Goal: Feedback & Contribution: Contribute content

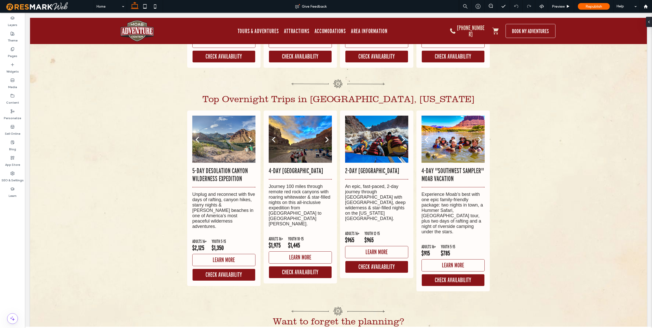
scroll to position [3884, 0]
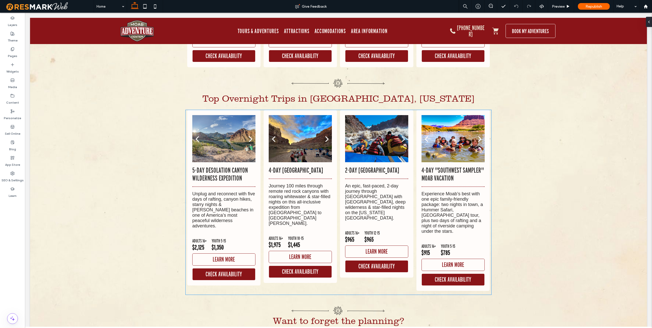
click at [237, 191] on p "Unplug and reconnect with five days of rafting, canyon hikes, starry nights & […" at bounding box center [223, 209] width 63 height 37
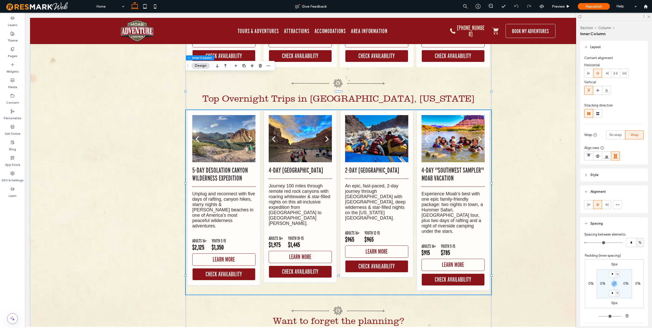
click at [217, 166] on p "5-Day Desolation Canyon Wilderness Expedition" at bounding box center [223, 174] width 63 height 16
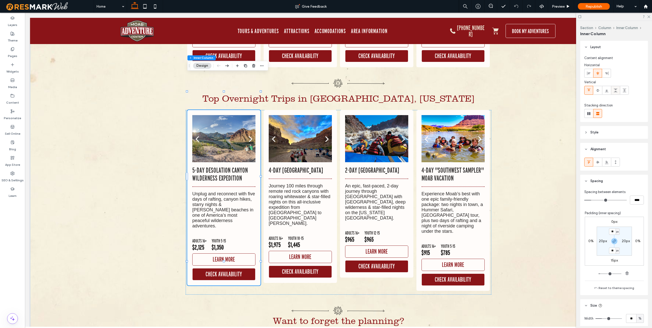
click at [617, 90] on icon at bounding box center [616, 90] width 4 height 4
click at [590, 90] on icon at bounding box center [589, 90] width 4 height 4
click at [615, 90] on icon at bounding box center [616, 90] width 4 height 4
click at [617, 162] on icon at bounding box center [616, 162] width 4 height 4
type input "***"
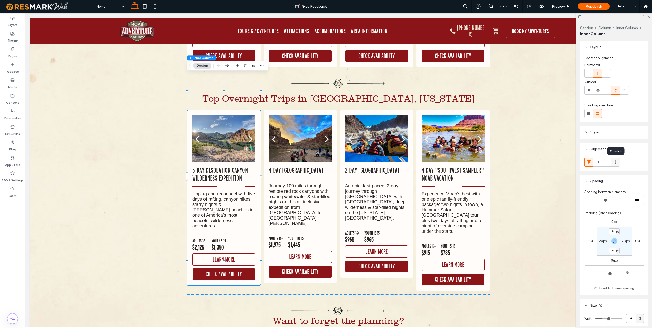
type input "***"
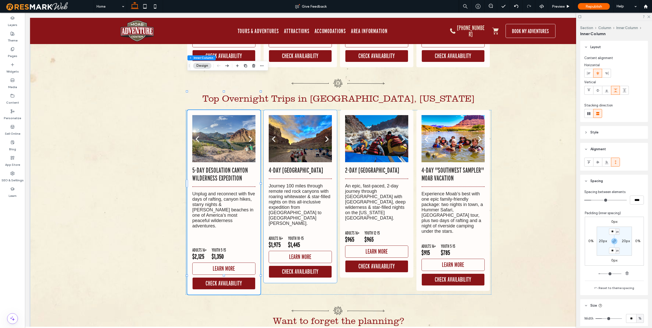
click at [308, 189] on div "4-Day Cataract Canyon & Canyonlands National Park Journey 100 miles through rem…" at bounding box center [300, 222] width 63 height 112
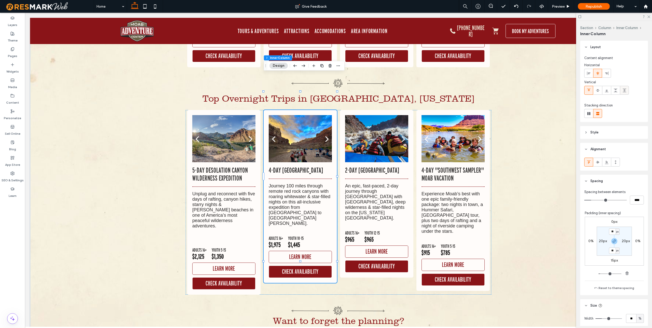
click at [624, 91] on use at bounding box center [625, 91] width 4 height 4
click at [617, 161] on div at bounding box center [615, 162] width 8 height 8
type input "***"
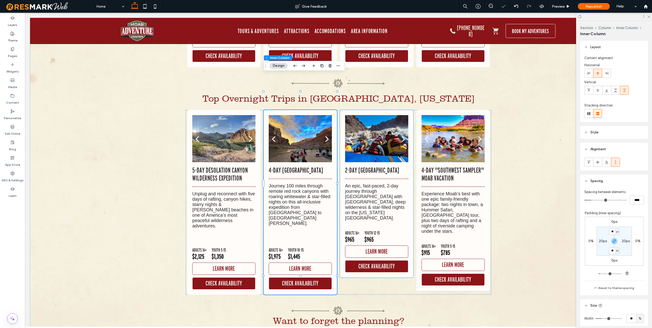
click at [389, 183] on p "An epic, fast-paced, 2-day journey through Canyonlands National Park with roari…" at bounding box center [376, 201] width 63 height 37
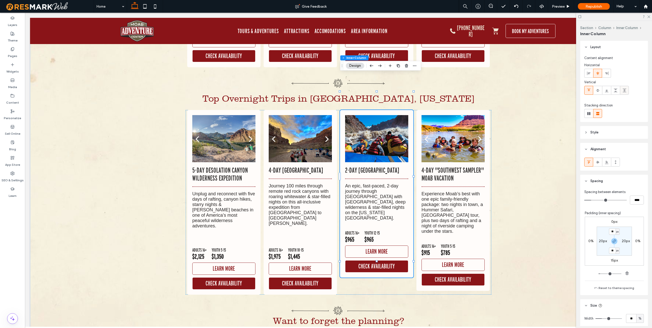
click at [625, 91] on icon at bounding box center [624, 90] width 4 height 4
click at [617, 90] on icon at bounding box center [616, 90] width 4 height 4
click at [616, 160] on icon at bounding box center [616, 162] width 4 height 4
type input "***"
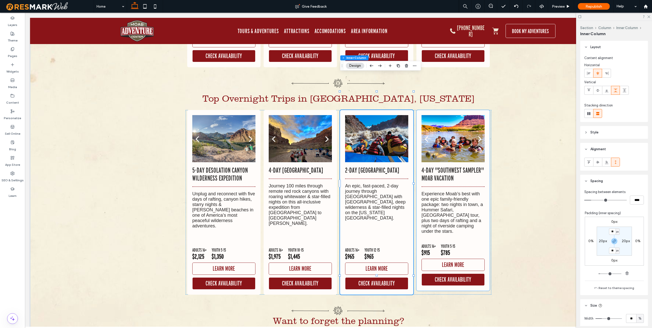
click at [479, 191] on p "Experience Moab’s best with one epic family-friendly package: two nights in tow…" at bounding box center [453, 212] width 63 height 43
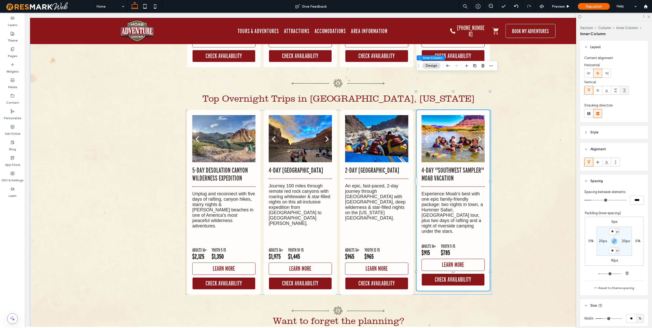
click at [627, 91] on div at bounding box center [624, 90] width 8 height 8
click at [616, 162] on icon at bounding box center [616, 162] width 4 height 4
type input "***"
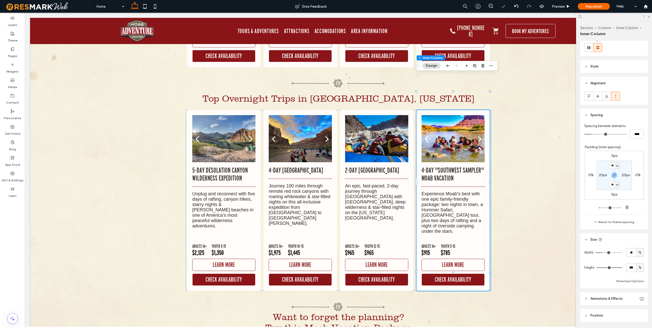
scroll to position [80, 0]
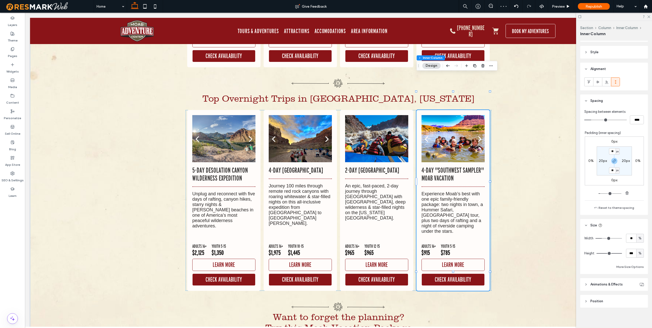
click at [641, 254] on span "%" at bounding box center [640, 253] width 3 height 5
click at [641, 299] on div "A" at bounding box center [639, 297] width 7 height 9
type input "*"
click at [362, 187] on div "2-Day Cataract Canyon & Canyonlands National Park An epic, fast-paced, 2-day jo…" at bounding box center [376, 194] width 63 height 57
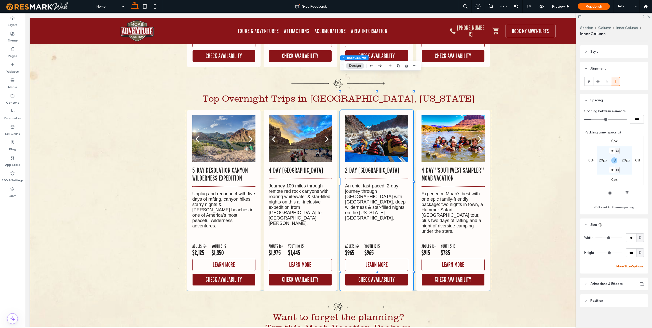
scroll to position [82, 0]
click at [642, 250] on div "%" at bounding box center [639, 251] width 5 height 5
click at [641, 294] on span "A" at bounding box center [640, 295] width 2 height 5
type input "*"
click at [322, 201] on div "4-Day Cataract Canyon & Canyonlands National Park Journey 100 miles through rem…" at bounding box center [300, 225] width 63 height 119
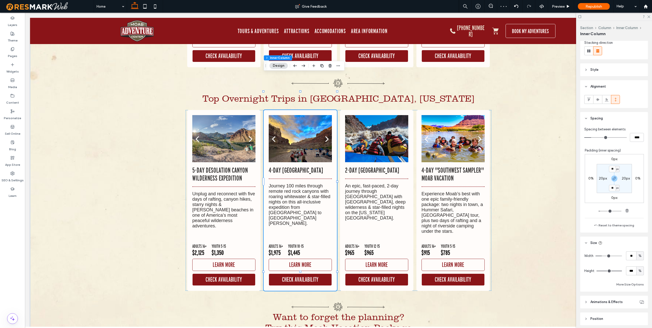
scroll to position [72, 0]
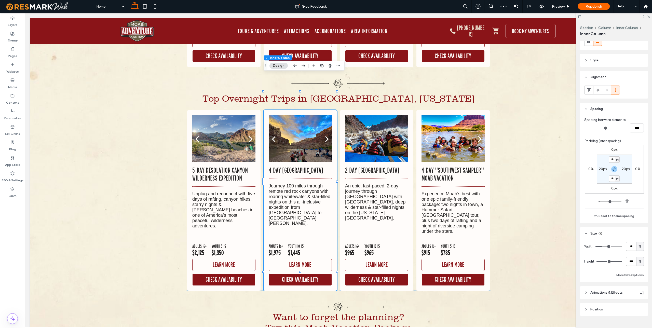
click at [641, 260] on div "%" at bounding box center [639, 261] width 5 height 5
click at [641, 304] on div "A" at bounding box center [639, 306] width 7 height 9
type input "*"
click at [223, 200] on div "5-Day Desolation Canyon Wilderness Expedition Unplug and reconnect with five da…" at bounding box center [223, 225] width 63 height 119
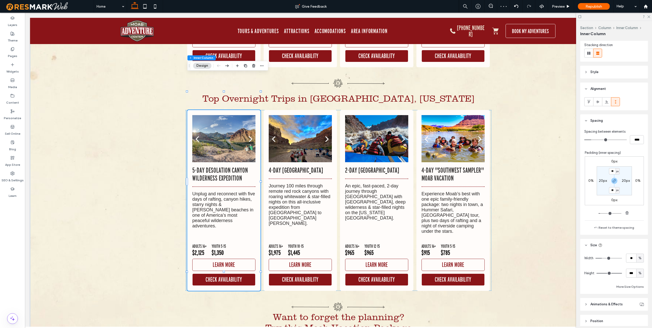
scroll to position [82, 0]
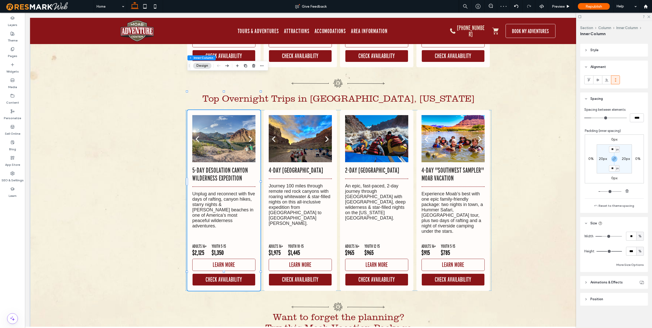
click at [638, 253] on div "%" at bounding box center [639, 251] width 5 height 5
click at [641, 295] on span "A" at bounding box center [640, 295] width 2 height 5
type input "*"
click at [470, 198] on div "4-Day "Southwest Sampler" Moab Vacation Experience Moab’s best with one epic fa…" at bounding box center [453, 201] width 63 height 70
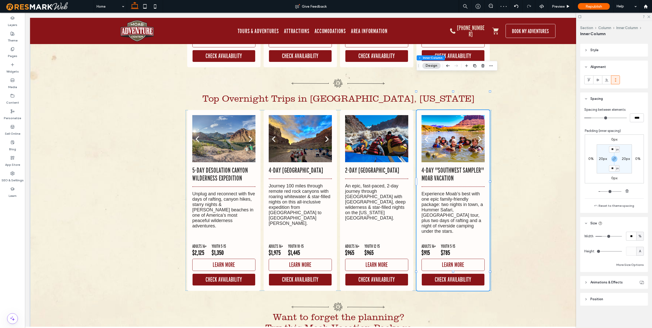
click at [639, 248] on div "A" at bounding box center [640, 251] width 8 height 9
click at [641, 268] on div "px % vh vw A" at bounding box center [639, 278] width 7 height 45
click at [600, 259] on div "Width ** % Height A More Size Options" at bounding box center [614, 250] width 60 height 36
click at [221, 191] on p "Unplug and reconnect with five days of rafting, canyon hikes, starry nights & s…" at bounding box center [223, 209] width 63 height 37
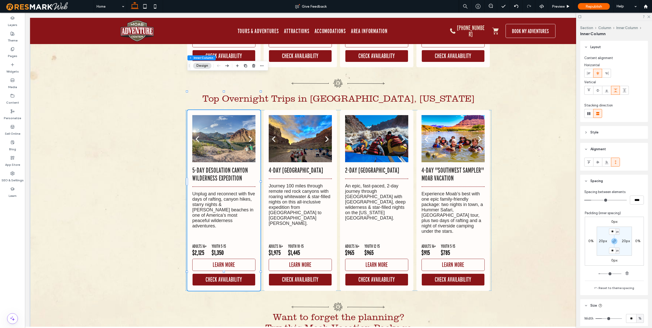
click at [221, 191] on p "Unplug and reconnect with five days of rafting, canyon hikes, starry nights & s…" at bounding box center [223, 209] width 63 height 37
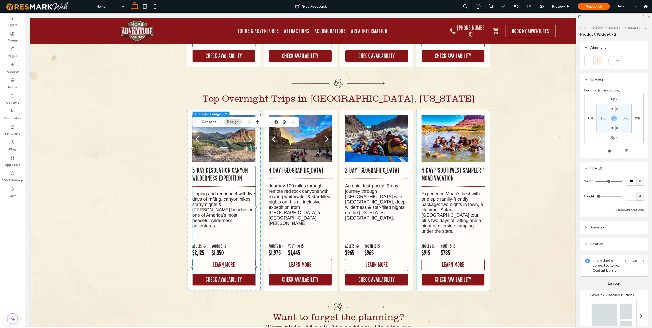
click at [450, 191] on p "Experience Moab’s best with one epic family-friendly package: two nights in tow…" at bounding box center [453, 212] width 63 height 43
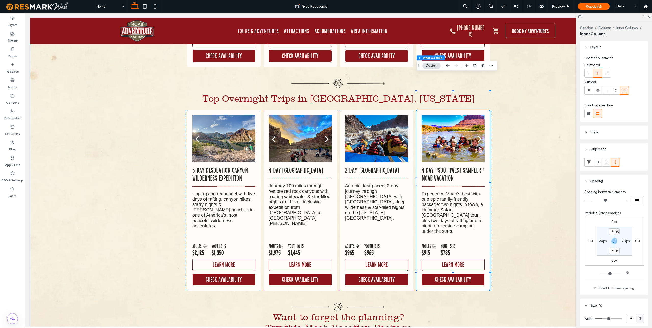
click at [450, 191] on p "Experience Moab’s best with one epic family-friendly package: two nights in tow…" at bounding box center [453, 212] width 63 height 43
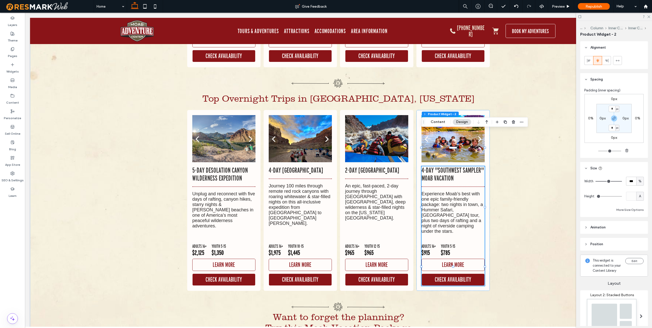
scroll to position [119, 0]
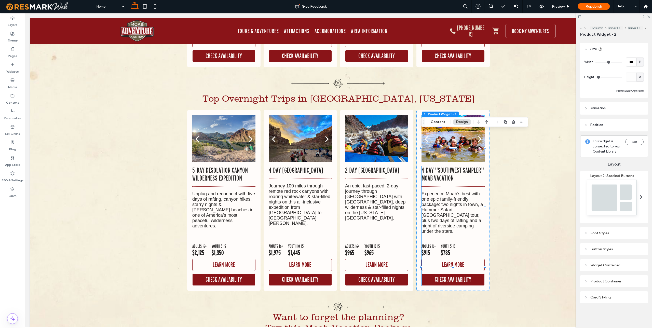
click at [585, 296] on icon at bounding box center [586, 297] width 4 height 4
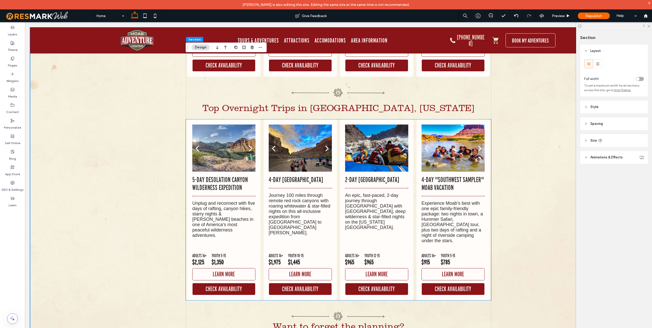
click at [238, 127] on div at bounding box center [223, 148] width 63 height 47
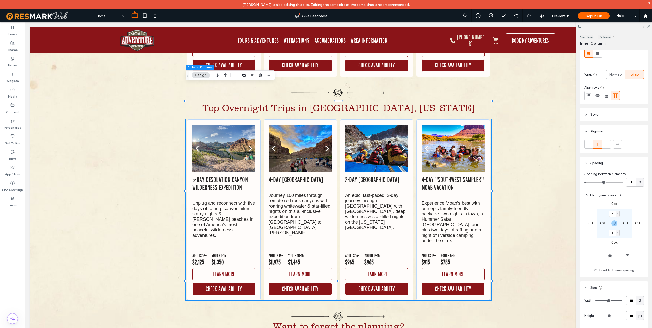
scroll to position [125, 0]
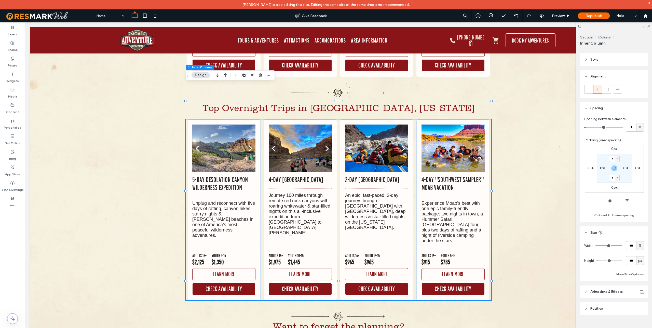
click at [641, 262] on span "px" at bounding box center [640, 260] width 4 height 5
click at [639, 304] on span "A" at bounding box center [640, 305] width 2 height 5
type input "*"
click at [543, 15] on icon at bounding box center [541, 15] width 5 height 5
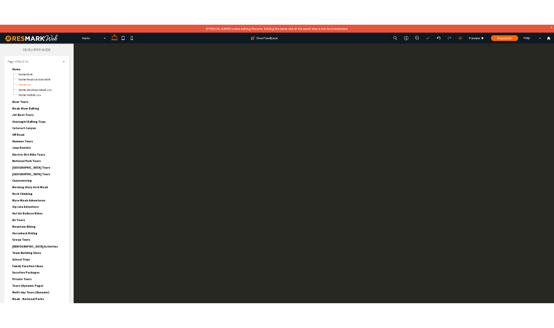
scroll to position [0, 0]
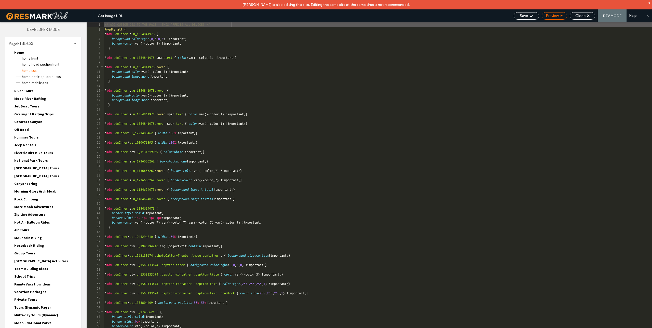
click at [561, 16] on use at bounding box center [562, 16] width 2 height 2
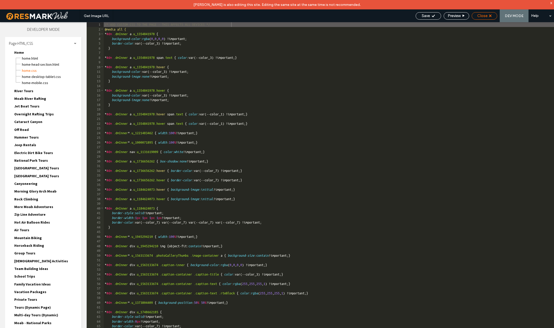
click at [483, 16] on span "Close" at bounding box center [482, 15] width 10 height 5
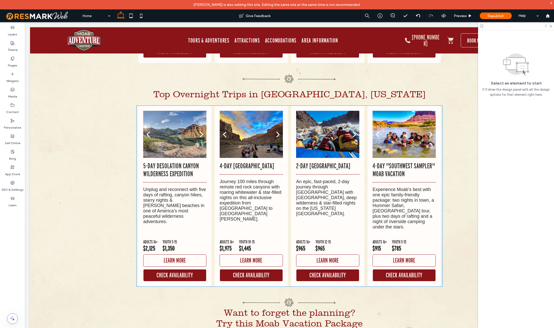
scroll to position [3837, 0]
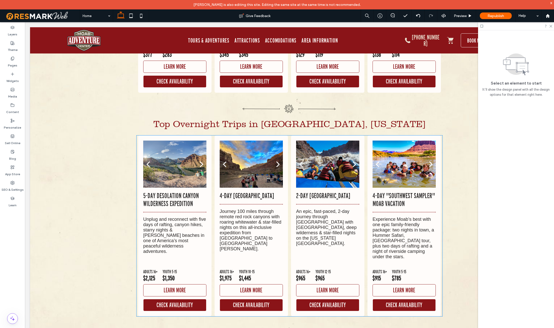
click at [291, 179] on div "a a a a 2-Day Cataract Canyon & Canyonlands National Park An epic, fast-paced, …" at bounding box center [327, 225] width 73 height 181
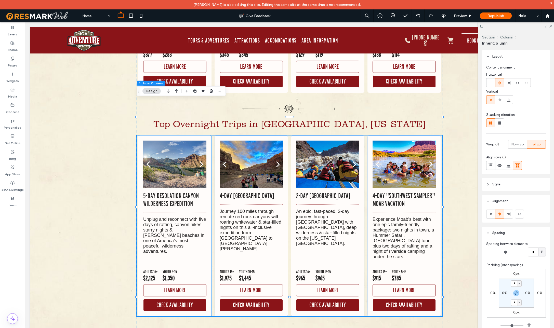
click at [190, 192] on div "5-Day Desolation Canyon Wilderness Expedition Unplug and reconnect with five da…" at bounding box center [174, 224] width 63 height 64
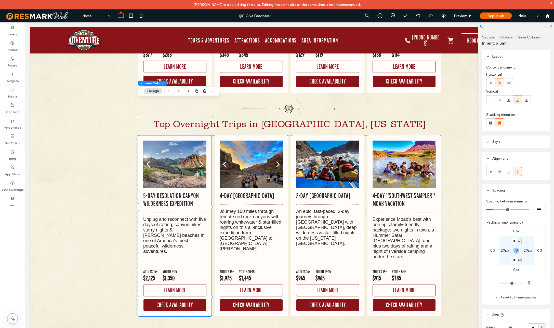
click at [190, 192] on div "5-Day Desolation Canyon Wilderness Expedition Unplug and reconnect with five da…" at bounding box center [174, 224] width 63 height 64
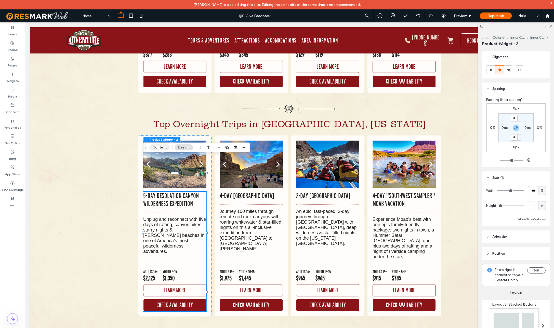
click at [162, 148] on button "Content" at bounding box center [159, 147] width 21 height 6
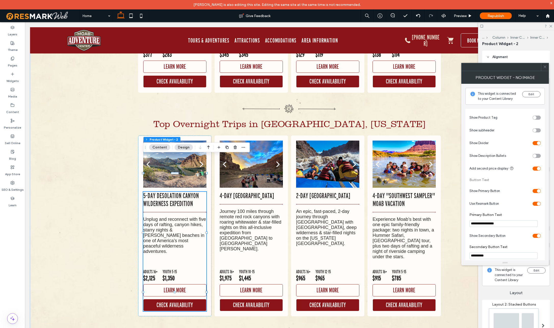
scroll to position [74, 0]
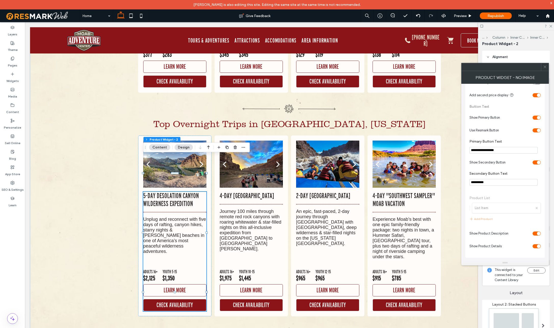
click at [534, 246] on div "toggle" at bounding box center [536, 246] width 8 height 4
click at [241, 209] on p "Journey 100 miles through remote red rock canyons with roaring whitewater & sta…" at bounding box center [251, 230] width 63 height 43
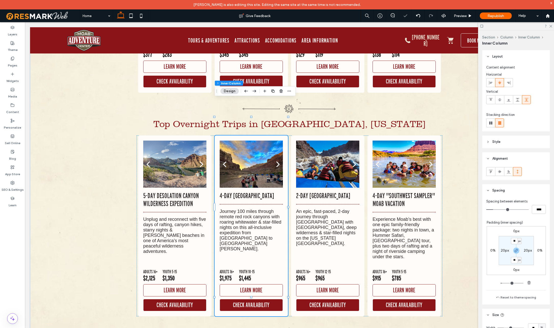
click at [241, 209] on p "Journey 100 miles through remote red rock canyons with roaring whitewater & sta…" at bounding box center [251, 230] width 63 height 43
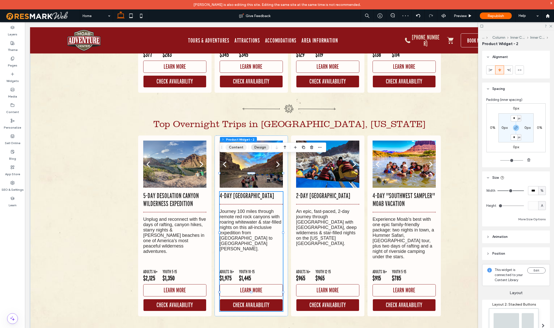
click at [237, 149] on button "Content" at bounding box center [235, 147] width 21 height 6
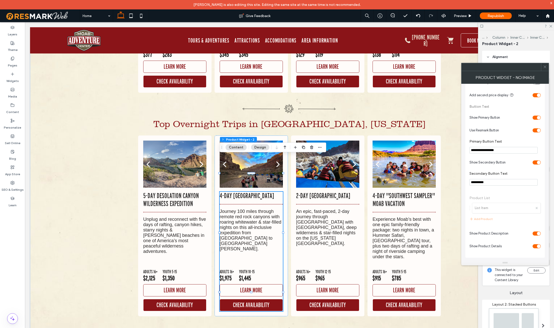
click at [535, 247] on div "toggle" at bounding box center [536, 246] width 8 height 4
click at [330, 209] on p "An epic, fast-paced, 2-day journey through Canyonlands National Park with roari…" at bounding box center [327, 227] width 63 height 37
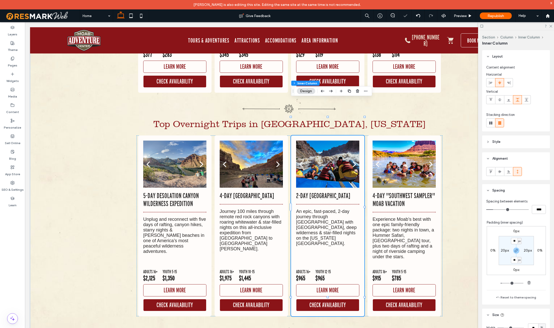
click at [330, 209] on p "An epic, fast-paced, 2-day journey through Canyonlands National Park with roari…" at bounding box center [327, 227] width 63 height 37
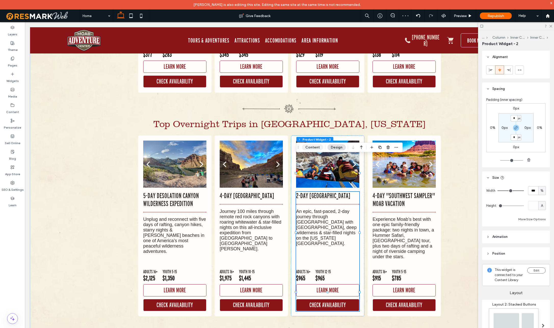
click at [315, 147] on button "Content" at bounding box center [312, 147] width 21 height 6
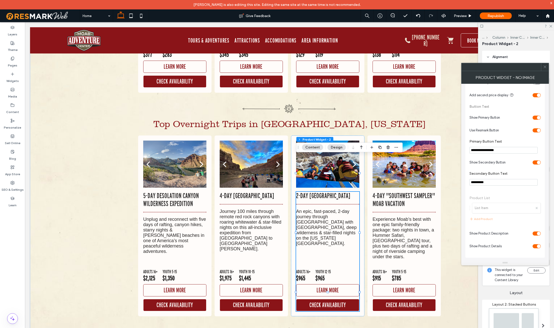
click at [535, 246] on div "toggle" at bounding box center [536, 246] width 8 height 4
click at [390, 217] on p "Experience Moab’s best with one epic family-friendly package: two nights in tow…" at bounding box center [403, 238] width 63 height 43
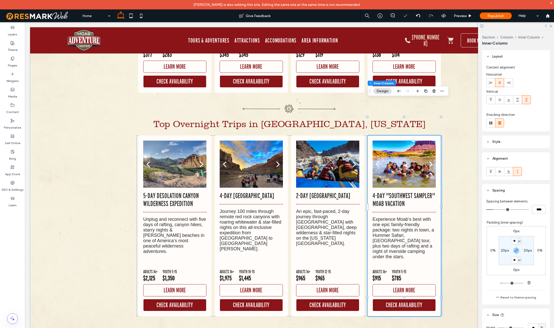
click at [390, 217] on p "Experience Moab’s best with one epic family-friendly package: two nights in tow…" at bounding box center [403, 238] width 63 height 43
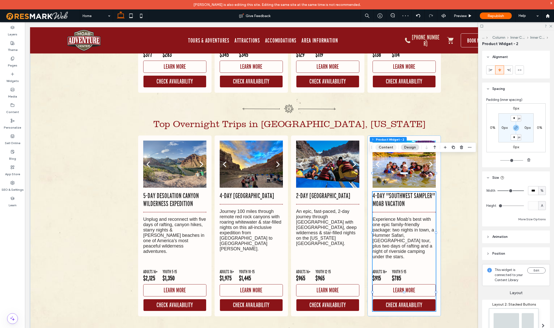
click at [389, 148] on button "Content" at bounding box center [385, 147] width 21 height 6
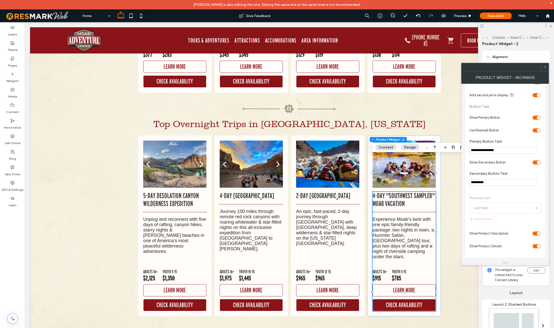
click at [535, 247] on div "toggle" at bounding box center [536, 246] width 8 height 4
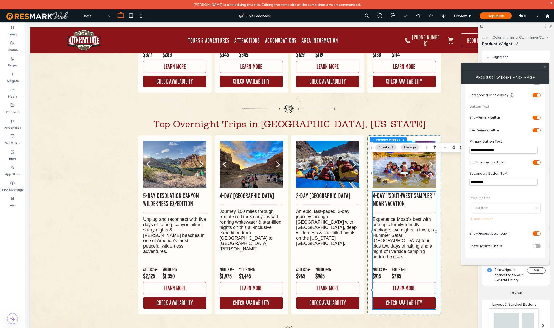
click at [545, 67] on icon at bounding box center [545, 67] width 4 height 4
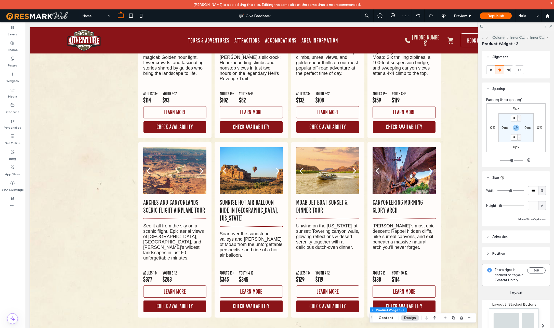
scroll to position [3612, 0]
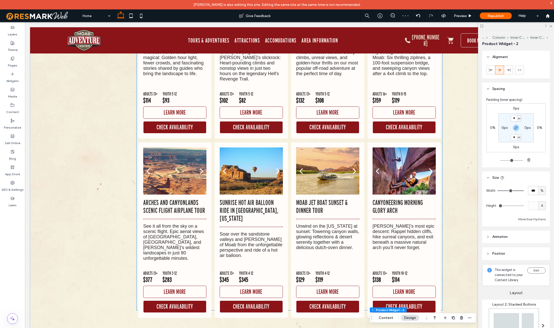
click at [331, 199] on p "Moab Jet Boat Sunset & Dinner Tour" at bounding box center [327, 207] width 63 height 16
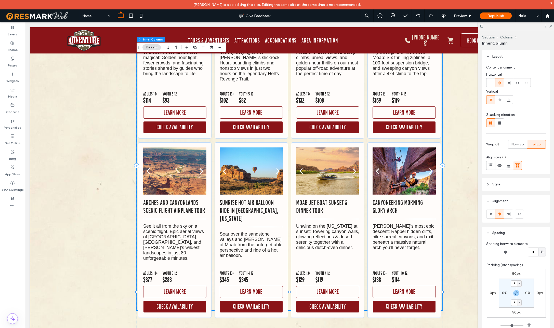
click at [331, 199] on p "Moab Jet Boat Sunset & Dinner Tour" at bounding box center [327, 207] width 63 height 16
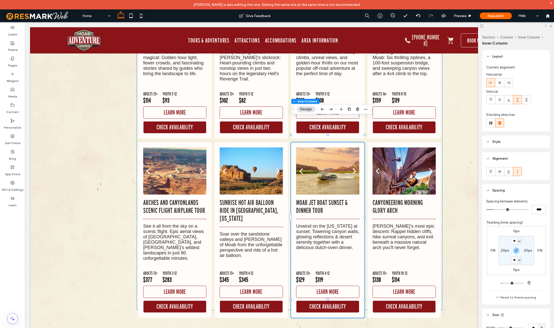
click at [331, 199] on p "Moab Jet Boat Sunset & Dinner Tour" at bounding box center [327, 207] width 63 height 16
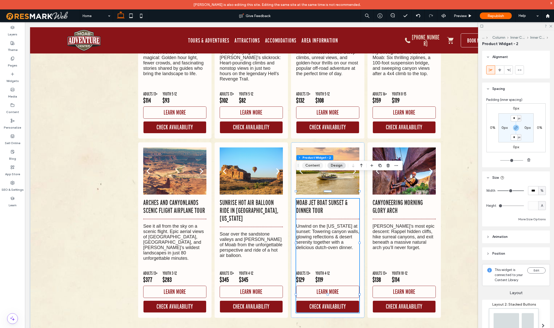
click at [312, 166] on button "Content" at bounding box center [312, 165] width 21 height 6
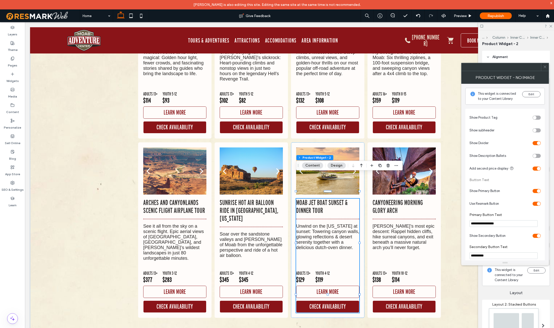
scroll to position [74, 0]
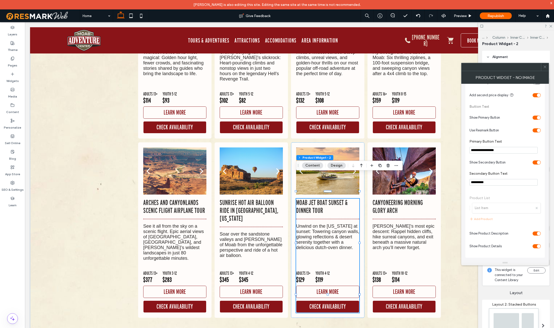
click at [535, 247] on div "toggle" at bounding box center [536, 246] width 8 height 4
click at [545, 66] on icon at bounding box center [545, 67] width 4 height 4
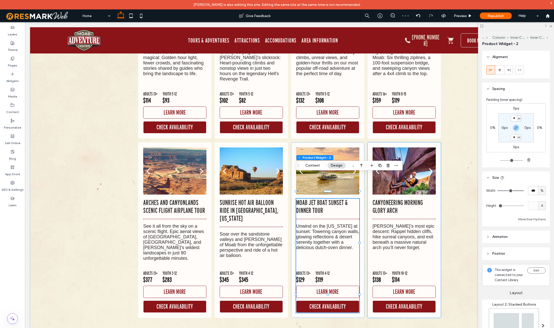
click at [413, 224] on p "Moab’s most epic descent: Rappel hidden cliffs, hike surreal canyons, and exit …" at bounding box center [403, 237] width 63 height 27
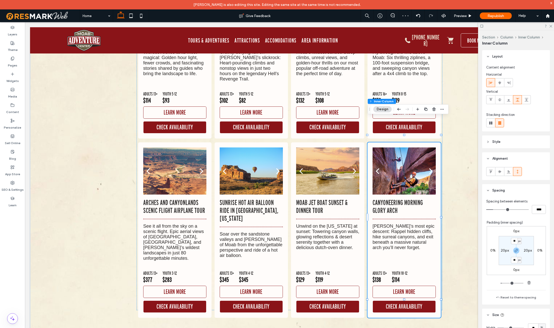
click at [413, 224] on p "Moab’s most epic descent: Rappel hidden cliffs, hike surreal canyons, and exit …" at bounding box center [403, 237] width 63 height 27
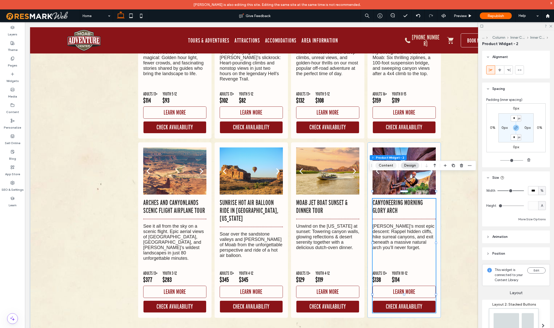
click at [389, 166] on button "Content" at bounding box center [385, 165] width 21 height 6
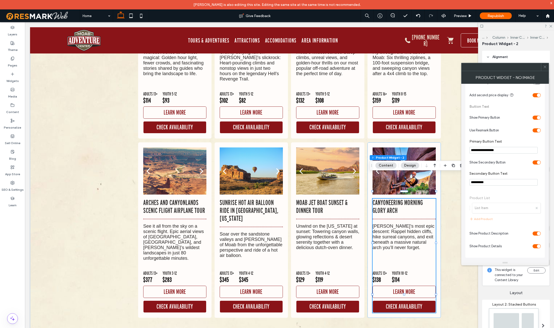
click at [534, 246] on div "toggle" at bounding box center [536, 246] width 8 height 4
click at [544, 68] on use at bounding box center [544, 67] width 3 height 3
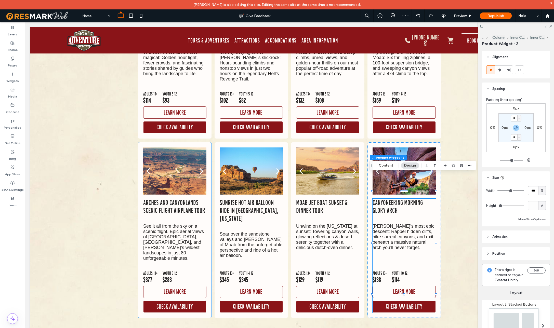
drag, startPoint x: 204, startPoint y: 220, endPoint x: 233, endPoint y: 216, distance: 29.0
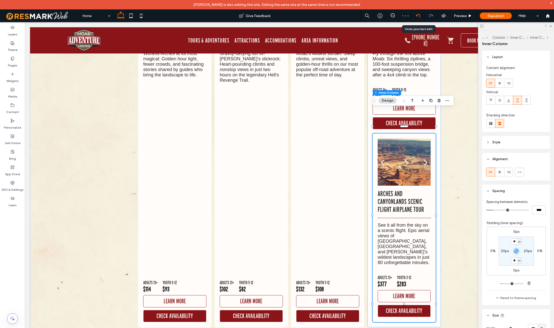
click at [418, 15] on icon at bounding box center [418, 16] width 4 height 4
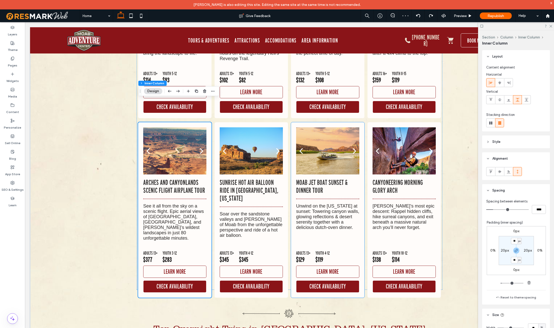
scroll to position [3582, 0]
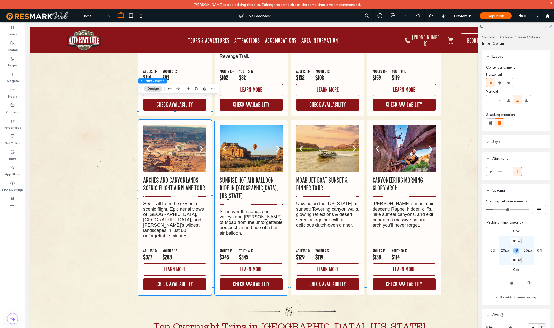
click at [225, 209] on p "Soar over the sandstone valleys and spires of Moab from the unforgettable persp…" at bounding box center [251, 222] width 63 height 27
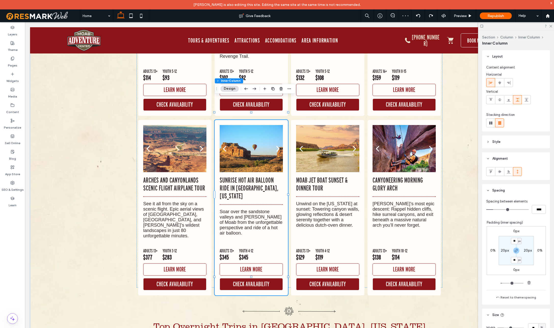
click at [225, 209] on p "Soar over the sandstone valleys and spires of Moab from the unforgettable persp…" at bounding box center [251, 222] width 63 height 27
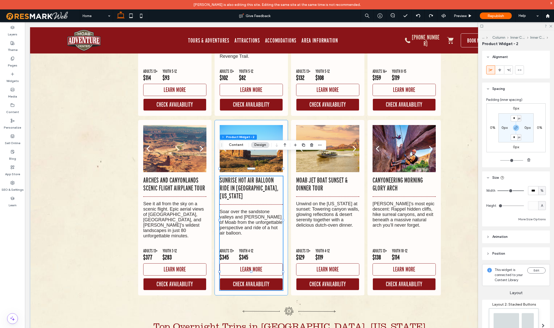
scroll to position [0, 0]
click at [240, 146] on button "Content" at bounding box center [235, 145] width 21 height 6
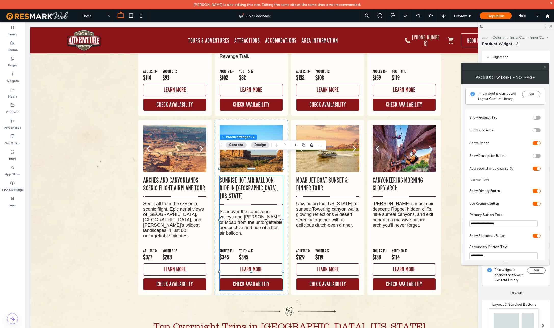
scroll to position [74, 0]
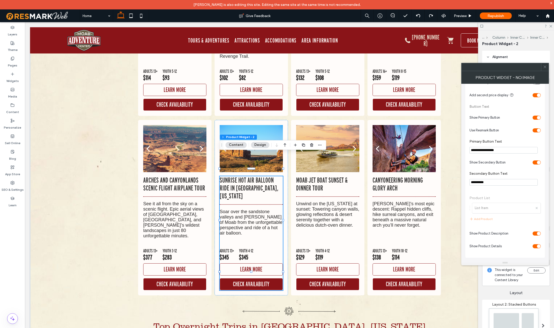
click at [535, 247] on div "toggle" at bounding box center [536, 246] width 8 height 4
click at [173, 201] on p "See it all from the sky on a scenic flight. Epic aerial views of Arches, Canyon…" at bounding box center [174, 219] width 63 height 37
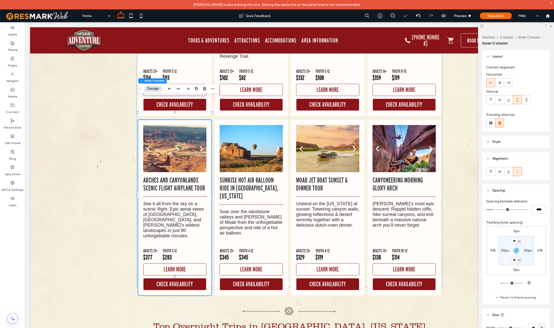
click at [173, 201] on p "See it all from the sky on a scenic flight. Epic aerial views of Arches, Canyon…" at bounding box center [174, 219] width 63 height 37
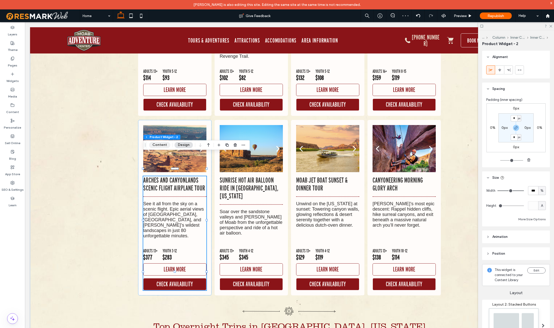
click at [165, 146] on button "Content" at bounding box center [159, 145] width 21 height 6
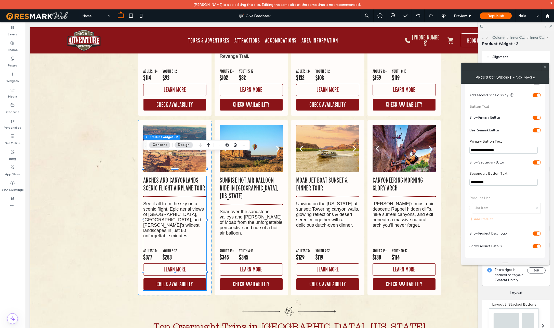
click at [536, 246] on div "toggle" at bounding box center [536, 246] width 8 height 4
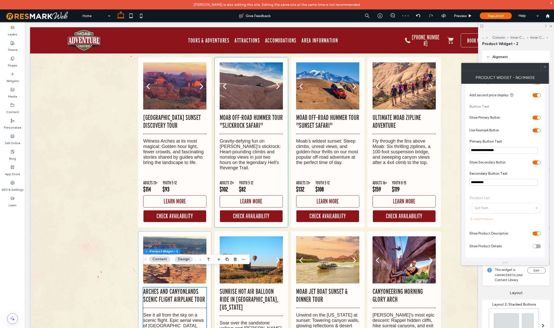
scroll to position [3468, 0]
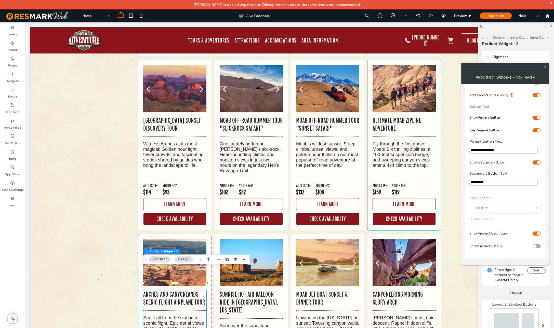
click at [433, 141] on p "Fly through the fins above Moab: Six thrilling ziplines, a 100-foot suspension …" at bounding box center [403, 154] width 63 height 27
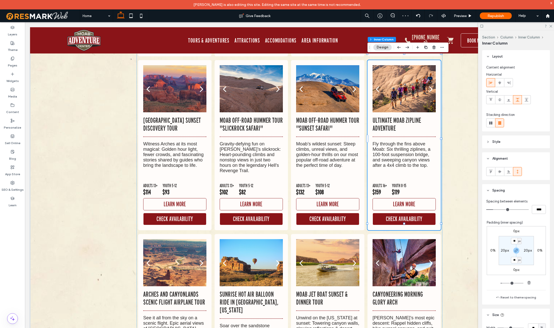
click at [422, 141] on p "Fly through the fins above Moab: Six thrilling ziplines, a 100-foot suspension …" at bounding box center [403, 154] width 63 height 27
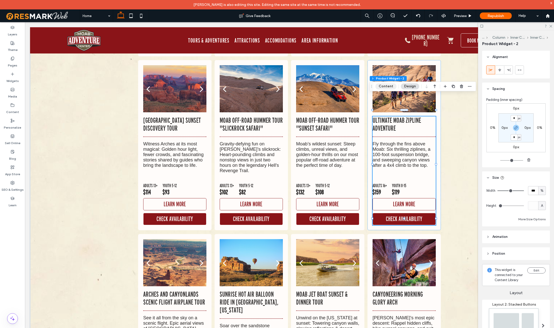
click at [381, 88] on button "Content" at bounding box center [385, 86] width 21 height 6
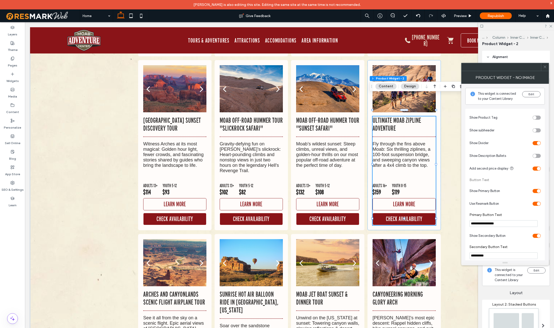
scroll to position [74, 0]
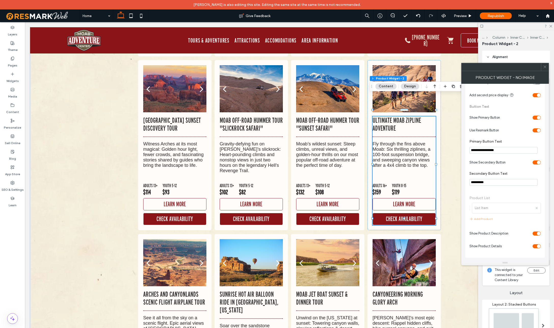
click at [536, 246] on div "toggle" at bounding box center [536, 246] width 8 height 4
click at [340, 148] on div "Moab Off-Road Hummer Tour "Sunset Safari" Moab’s wildest sunset: Steep climbs, …" at bounding box center [327, 170] width 63 height 109
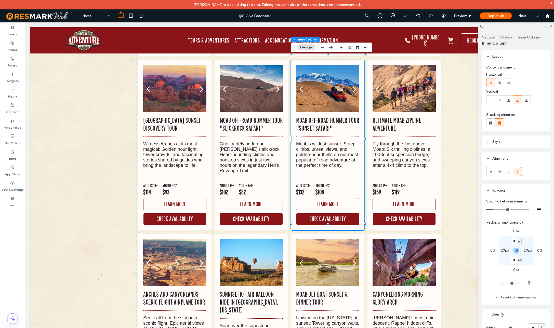
click at [340, 148] on div "Moab Off-Road Hummer Tour "Sunset Safari" Moab’s wildest sunset: Steep climbs, …" at bounding box center [327, 170] width 63 height 109
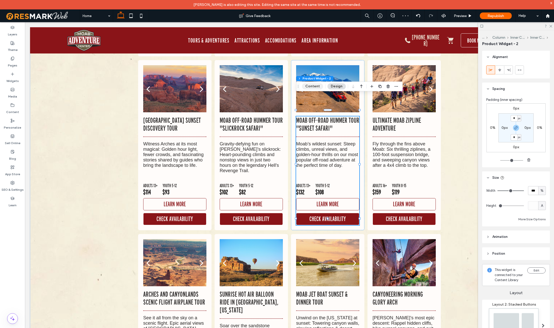
click at [316, 87] on button "Content" at bounding box center [312, 86] width 21 height 6
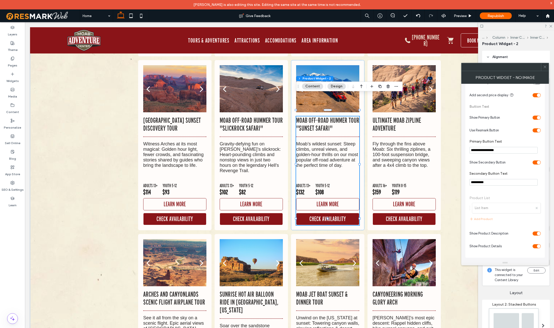
click at [535, 246] on div "toggle" at bounding box center [536, 246] width 8 height 4
click at [256, 149] on p "Gravity-defying fun on Moab’s slickrock: Heart-pounding climbs and nonstop view…" at bounding box center [251, 157] width 63 height 32
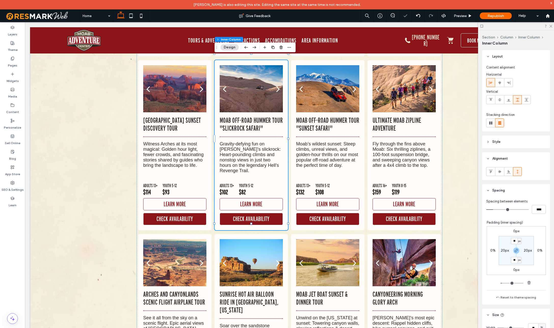
click at [257, 144] on p "Gravity-defying fun on Moab’s slickrock: Heart-pounding climbs and nonstop view…" at bounding box center [251, 157] width 63 height 32
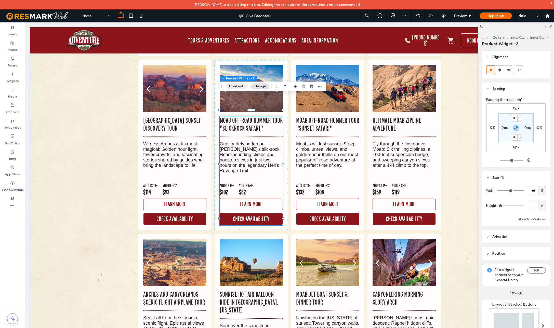
click at [238, 86] on button "Content" at bounding box center [235, 86] width 21 height 6
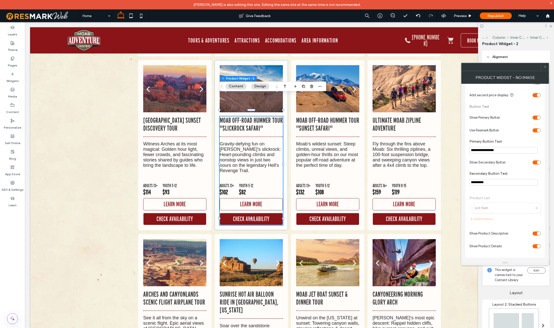
click at [536, 246] on div "toggle" at bounding box center [536, 246] width 8 height 4
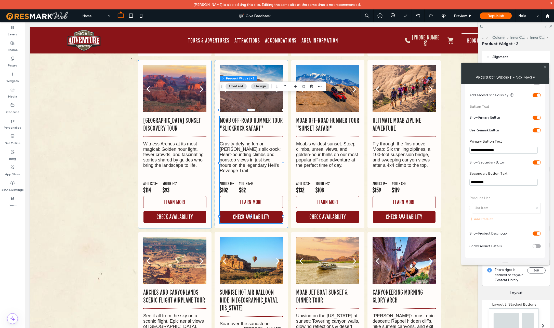
click at [183, 141] on p "Witness Arches at its most magical: Golden hour light, fewer crowds, and fascin…" at bounding box center [174, 154] width 63 height 27
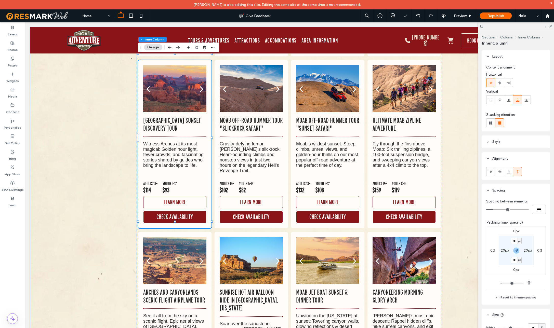
click at [183, 141] on p "Witness Arches at its most magical: Golden hour light, fewer crowds, and fascin…" at bounding box center [174, 154] width 63 height 27
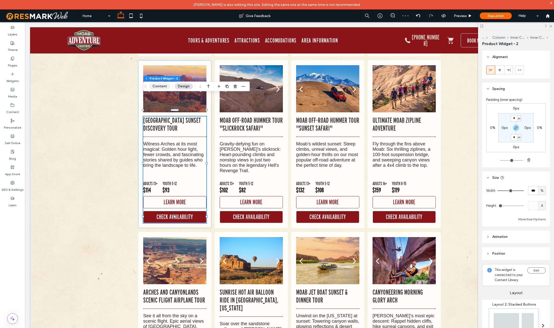
click at [166, 88] on button "Content" at bounding box center [159, 86] width 21 height 6
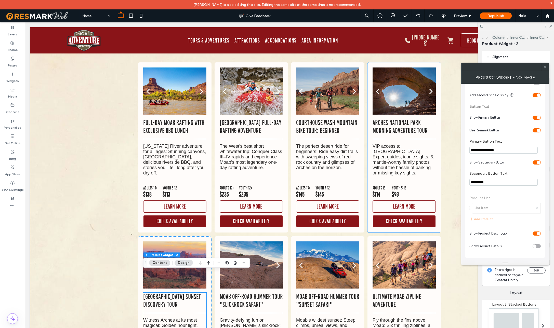
scroll to position [3291, 0]
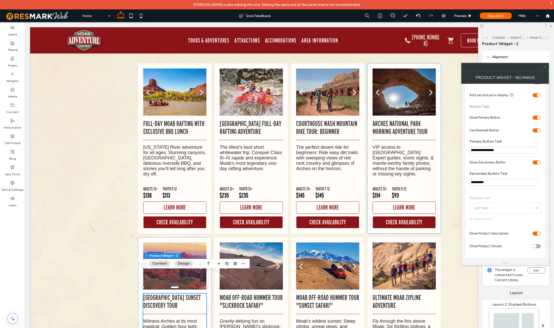
click at [395, 153] on p "VIP access to Arches National Park: Expert guides, iconic sights, & mantle-wort…" at bounding box center [403, 161] width 63 height 32
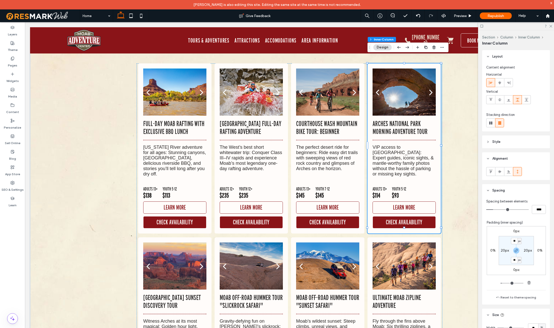
scroll to position [3290, 0]
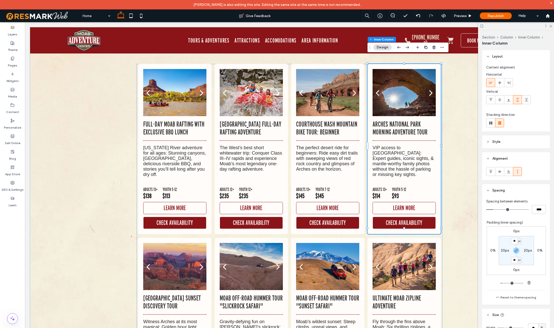
click at [395, 153] on p "VIP access to Arches National Park: Expert guides, iconic sights, & mantle-wort…" at bounding box center [403, 161] width 63 height 32
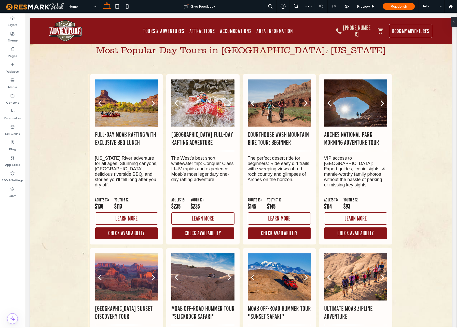
scroll to position [3253, 0]
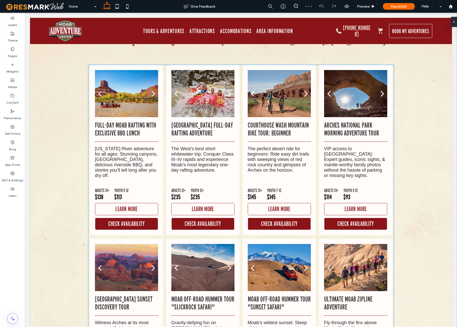
click at [304, 121] on p "Courthouse Wash Mountain Bike Tour: Beginner" at bounding box center [279, 129] width 63 height 16
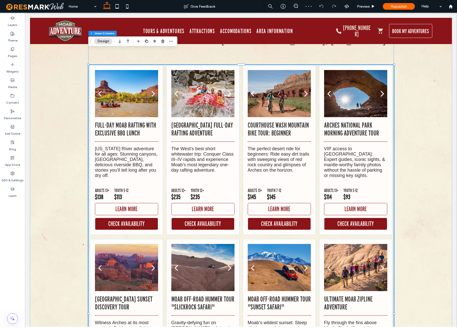
scroll to position [0, 0]
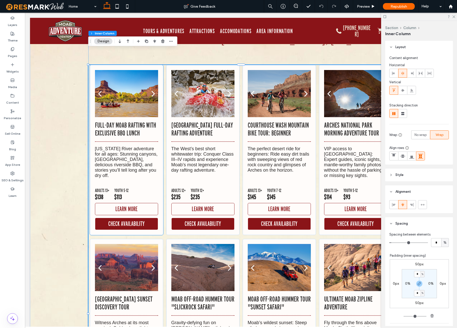
click at [146, 121] on p "Full-Day Moab Rafting with Exclusive BBQ Lunch" at bounding box center [126, 129] width 63 height 16
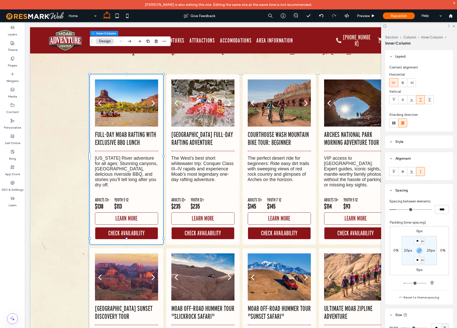
click at [138, 161] on p "Colorado River adventure for all ages: Stunning canyons, splashy rapids, delici…" at bounding box center [126, 172] width 63 height 32
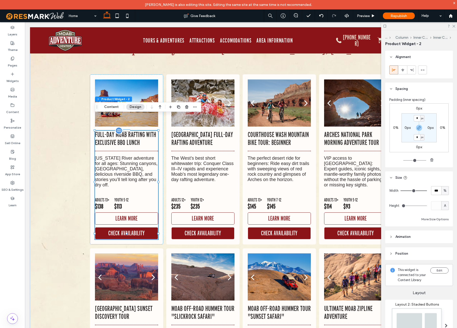
click at [138, 161] on p "Colorado River adventure for all ages: Stunning canyons, splashy rapids, delici…" at bounding box center [126, 172] width 63 height 32
click at [188, 156] on p "The West’s best short whitewater trip: Conquer Class III–IV rapids and experien…" at bounding box center [202, 169] width 63 height 27
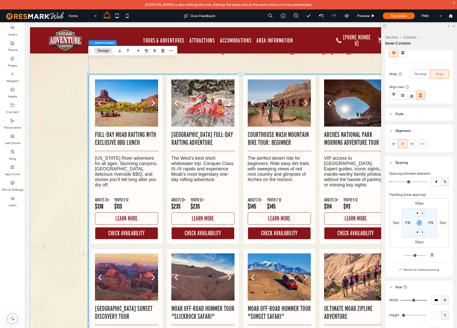
scroll to position [125, 0]
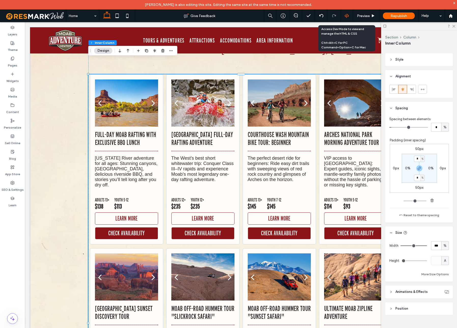
click at [347, 17] on icon at bounding box center [347, 15] width 5 height 5
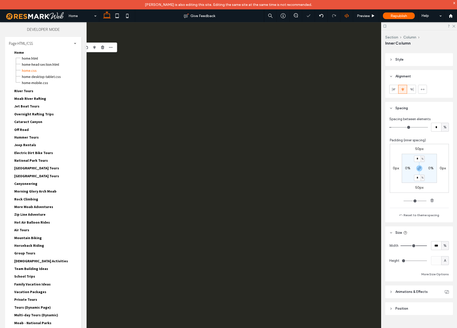
scroll to position [0, 0]
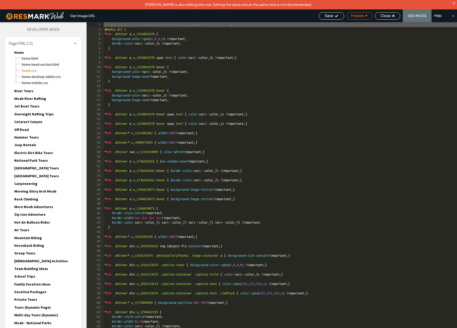
click at [355, 17] on span "Preview" at bounding box center [357, 15] width 13 height 5
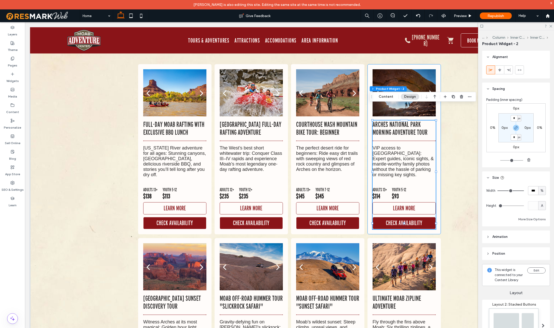
scroll to position [3290, 0]
click at [389, 97] on button "Content" at bounding box center [385, 97] width 21 height 6
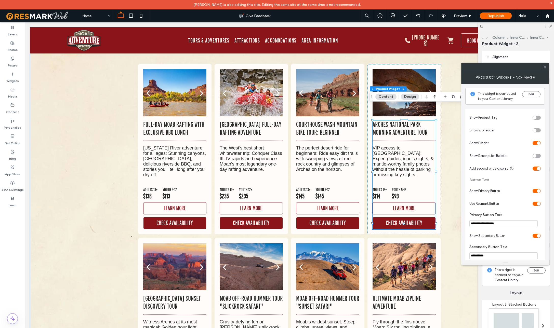
scroll to position [74, 0]
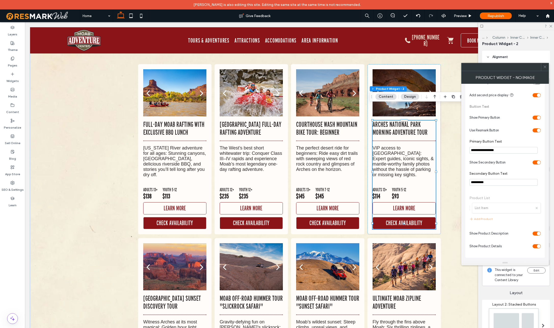
click at [535, 247] on div "toggle" at bounding box center [536, 246] width 8 height 4
click at [319, 147] on p "The perfect desert ride for beginners: Ride easy dirt trails with sweeping view…" at bounding box center [327, 158] width 63 height 27
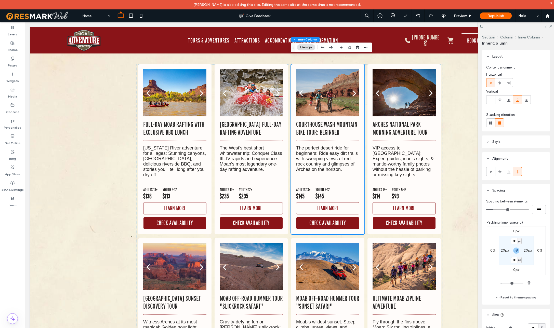
click at [319, 147] on p "The perfect desert ride for beginners: Ride easy dirt trails with sweeping view…" at bounding box center [327, 158] width 63 height 27
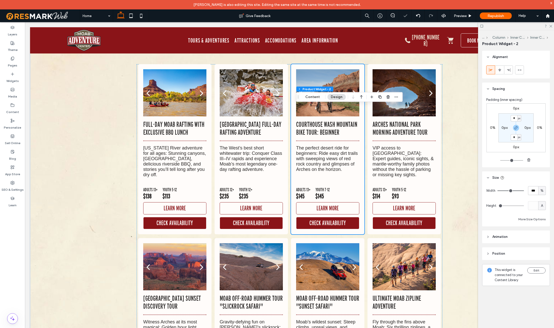
scroll to position [3290, 0]
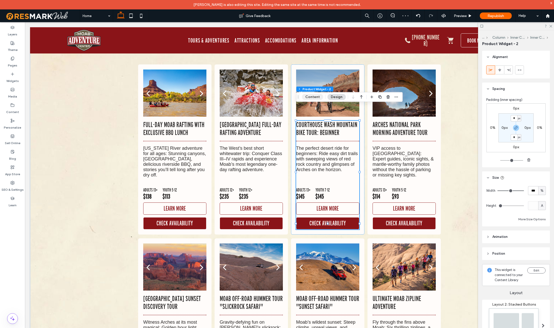
click at [312, 96] on button "Content" at bounding box center [312, 97] width 21 height 6
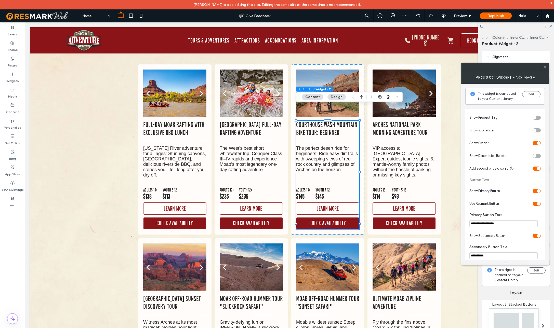
scroll to position [74, 0]
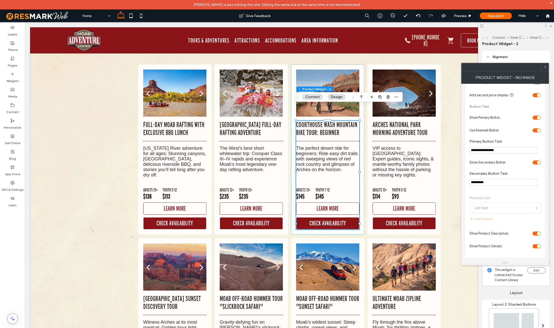
click at [536, 246] on div "toggle" at bounding box center [536, 246] width 8 height 4
click at [259, 152] on p "The West’s best short whitewater trip: Conquer Class III–IV rapids and experien…" at bounding box center [251, 159] width 63 height 27
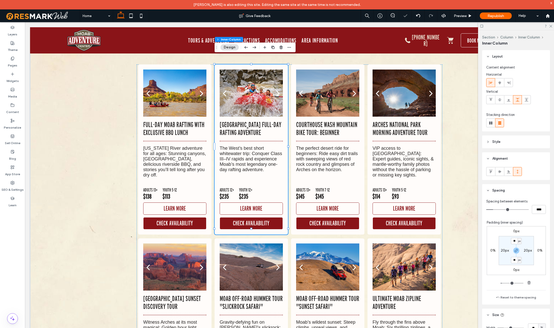
click at [259, 152] on p "The West’s best short whitewater trip: Conquer Class III–IV rapids and experien…" at bounding box center [251, 159] width 63 height 27
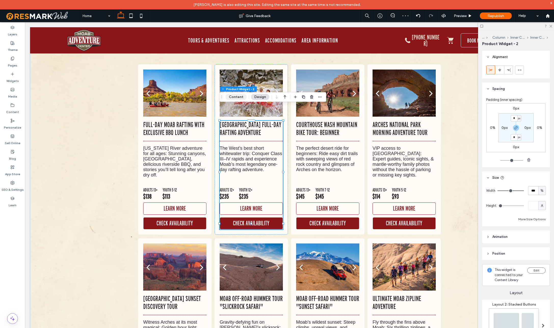
click at [241, 97] on button "Content" at bounding box center [235, 97] width 21 height 6
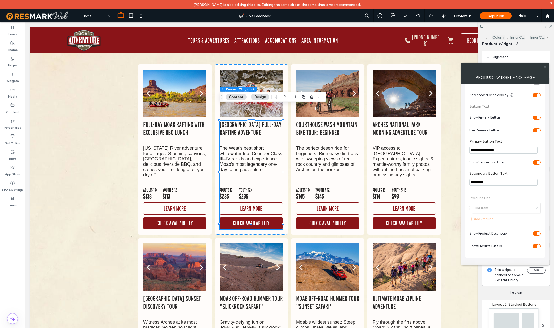
click at [535, 247] on div "toggle" at bounding box center [536, 246] width 8 height 4
click at [191, 146] on p "Colorado River adventure for all ages: Stunning canyons, splashy rapids, delici…" at bounding box center [174, 162] width 63 height 32
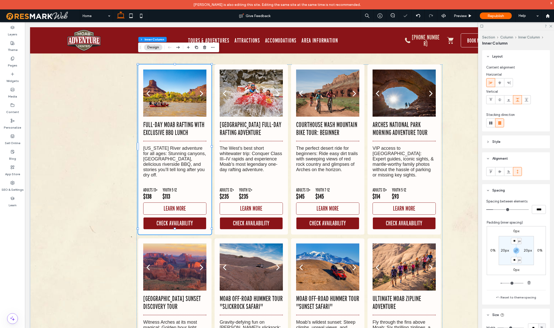
click at [191, 146] on p "Colorado River adventure for all ages: Stunning canyons, splashy rapids, delici…" at bounding box center [174, 162] width 63 height 32
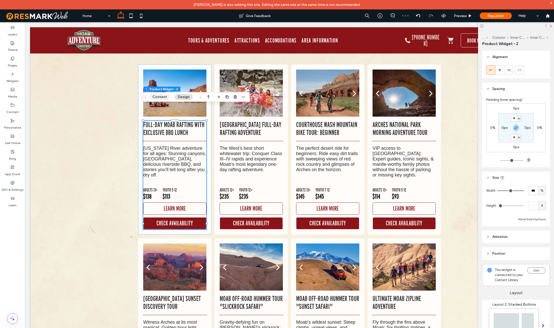
click at [156, 97] on button "Content" at bounding box center [159, 97] width 21 height 6
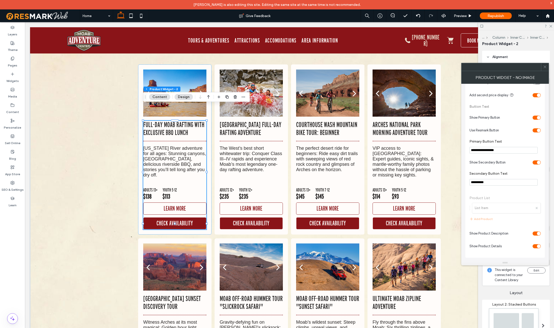
click at [535, 247] on div "toggle" at bounding box center [536, 246] width 8 height 4
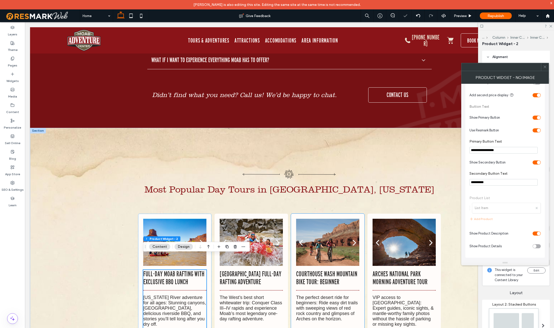
scroll to position [3140, 0]
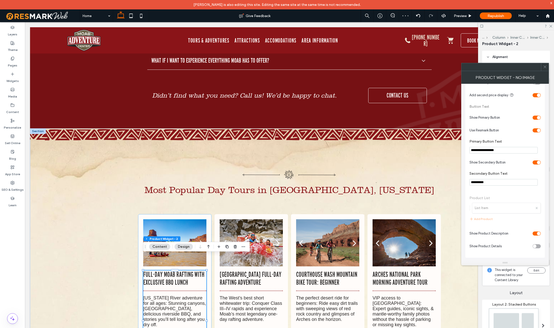
click at [545, 68] on icon at bounding box center [545, 67] width 4 height 4
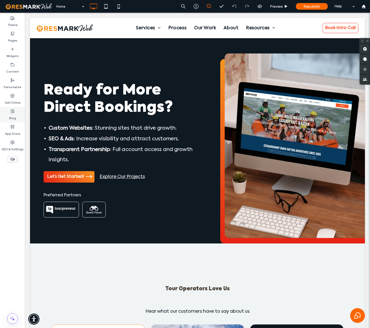
click at [12, 114] on label "Blog" at bounding box center [12, 116] width 7 height 7
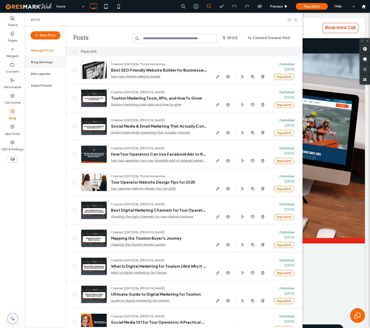
click at [47, 63] on label "Blog Settings" at bounding box center [42, 62] width 22 height 4
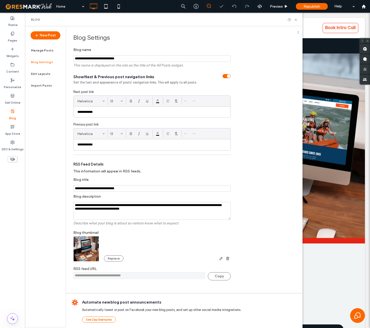
scroll to position [3, 0]
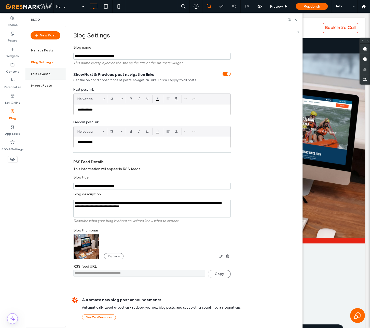
click at [42, 76] on div "Edit Layouts" at bounding box center [45, 74] width 41 height 12
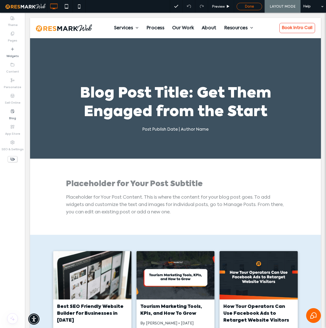
click at [253, 9] on span "Done" at bounding box center [249, 6] width 9 height 5
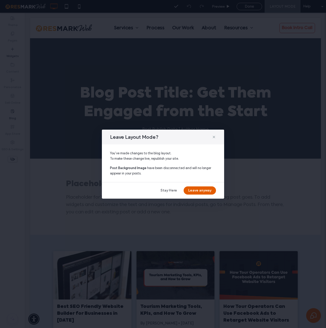
click at [206, 192] on button "Leave anyway" at bounding box center [200, 190] width 32 height 8
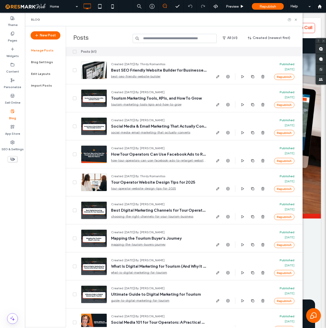
click at [176, 38] on input at bounding box center [175, 38] width 84 height 9
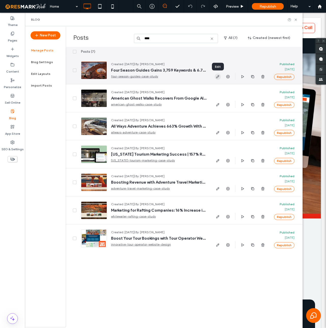
type input "****"
click at [219, 76] on use "button" at bounding box center [217, 76] width 3 height 3
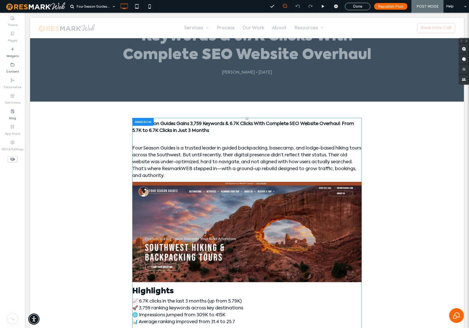
click at [140, 122] on div at bounding box center [142, 122] width 21 height 8
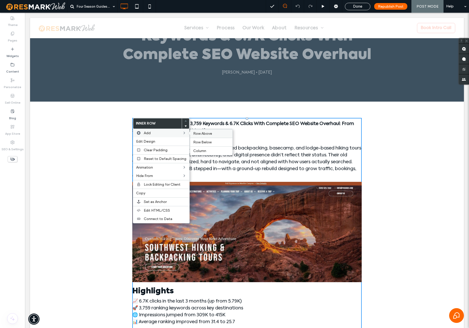
click at [206, 134] on span "Row Above" at bounding box center [202, 133] width 19 height 4
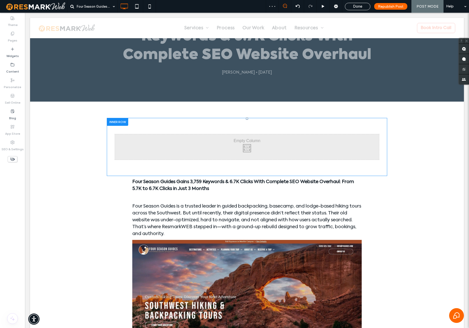
click at [121, 121] on div at bounding box center [117, 122] width 21 height 8
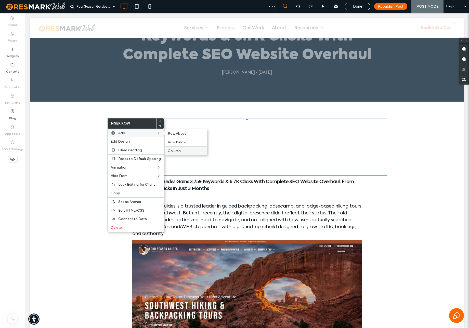
click at [178, 150] on span "Column" at bounding box center [174, 151] width 13 height 4
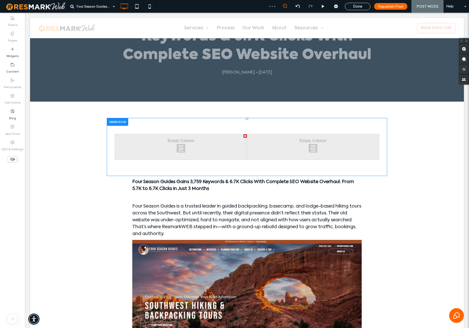
click at [121, 122] on div at bounding box center [117, 122] width 21 height 8
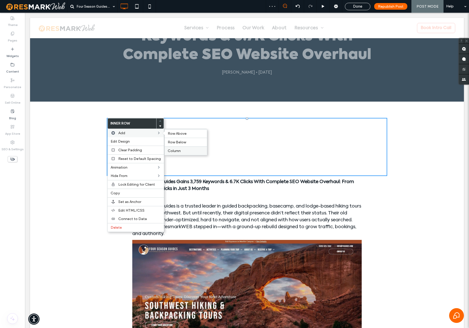
click at [173, 149] on span "Column" at bounding box center [174, 151] width 13 height 4
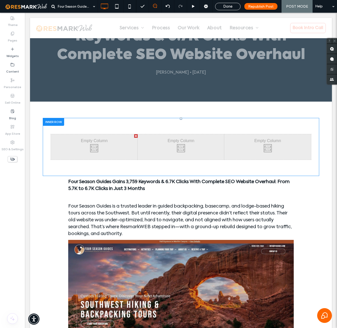
click at [98, 144] on div "Click To Paste Click To Paste" at bounding box center [94, 146] width 87 height 25
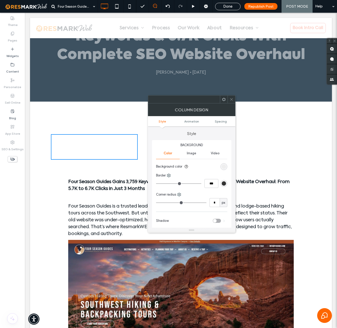
click at [225, 167] on div "rgb(236, 236, 236)" at bounding box center [224, 167] width 4 height 4
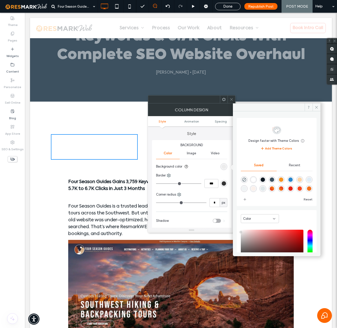
click at [274, 188] on div "linear-gradient(405deg,rgba(230,35,20,1) 0%,rgba(248,149,33,1) 100%)" at bounding box center [272, 188] width 4 height 4
type input "*******"
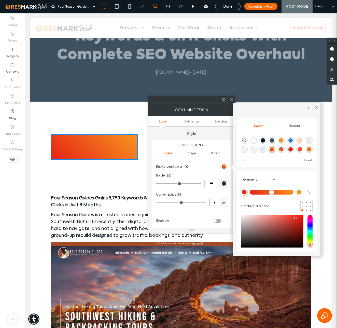
click at [216, 202] on input "*" at bounding box center [215, 202] width 10 height 9
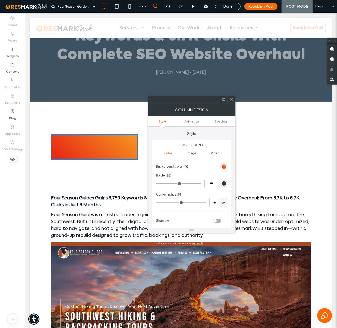
type input "**"
click at [233, 101] on span at bounding box center [232, 100] width 4 height 8
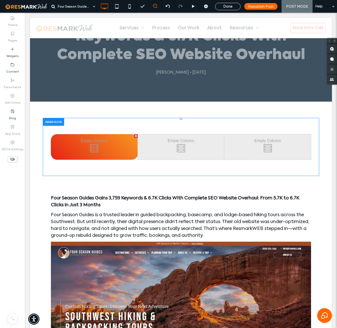
click at [96, 145] on div "Click To Paste Click To Paste" at bounding box center [94, 146] width 87 height 25
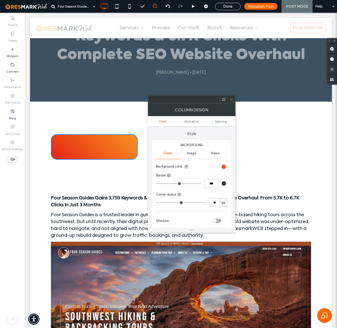
click at [224, 100] on icon at bounding box center [224, 100] width 4 height 4
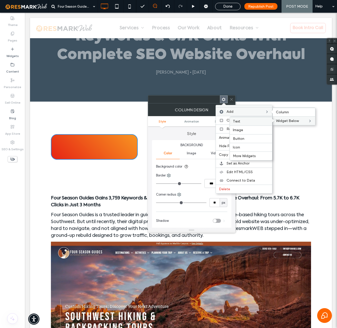
click at [243, 121] on label "Text" at bounding box center [251, 121] width 36 height 4
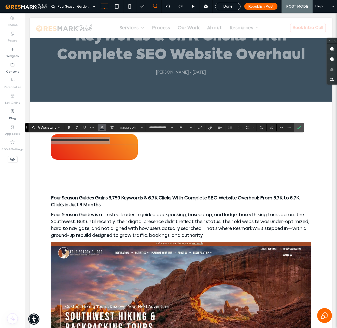
click at [101, 128] on icon "Color" at bounding box center [102, 127] width 4 height 4
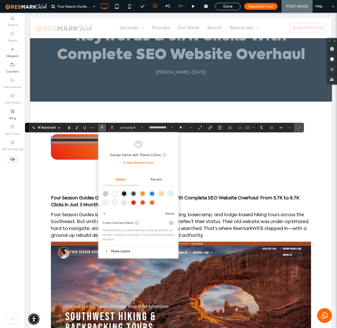
drag, startPoint x: 115, startPoint y: 193, endPoint x: 90, endPoint y: 180, distance: 28.0
click at [115, 193] on div "rgba(255,255,255,1)" at bounding box center [115, 194] width 4 height 4
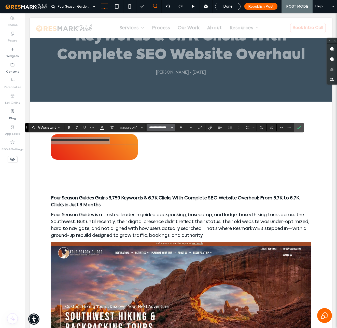
click at [169, 127] on input "**********" at bounding box center [160, 128] width 22 height 4
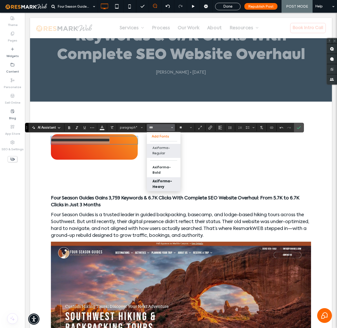
click at [163, 185] on label "Axiforma-Heavy" at bounding box center [164, 184] width 34 height 15
type input "**********"
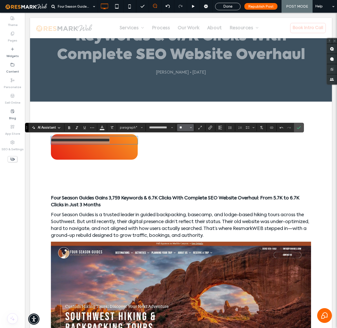
click at [186, 127] on input "**" at bounding box center [184, 128] width 10 height 4
click at [187, 156] on label "36" at bounding box center [185, 159] width 16 height 7
type input "**"
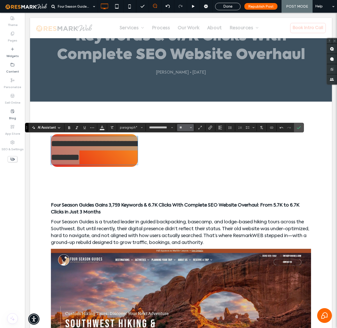
click at [190, 127] on icon "Size" at bounding box center [191, 128] width 2 height 2
click at [185, 170] on label "30" at bounding box center [185, 166] width 16 height 7
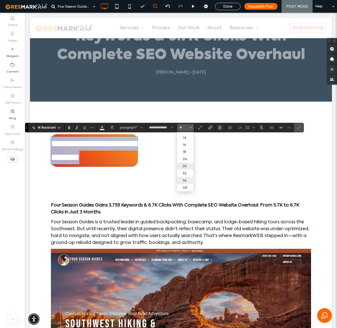
type input "**"
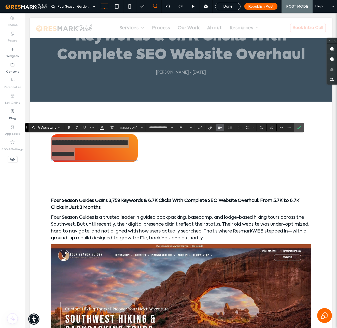
click at [221, 128] on icon "Alignment" at bounding box center [220, 128] width 4 height 4
drag, startPoint x: 301, startPoint y: 129, endPoint x: 220, endPoint y: 126, distance: 81.3
click at [301, 129] on icon "Confirm" at bounding box center [299, 128] width 4 height 4
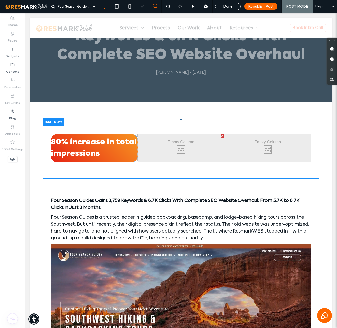
click at [133, 161] on div "Click To Paste Click To Paste 80% increase in total impressions" at bounding box center [94, 148] width 87 height 28
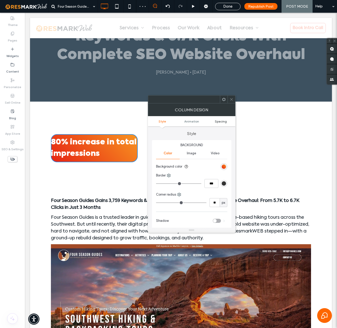
click at [224, 122] on span "Spacing" at bounding box center [221, 121] width 12 height 4
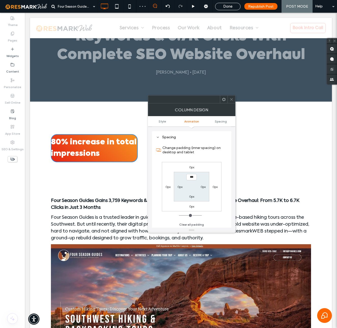
scroll to position [120, 0]
type input "**"
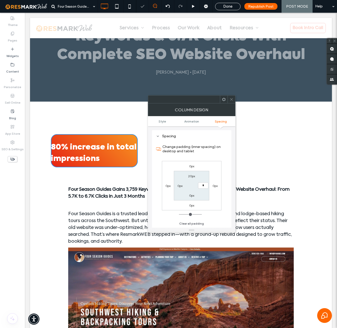
type input "**"
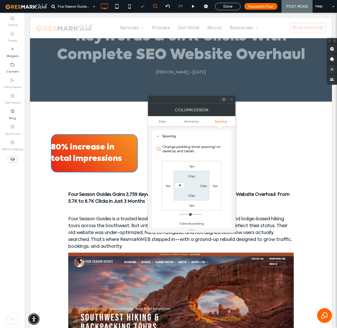
type input "**"
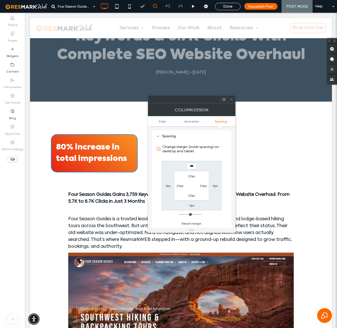
click at [190, 178] on label "20px" at bounding box center [191, 176] width 7 height 4
type input "**"
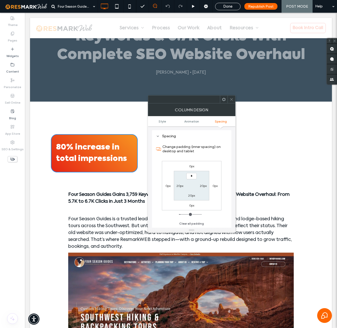
type input "**"
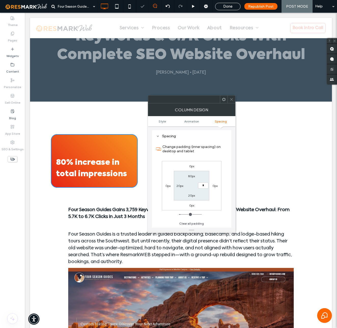
type input "**"
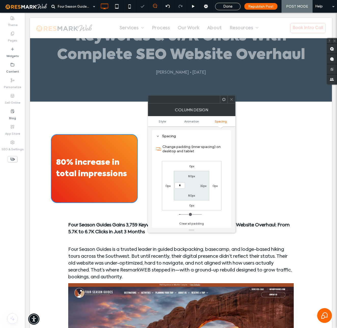
type input "**"
type input "*"
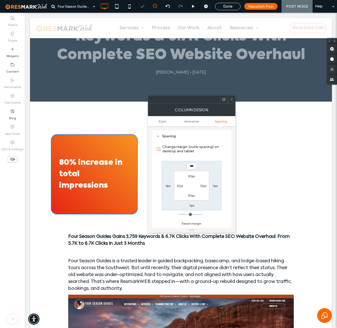
click at [68, 165] on span "80% increase in total impressions" at bounding box center [90, 174] width 63 height 31
click at [163, 121] on span "Style" at bounding box center [162, 121] width 7 height 4
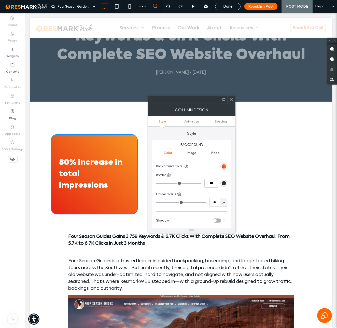
scroll to position [0, 0]
click at [217, 203] on input "**" at bounding box center [215, 202] width 10 height 9
type input "**"
click at [231, 101] on icon at bounding box center [232, 100] width 4 height 4
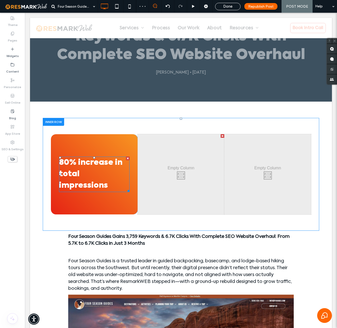
click at [87, 167] on p "80% increase in total impressions" at bounding box center [94, 174] width 71 height 34
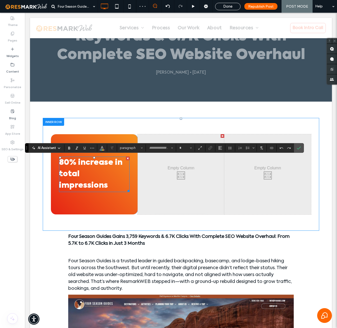
type input "**********"
type input "**"
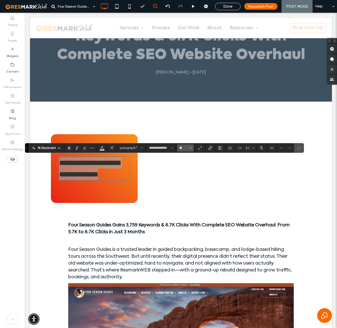
click at [185, 148] on input "**" at bounding box center [184, 148] width 10 height 4
type input "**"
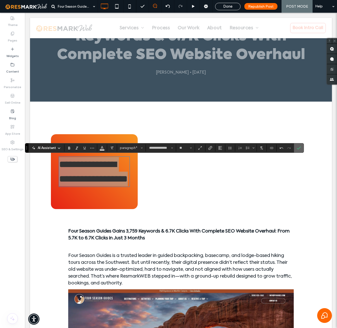
click at [298, 148] on use "Confirm" at bounding box center [299, 147] width 4 height 3
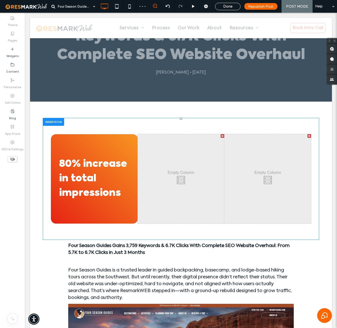
click at [156, 227] on div "Click To Paste Click To Paste 80% increase in total impressions Click To Paste …" at bounding box center [181, 179] width 277 height 122
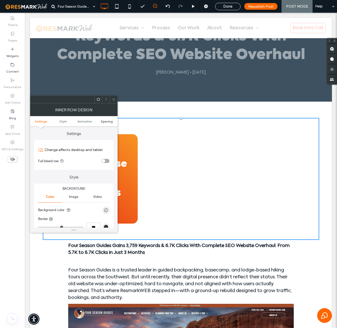
click at [106, 121] on span "Spacing" at bounding box center [107, 121] width 12 height 4
click at [115, 99] on icon at bounding box center [114, 100] width 4 height 4
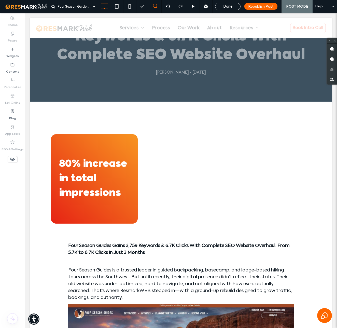
click at [122, 148] on div "Click To Paste Click To Paste 80% increase in total impressions" at bounding box center [94, 178] width 87 height 89
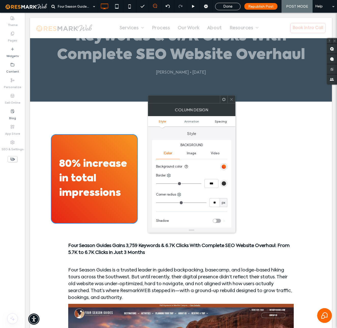
click at [222, 120] on span "Spacing" at bounding box center [221, 121] width 12 height 4
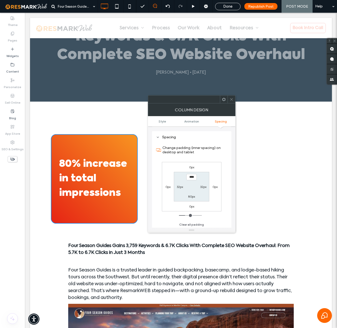
scroll to position [120, 0]
click at [216, 185] on label "0px" at bounding box center [215, 186] width 5 height 4
type input "*"
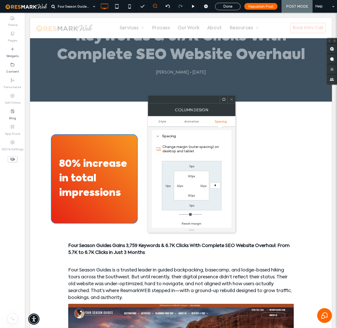
type input "**"
click at [232, 101] on span at bounding box center [232, 100] width 4 height 8
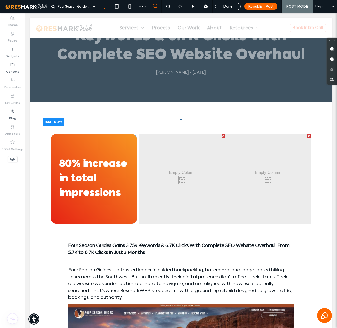
click at [173, 182] on div "Click To Paste Click To Paste" at bounding box center [183, 178] width 86 height 89
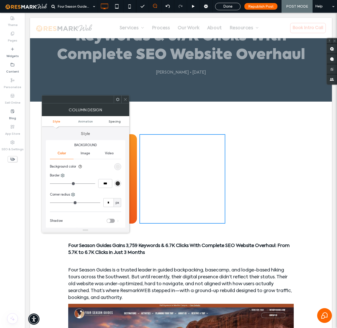
click at [114, 123] on span "Spacing" at bounding box center [115, 121] width 12 height 4
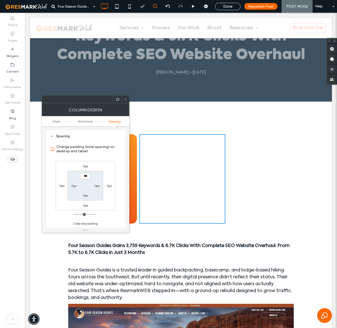
click at [61, 185] on label "0px" at bounding box center [61, 186] width 5 height 4
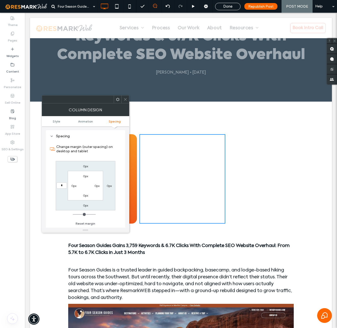
type input "**"
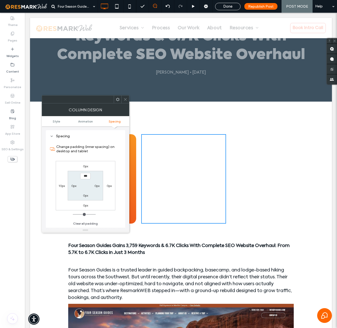
click at [125, 99] on icon at bounding box center [126, 100] width 4 height 4
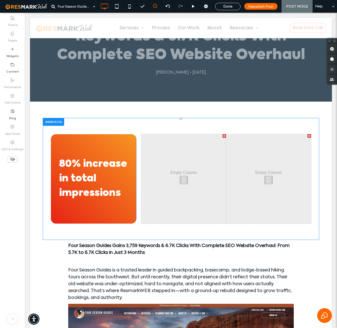
click at [125, 137] on div "Click To Paste Click To Paste 80% increase in total impressions" at bounding box center [93, 178] width 85 height 89
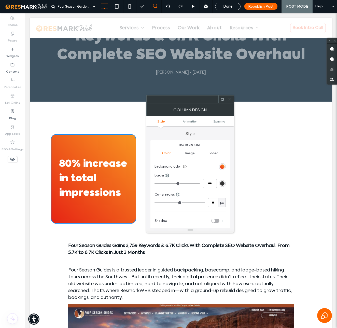
click at [221, 98] on icon at bounding box center [223, 100] width 4 height 4
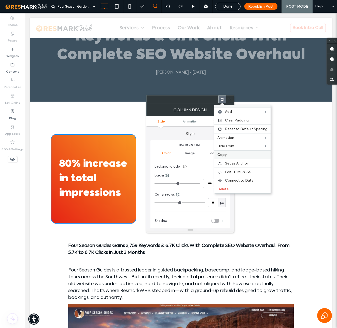
click at [226, 153] on span "Copy" at bounding box center [222, 155] width 9 height 4
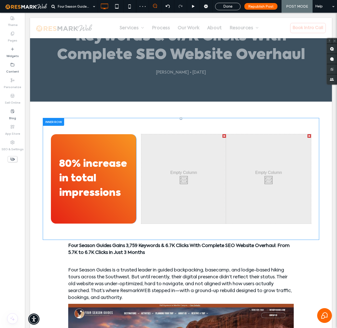
click at [140, 142] on div "Click To Paste Click To Paste 80% increase in total impressions Click To Paste …" at bounding box center [181, 178] width 260 height 89
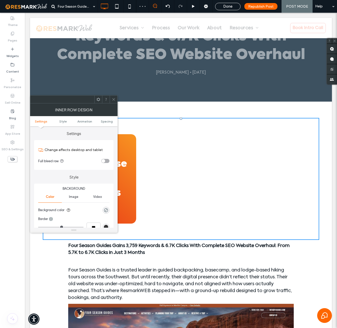
click at [99, 101] on icon at bounding box center [99, 100] width 4 height 4
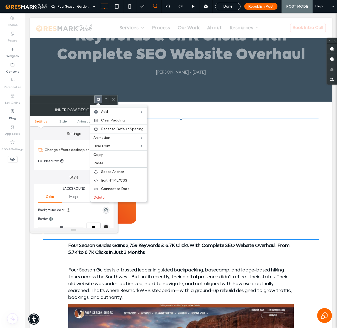
drag, startPoint x: 105, startPoint y: 162, endPoint x: 103, endPoint y: 161, distance: 2.7
click at [105, 162] on label "Paste" at bounding box center [118, 163] width 50 height 4
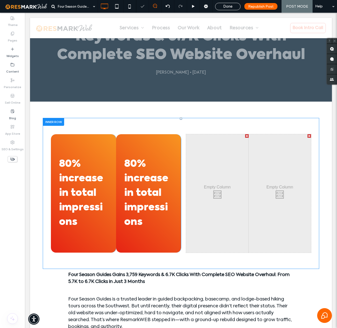
click at [150, 146] on div "Click To Paste Click To Paste 80% increase in total impressions" at bounding box center [148, 193] width 65 height 118
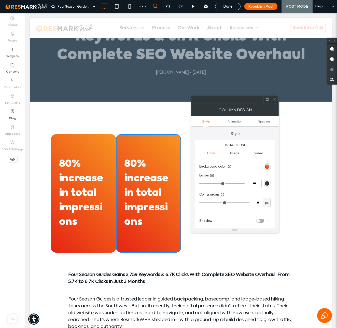
drag, startPoint x: 275, startPoint y: 99, endPoint x: 270, endPoint y: 100, distance: 5.0
click at [275, 99] on icon at bounding box center [275, 100] width 4 height 4
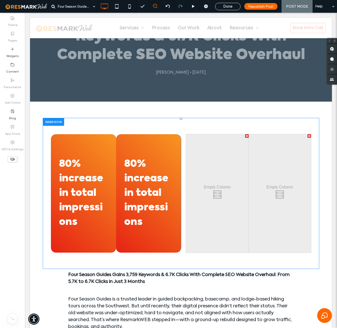
drag, startPoint x: 141, startPoint y: 143, endPoint x: 192, endPoint y: 143, distance: 50.9
click at [222, 147] on div "80% increase in total impressions Click To Paste Click To Paste Click To Paste …" at bounding box center [181, 193] width 260 height 118
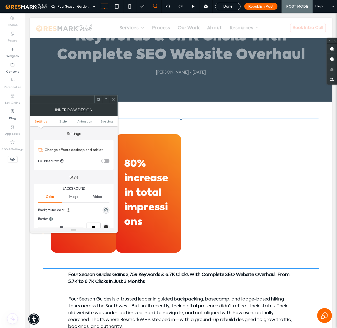
click at [115, 98] on icon at bounding box center [114, 100] width 4 height 4
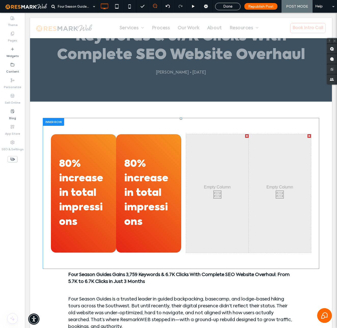
click at [142, 140] on div "Click To Paste Click To Paste 80% increase in total impressions" at bounding box center [148, 193] width 65 height 118
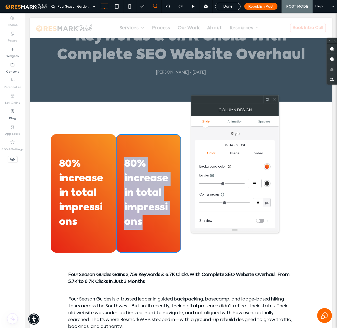
drag, startPoint x: 140, startPoint y: 142, endPoint x: 213, endPoint y: 143, distance: 72.9
click at [213, 143] on div "80% increase in total impressions Click To Paste Click To Paste Click To Paste …" at bounding box center [181, 193] width 260 height 118
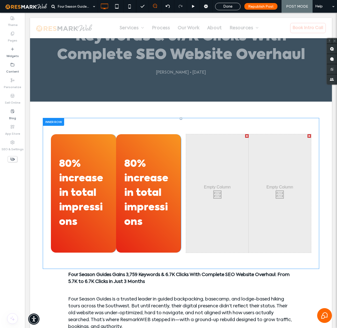
click at [157, 143] on div "Click To Paste Click To Paste 80% increase in total impressions" at bounding box center [148, 193] width 65 height 118
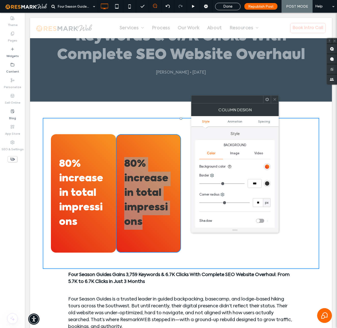
click at [275, 102] on span at bounding box center [275, 100] width 4 height 8
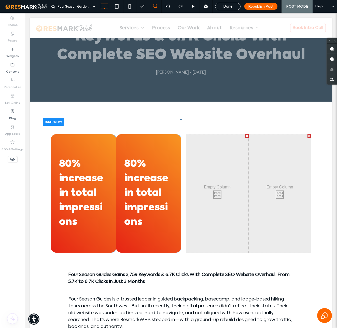
click at [247, 135] on div at bounding box center [247, 136] width 4 height 4
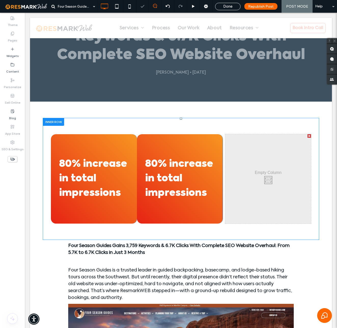
click at [310, 135] on div at bounding box center [310, 136] width 4 height 4
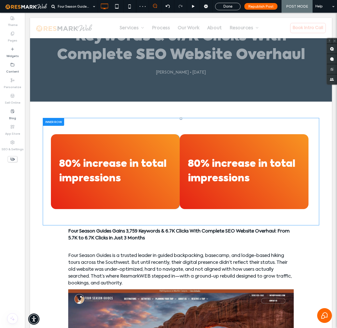
click at [165, 138] on div "80% increase in total impressions Click To Paste Click To Paste" at bounding box center [115, 171] width 129 height 75
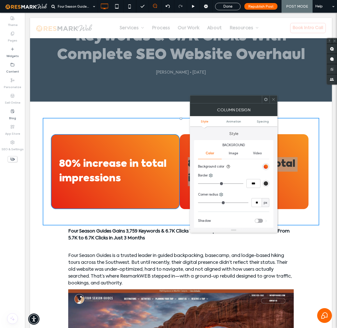
click at [266, 98] on use at bounding box center [265, 99] width 3 height 3
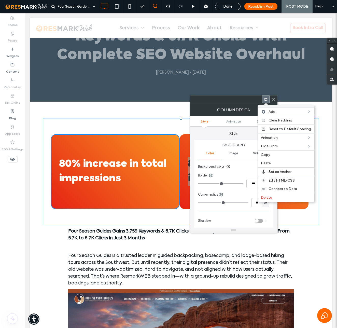
click at [269, 162] on span "Paste" at bounding box center [266, 163] width 10 height 4
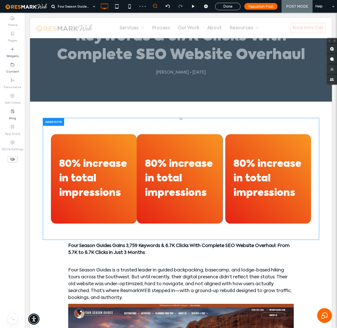
click at [121, 139] on div "80% increase in total impressions Click To Paste Click To Paste" at bounding box center [94, 178] width 86 height 89
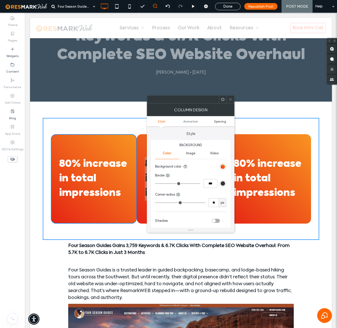
click at [223, 121] on span "Spacing" at bounding box center [220, 121] width 12 height 4
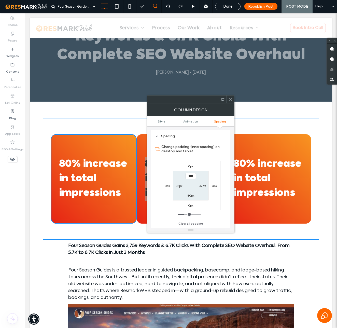
click at [214, 186] on label "0px" at bounding box center [214, 186] width 5 height 4
type input "*"
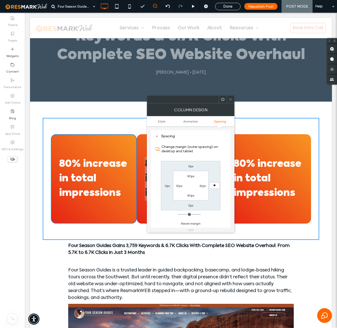
type input "**"
type input "****"
click at [231, 101] on icon at bounding box center [231, 100] width 4 height 4
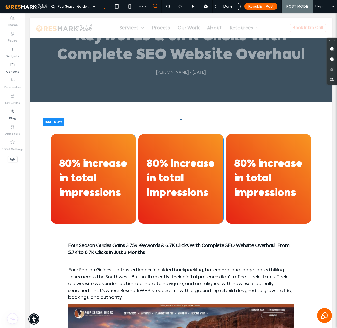
click at [253, 141] on div "80% increase in total impressions Click To Paste Click To Paste" at bounding box center [268, 178] width 85 height 89
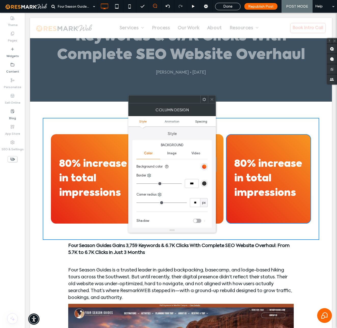
click at [202, 120] on span "Spacing" at bounding box center [201, 121] width 12 height 4
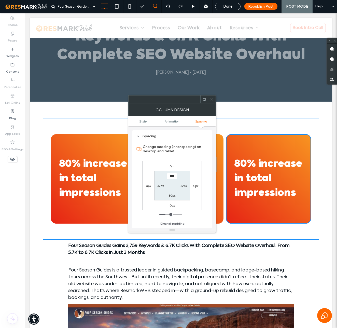
click at [148, 186] on label "0px" at bounding box center [148, 186] width 5 height 4
type input "*"
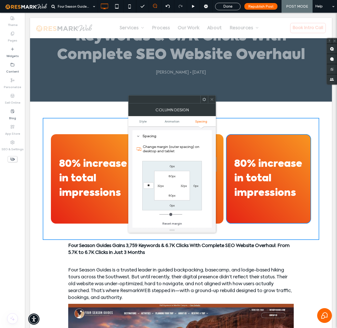
type input "**"
type input "****"
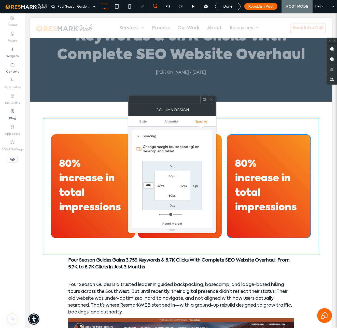
click at [213, 98] on icon at bounding box center [212, 100] width 4 height 4
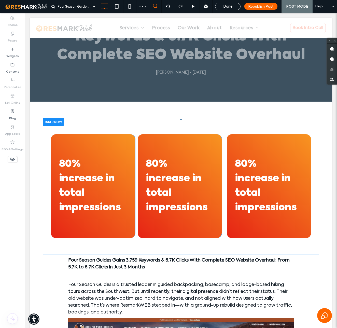
click at [149, 146] on div "Click To Paste Click To Paste 80% increase in total impressions" at bounding box center [180, 186] width 84 height 104
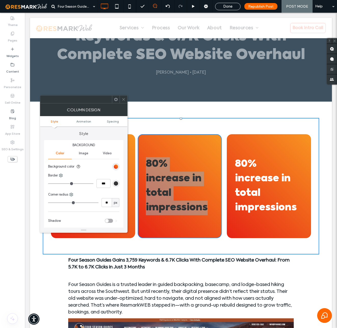
click at [114, 119] on ul "Style Animation Spacing" at bounding box center [84, 121] width 88 height 10
click at [116, 122] on span "Spacing" at bounding box center [113, 121] width 12 height 4
click at [112, 121] on span "Spacing" at bounding box center [113, 121] width 12 height 4
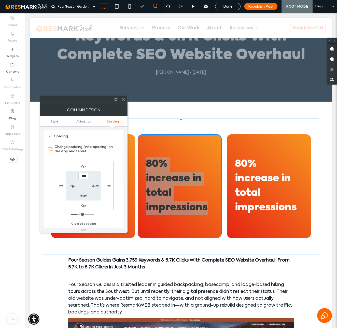
click at [58, 186] on label "0px" at bounding box center [60, 186] width 5 height 4
type input "*"
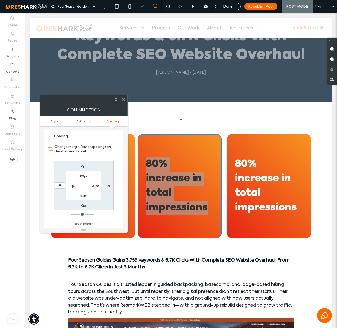
type input "**"
type input "****"
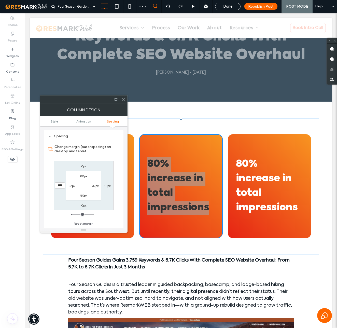
click at [125, 99] on icon at bounding box center [124, 100] width 4 height 4
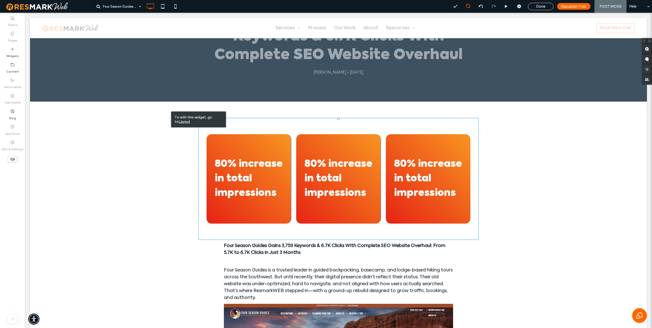
click at [210, 240] on div "80% increase in total impressions Click To Paste Click To Paste Click To Paste …" at bounding box center [338, 179] width 280 height 122
click at [212, 240] on div "80% increase in total impressions Click To Paste Click To Paste Click To Paste …" at bounding box center [338, 179] width 280 height 122
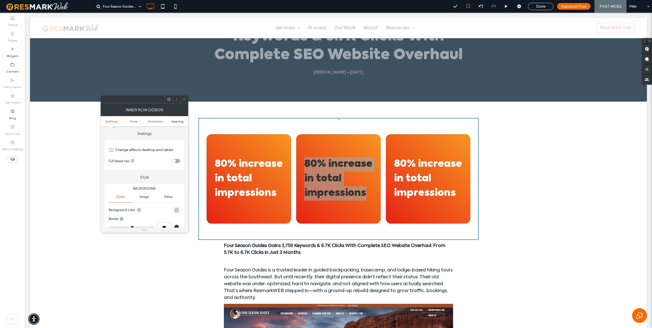
click at [177, 123] on span "Spacing" at bounding box center [177, 121] width 12 height 4
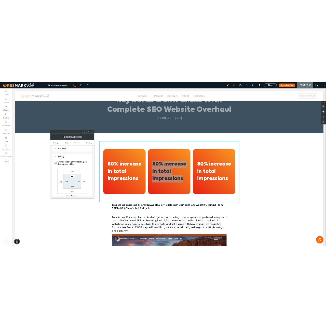
scroll to position [163, 0]
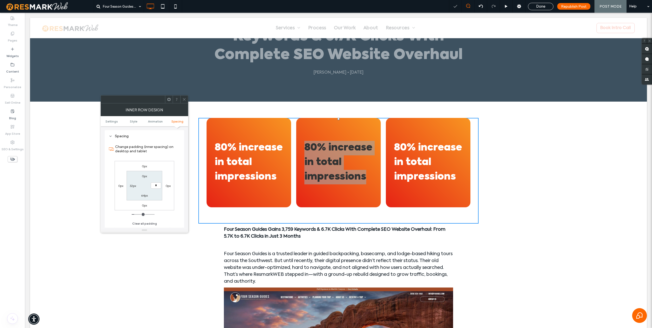
type input "**"
type input "*"
type input "**"
type input "*"
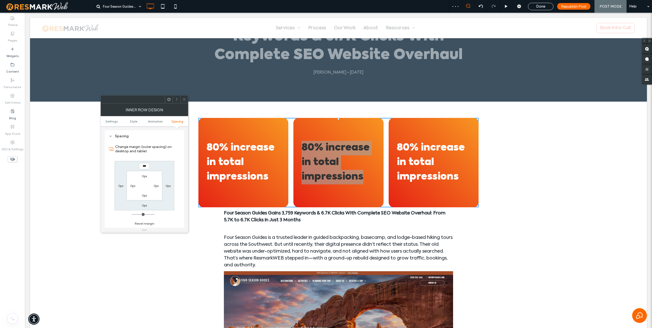
click at [144, 206] on label "0px" at bounding box center [144, 205] width 5 height 4
type input "**"
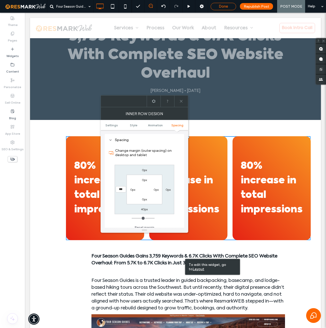
click at [222, 5] on span "Done" at bounding box center [223, 6] width 9 height 5
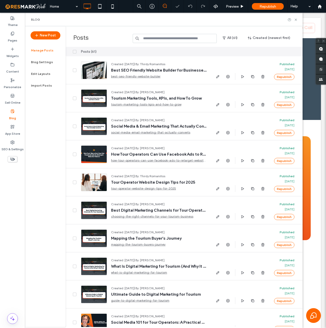
click at [175, 38] on input at bounding box center [175, 38] width 84 height 9
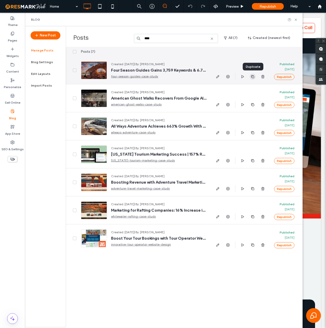
type input "****"
click at [253, 77] on icon "button" at bounding box center [253, 77] width 4 height 4
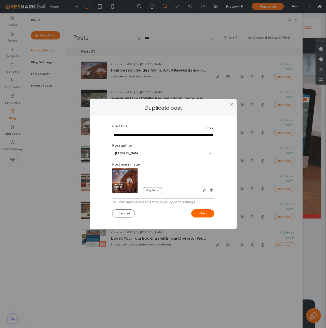
click at [128, 136] on input "Post title" at bounding box center [163, 135] width 102 height 7
type input "**********"
click at [211, 191] on use "button" at bounding box center [210, 189] width 3 height 3
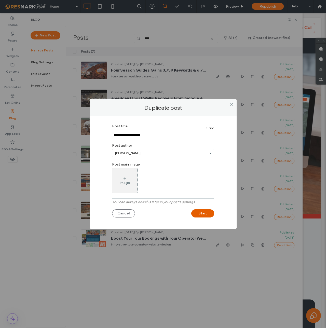
click at [198, 214] on button "Start" at bounding box center [202, 213] width 23 height 8
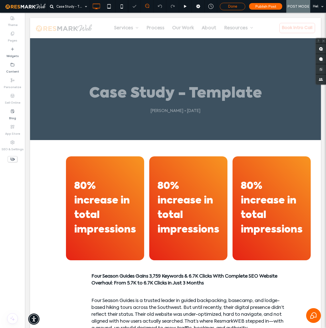
click at [233, 7] on span "Done" at bounding box center [232, 6] width 9 height 5
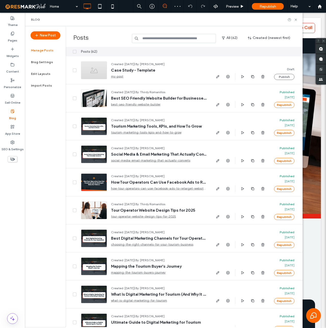
click at [164, 38] on input at bounding box center [174, 38] width 84 height 9
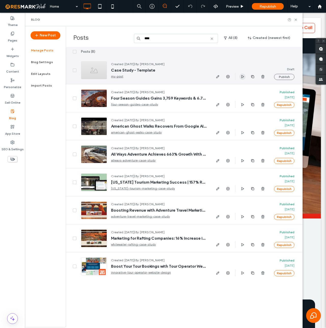
type input "****"
click at [241, 75] on icon "button" at bounding box center [242, 77] width 4 height 4
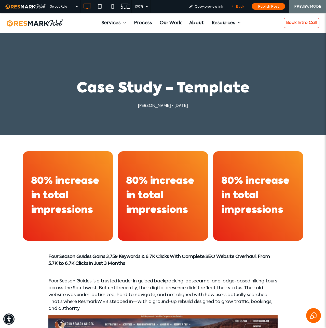
click at [237, 8] on span "Back" at bounding box center [240, 6] width 8 height 4
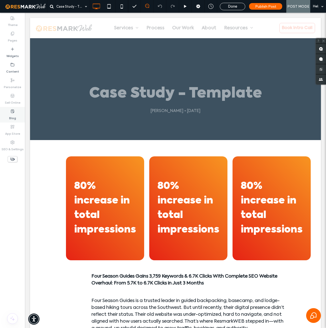
click at [12, 112] on icon at bounding box center [12, 111] width 4 height 4
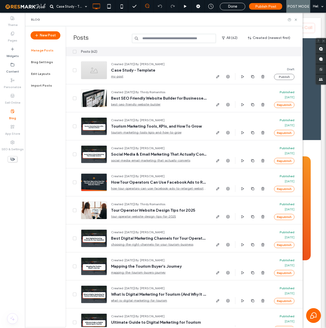
scroll to position [0, 0]
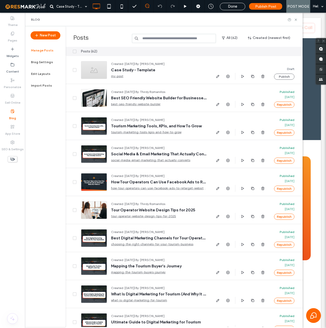
click at [182, 37] on input at bounding box center [174, 38] width 84 height 9
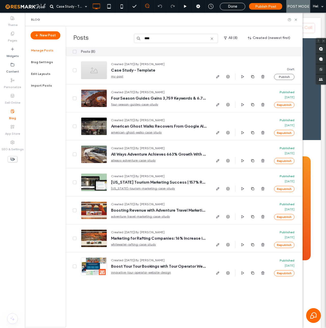
scroll to position [0, 0]
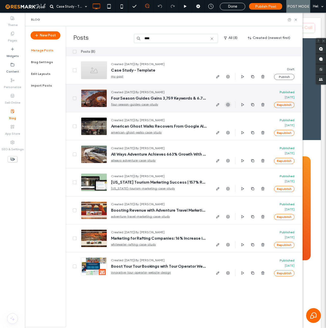
type input "****"
click at [227, 104] on icon "button" at bounding box center [228, 105] width 4 height 4
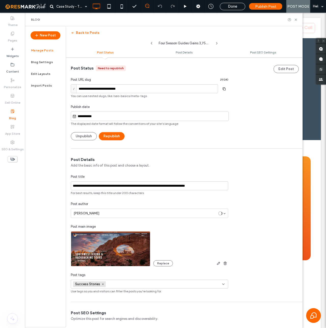
scroll to position [0, 0]
click at [85, 31] on button "Back to Posts" at bounding box center [85, 33] width 29 height 8
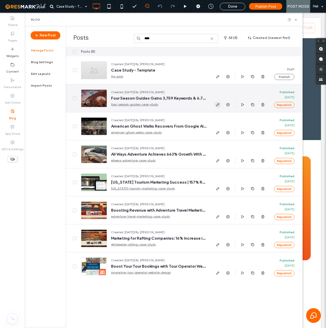
click at [217, 103] on icon "button" at bounding box center [218, 105] width 4 height 4
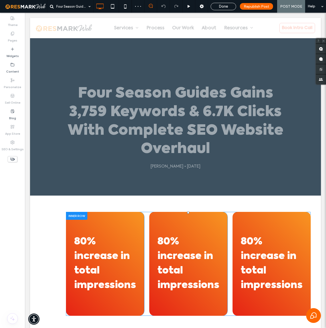
click at [82, 215] on div at bounding box center [76, 216] width 21 height 8
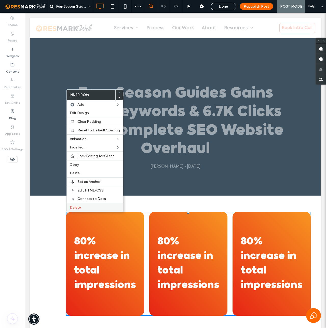
click at [77, 204] on div "Delete" at bounding box center [95, 207] width 56 height 9
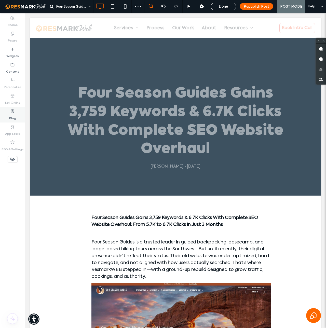
click at [10, 113] on label "Blog" at bounding box center [12, 116] width 7 height 7
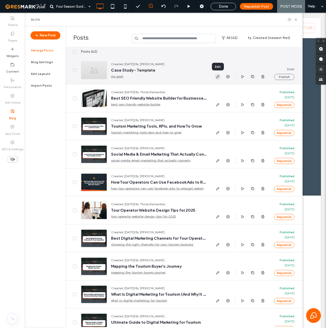
click at [218, 75] on icon "button" at bounding box center [218, 77] width 4 height 4
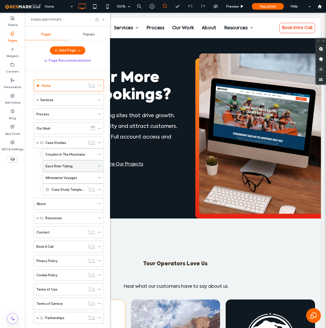
click at [61, 167] on label "Saco River Tubing" at bounding box center [58, 166] width 27 height 9
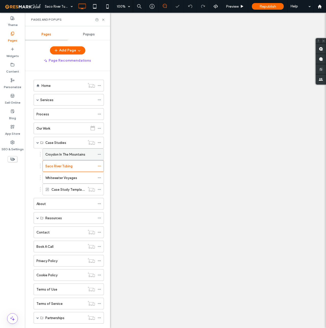
click at [55, 155] on label "Croydon In The Mountains" at bounding box center [65, 154] width 40 height 9
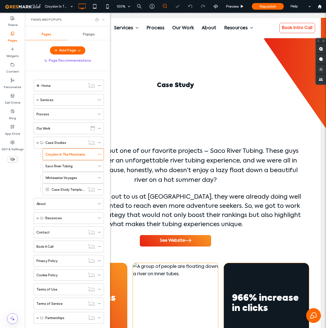
click at [104, 19] on icon at bounding box center [103, 20] width 4 height 4
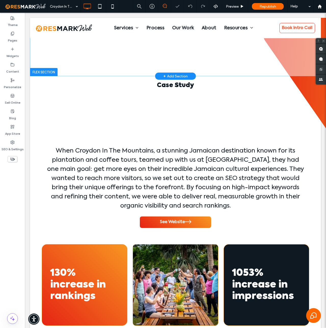
scroll to position [102, 0]
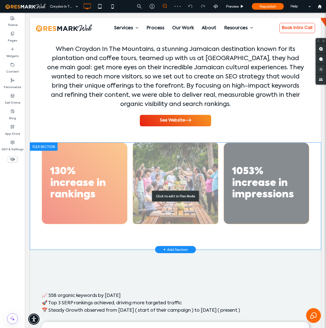
click at [52, 157] on div "Click to edit in Flex Mode" at bounding box center [175, 196] width 291 height 107
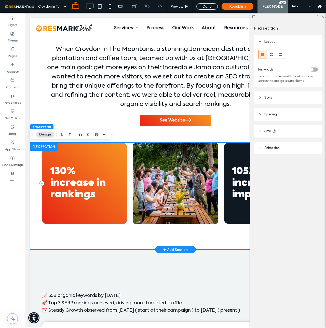
click at [72, 156] on div "130% increase in rankings" at bounding box center [85, 184] width 86 height 82
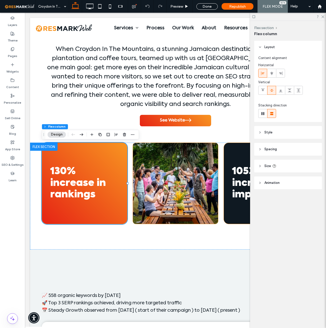
click at [274, 133] on header "Style" at bounding box center [288, 132] width 68 height 13
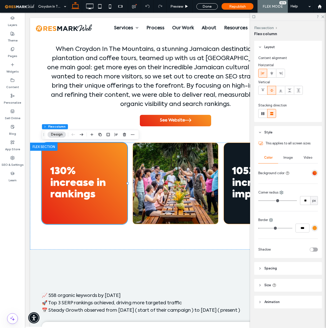
click at [269, 132] on span "Style" at bounding box center [268, 132] width 8 height 5
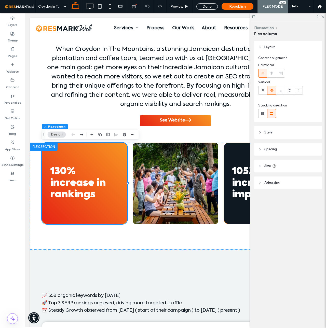
click at [270, 148] on span "Spacing" at bounding box center [270, 149] width 12 height 5
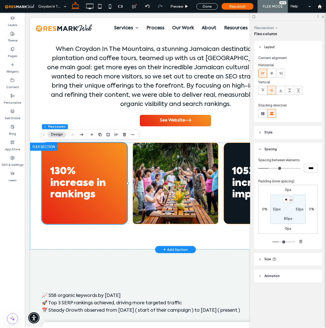
click at [87, 191] on span "130% increase in rankings" at bounding box center [78, 183] width 56 height 33
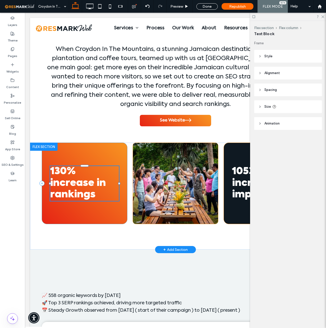
type input "**********"
type input "**"
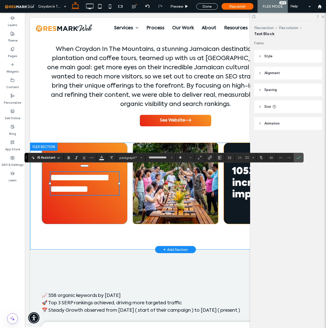
click at [87, 236] on div "**********" at bounding box center [175, 196] width 291 height 107
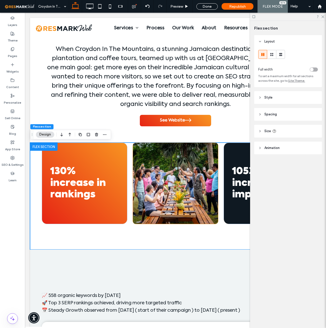
click at [270, 115] on span "Spacing" at bounding box center [270, 114] width 12 height 5
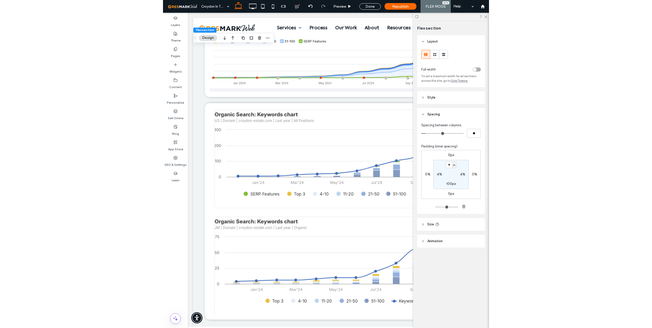
scroll to position [400, 0]
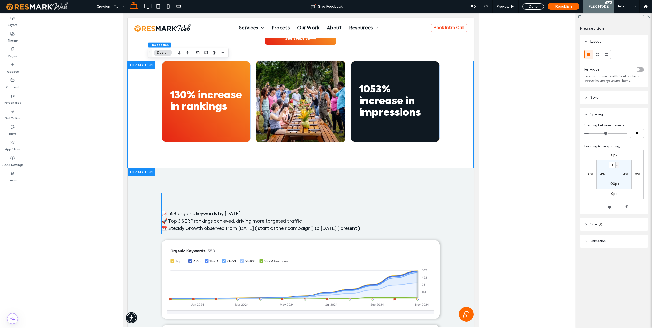
click at [198, 201] on span "Highlights" at bounding box center [189, 202] width 56 height 10
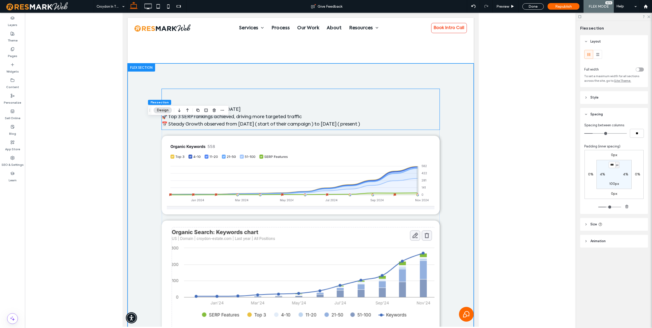
click at [198, 201] on div "Highlights 📈 558 organic keywords by November 2024 🚀 Top 3 SERP rankings achiev…" at bounding box center [300, 267] width 278 height 356
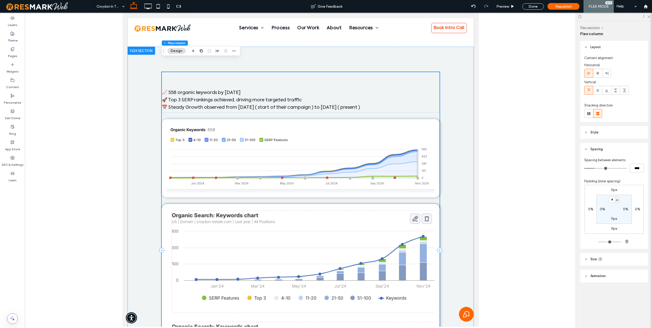
scroll to position [249, 0]
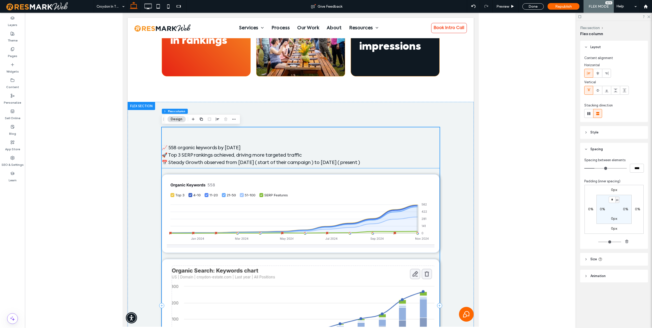
click at [192, 134] on span "Highlights" at bounding box center [189, 136] width 56 height 10
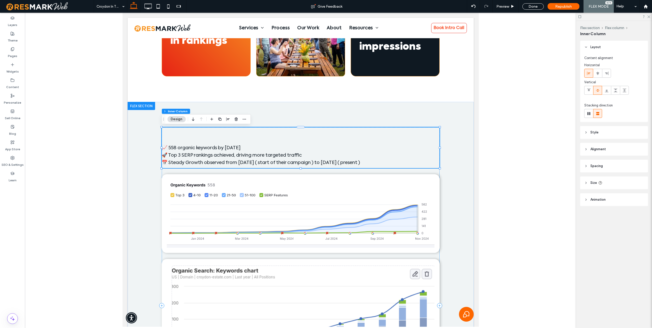
click at [192, 134] on span "Highlights" at bounding box center [189, 136] width 56 height 10
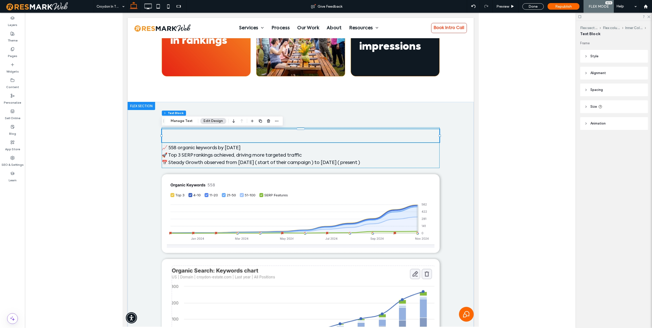
click at [192, 134] on span "Highlights" at bounding box center [189, 136] width 56 height 10
type input "**********"
type input "**"
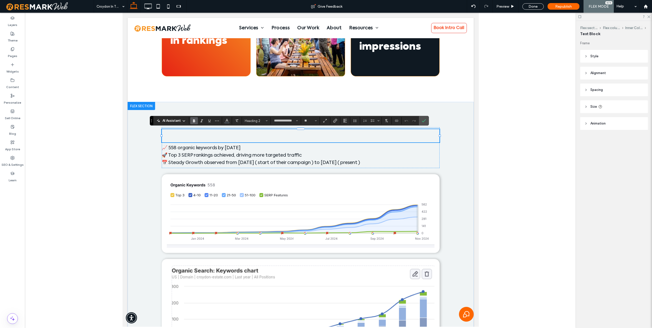
click at [326, 57] on icon at bounding box center [586, 57] width 4 height 4
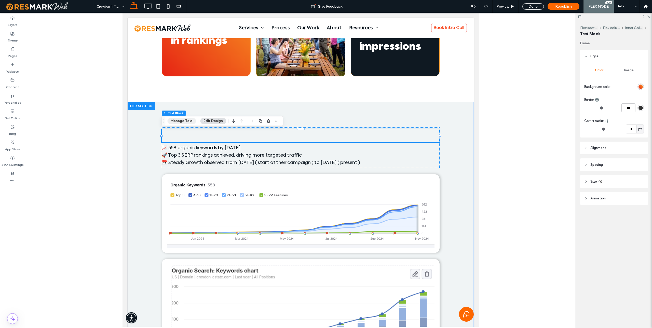
click at [182, 123] on button "Manage Text" at bounding box center [181, 121] width 29 height 6
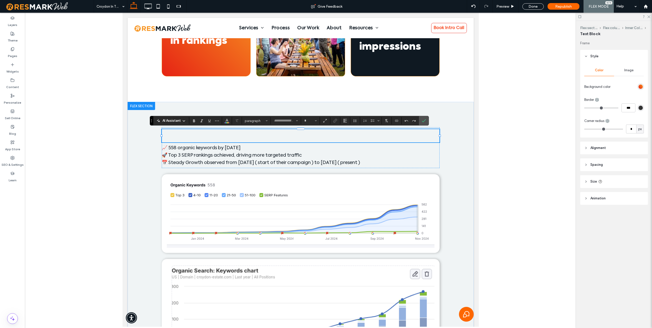
type input "**********"
type input "**"
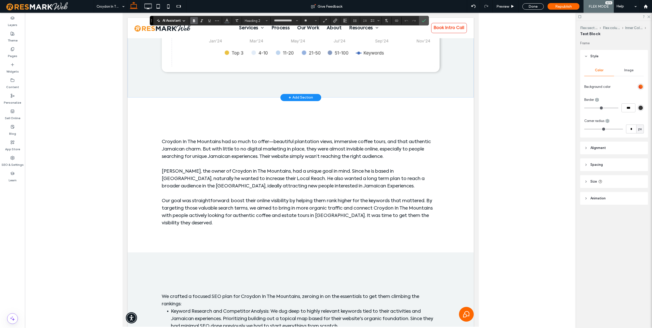
scroll to position [666, 0]
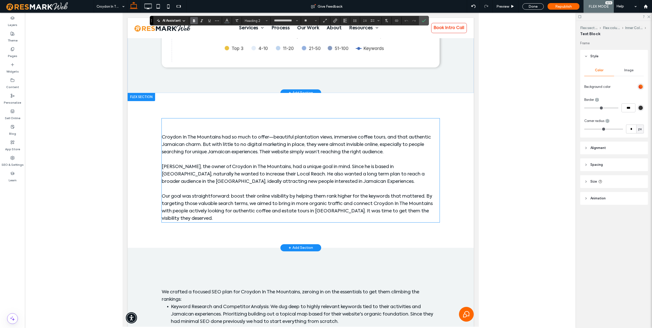
click at [198, 210] on span "Our goal was straightforward: boost their online visibility by helping them ran…" at bounding box center [296, 207] width 271 height 27
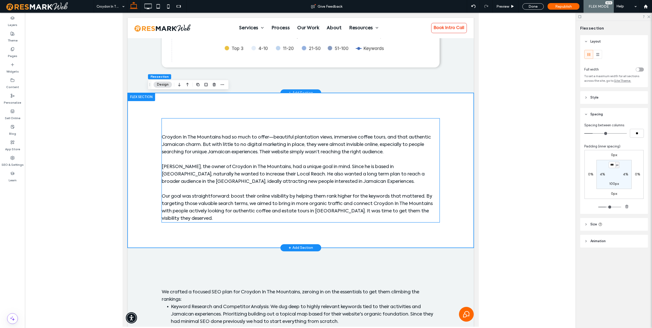
click at [198, 210] on span "Our goal was straightforward: boost their online visibility by helping them ran…" at bounding box center [296, 207] width 271 height 27
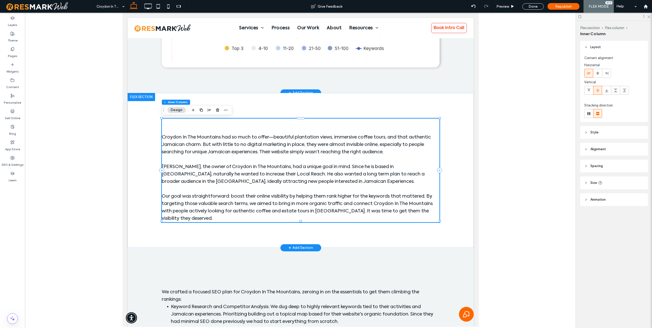
click at [198, 210] on span "Our goal was straightforward: boost their online visibility by helping them ran…" at bounding box center [296, 207] width 271 height 27
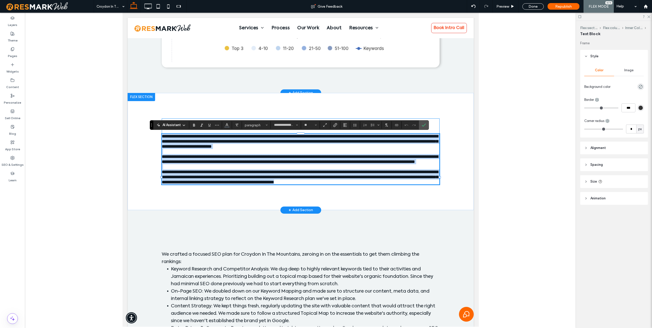
copy div "**********"
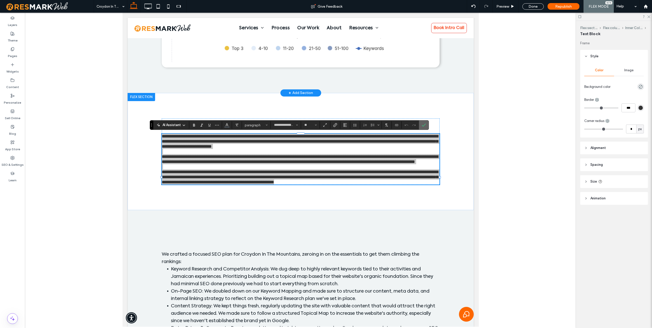
click at [326, 126] on icon "Confirm" at bounding box center [424, 125] width 4 height 4
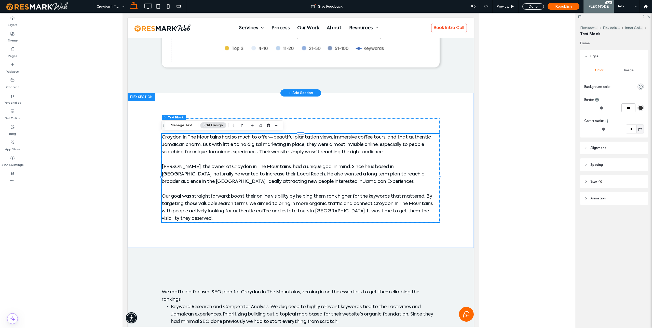
click at [131, 163] on div "The Need Croydon In The Mountains had so much to offer—beautiful plantation vie…" at bounding box center [300, 170] width 346 height 155
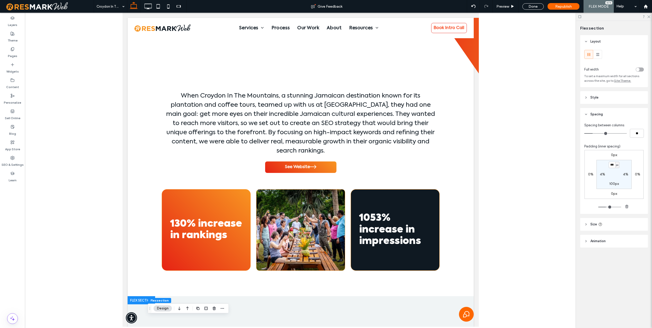
scroll to position [64, 0]
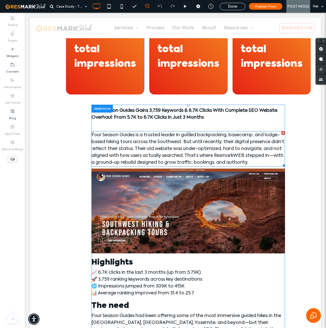
scroll to position [165, 0]
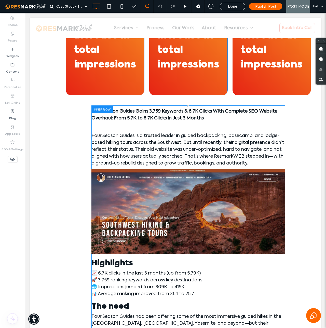
click at [103, 108] on div at bounding box center [101, 109] width 21 height 8
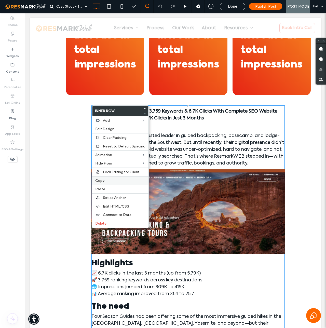
click at [105, 179] on label "Copy" at bounding box center [120, 181] width 50 height 4
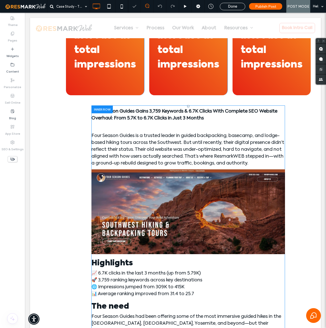
click at [104, 108] on div at bounding box center [101, 109] width 21 height 8
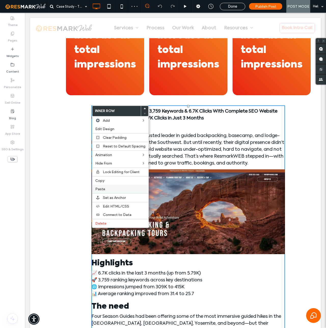
click at [107, 186] on div "Paste" at bounding box center [120, 189] width 56 height 8
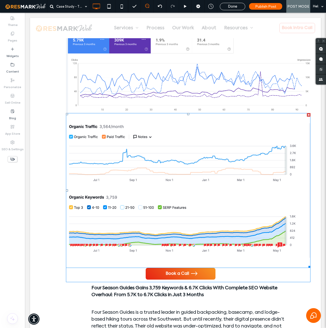
scroll to position [668, 0]
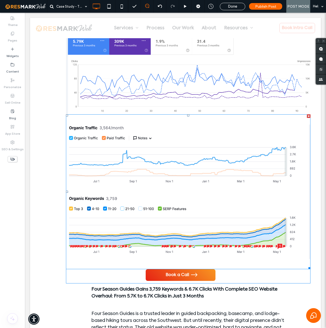
click at [110, 127] on img at bounding box center [188, 192] width 245 height 135
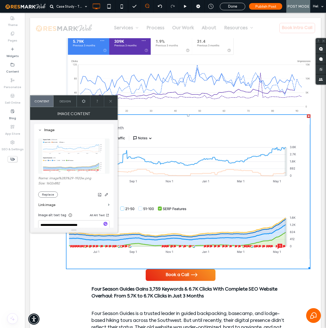
click at [111, 102] on icon at bounding box center [111, 101] width 4 height 4
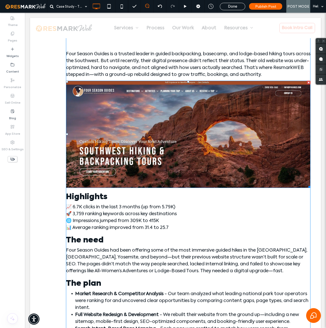
scroll to position [238, 0]
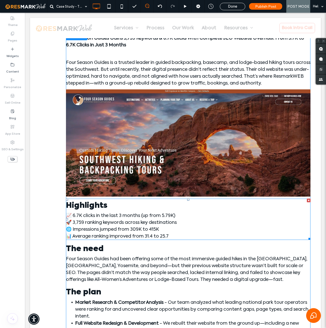
click at [308, 200] on div at bounding box center [309, 201] width 4 height 4
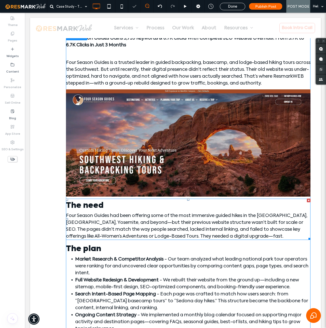
click at [308, 200] on div at bounding box center [309, 201] width 4 height 4
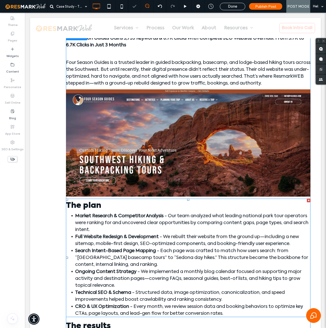
click at [308, 200] on div at bounding box center [309, 201] width 4 height 4
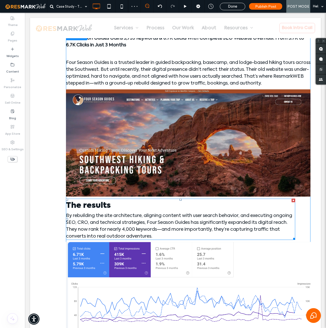
click at [293, 201] on div at bounding box center [294, 201] width 4 height 4
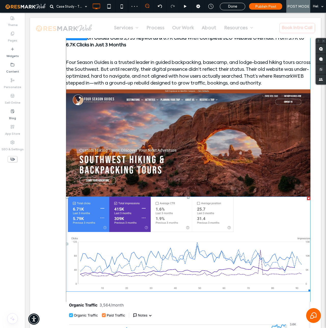
click at [307, 199] on div at bounding box center [309, 199] width 4 height 4
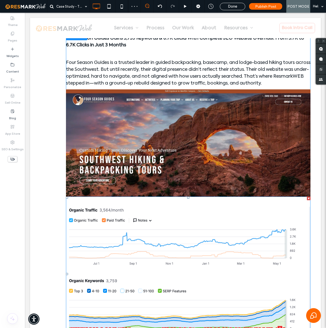
click at [307, 199] on div at bounding box center [309, 199] width 4 height 4
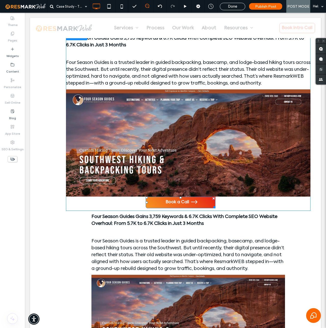
click at [214, 198] on div at bounding box center [214, 199] width 4 height 4
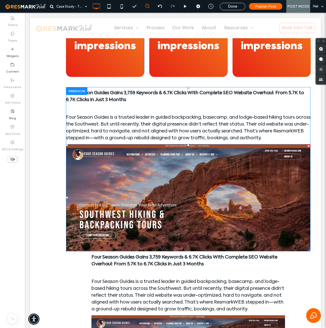
scroll to position [195, 0]
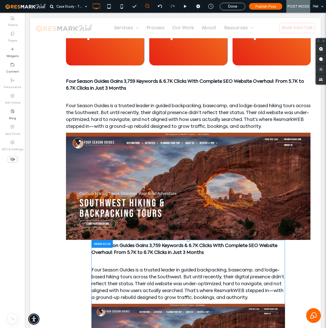
click at [97, 243] on div at bounding box center [101, 244] width 21 height 8
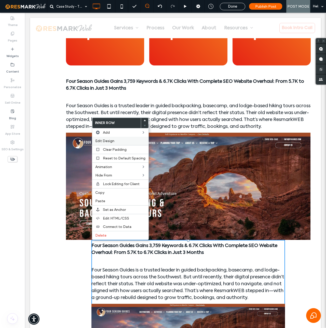
click at [122, 141] on label "Edit Design" at bounding box center [120, 141] width 50 height 4
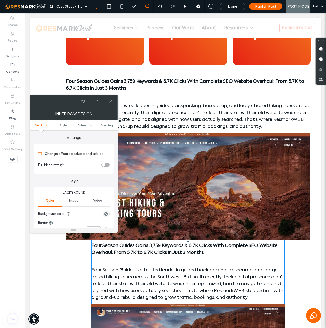
click at [107, 165] on div "toggle" at bounding box center [105, 165] width 8 height 4
click at [105, 126] on span "Spacing" at bounding box center [107, 125] width 12 height 4
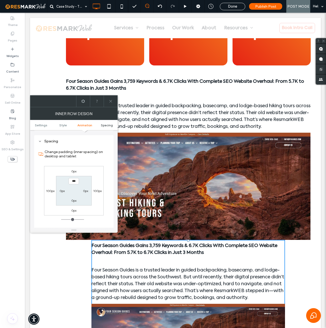
scroll to position [163, 0]
click at [112, 100] on icon at bounding box center [111, 101] width 4 height 4
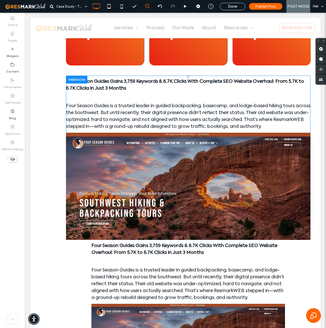
click at [71, 78] on div at bounding box center [76, 80] width 21 height 8
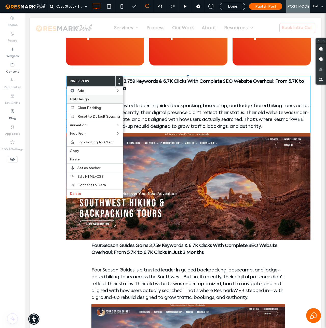
click at [90, 101] on label "Edit Design" at bounding box center [95, 99] width 50 height 4
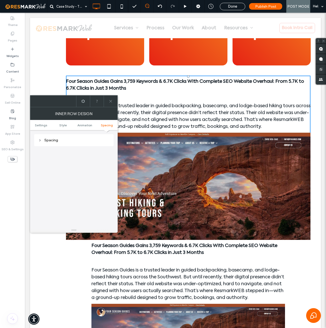
click at [48, 140] on div "Spacing" at bounding box center [73, 140] width 71 height 4
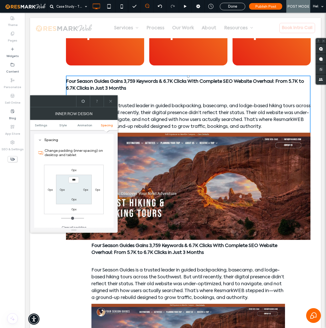
click at [111, 102] on use at bounding box center [110, 101] width 3 height 3
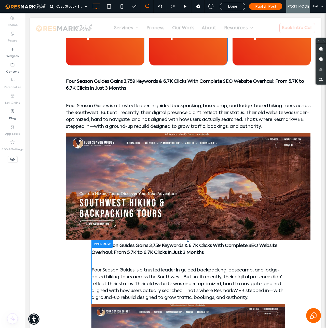
click at [96, 243] on div at bounding box center [101, 244] width 21 height 8
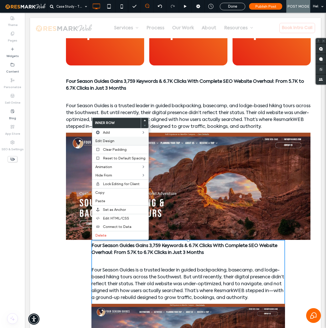
click at [116, 141] on label "Edit Design" at bounding box center [120, 141] width 50 height 4
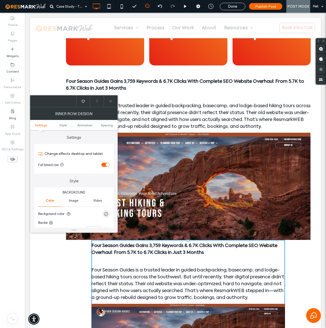
click at [102, 166] on div "toggle" at bounding box center [105, 165] width 8 height 4
click at [106, 125] on span "Spacing" at bounding box center [107, 125] width 12 height 4
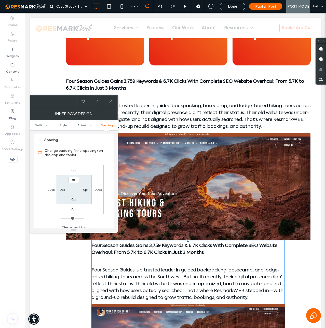
click at [99, 189] on label "100px" at bounding box center [97, 190] width 8 height 4
type input "***"
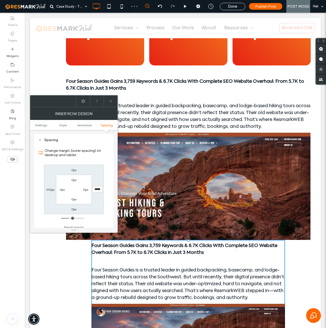
type input "*"
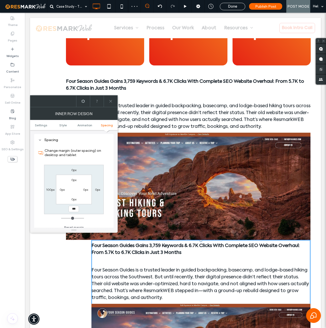
type input "***"
type input "*"
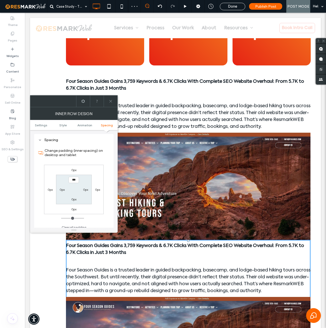
click at [111, 100] on icon at bounding box center [111, 101] width 4 height 4
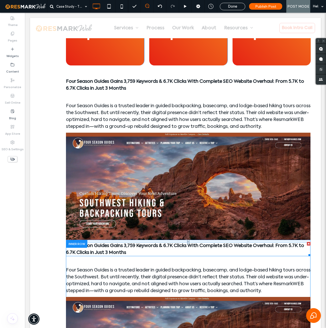
click at [307, 243] on div at bounding box center [309, 244] width 4 height 4
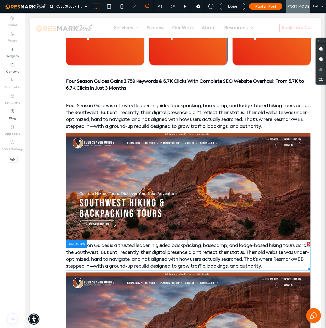
click at [307, 244] on div at bounding box center [309, 244] width 4 height 4
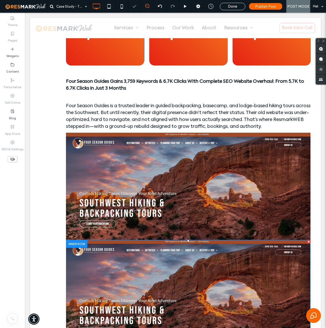
click at [308, 242] on div at bounding box center [309, 242] width 4 height 4
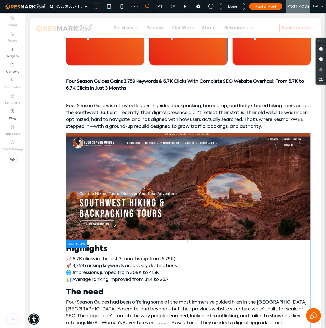
click at [78, 243] on div at bounding box center [76, 244] width 21 height 8
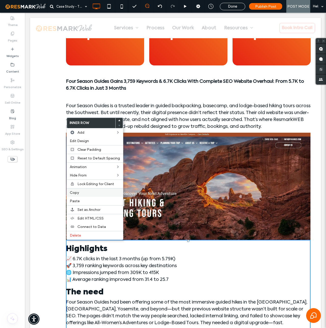
click at [87, 193] on label "Copy" at bounding box center [95, 193] width 50 height 4
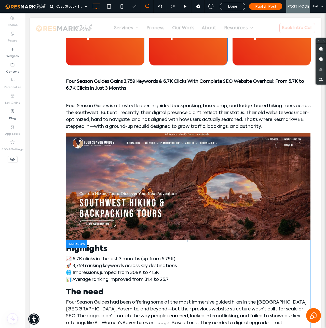
click at [75, 243] on div at bounding box center [76, 244] width 21 height 8
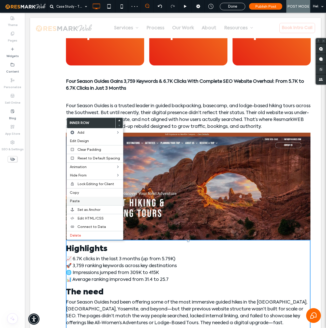
click at [79, 199] on label "Paste" at bounding box center [95, 201] width 50 height 4
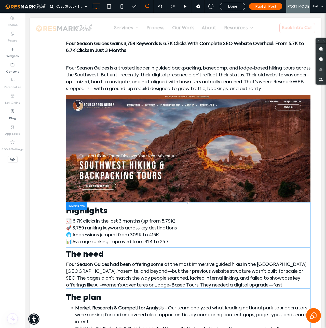
scroll to position [237, 0]
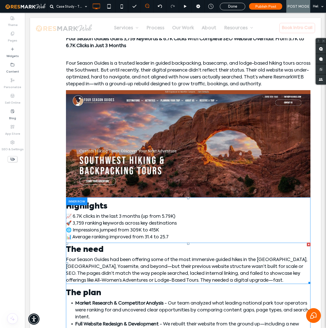
click at [308, 245] on div at bounding box center [309, 245] width 4 height 4
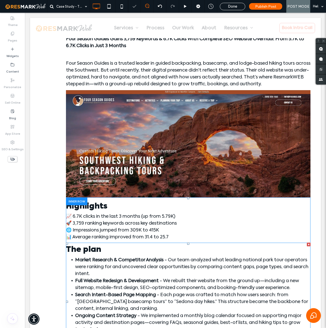
click at [308, 245] on div at bounding box center [309, 245] width 4 height 4
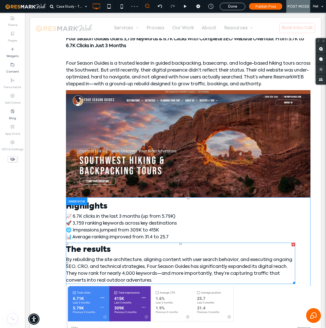
click at [293, 244] on div at bounding box center [294, 245] width 4 height 4
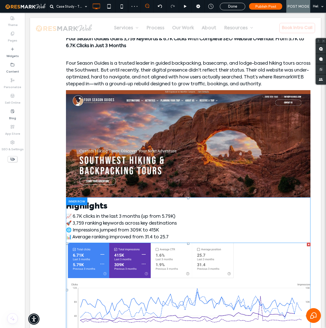
click at [308, 244] on div at bounding box center [309, 245] width 4 height 4
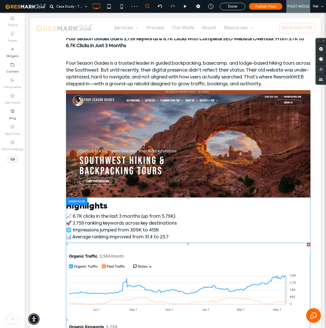
click at [309, 245] on div at bounding box center [309, 245] width 4 height 4
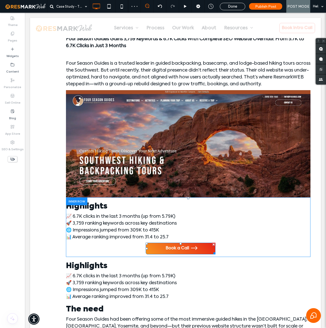
click at [214, 243] on div at bounding box center [214, 245] width 4 height 4
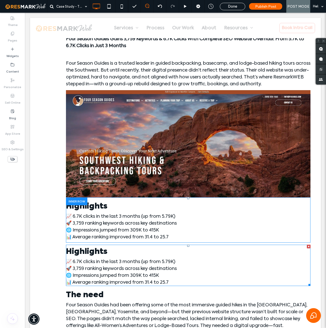
click at [308, 247] on div at bounding box center [309, 247] width 4 height 4
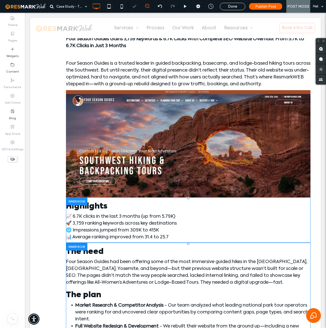
click at [83, 246] on div at bounding box center [76, 247] width 21 height 8
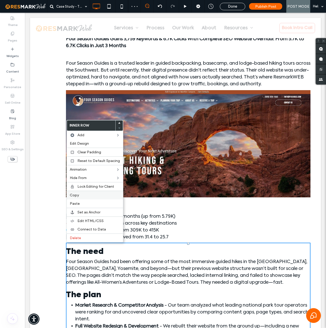
click at [90, 196] on label "Copy" at bounding box center [95, 195] width 50 height 4
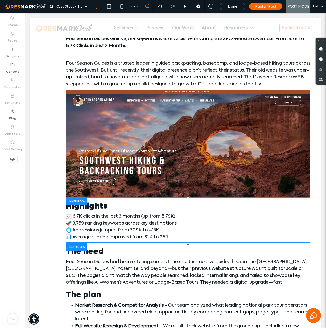
click at [81, 246] on div at bounding box center [76, 247] width 21 height 8
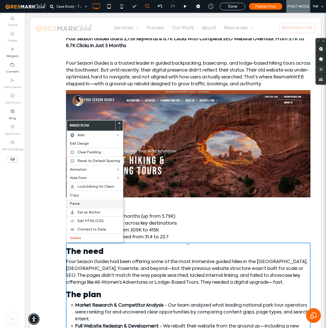
click at [79, 204] on label "Paste" at bounding box center [95, 203] width 50 height 4
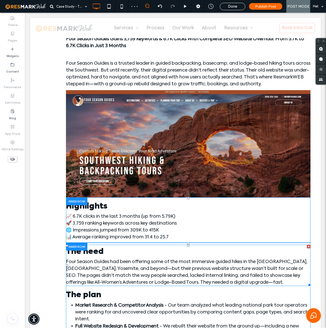
click at [309, 247] on div at bounding box center [309, 247] width 4 height 4
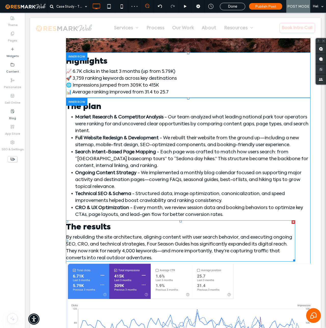
scroll to position [381, 0]
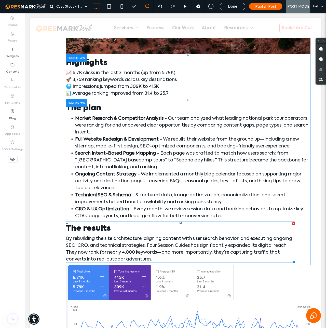
click at [293, 223] on div at bounding box center [294, 224] width 4 height 4
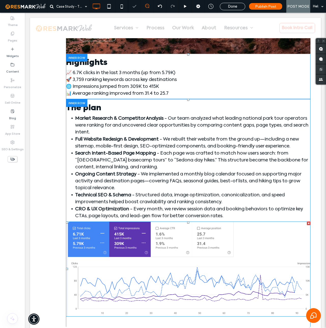
click at [308, 223] on div at bounding box center [309, 224] width 4 height 4
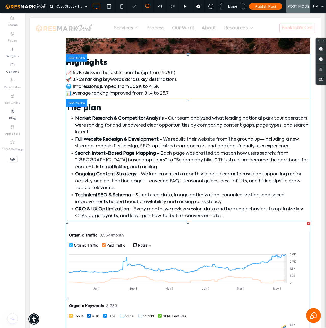
click at [308, 224] on div at bounding box center [309, 224] width 4 height 4
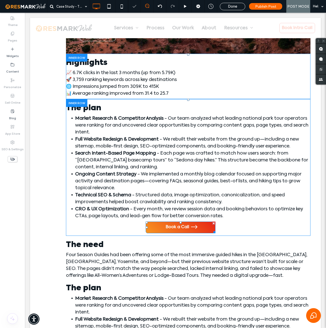
click at [213, 223] on div at bounding box center [214, 224] width 4 height 4
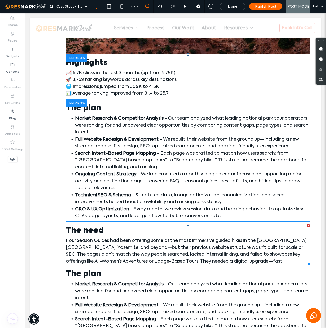
click at [308, 226] on div at bounding box center [309, 226] width 4 height 4
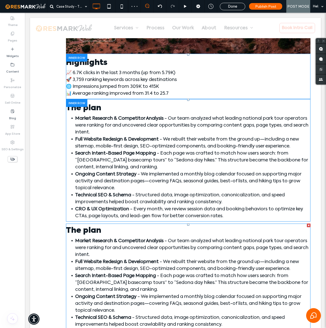
click at [308, 226] on div at bounding box center [309, 226] width 4 height 4
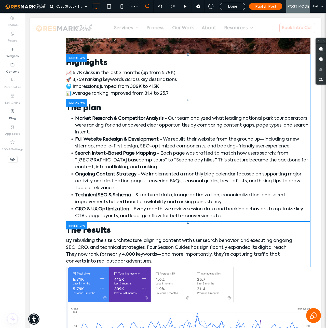
click at [81, 223] on div at bounding box center [76, 226] width 21 height 8
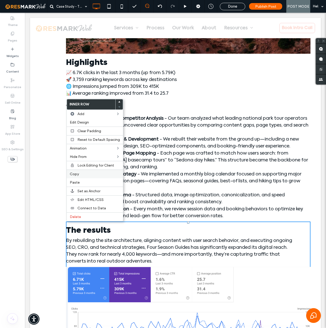
click at [76, 175] on span "Copy" at bounding box center [74, 174] width 9 height 4
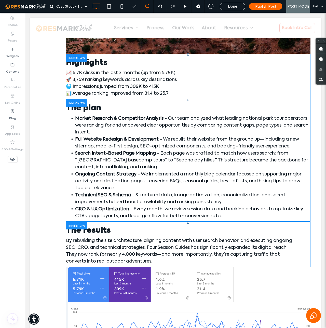
click at [81, 224] on div at bounding box center [76, 226] width 21 height 8
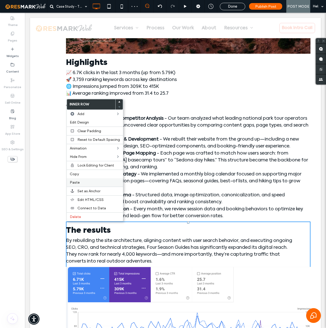
click at [76, 181] on span "Paste" at bounding box center [75, 182] width 10 height 4
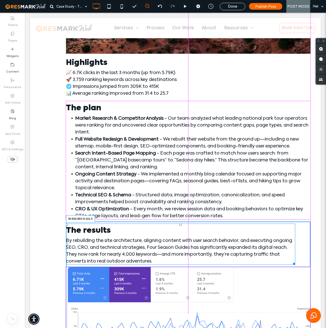
drag, startPoint x: 294, startPoint y: 264, endPoint x: 309, endPoint y: 264, distance: 15.5
click at [295, 264] on div at bounding box center [293, 263] width 4 height 4
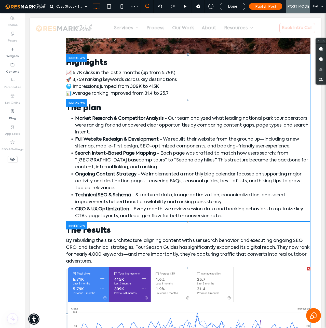
click at [308, 269] on div at bounding box center [309, 269] width 4 height 4
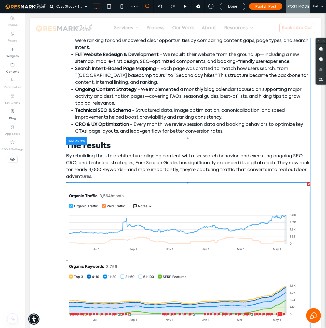
scroll to position [471, 0]
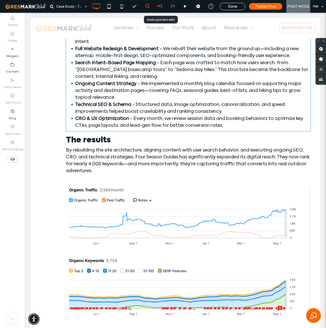
click at [160, 6] on icon at bounding box center [160, 6] width 4 height 4
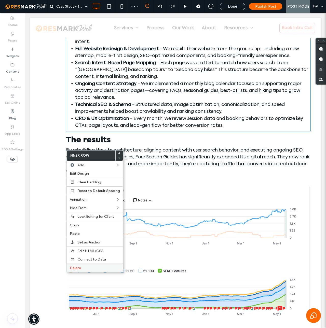
click at [81, 268] on label "Delete" at bounding box center [95, 268] width 50 height 4
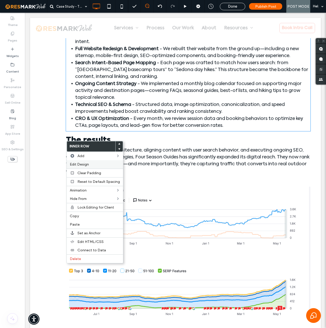
click at [79, 165] on span "Edit Design" at bounding box center [79, 164] width 19 height 4
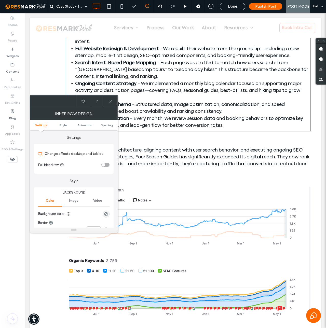
click at [106, 165] on div "toggle" at bounding box center [105, 165] width 8 height 4
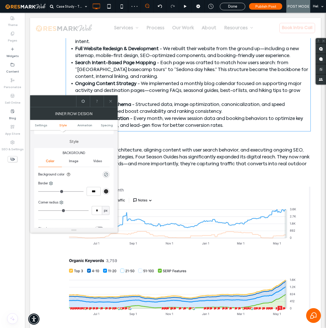
scroll to position [45, 0]
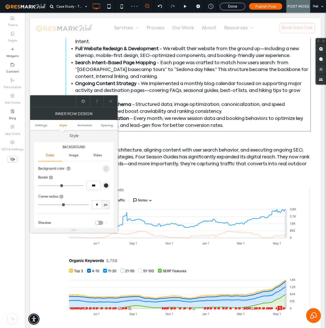
click at [107, 168] on div "rgba(0, 0, 0, 0)" at bounding box center [106, 169] width 4 height 4
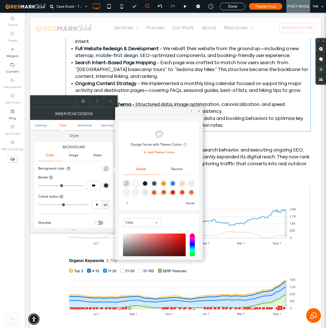
click at [129, 193] on div "rgba(240,244,245,1)" at bounding box center [126, 192] width 4 height 4
type input "*******"
type input "***"
type input "****"
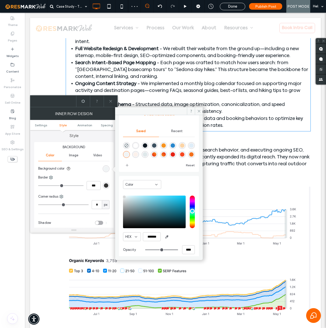
scroll to position [42, 0]
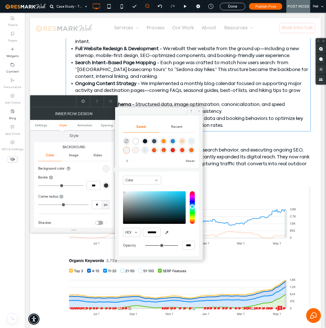
click at [199, 111] on icon at bounding box center [199, 111] width 4 height 4
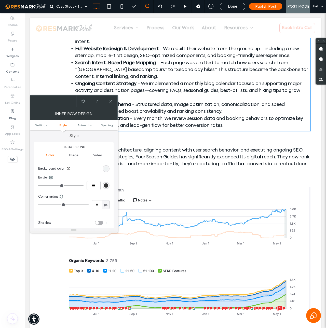
click at [111, 100] on icon at bounding box center [111, 101] width 4 height 4
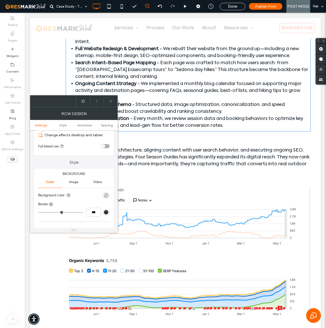
scroll to position [19, 0]
click at [107, 146] on div "toggle" at bounding box center [105, 146] width 8 height 4
click at [111, 100] on use at bounding box center [110, 101] width 3 height 3
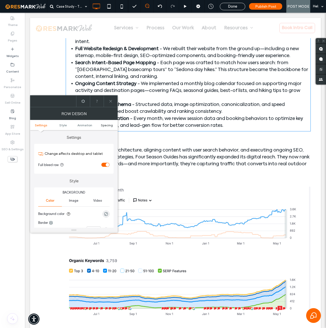
click at [103, 124] on span "Spacing" at bounding box center [107, 125] width 12 height 4
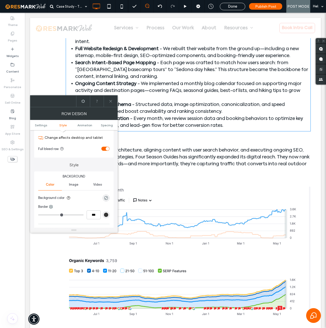
scroll to position [0, 0]
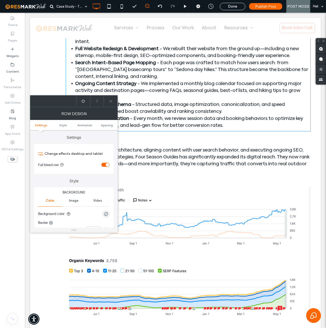
click at [110, 99] on span at bounding box center [111, 101] width 4 height 11
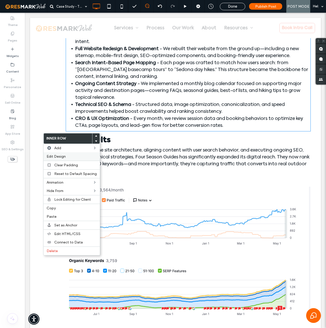
click at [66, 155] on label "Edit Design" at bounding box center [72, 156] width 50 height 4
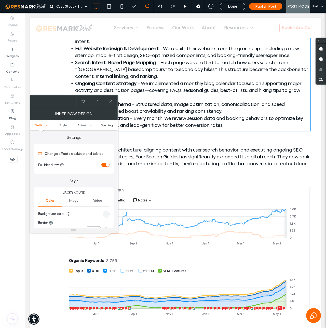
click at [104, 125] on span "Spacing" at bounding box center [107, 125] width 12 height 4
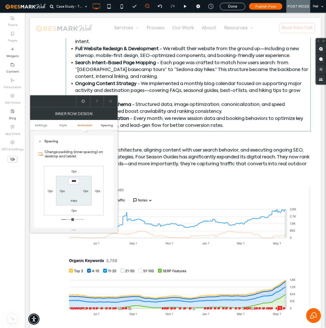
scroll to position [163, 0]
click at [112, 100] on use at bounding box center [110, 101] width 3 height 3
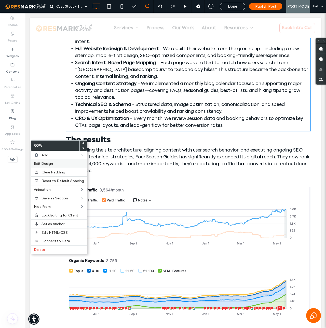
click at [47, 162] on span "Edit Design" at bounding box center [43, 163] width 19 height 4
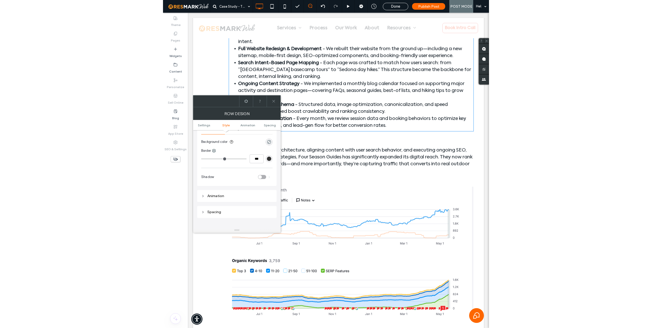
scroll to position [74, 0]
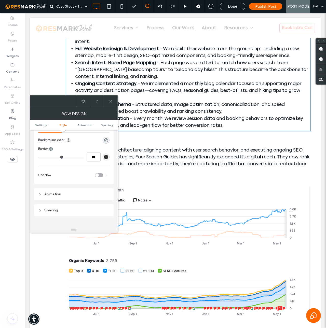
click at [83, 100] on icon at bounding box center [83, 101] width 4 height 4
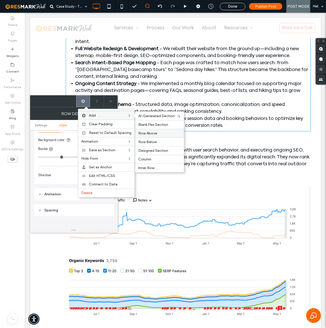
click at [154, 134] on span "Row Above" at bounding box center [147, 133] width 19 height 4
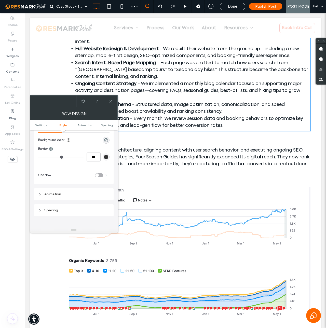
click at [111, 101] on use at bounding box center [110, 101] width 3 height 3
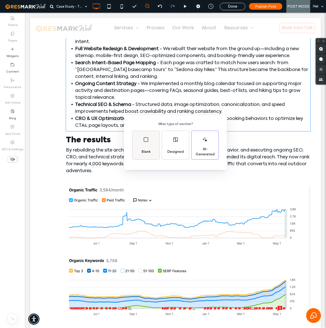
click at [146, 137] on use at bounding box center [146, 139] width 5 height 5
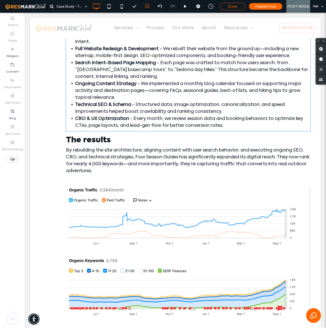
click at [225, 6] on div "Done" at bounding box center [232, 6] width 25 height 5
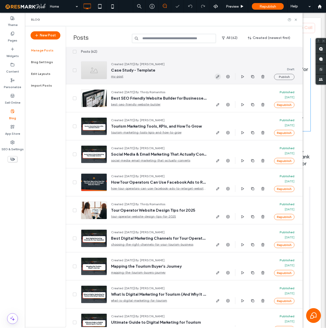
click at [218, 77] on icon "button" at bounding box center [218, 77] width 4 height 4
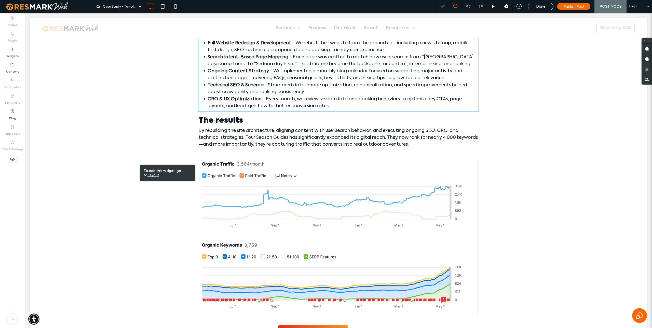
click at [149, 174] on u "Layout" at bounding box center [153, 175] width 12 height 4
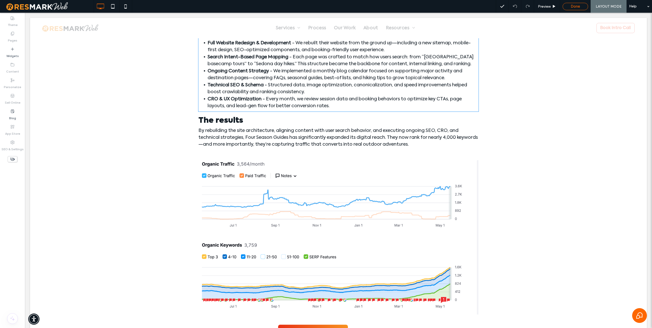
click at [326, 7] on div "Done" at bounding box center [575, 6] width 25 height 5
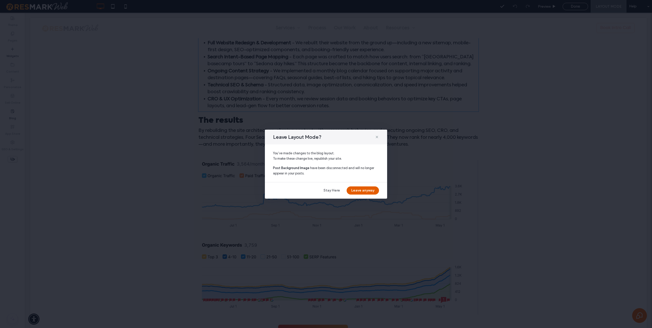
click at [326, 189] on button "Leave anyway" at bounding box center [363, 190] width 32 height 8
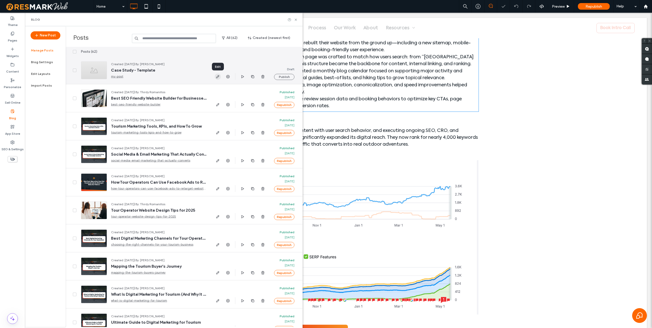
click at [217, 77] on icon "button" at bounding box center [218, 77] width 4 height 4
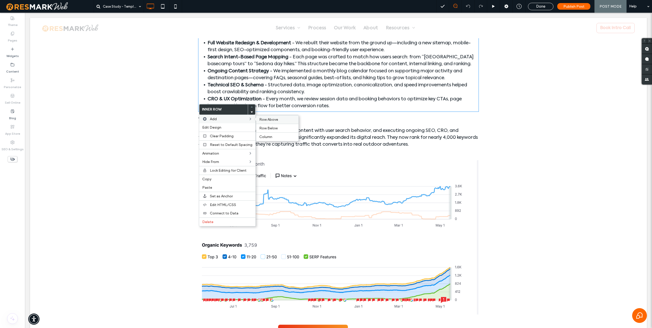
click at [266, 120] on span "Row Above" at bounding box center [268, 119] width 19 height 4
click at [211, 222] on span "Delete" at bounding box center [207, 222] width 11 height 4
click at [228, 126] on label "Edit Design" at bounding box center [227, 126] width 50 height 4
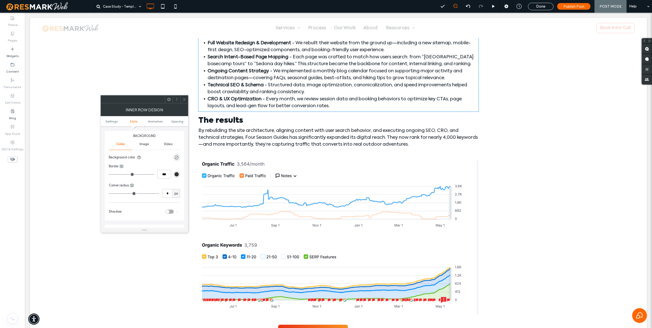
scroll to position [163, 0]
click at [118, 136] on div "Spacing" at bounding box center [144, 136] width 71 height 4
click at [156, 186] on label "0px" at bounding box center [156, 186] width 5 height 4
type input "***"
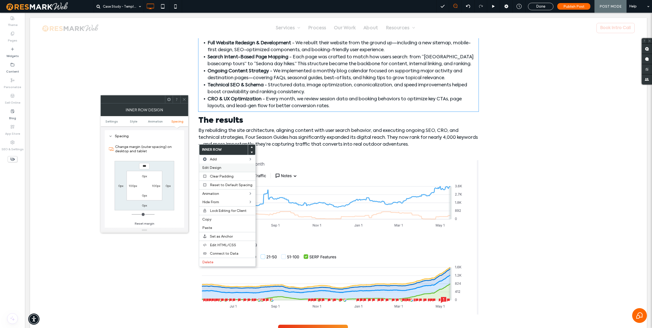
click at [211, 168] on span "Edit Design" at bounding box center [211, 168] width 19 height 4
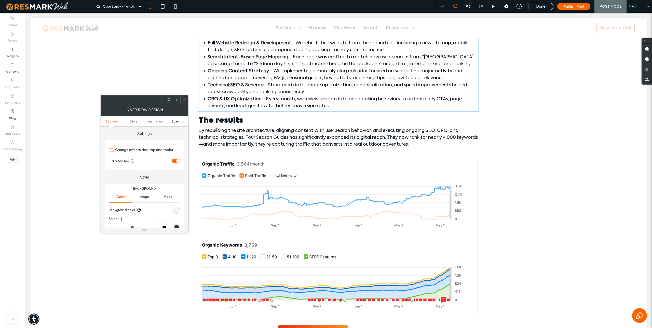
click at [176, 123] on span "Spacing" at bounding box center [177, 121] width 12 height 4
click at [157, 186] on label "0px" at bounding box center [156, 186] width 5 height 4
type input "***"
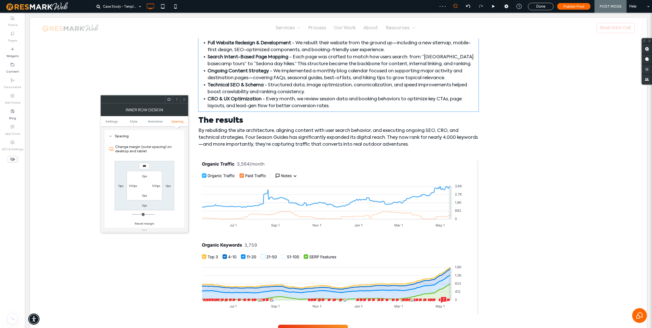
click at [144, 176] on label "0px" at bounding box center [144, 176] width 5 height 4
type input "**"
type input "*"
type input "**"
type input "***"
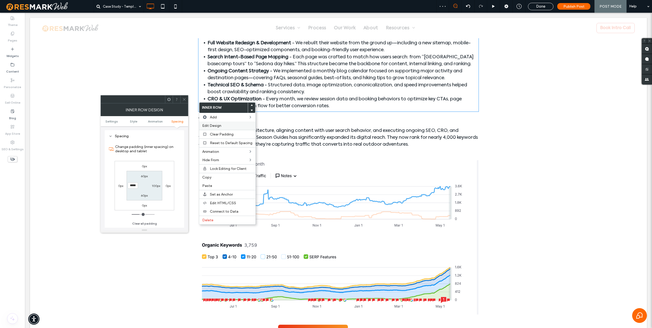
click at [215, 124] on span "Edit Design" at bounding box center [211, 126] width 19 height 4
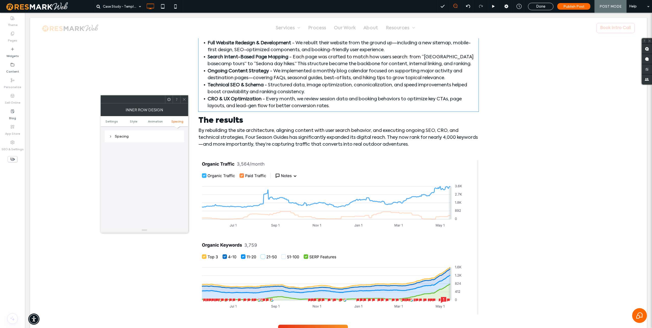
click at [125, 137] on div "Spacing" at bounding box center [144, 136] width 71 height 4
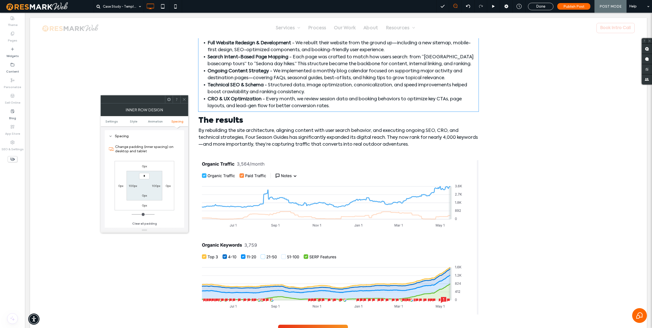
type input "**"
type input "*"
type input "**"
type input "***"
click at [177, 122] on span "Spacing" at bounding box center [177, 121] width 12 height 4
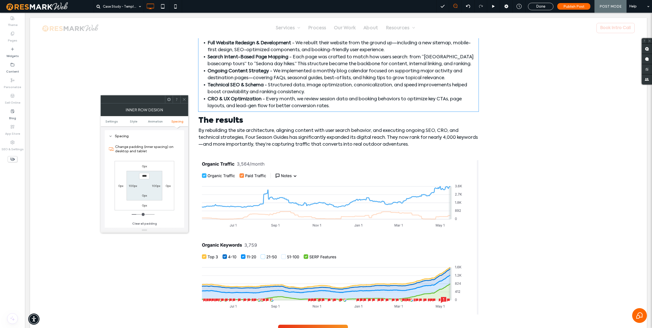
click at [145, 195] on label "0px" at bounding box center [144, 196] width 5 height 4
type input "*"
type input "**"
type input "***"
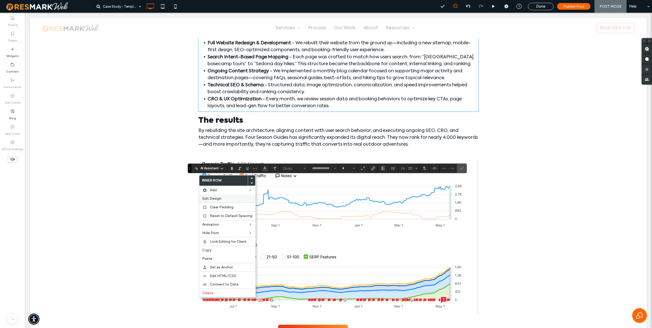
click at [219, 198] on span "Edit Design" at bounding box center [211, 198] width 19 height 4
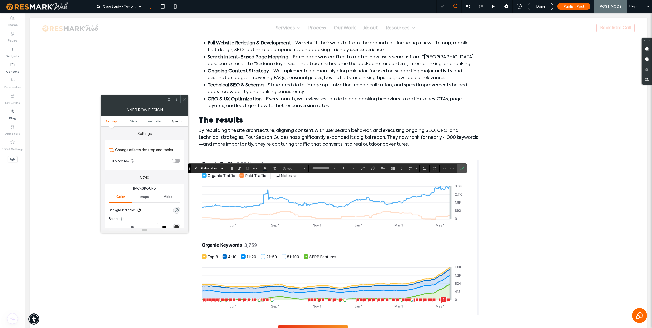
click at [181, 120] on span "Spacing" at bounding box center [177, 121] width 12 height 4
type input "**"
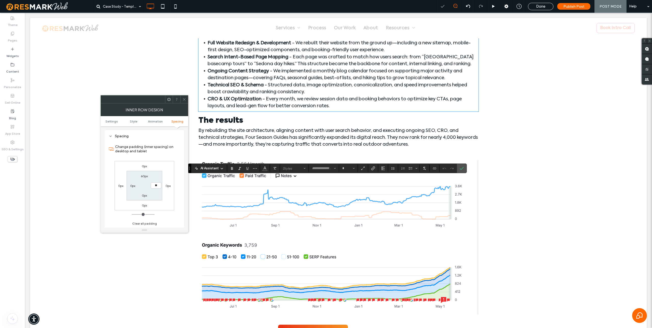
type input "***"
type input "**"
type input "***"
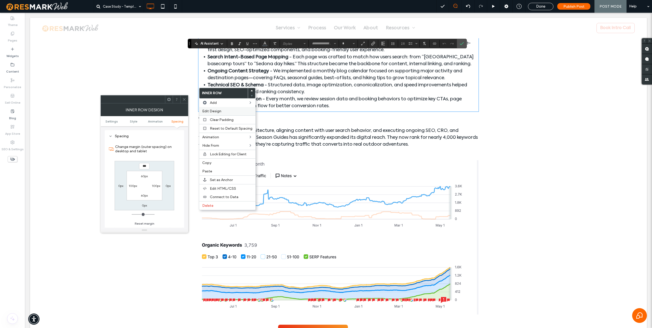
click at [217, 111] on span "Edit Design" at bounding box center [211, 111] width 19 height 4
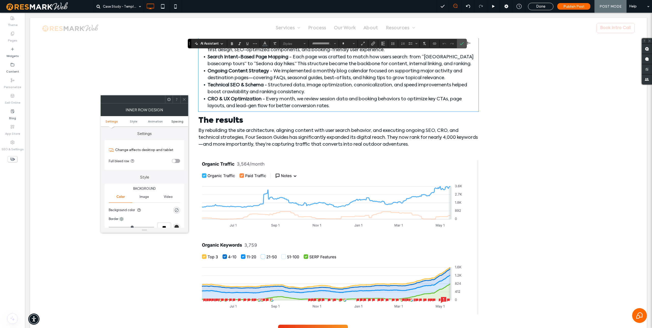
click at [177, 121] on span "Spacing" at bounding box center [177, 121] width 12 height 4
type input "**"
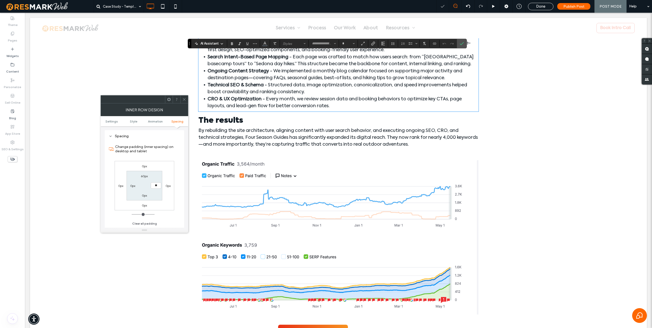
type input "***"
type input "**"
type input "***"
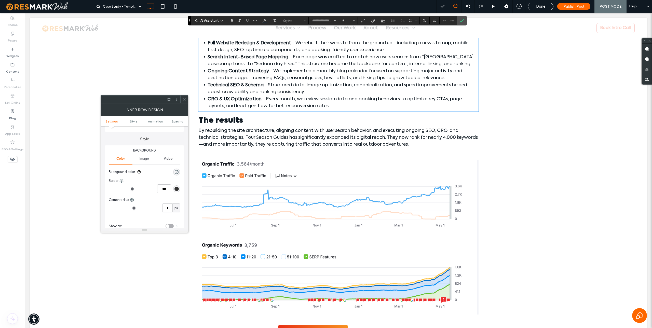
scroll to position [0, 0]
click at [176, 209] on div "rgba(0, 0, 0, 0)" at bounding box center [176, 210] width 4 height 4
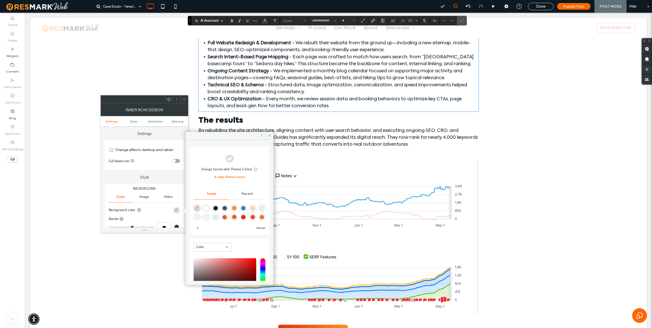
click at [199, 215] on div "rgba(240,244,245,1)" at bounding box center [197, 217] width 4 height 4
type input "*******"
type input "***"
type input "****"
click at [268, 134] on icon at bounding box center [270, 136] width 4 height 4
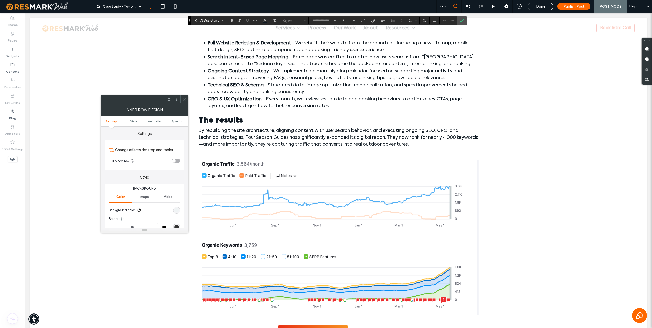
click at [182, 98] on div at bounding box center [184, 100] width 8 height 8
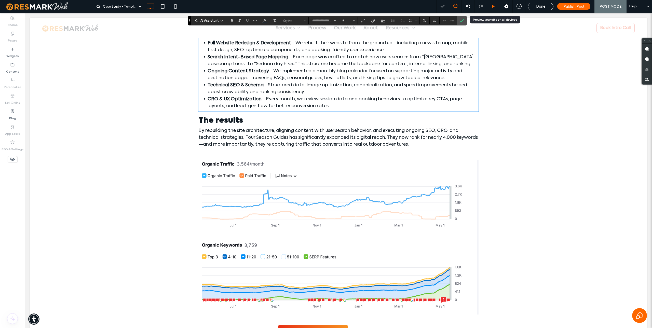
click at [326, 7] on icon at bounding box center [494, 7] width 4 height 4
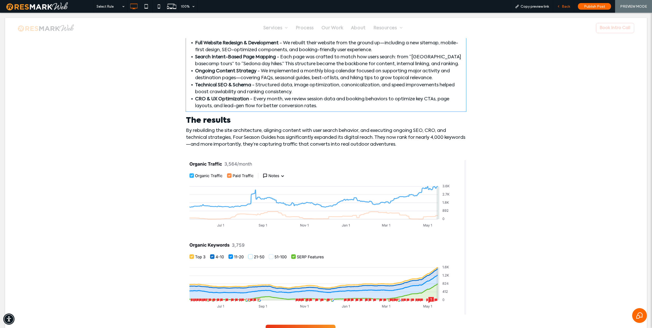
click at [326, 4] on span "Back" at bounding box center [566, 6] width 8 height 4
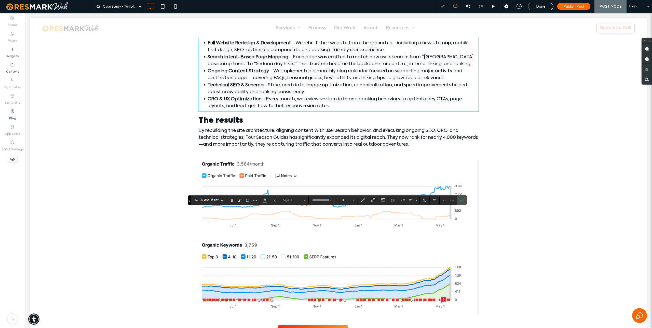
type input "**********"
type input "**"
click at [264, 201] on icon "Color" at bounding box center [265, 200] width 4 height 4
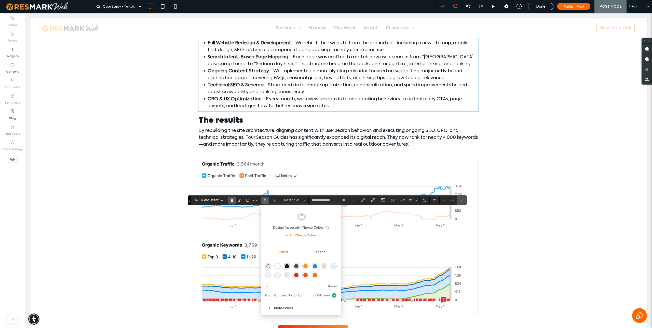
click at [296, 276] on div "rgba(230,35,20,1)" at bounding box center [296, 275] width 4 height 4
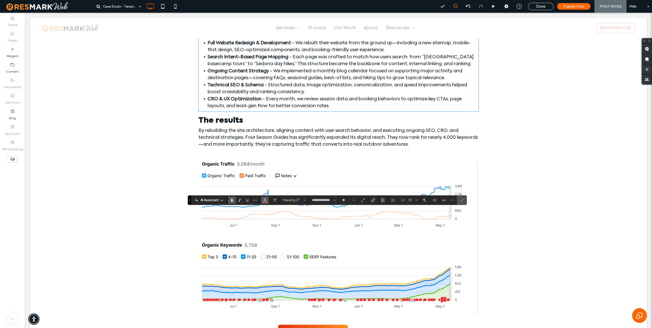
click at [264, 200] on icon "Color" at bounding box center [265, 200] width 4 height 4
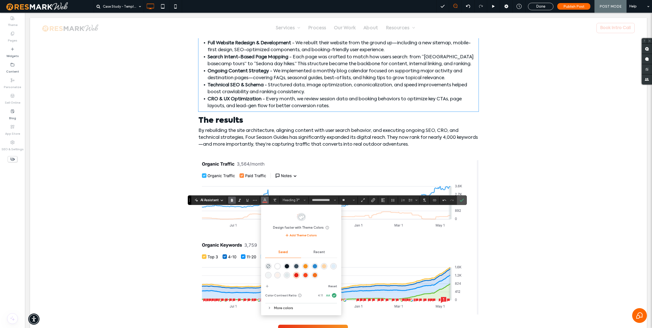
click at [304, 276] on div "rgba(247,72,32,1)" at bounding box center [305, 275] width 4 height 4
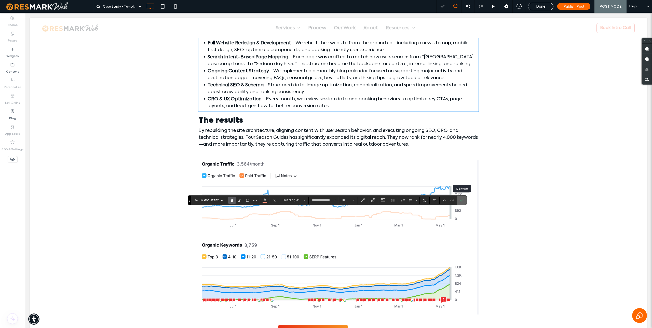
click at [326, 200] on icon "Confirm" at bounding box center [462, 200] width 4 height 4
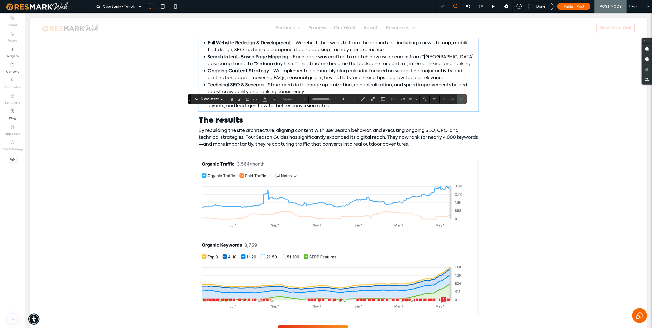
type input "**********"
type input "**"
click at [264, 100] on icon "Color" at bounding box center [265, 99] width 4 height 4
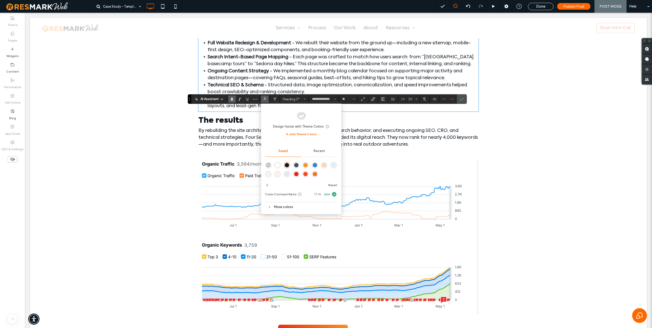
click at [306, 173] on div "rgba(247,72,32,1)" at bounding box center [305, 174] width 4 height 4
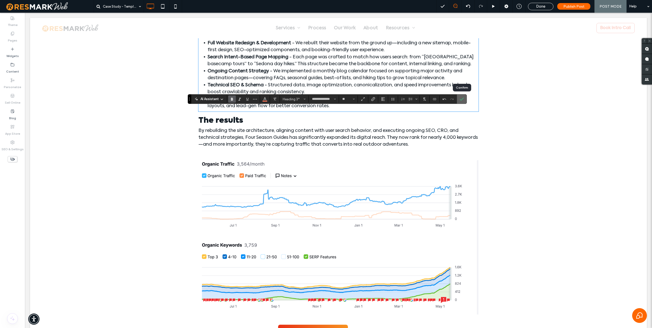
click at [326, 98] on label "Confirm" at bounding box center [462, 98] width 8 height 9
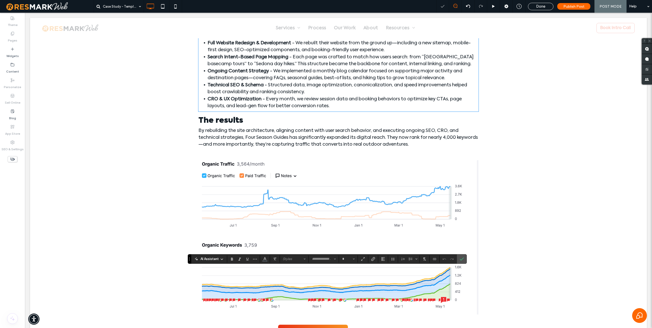
type input "**********"
type input "**"
click at [264, 257] on icon "Color" at bounding box center [265, 258] width 4 height 4
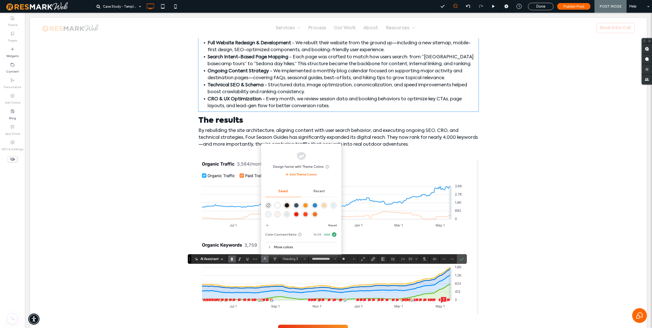
click at [305, 214] on div "rgba(247,72,32,1)" at bounding box center [305, 214] width 4 height 4
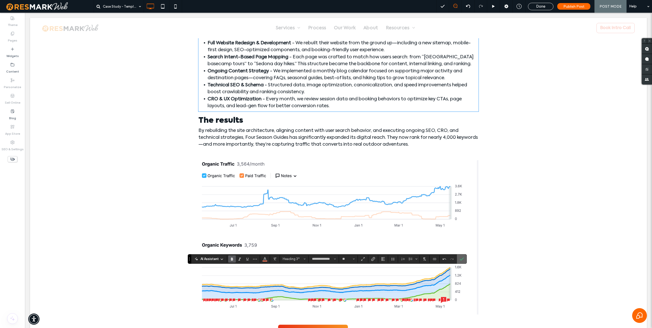
click at [326, 258] on label "Confirm" at bounding box center [462, 258] width 8 height 9
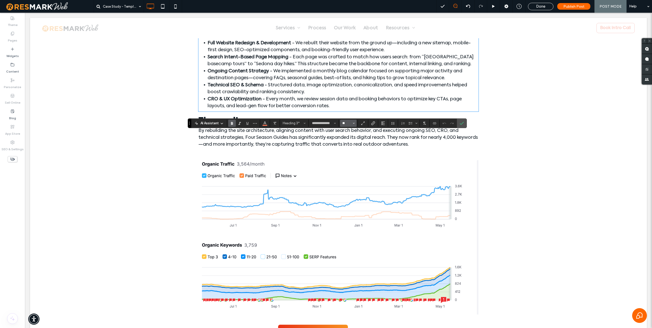
click at [326, 124] on input "**" at bounding box center [347, 123] width 10 height 4
type input "**"
click at [304, 123] on icon "Styles" at bounding box center [305, 123] width 2 height 2
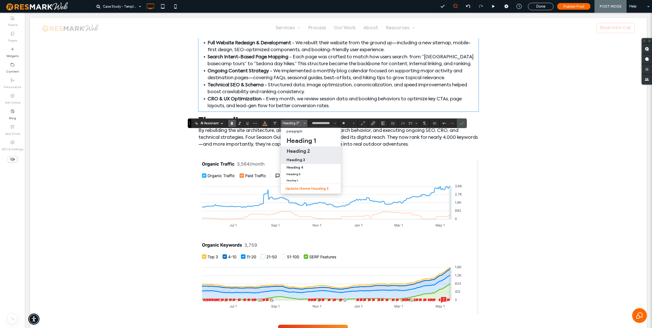
click at [299, 148] on h2 "Heading 2" at bounding box center [298, 151] width 23 height 6
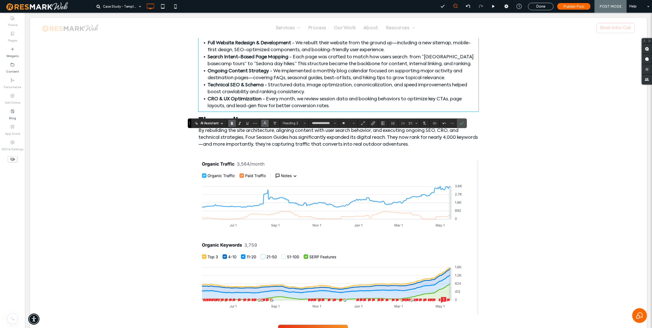
click at [264, 123] on use "Color" at bounding box center [264, 122] width 3 height 3
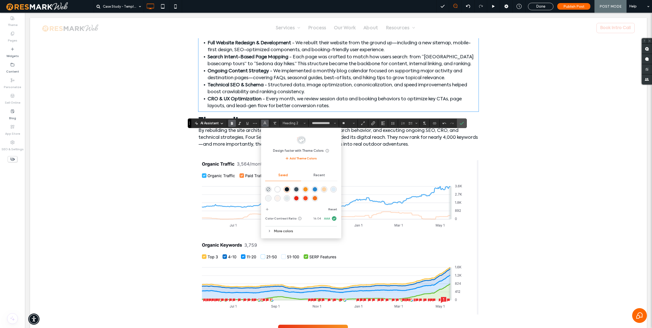
click at [305, 199] on div "rgba(247,72,32,1)" at bounding box center [305, 198] width 4 height 4
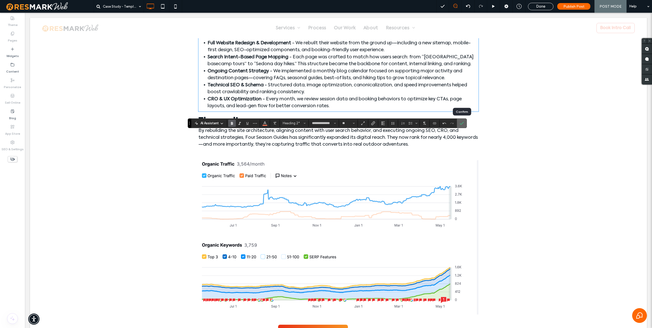
click at [326, 124] on use "Confirm" at bounding box center [462, 123] width 4 height 3
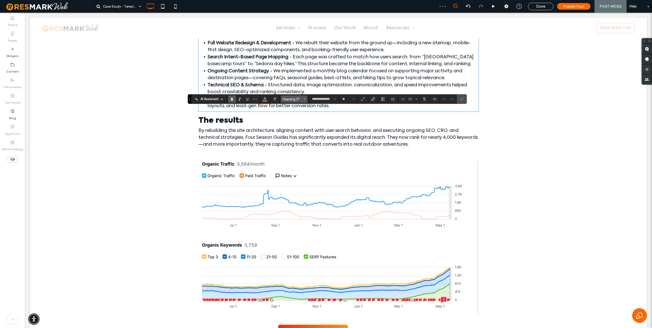
click at [305, 99] on icon "Styles" at bounding box center [305, 99] width 2 height 2
click at [304, 128] on h2 "Heading 2" at bounding box center [298, 127] width 23 height 6
type input "**"
click at [265, 100] on icon "Color" at bounding box center [265, 99] width 4 height 4
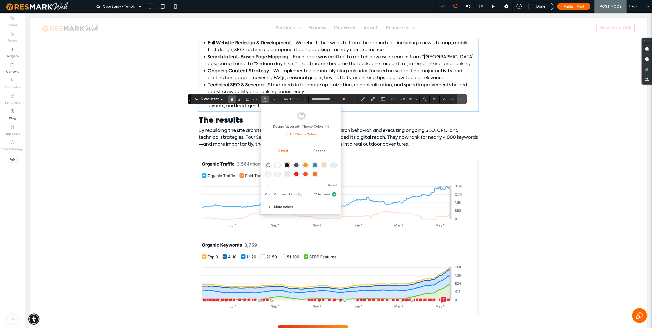
click at [305, 174] on div "rgba(247,72,32,1)" at bounding box center [305, 174] width 4 height 4
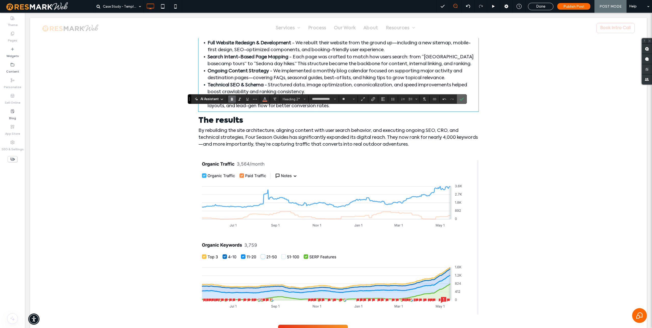
click at [326, 99] on icon "Confirm" at bounding box center [462, 99] width 4 height 4
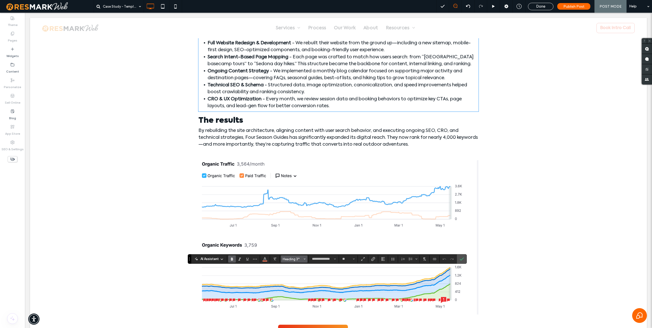
click at [294, 259] on span "Heading 3*" at bounding box center [293, 259] width 20 height 4
click at [293, 213] on h2 "Heading 2" at bounding box center [298, 212] width 23 height 6
type input "**"
click at [264, 261] on span "Color" at bounding box center [265, 258] width 4 height 7
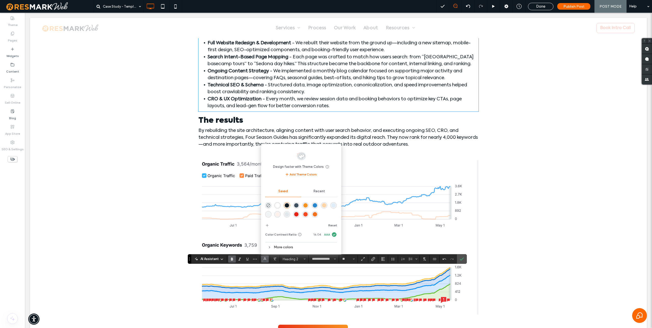
click at [307, 214] on div "rgba(247,72,32,1)" at bounding box center [305, 214] width 4 height 4
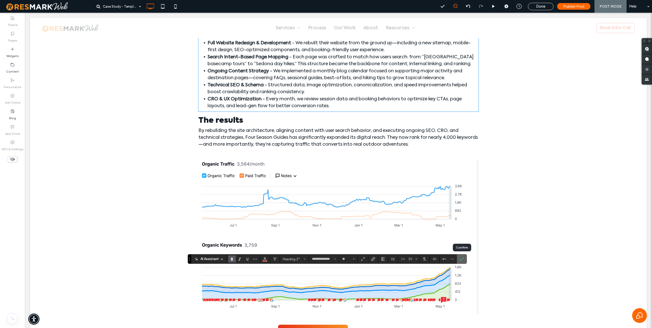
click at [326, 260] on icon "Confirm" at bounding box center [462, 259] width 4 height 4
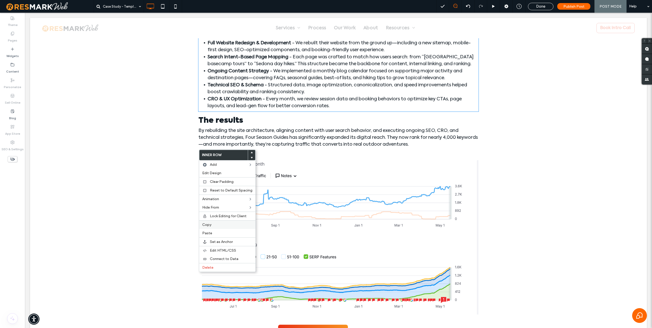
click at [210, 226] on span "Copy" at bounding box center [206, 225] width 9 height 4
click at [216, 234] on label "Paste" at bounding box center [227, 233] width 50 height 4
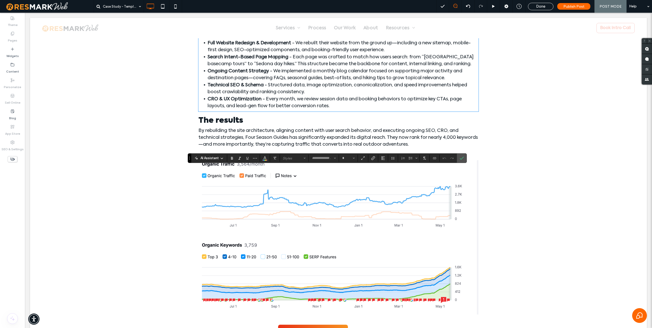
type input "**********"
type input "**"
type input "**********"
type input "**"
click at [326, 158] on icon "Confirm" at bounding box center [462, 158] width 4 height 4
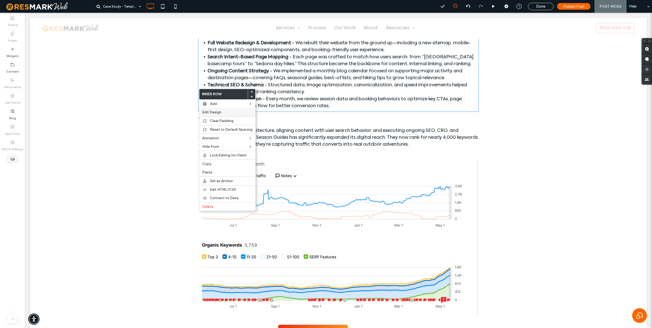
click at [214, 112] on span "Edit Design" at bounding box center [211, 112] width 19 height 4
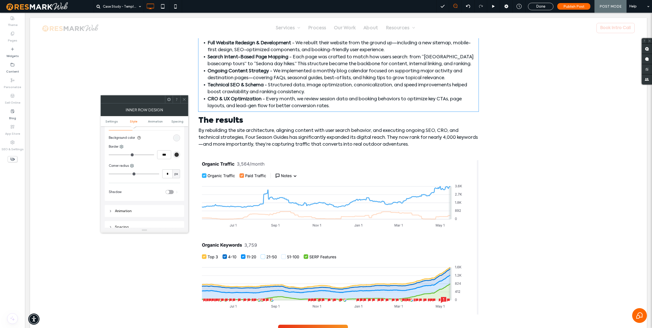
scroll to position [77, 0]
click at [168, 168] on input "*" at bounding box center [167, 169] width 10 height 9
type input "**"
click at [185, 102] on span at bounding box center [184, 100] width 4 height 8
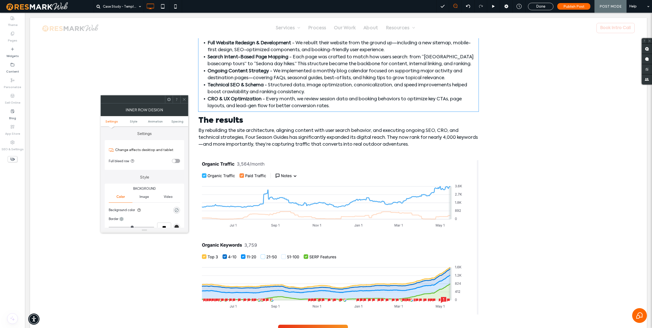
click at [177, 211] on div "rgba(0, 0, 0, 0)" at bounding box center [176, 210] width 4 height 4
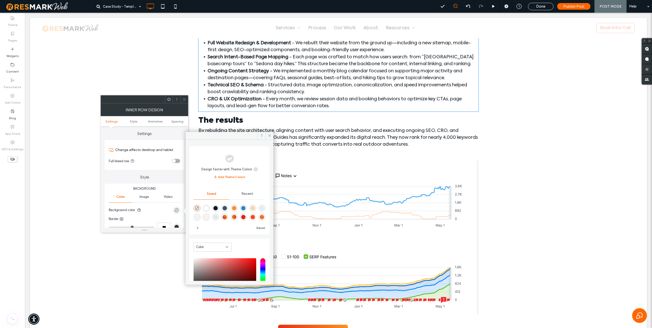
click at [199, 217] on div "rgba(240,244,245,1)" at bounding box center [197, 217] width 4 height 4
type input "*******"
type input "***"
type input "****"
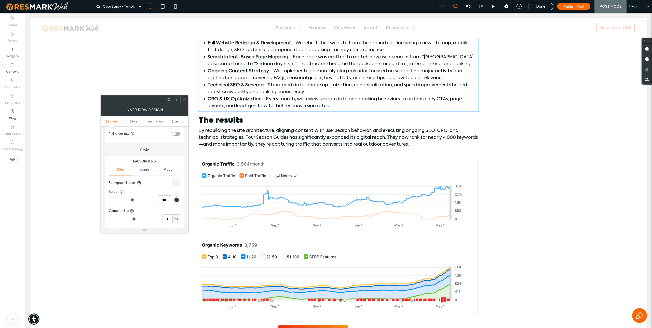
scroll to position [26, 0]
click at [168, 210] on div "Corner radius" at bounding box center [144, 212] width 71 height 5
click at [168, 220] on input "*" at bounding box center [167, 220] width 10 height 9
type input "**"
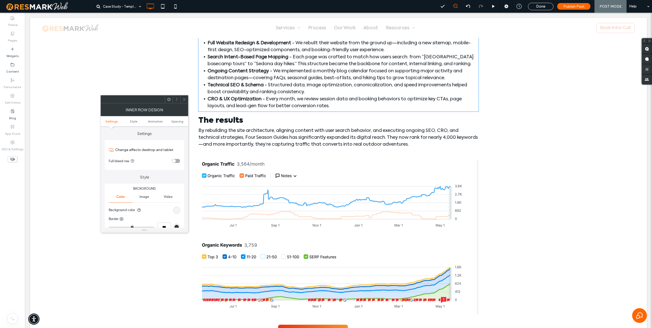
click at [176, 211] on div "rgb(240, 244, 245)" at bounding box center [176, 210] width 4 height 4
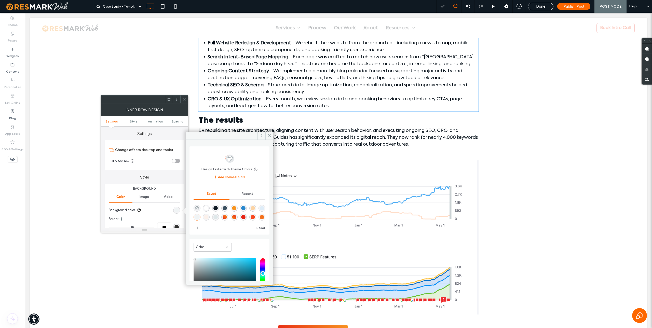
click at [196, 209] on use "rgba(0,0,0,0)" at bounding box center [197, 208] width 4 height 4
type input "*******"
type input "*"
type input "**"
click at [269, 136] on use at bounding box center [269, 135] width 3 height 3
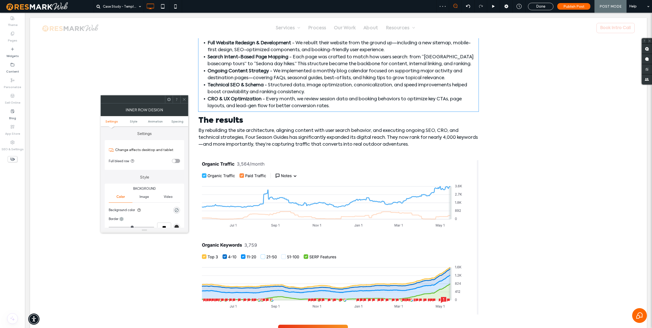
click at [185, 99] on icon at bounding box center [184, 100] width 4 height 4
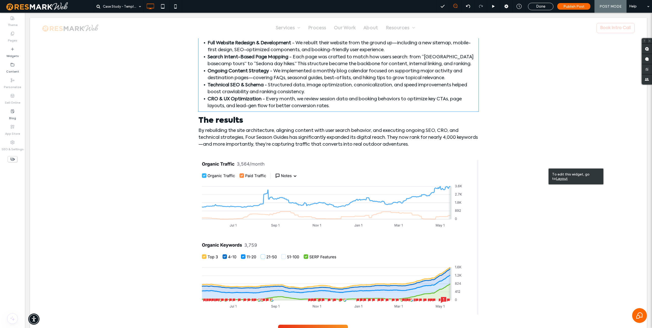
click at [326, 178] on u "Layout" at bounding box center [562, 179] width 12 height 4
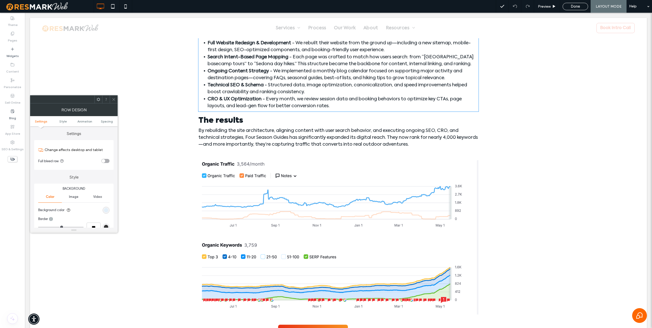
click at [107, 210] on div "rgb(223, 237, 248)" at bounding box center [106, 210] width 4 height 4
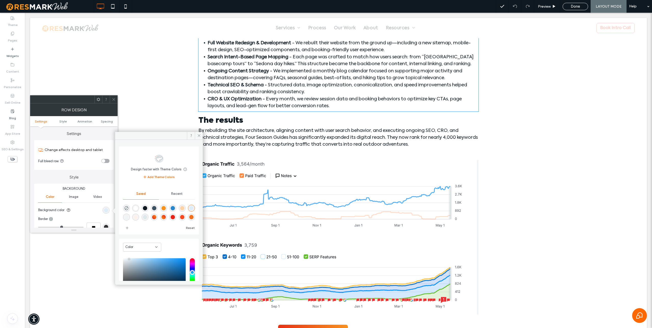
click at [129, 217] on div "rgba(240,244,245,1)" at bounding box center [126, 217] width 4 height 4
type input "*******"
click at [200, 135] on icon at bounding box center [199, 136] width 4 height 4
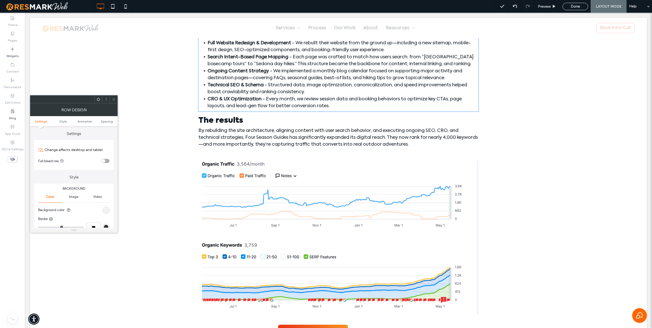
click at [113, 100] on icon at bounding box center [114, 100] width 4 height 4
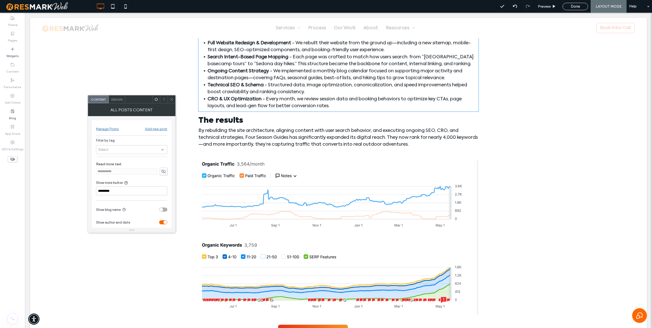
click at [116, 99] on span "Design" at bounding box center [116, 100] width 11 height 4
click at [99, 149] on icon at bounding box center [98, 149] width 4 height 4
click at [157, 197] on input "*" at bounding box center [155, 194] width 10 height 9
type input "**"
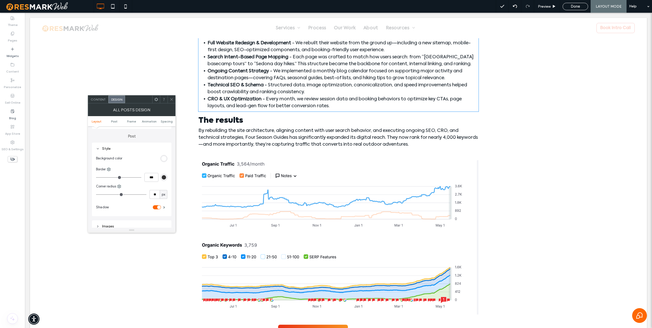
type input "**"
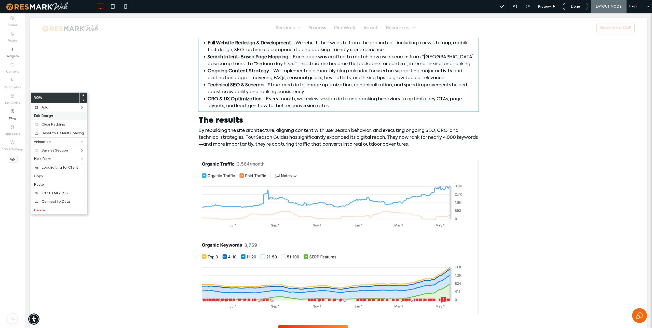
click at [46, 114] on span "Edit Design" at bounding box center [43, 116] width 19 height 4
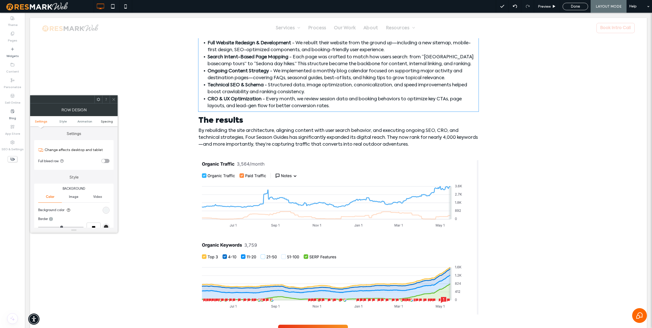
click at [101, 121] on span "Spacing" at bounding box center [107, 121] width 12 height 4
click at [74, 196] on label "220px" at bounding box center [74, 196] width 9 height 4
type input "***"
type input "**"
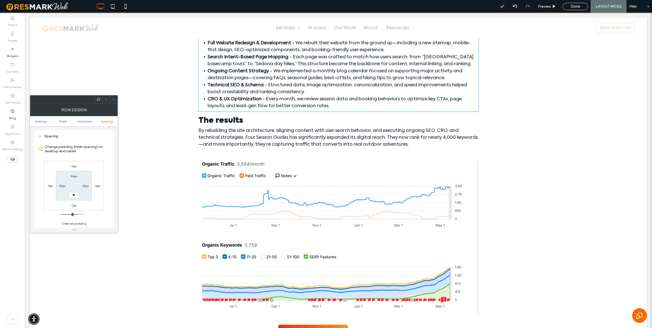
type input "**"
click at [115, 102] on span at bounding box center [114, 100] width 4 height 8
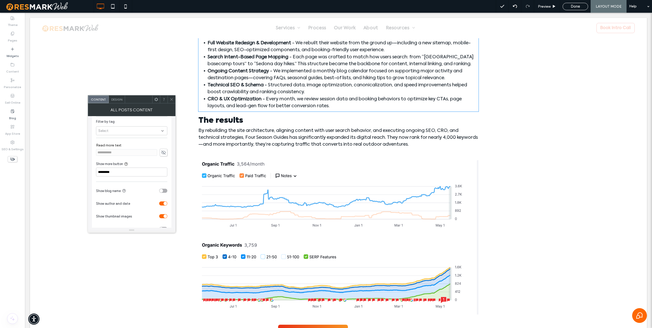
scroll to position [32, 0]
click at [165, 178] on div "toggle" at bounding box center [163, 178] width 8 height 4
click at [114, 98] on span "Design" at bounding box center [116, 100] width 11 height 4
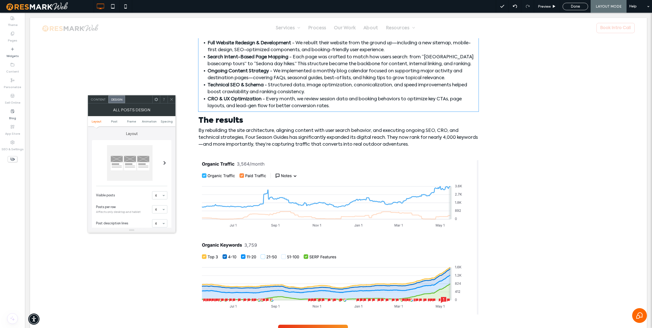
click at [159, 161] on div at bounding box center [131, 163] width 71 height 36
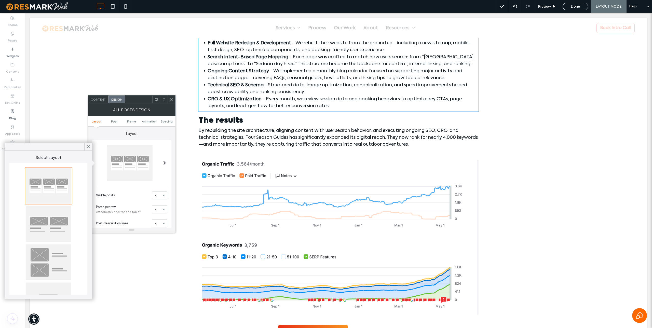
scroll to position [30, 0]
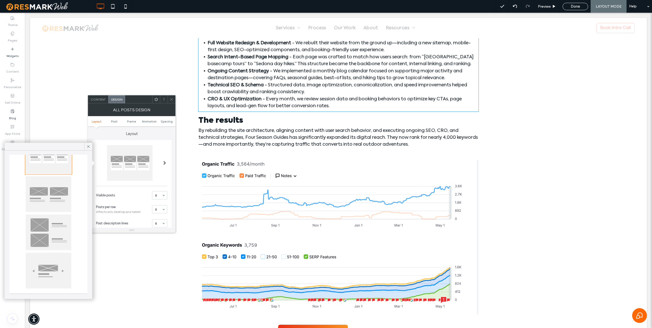
click at [52, 272] on div at bounding box center [49, 271] width 46 height 36
click at [55, 231] on div at bounding box center [49, 233] width 46 height 36
click at [59, 200] on div at bounding box center [49, 195] width 46 height 36
click at [88, 145] on icon at bounding box center [88, 146] width 5 height 5
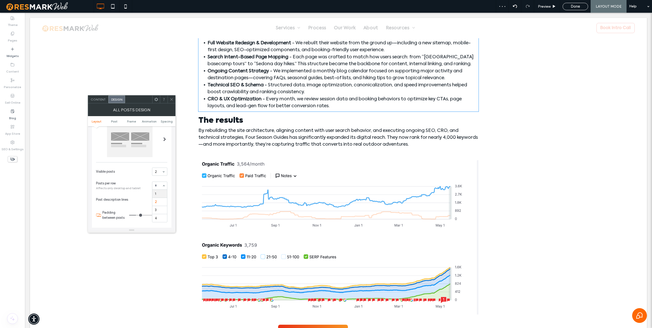
scroll to position [23, 0]
click at [163, 185] on div "1 2 3 4" at bounding box center [159, 186] width 15 height 8
click at [162, 143] on div at bounding box center [164, 138] width 10 height 43
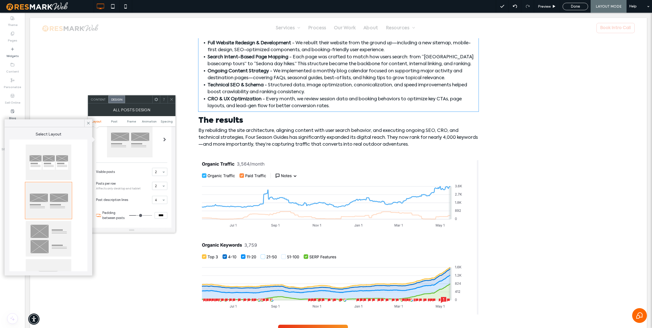
click at [53, 169] on div at bounding box center [49, 163] width 46 height 36
type input "**"
type input "****"
click at [89, 122] on use at bounding box center [88, 123] width 3 height 3
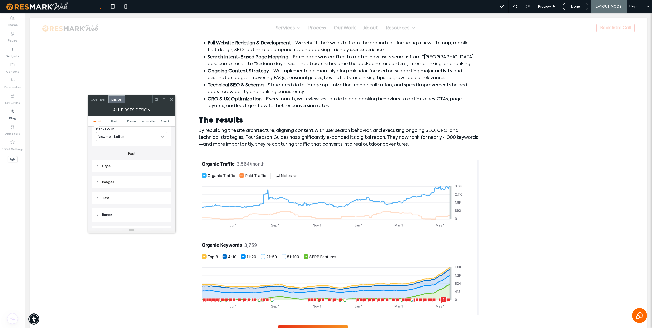
scroll to position [128, 0]
click at [109, 161] on div "Style" at bounding box center [131, 162] width 71 height 4
click at [157, 206] on input "*" at bounding box center [155, 207] width 10 height 9
type input "**"
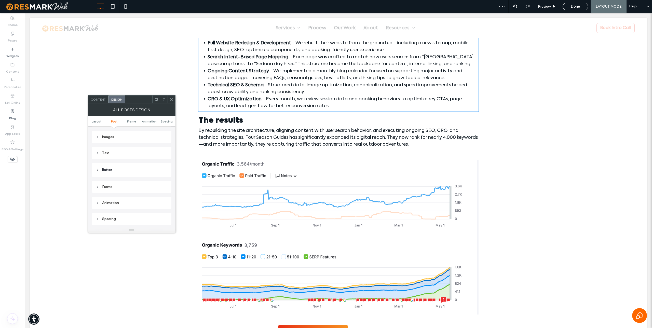
scroll to position [230, 0]
click at [113, 139] on div "Images" at bounding box center [131, 138] width 71 height 4
click at [164, 149] on input "*****" at bounding box center [161, 147] width 13 height 7
type input "***"
type input "*****"
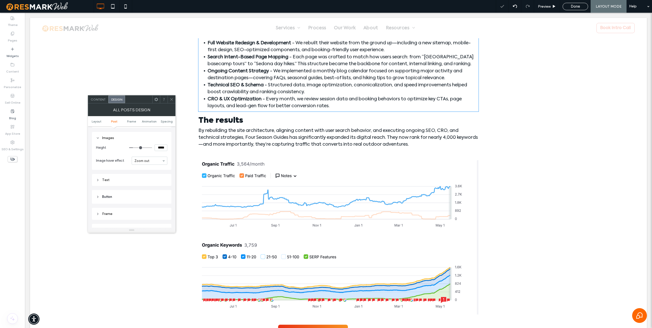
type input "***"
type input "*****"
type input "***"
type input "*****"
type input "***"
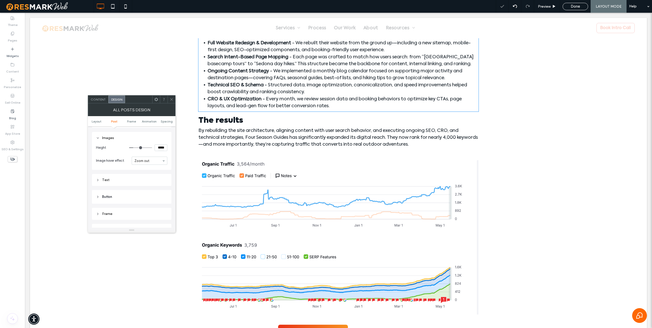
type input "*****"
type input "***"
type input "*****"
type input "***"
type input "*****"
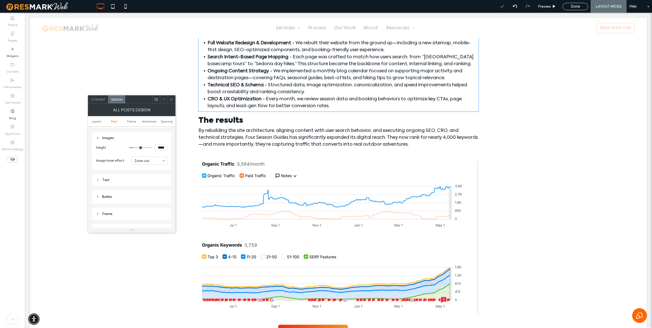
type input "***"
type input "*****"
type input "***"
type input "*****"
type input "***"
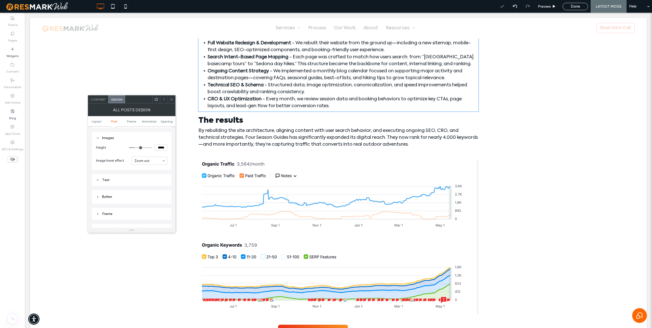
type input "*****"
type input "***"
type input "*****"
type input "***"
type input "*****"
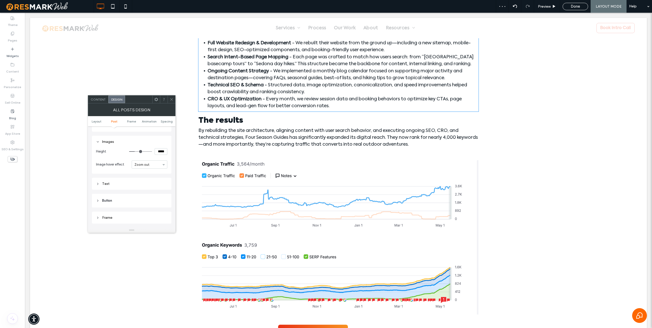
scroll to position [225, 0]
click at [107, 184] on div "Text" at bounding box center [131, 184] width 71 height 4
click at [107, 195] on label "Post title" at bounding box center [129, 194] width 67 height 10
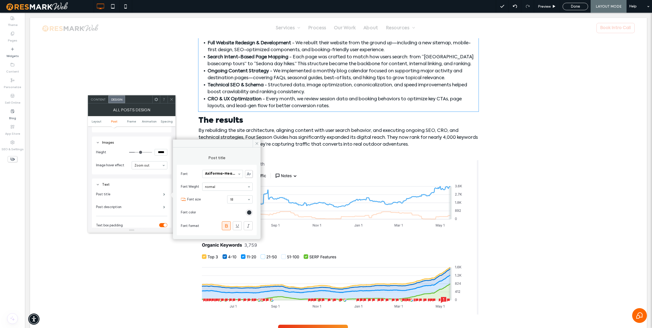
click at [250, 213] on div "rgb(15, 25, 34)" at bounding box center [249, 212] width 4 height 4
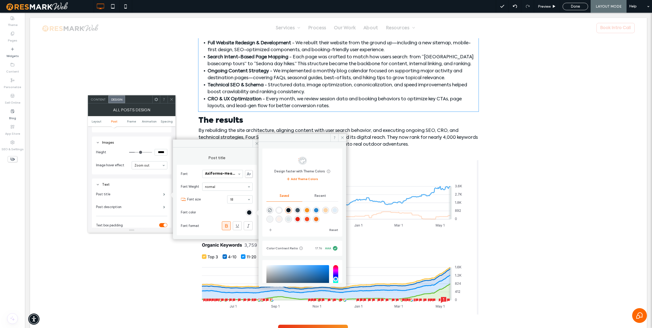
click at [309, 220] on div "rgba(247,72,32,1)" at bounding box center [307, 219] width 4 height 4
type input "*******"
click at [326, 138] on use at bounding box center [342, 138] width 3 height 3
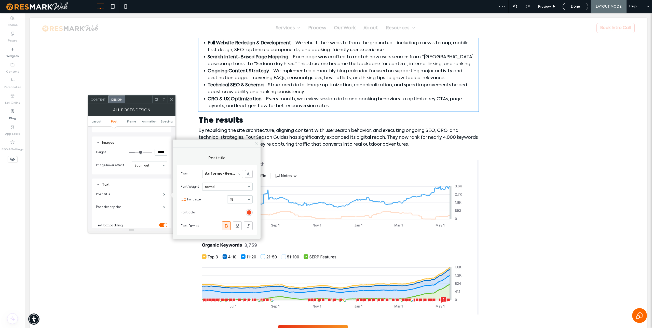
click at [137, 186] on div "Text" at bounding box center [131, 184] width 71 height 4
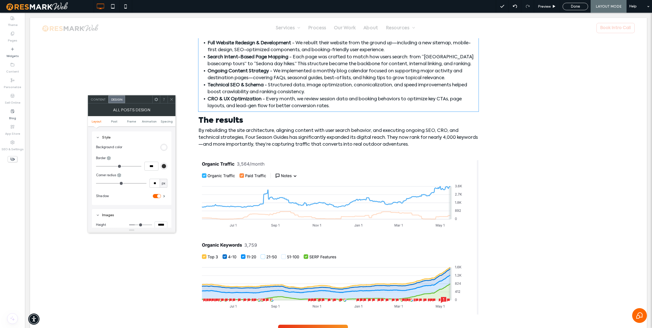
scroll to position [243, 0]
click at [145, 166] on div "Text" at bounding box center [131, 166] width 71 height 4
click at [151, 159] on label "Post title" at bounding box center [129, 156] width 67 height 10
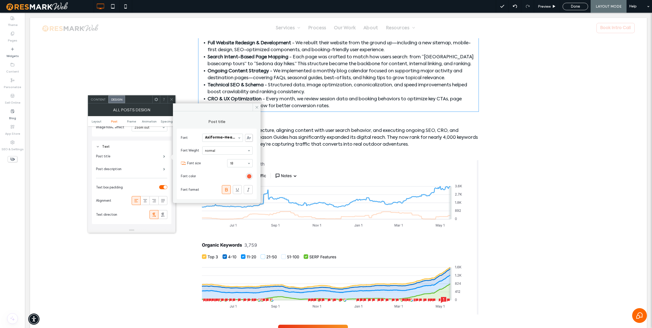
click at [249, 176] on div "rgb(247, 72, 32)" at bounding box center [249, 176] width 4 height 4
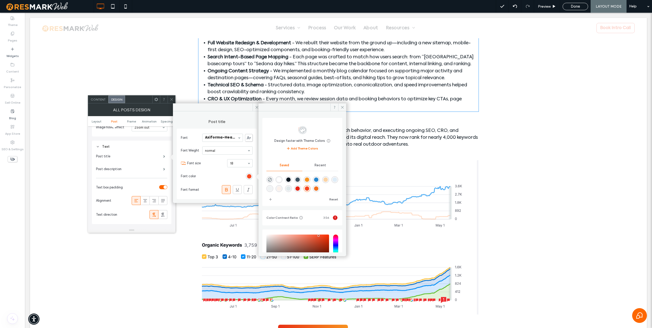
click at [291, 179] on div "rgba(15,25,34,1)" at bounding box center [288, 180] width 4 height 4
type input "*******"
click at [326, 107] on icon at bounding box center [343, 107] width 4 height 4
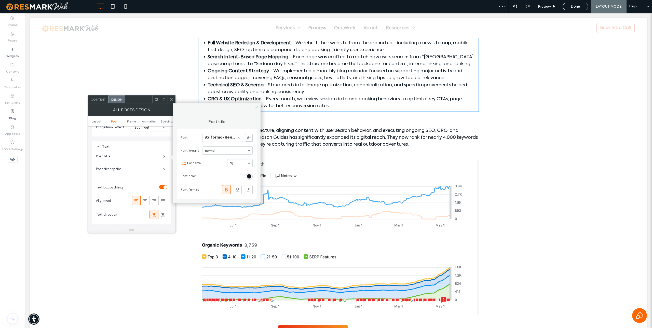
click at [258, 107] on icon at bounding box center [257, 107] width 4 height 4
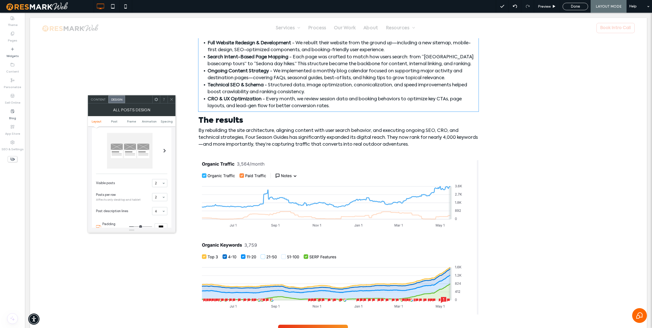
scroll to position [0, 0]
click at [101, 98] on span "Content" at bounding box center [98, 100] width 15 height 4
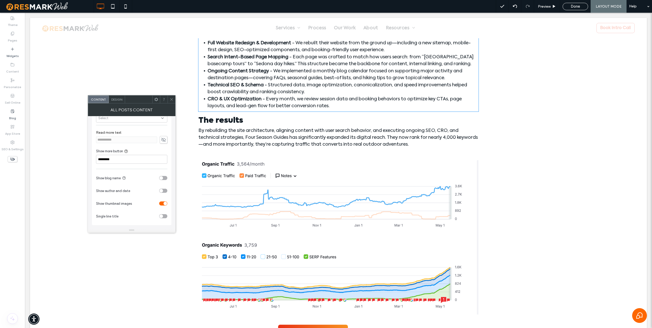
click at [165, 177] on div "toggle" at bounding box center [163, 178] width 8 height 4
click at [166, 191] on div "toggle" at bounding box center [163, 191] width 8 height 4
click at [164, 140] on icon at bounding box center [163, 140] width 5 height 6
click at [164, 140] on use at bounding box center [163, 139] width 5 height 3
click at [119, 101] on span "Design" at bounding box center [116, 100] width 11 height 4
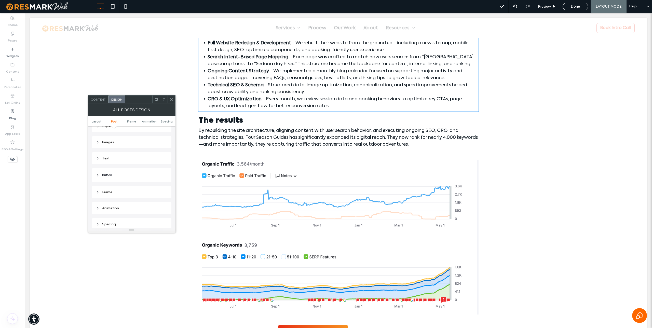
scroll to position [167, 0]
click at [105, 157] on div "Text" at bounding box center [131, 155] width 71 height 4
click at [128, 177] on label "Post description" at bounding box center [129, 177] width 67 height 10
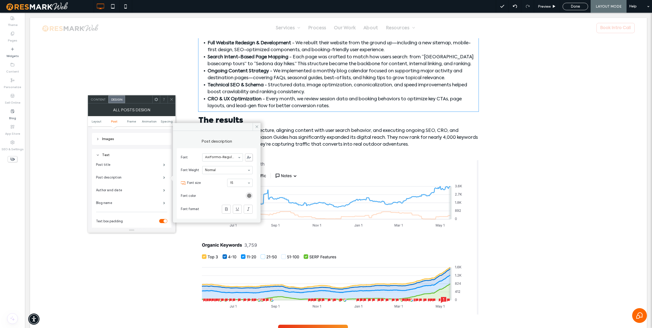
click at [247, 196] on div "rgb(116, 116, 116)" at bounding box center [249, 196] width 4 height 4
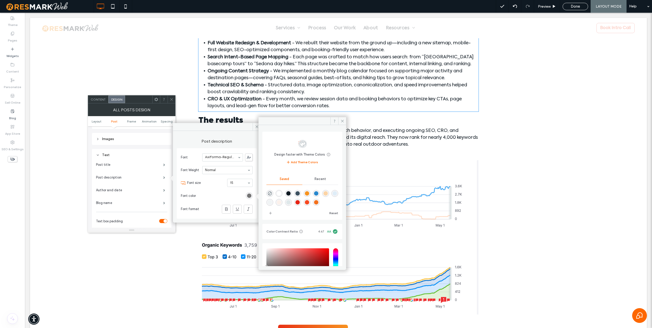
click at [290, 195] on div "rgba(15,25,34,1)" at bounding box center [288, 193] width 4 height 4
type input "*******"
click at [326, 122] on icon at bounding box center [343, 121] width 4 height 4
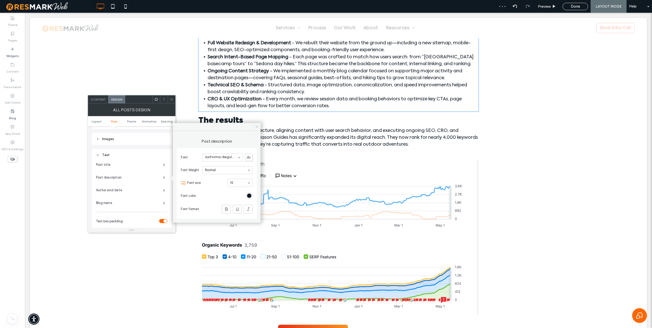
click at [255, 125] on icon at bounding box center [257, 127] width 4 height 4
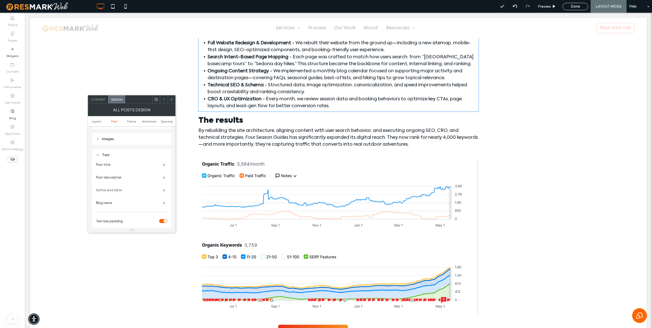
click at [118, 190] on label "Author and date" at bounding box center [129, 190] width 67 height 10
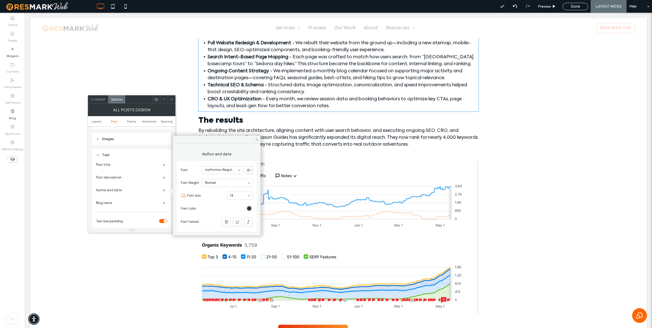
click at [250, 207] on div "rgb(15, 25, 34)" at bounding box center [249, 208] width 4 height 4
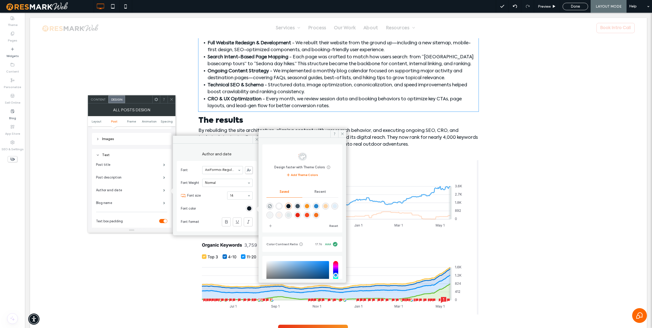
click at [309, 215] on div "rgba(247,72,32,1)" at bounding box center [307, 215] width 4 height 4
type input "*******"
click at [326, 134] on icon at bounding box center [343, 134] width 4 height 4
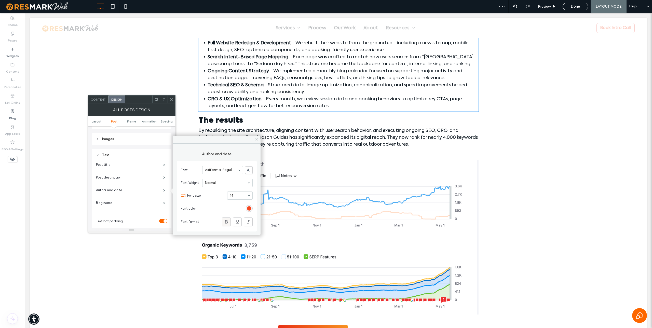
click at [226, 219] on span at bounding box center [226, 222] width 5 height 8
click at [257, 140] on icon at bounding box center [257, 140] width 4 height 4
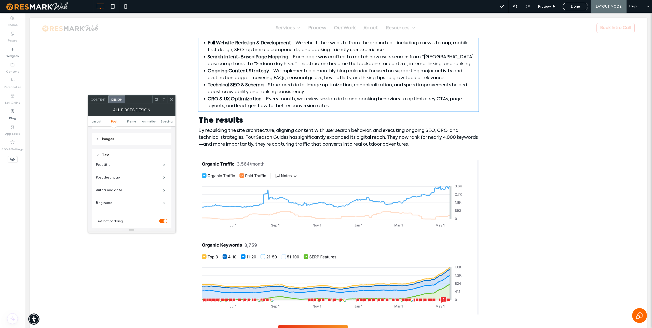
click at [163, 204] on span at bounding box center [164, 203] width 2 height 3
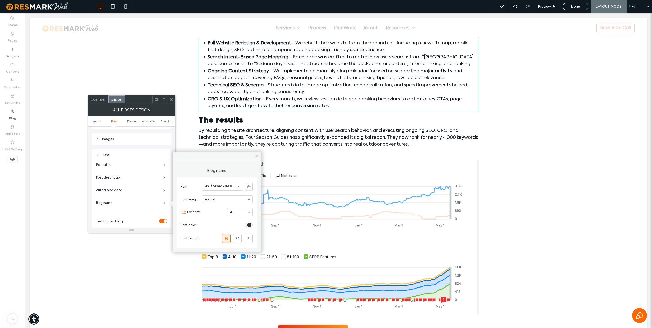
click at [249, 225] on div "rgb(15, 25, 34)" at bounding box center [249, 225] width 4 height 4
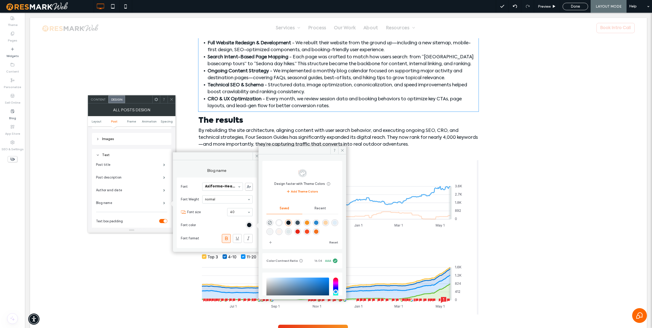
click at [309, 233] on div "rgba(247,72,32,1)" at bounding box center [307, 231] width 4 height 4
type input "*******"
click at [326, 151] on icon at bounding box center [343, 150] width 4 height 4
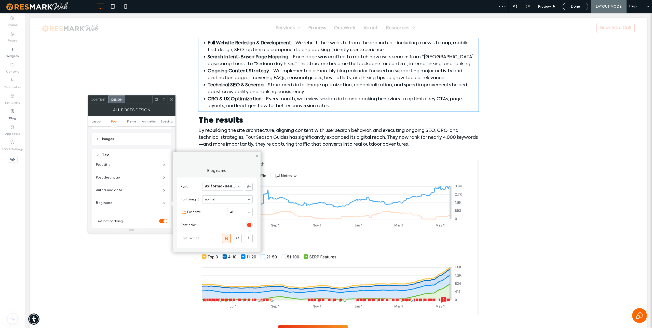
click at [172, 98] on use at bounding box center [171, 99] width 3 height 3
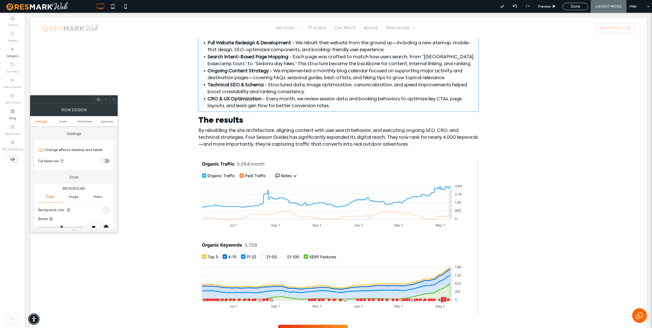
click at [105, 209] on div "rgb(240, 244, 245)" at bounding box center [106, 210] width 4 height 4
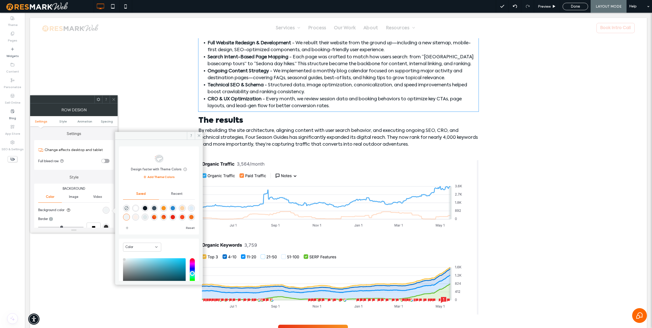
click at [146, 209] on div "rgba(15,25,34,1)" at bounding box center [145, 208] width 4 height 4
click at [156, 210] on div "rgba(61,81,96,1)" at bounding box center [154, 208] width 4 height 4
click at [156, 217] on div "linear-gradient(405deg,rgba(230,35,20,1) 0%,rgba(248,149,33,1) 100%)" at bounding box center [154, 217] width 4 height 4
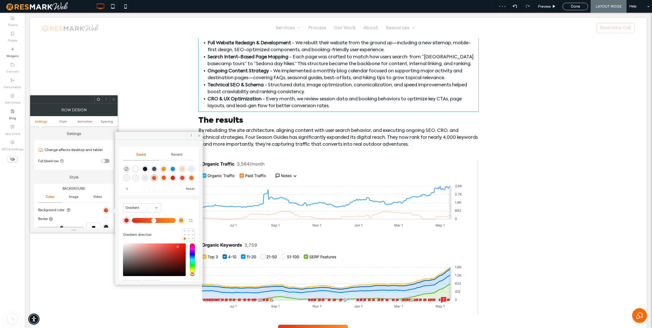
click at [136, 169] on div "rgba(255,255,255,1)" at bounding box center [135, 169] width 4 height 4
click at [148, 210] on div "Gradient" at bounding box center [140, 207] width 30 height 5
click at [136, 219] on div "Color" at bounding box center [142, 216] width 38 height 9
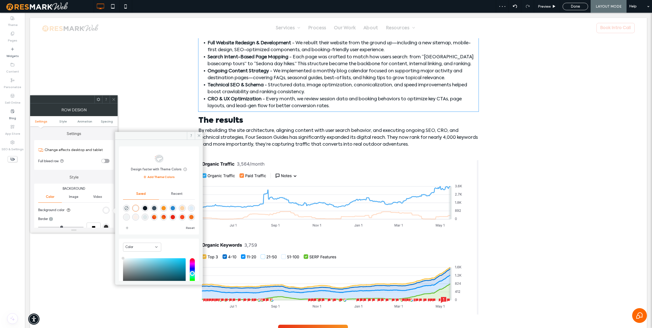
click at [129, 218] on div "rgba(240,244,245,1)" at bounding box center [126, 217] width 4 height 4
type input "*******"
click at [198, 137] on icon at bounding box center [199, 136] width 4 height 4
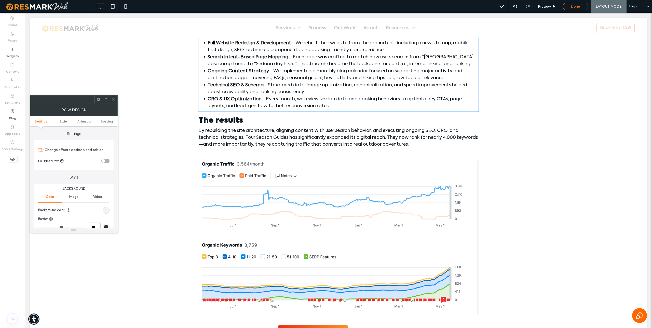
click at [326, 8] on span "Done" at bounding box center [575, 6] width 9 height 5
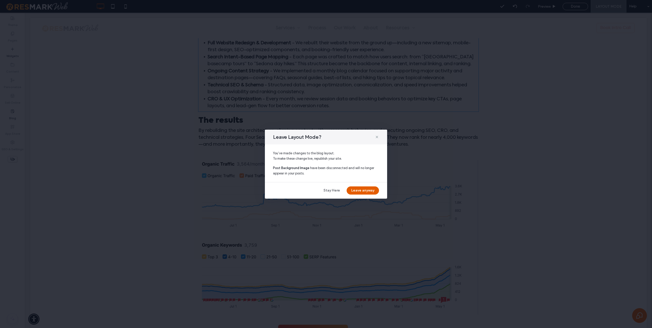
click at [326, 191] on button "Leave anyway" at bounding box center [363, 190] width 32 height 8
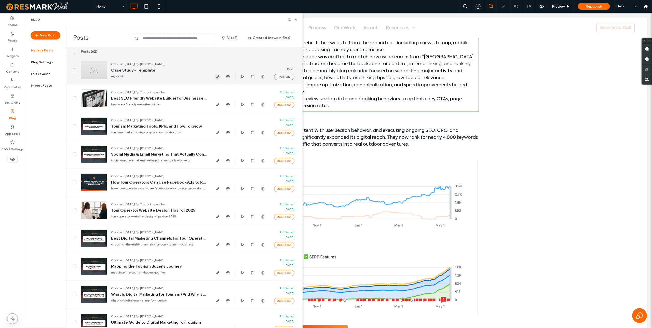
click at [219, 77] on icon "button" at bounding box center [218, 77] width 4 height 4
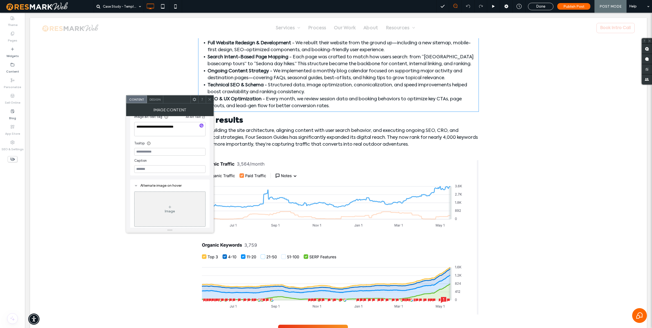
scroll to position [97, 0]
click at [154, 100] on span "Design" at bounding box center [155, 100] width 11 height 4
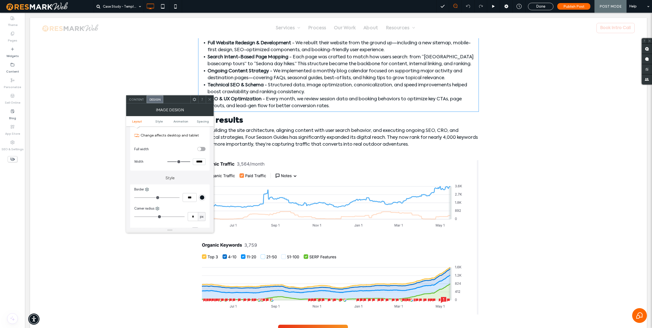
scroll to position [75, 0]
click at [193, 202] on input "*" at bounding box center [193, 203] width 10 height 9
type input "**"
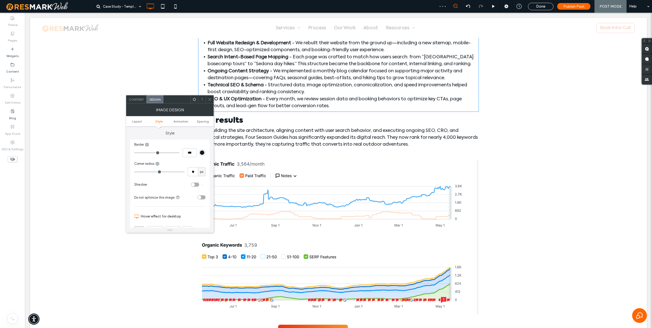
click at [195, 186] on div "toggle" at bounding box center [195, 185] width 8 height 4
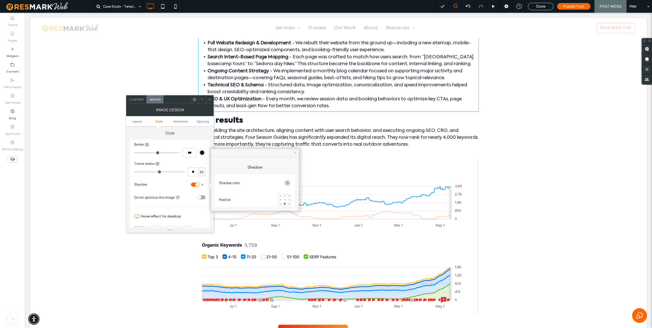
click at [294, 152] on use at bounding box center [295, 153] width 3 height 3
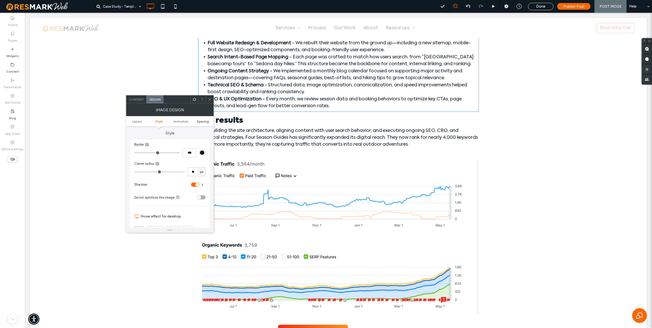
click at [206, 122] on span "Spacing" at bounding box center [203, 121] width 12 height 4
click at [171, 168] on label "0px" at bounding box center [169, 166] width 5 height 4
type input "*"
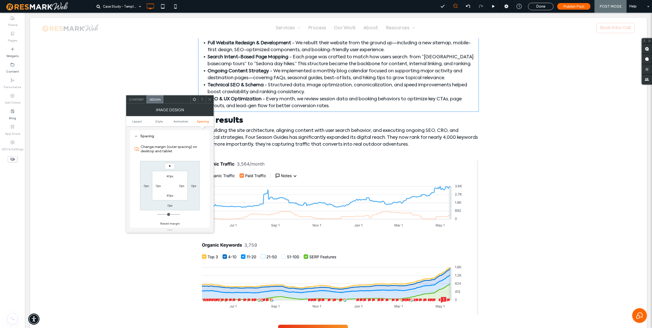
type input "**"
click at [209, 99] on use at bounding box center [209, 99] width 3 height 3
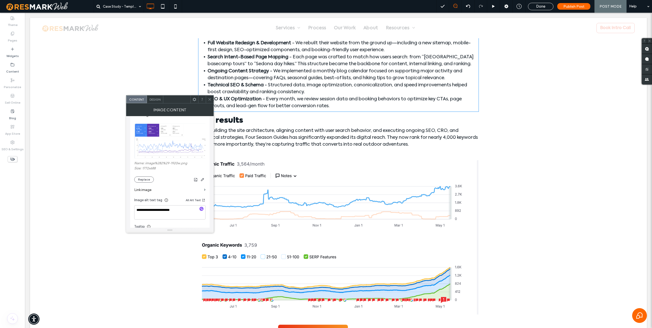
scroll to position [12, 0]
click at [157, 102] on div "Design" at bounding box center [155, 100] width 16 height 8
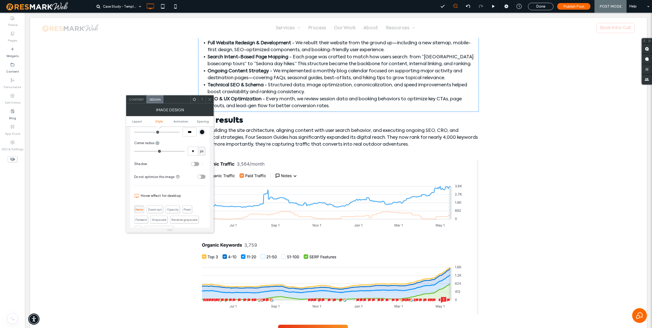
scroll to position [134, 0]
click at [193, 146] on input "*" at bounding box center [193, 144] width 10 height 9
type input "**"
click at [197, 157] on div "toggle" at bounding box center [195, 158] width 8 height 4
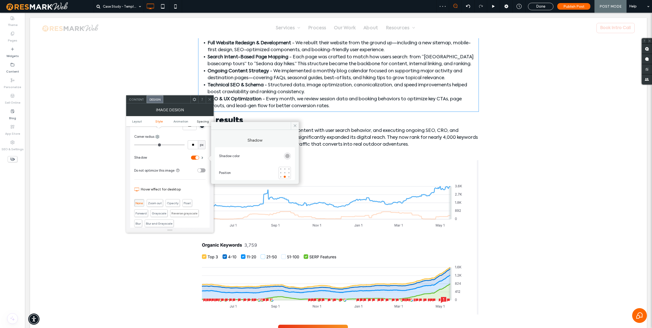
click at [204, 121] on span "Spacing" at bounding box center [203, 121] width 12 height 4
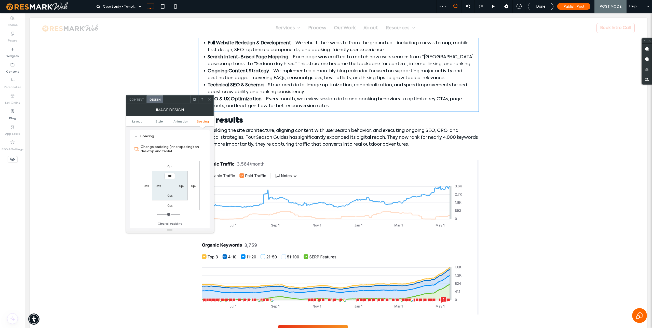
scroll to position [256, 0]
click at [170, 166] on label "0px" at bounding box center [169, 166] width 5 height 4
type input "**"
click at [210, 99] on icon at bounding box center [210, 100] width 4 height 4
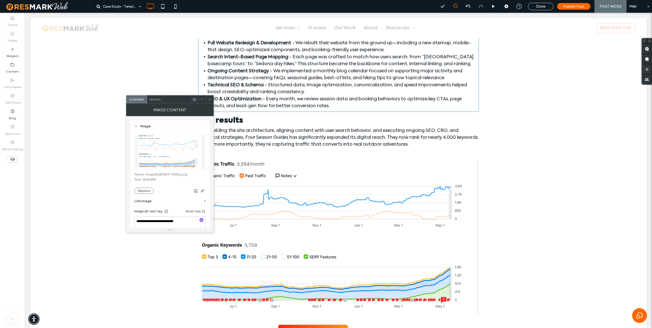
click at [152, 100] on span "Design" at bounding box center [155, 100] width 11 height 4
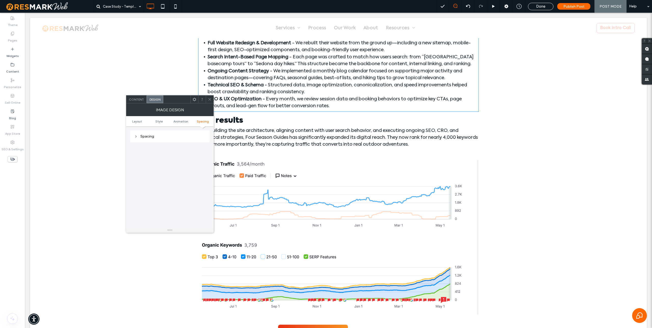
click at [143, 137] on div "Spacing" at bounding box center [169, 136] width 71 height 4
type input "*"
type input "**"
type input "*"
click at [170, 166] on label "40px" at bounding box center [169, 166] width 7 height 4
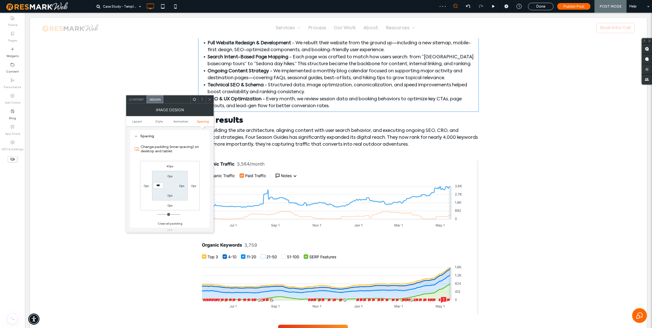
type input "**"
type input "*"
click at [208, 98] on icon at bounding box center [210, 100] width 4 height 4
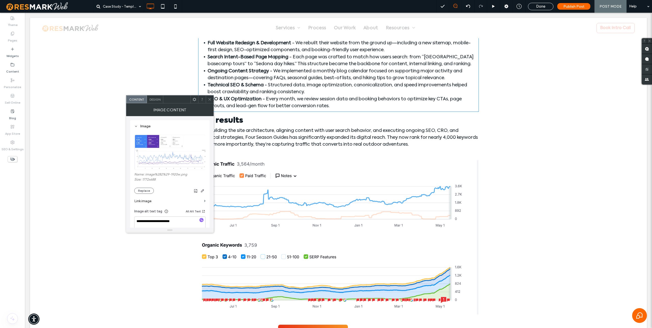
click at [152, 99] on span "Design" at bounding box center [155, 100] width 11 height 4
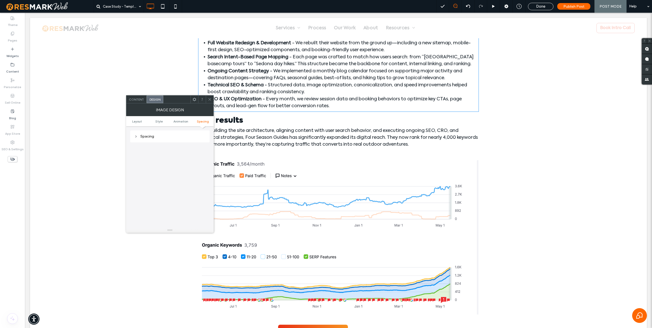
click at [149, 137] on div "Spacing" at bounding box center [169, 136] width 71 height 4
click at [170, 177] on input "***" at bounding box center [170, 176] width 10 height 6
type input "**"
type input "*"
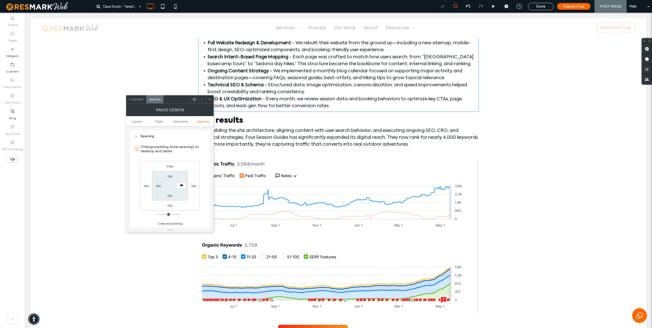
click at [209, 99] on use at bounding box center [209, 99] width 3 height 3
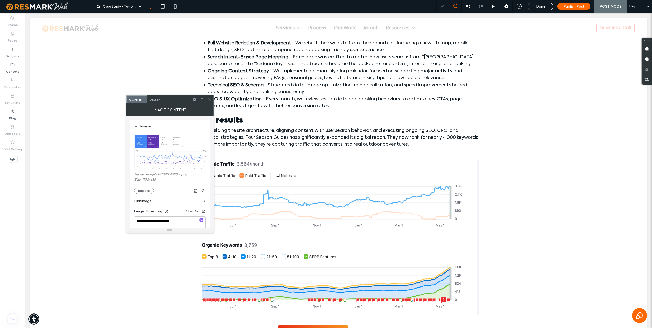
click at [155, 99] on span "Design" at bounding box center [155, 100] width 11 height 4
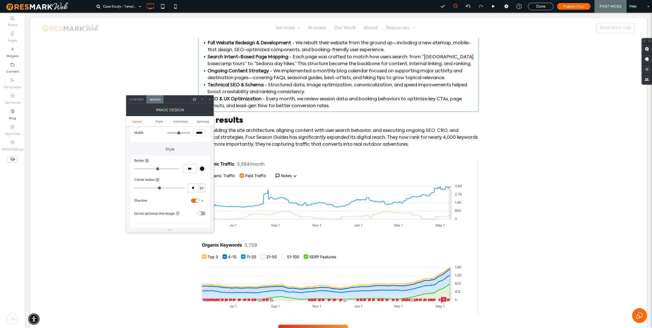
scroll to position [0, 0]
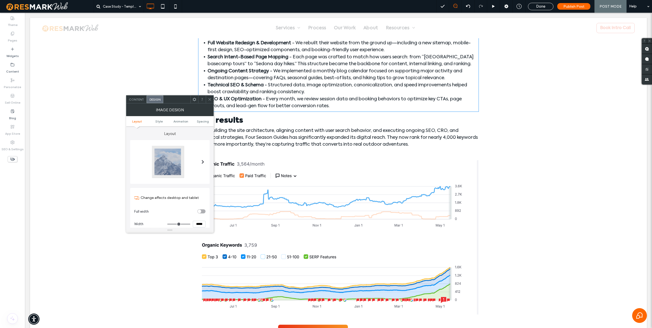
click at [197, 99] on div at bounding box center [195, 100] width 8 height 8
click at [209, 100] on use at bounding box center [209, 99] width 3 height 3
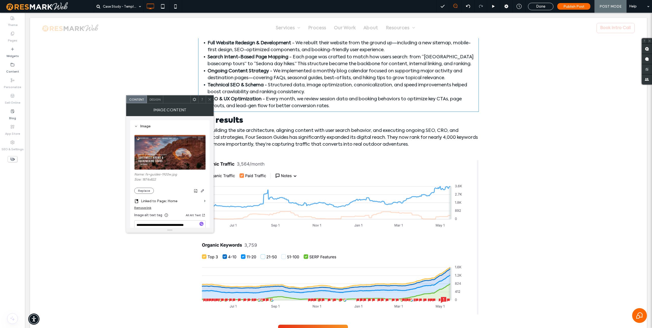
click at [157, 101] on span "Design" at bounding box center [155, 100] width 11 height 4
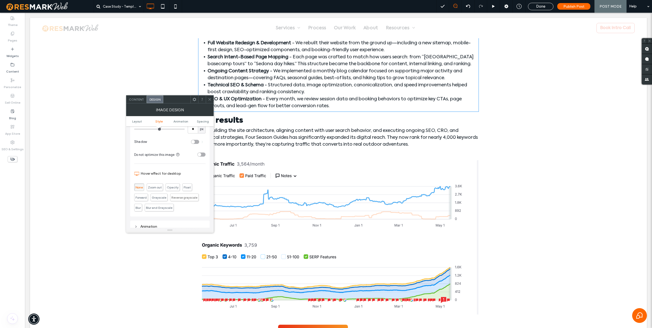
scroll to position [148, 0]
click at [197, 143] on div "toggle" at bounding box center [195, 143] width 8 height 4
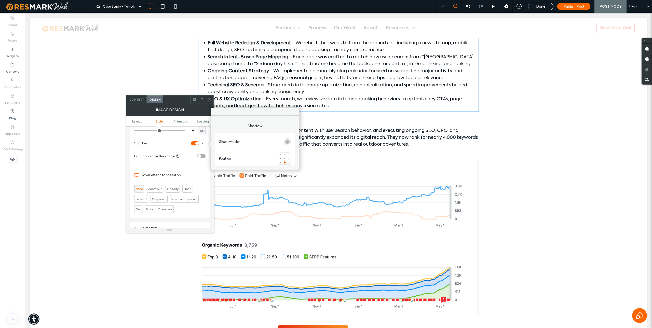
click at [193, 130] on input "*" at bounding box center [193, 130] width 10 height 9
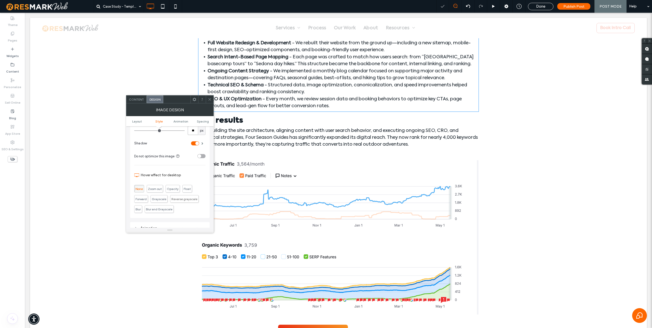
type input "**"
click at [209, 99] on use at bounding box center [209, 99] width 3 height 3
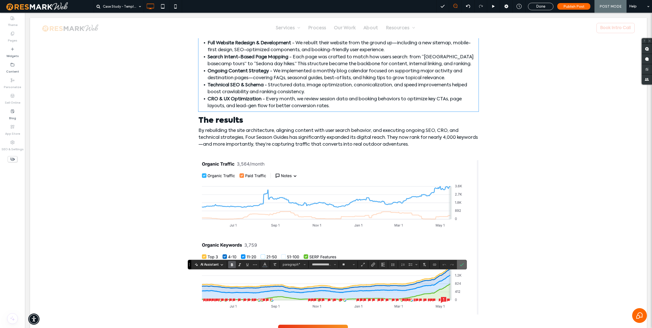
click at [326, 265] on icon "Confirm" at bounding box center [462, 265] width 4 height 4
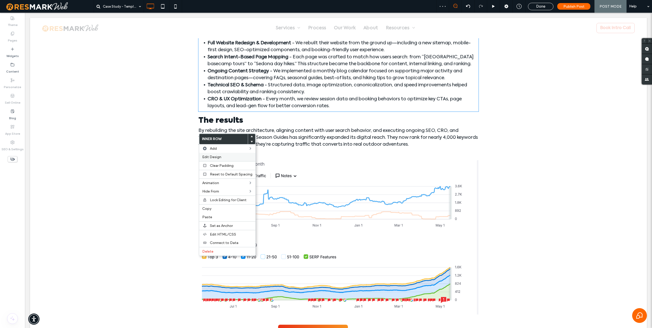
click at [216, 156] on span "Edit Design" at bounding box center [211, 157] width 19 height 4
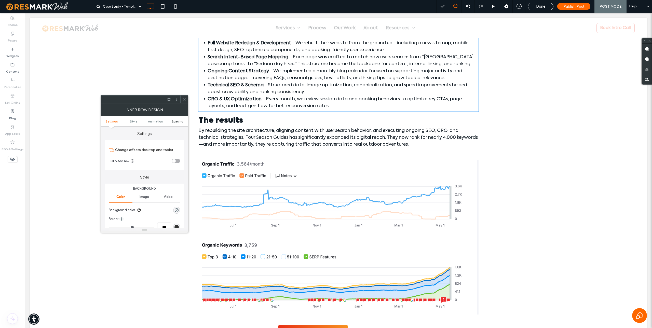
click at [174, 120] on span "Spacing" at bounding box center [177, 121] width 12 height 4
type input "***"
type input "*"
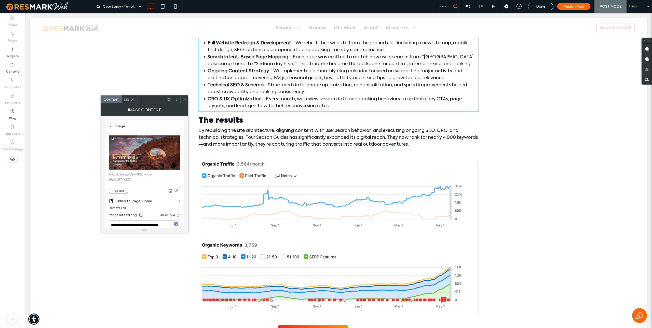
click at [128, 100] on span "Design" at bounding box center [129, 100] width 11 height 4
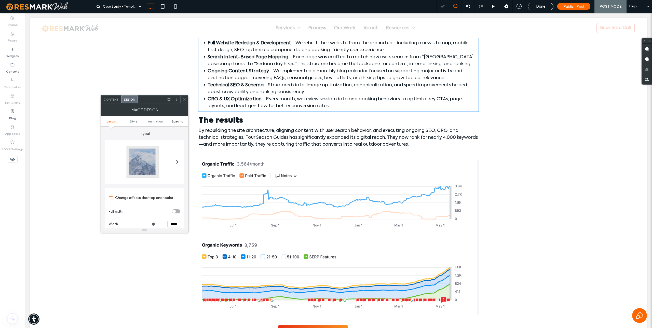
click at [178, 122] on span "Spacing" at bounding box center [177, 121] width 12 height 4
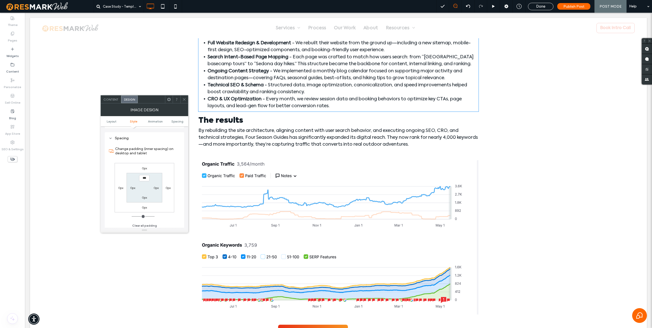
scroll to position [256, 0]
type input "****"
type input "**"
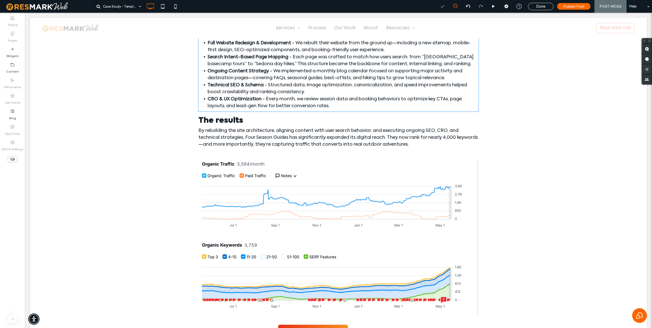
type input "**********"
type input "**"
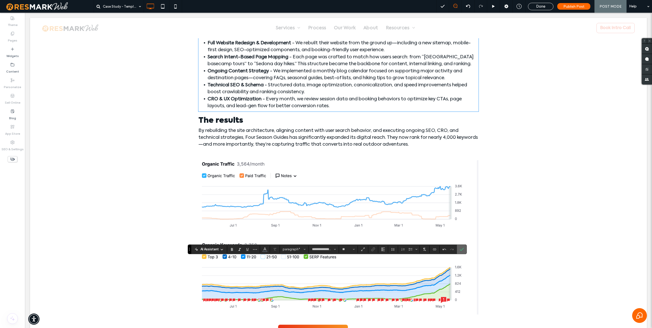
click at [326, 249] on use "Confirm" at bounding box center [462, 249] width 4 height 3
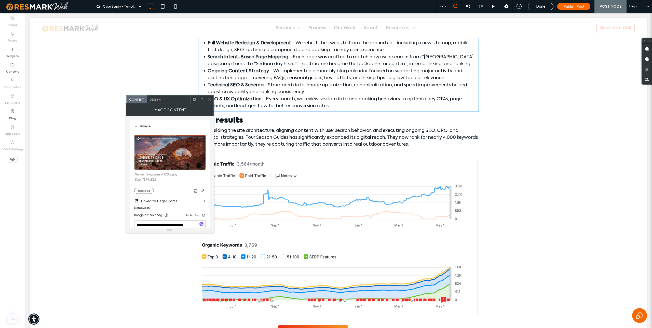
click at [175, 148] on img at bounding box center [170, 152] width 72 height 35
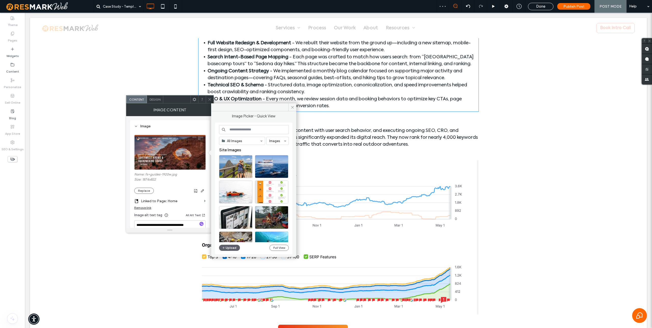
click at [235, 131] on input at bounding box center [254, 129] width 70 height 9
type input "**********"
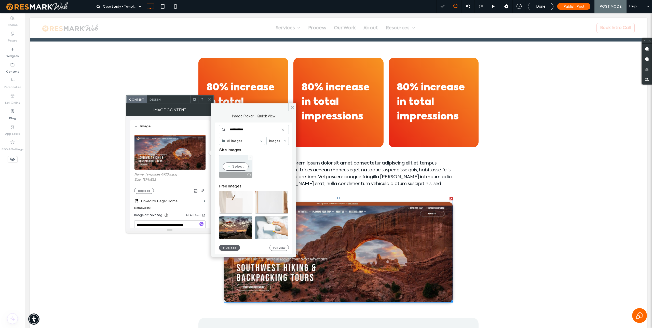
click at [232, 162] on div "Select" at bounding box center [235, 166] width 33 height 23
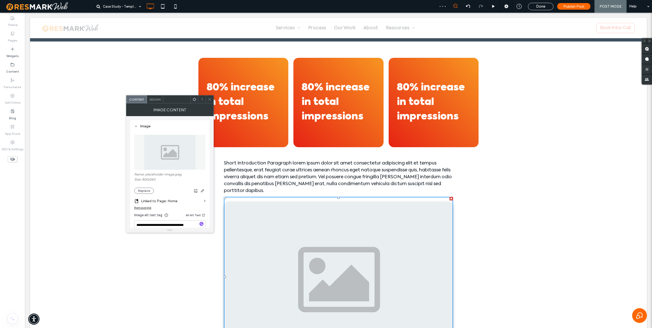
click at [209, 98] on icon at bounding box center [210, 100] width 4 height 4
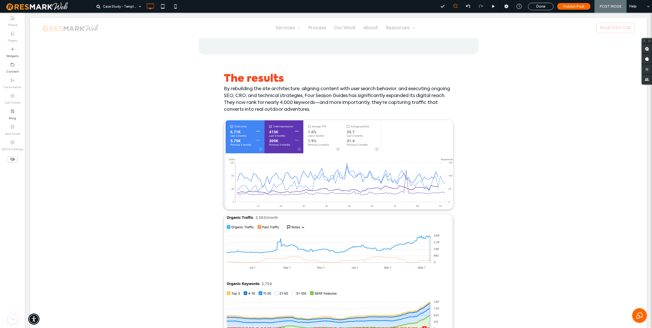
scroll to position [802, 0]
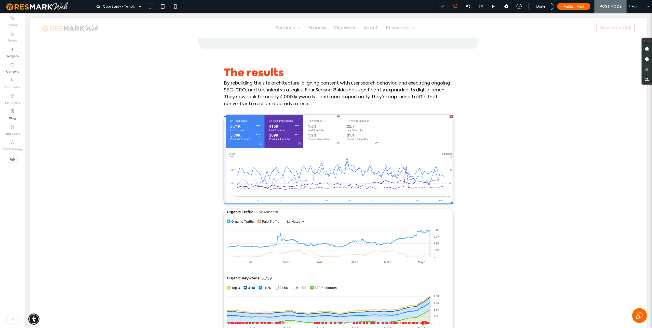
click at [312, 184] on img at bounding box center [338, 159] width 229 height 89
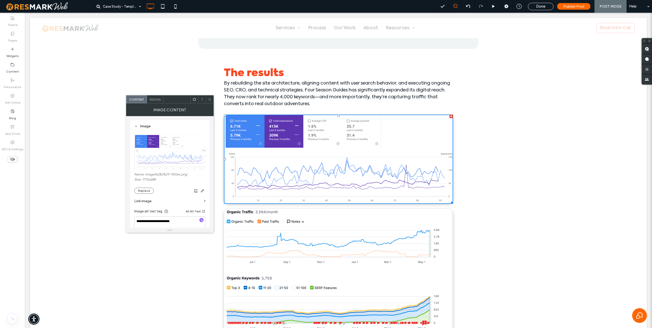
click at [161, 153] on img at bounding box center [170, 152] width 72 height 35
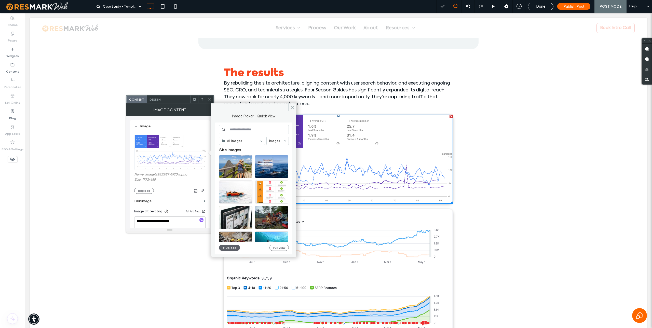
click at [235, 127] on input at bounding box center [254, 129] width 70 height 9
type input "**********"
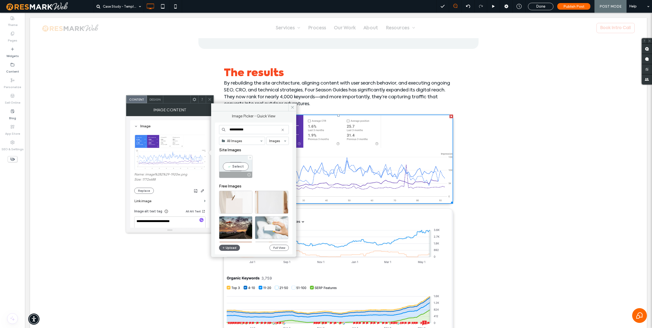
click at [235, 163] on div "Select" at bounding box center [235, 166] width 33 height 23
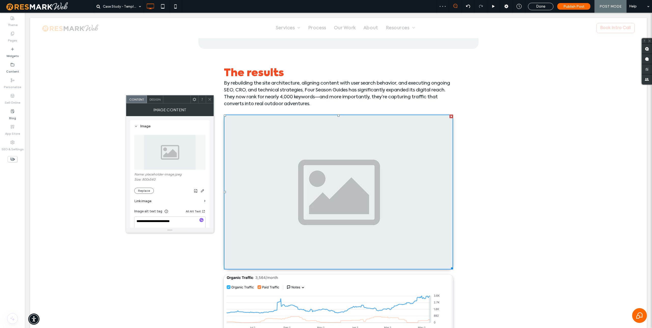
click at [195, 99] on use at bounding box center [194, 99] width 3 height 3
click at [202, 153] on label "Copy" at bounding box center [207, 154] width 36 height 4
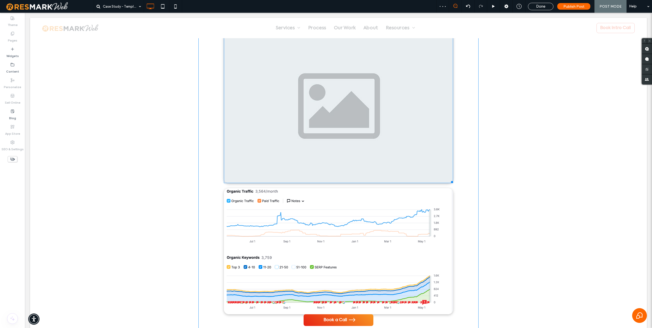
scroll to position [928, 0]
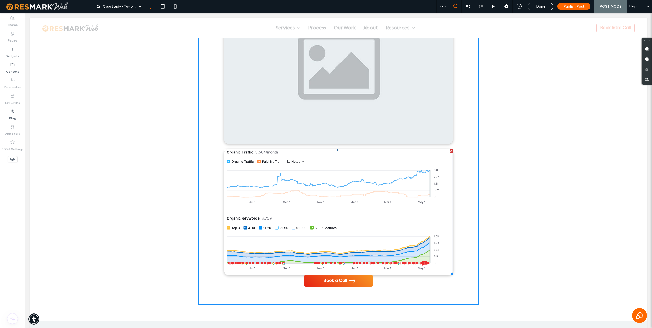
click at [244, 161] on img at bounding box center [338, 212] width 229 height 126
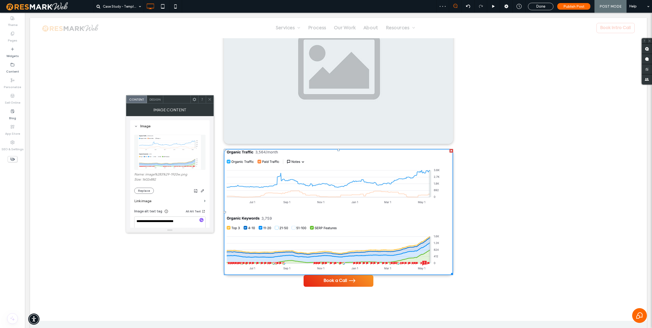
click at [171, 134] on div at bounding box center [169, 152] width 71 height 40
click at [171, 141] on img at bounding box center [169, 152] width 63 height 35
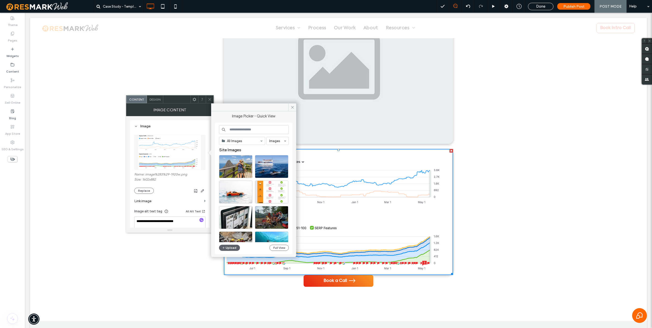
click at [231, 130] on input at bounding box center [254, 129] width 70 height 9
type input "**********"
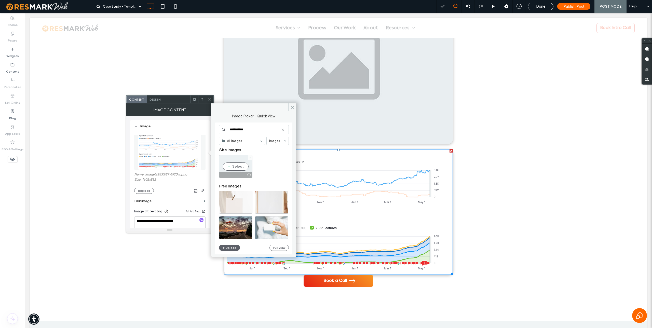
click at [231, 169] on div "Select" at bounding box center [235, 166] width 33 height 23
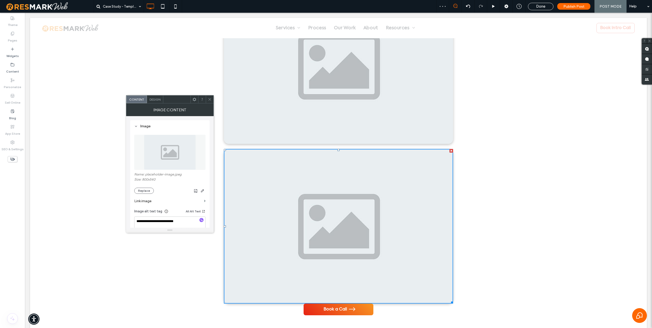
click at [209, 100] on icon at bounding box center [210, 100] width 4 height 4
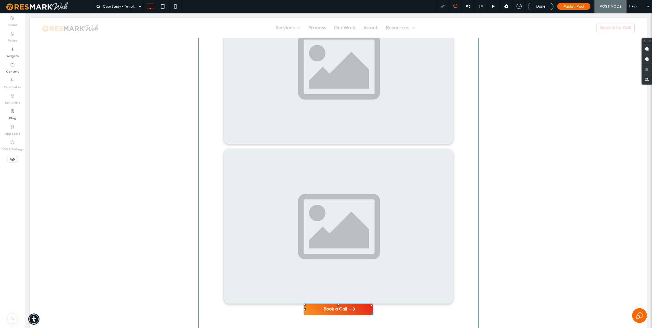
click at [306, 312] on link "Book a Call" at bounding box center [339, 310] width 70 height 12
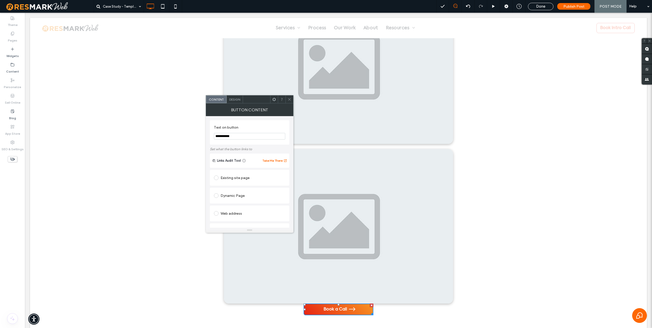
click at [233, 98] on span "Design" at bounding box center [234, 100] width 11 height 4
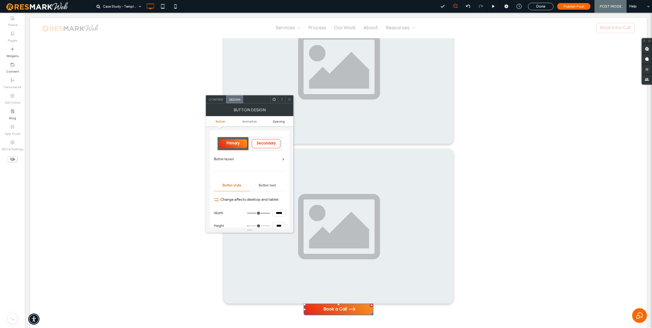
click at [279, 120] on span "Spacing" at bounding box center [279, 121] width 12 height 4
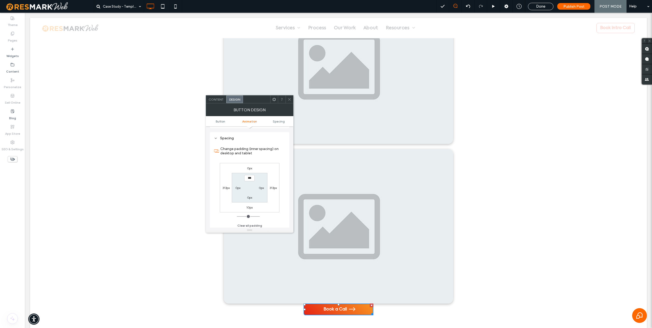
scroll to position [217, 0]
click at [250, 167] on label "0px" at bounding box center [249, 167] width 5 height 4
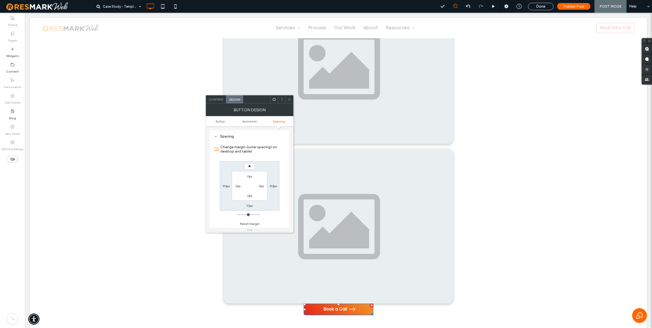
type input "**"
type input "****"
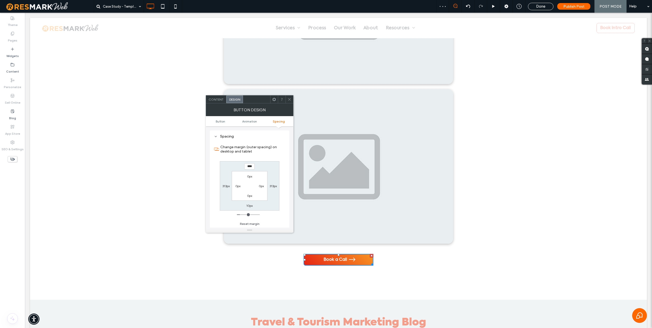
scroll to position [989, 0]
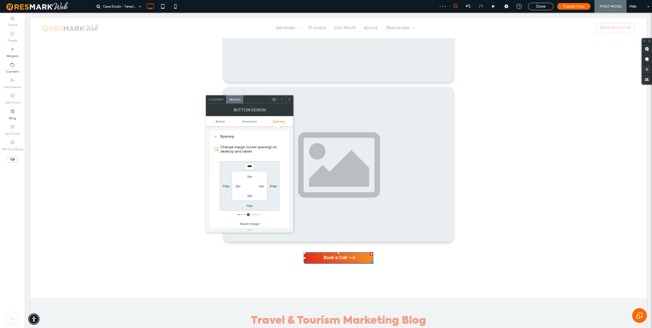
click at [290, 99] on use at bounding box center [289, 99] width 3 height 3
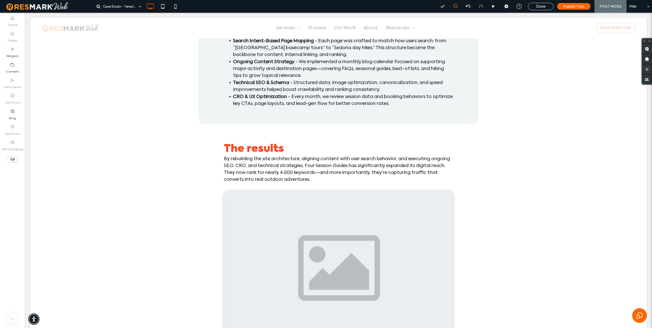
scroll to position [802, 0]
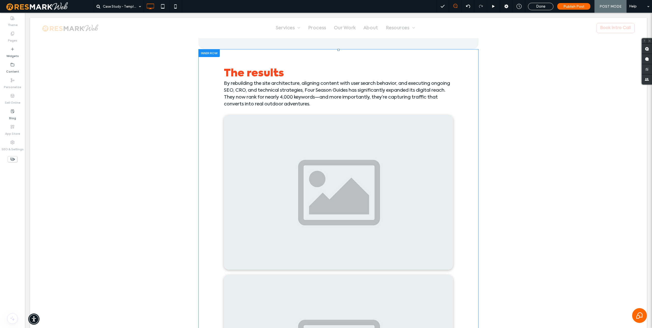
click at [215, 54] on div at bounding box center [208, 53] width 21 height 8
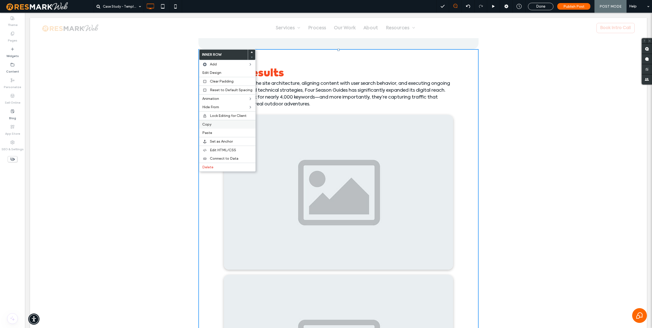
click at [215, 122] on label "Copy" at bounding box center [227, 124] width 50 height 4
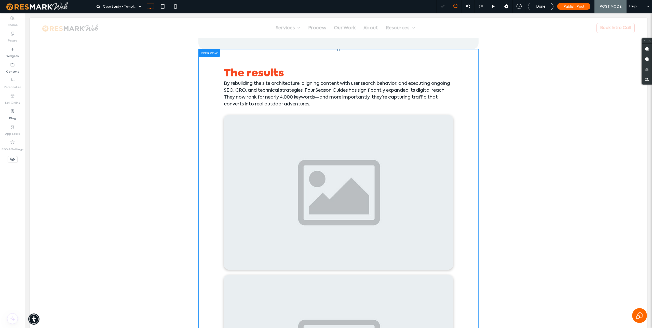
click at [211, 53] on div at bounding box center [208, 53] width 21 height 8
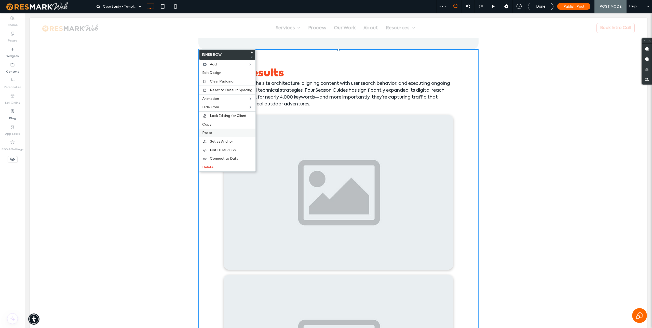
click at [214, 132] on label "Paste" at bounding box center [227, 133] width 50 height 4
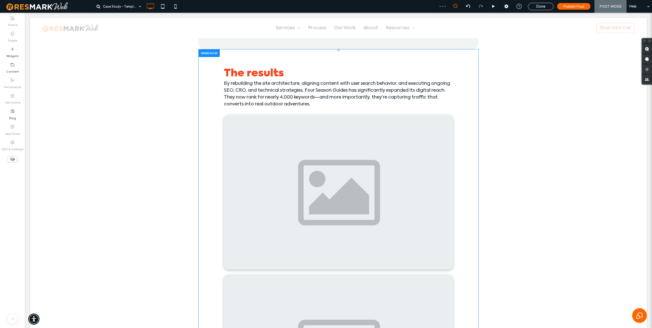
click at [211, 108] on div "The results By rebuilding the site architecture, aligning content with user sea…" at bounding box center [338, 259] width 280 height 420
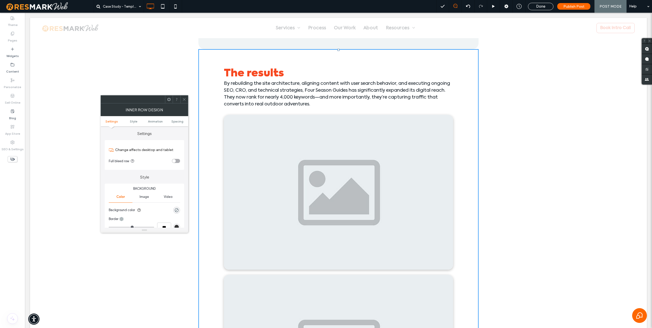
click at [261, 127] on img at bounding box center [338, 192] width 229 height 155
click at [185, 99] on icon at bounding box center [184, 100] width 4 height 4
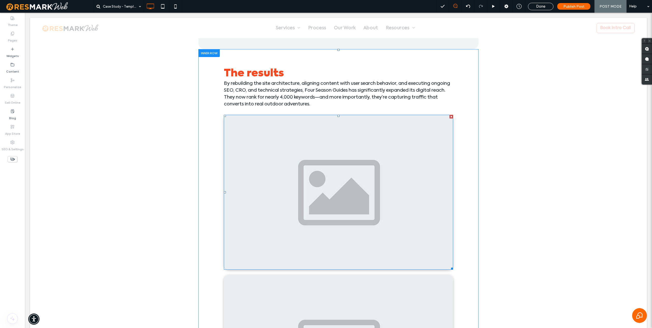
click at [241, 120] on img at bounding box center [338, 192] width 229 height 155
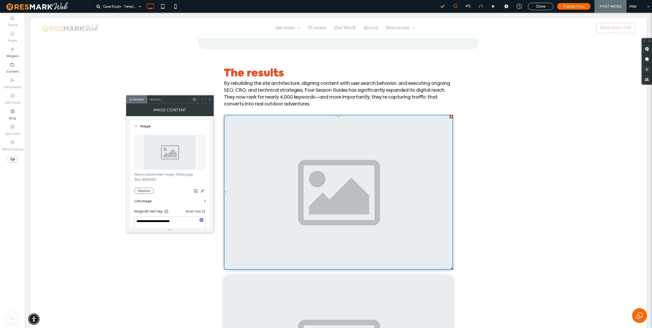
click at [193, 100] on use at bounding box center [194, 99] width 3 height 3
drag, startPoint x: 210, startPoint y: 100, endPoint x: 210, endPoint y: 97, distance: 3.1
click at [210, 100] on icon at bounding box center [210, 100] width 4 height 4
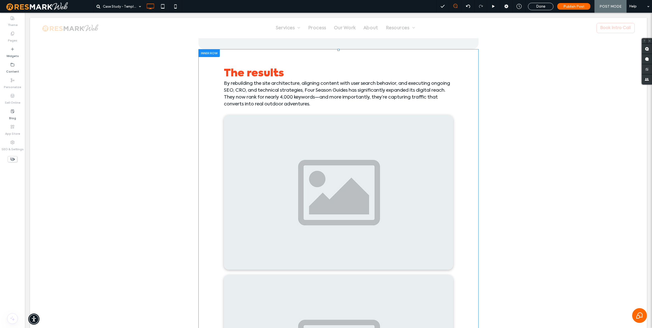
click at [209, 82] on div "The results By rebuilding the site architecture, aligning content with user sea…" at bounding box center [338, 259] width 280 height 420
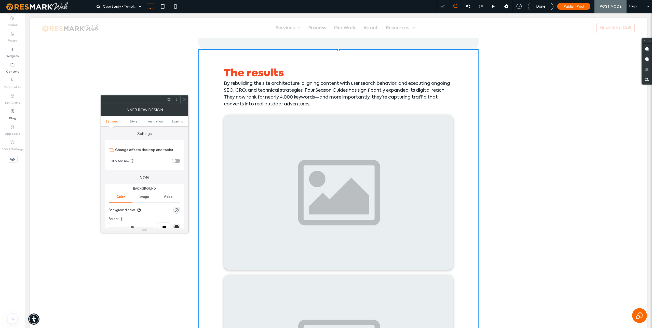
click at [168, 100] on use at bounding box center [168, 99] width 3 height 3
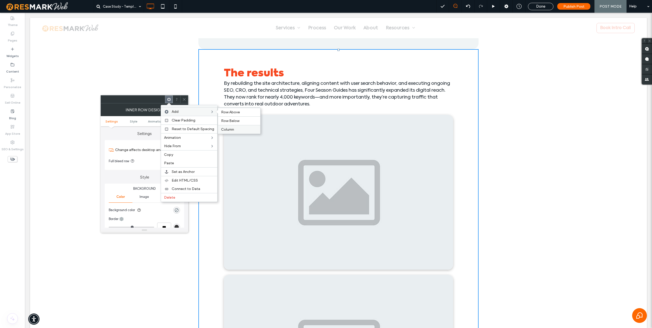
click at [233, 128] on label "Column" at bounding box center [239, 129] width 36 height 4
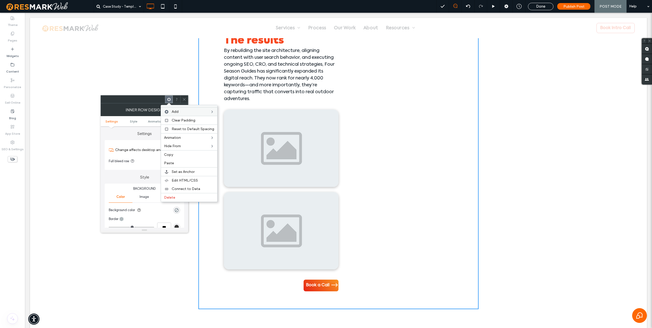
scroll to position [835, 0]
click at [307, 215] on img at bounding box center [281, 229] width 115 height 77
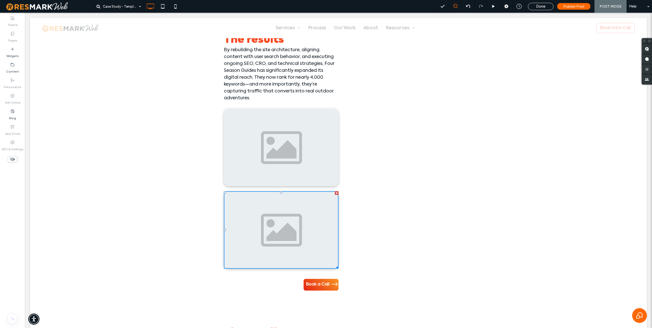
drag, startPoint x: 287, startPoint y: 215, endPoint x: 290, endPoint y: 213, distance: 3.1
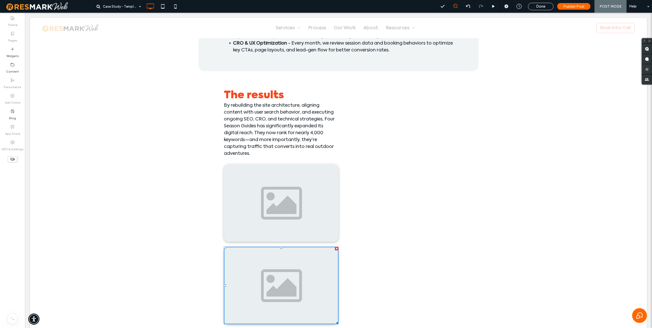
scroll to position [778, 0]
click at [391, 103] on div "Click To Paste Click To Paste" at bounding box center [395, 219] width 115 height 262
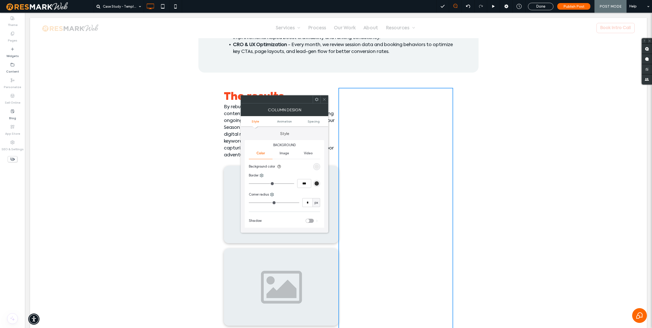
click at [326, 260] on img at bounding box center [281, 286] width 115 height 77
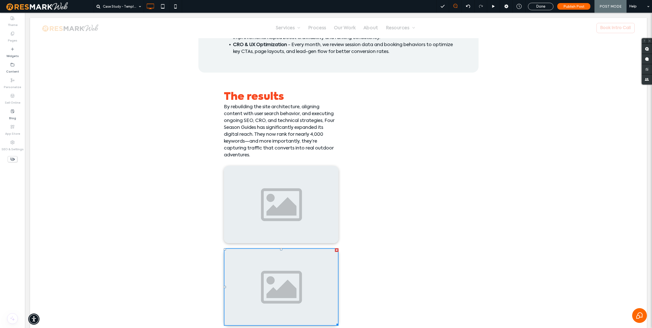
click at [317, 257] on img at bounding box center [281, 286] width 115 height 77
click at [250, 197] on img at bounding box center [281, 204] width 115 height 77
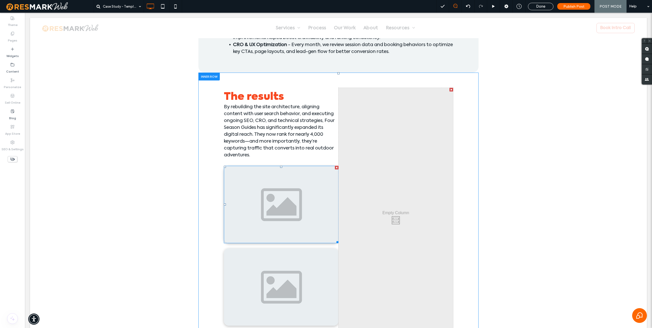
click at [252, 196] on img at bounding box center [281, 204] width 115 height 77
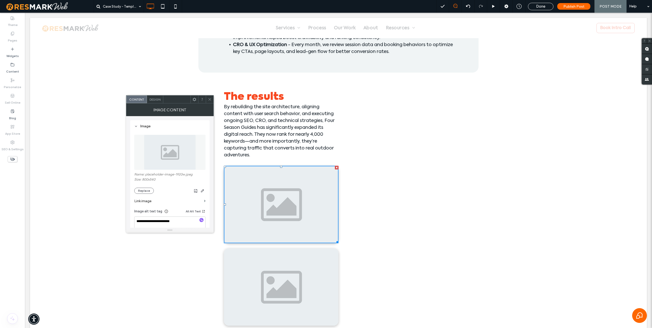
click at [195, 99] on use at bounding box center [194, 99] width 3 height 3
click at [209, 154] on label "Copy" at bounding box center [207, 154] width 36 height 4
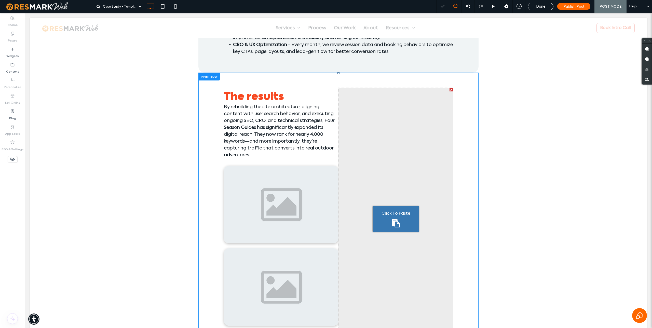
click at [403, 208] on div "Click To Paste" at bounding box center [396, 218] width 46 height 25
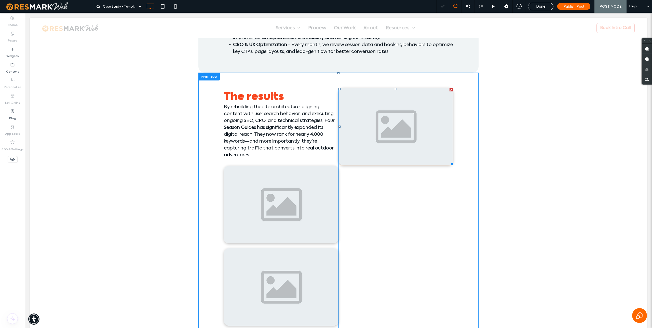
click at [394, 131] on img at bounding box center [395, 126] width 115 height 77
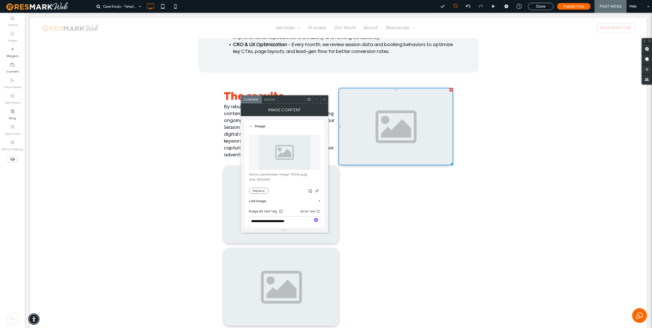
click at [498, 172] on div "80% increase in total impressions Click To Paste 80% increase in total impressi…" at bounding box center [338, 82] width 617 height 1440
click at [278, 267] on img at bounding box center [281, 286] width 115 height 77
click at [324, 99] on use at bounding box center [324, 99] width 3 height 3
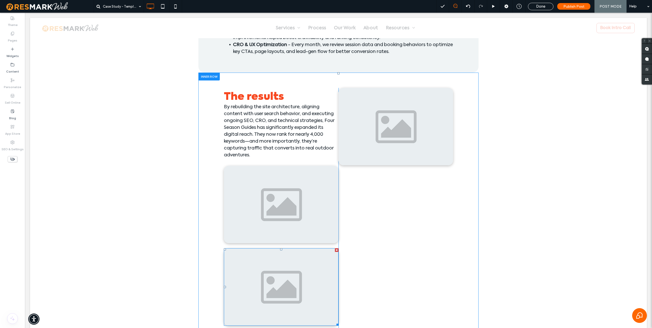
click at [324, 271] on img at bounding box center [281, 286] width 115 height 77
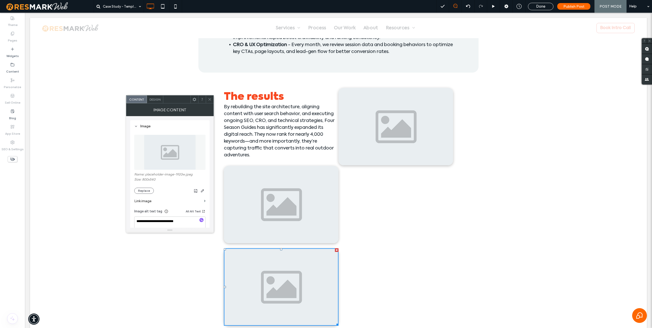
click at [337, 250] on div at bounding box center [337, 250] width 4 height 4
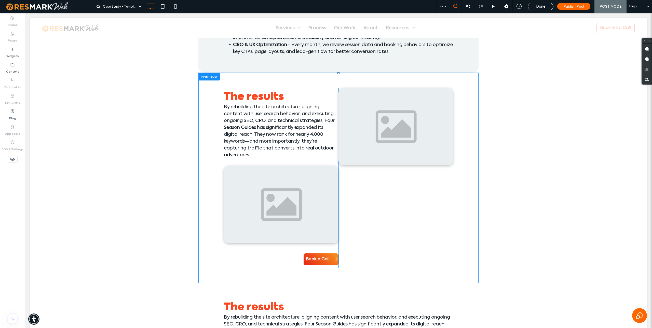
click at [206, 76] on div at bounding box center [208, 77] width 21 height 8
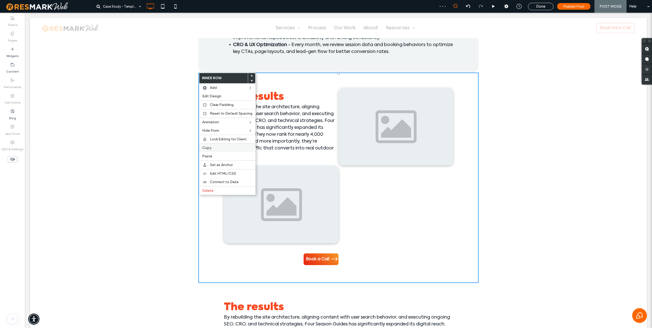
click at [214, 149] on label "Copy" at bounding box center [227, 148] width 50 height 4
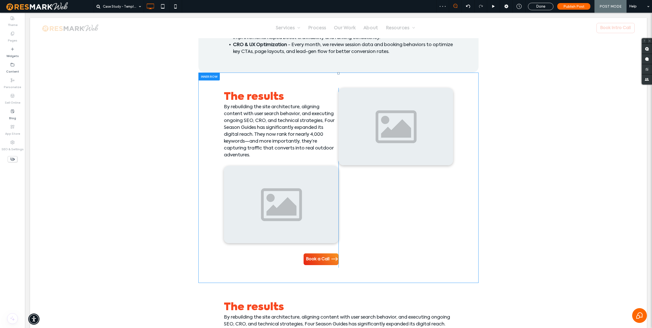
click at [213, 77] on div at bounding box center [208, 77] width 21 height 8
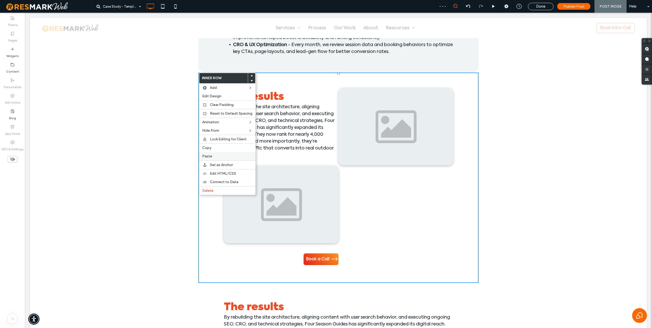
click at [216, 154] on div "Paste" at bounding box center [227, 156] width 56 height 8
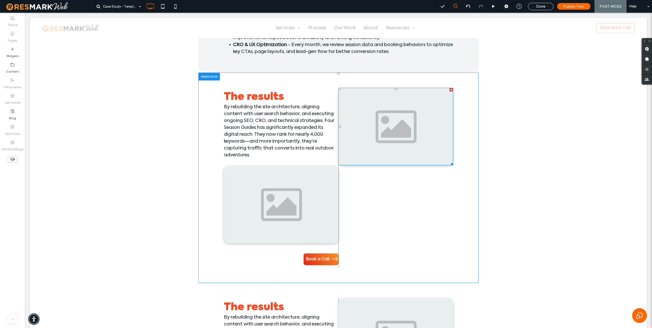
click at [451, 89] on div at bounding box center [452, 90] width 4 height 4
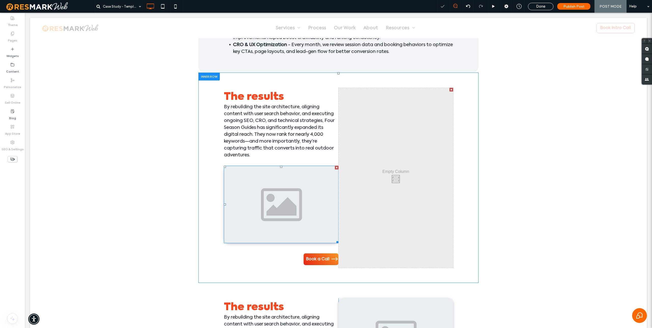
click at [336, 168] on div at bounding box center [337, 168] width 4 height 4
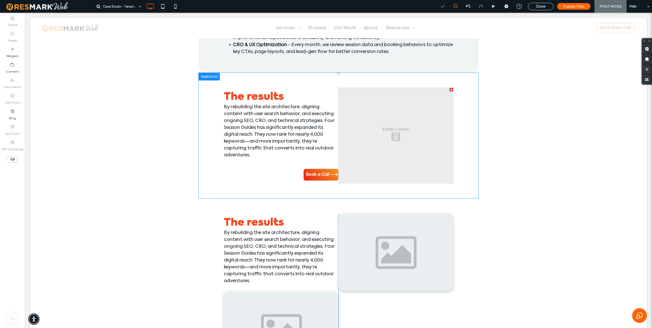
click at [451, 90] on div at bounding box center [452, 90] width 4 height 4
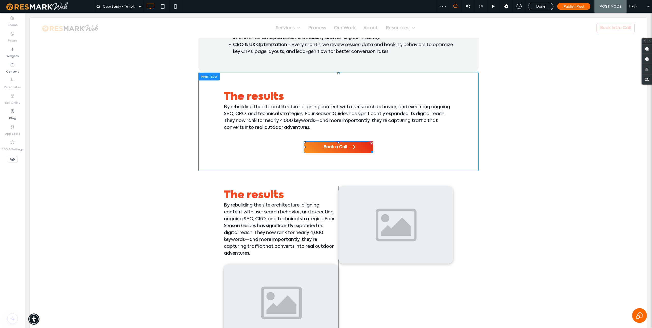
click at [369, 146] on link "Book a Call" at bounding box center [339, 147] width 70 height 12
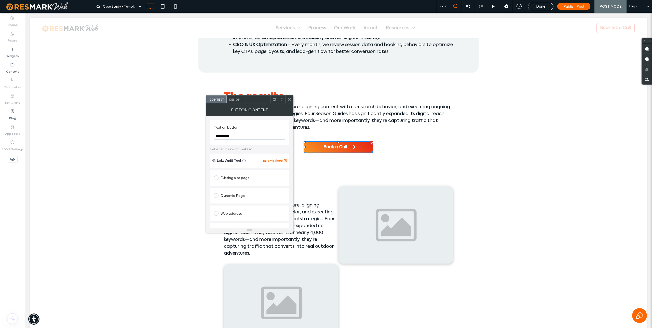
click at [372, 144] on div at bounding box center [372, 143] width 4 height 4
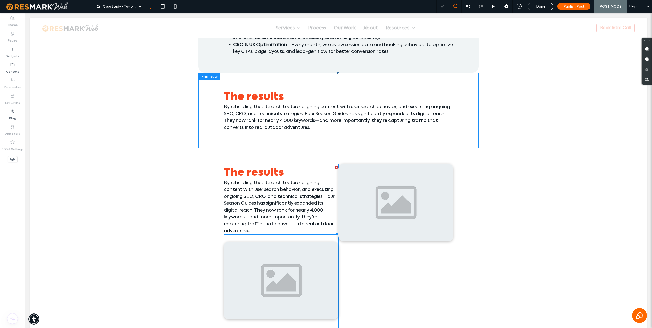
click at [336, 168] on div at bounding box center [337, 168] width 4 height 4
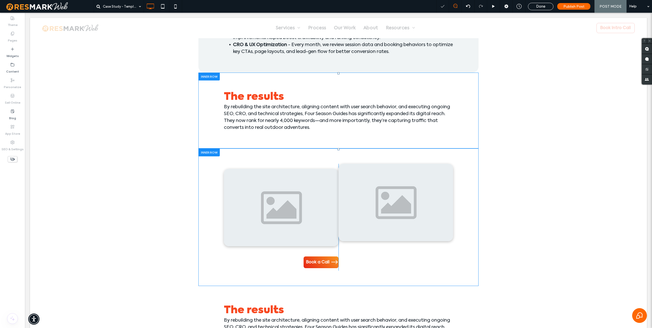
click at [318, 159] on div "Book a Call Click To Paste Click To Paste Click To Paste Click To Paste" at bounding box center [338, 217] width 280 height 138
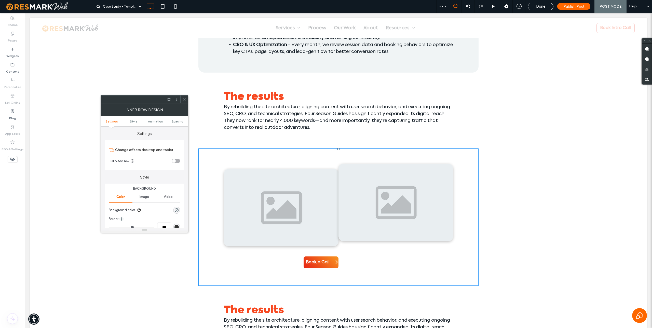
click at [317, 179] on img at bounding box center [281, 207] width 115 height 77
click at [309, 183] on img at bounding box center [281, 207] width 115 height 77
click at [183, 99] on icon at bounding box center [184, 100] width 4 height 4
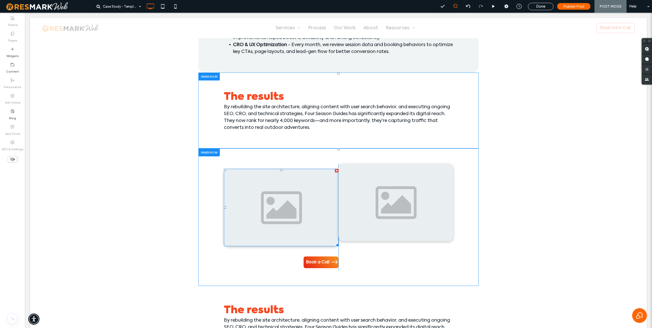
click at [277, 177] on img at bounding box center [281, 207] width 115 height 77
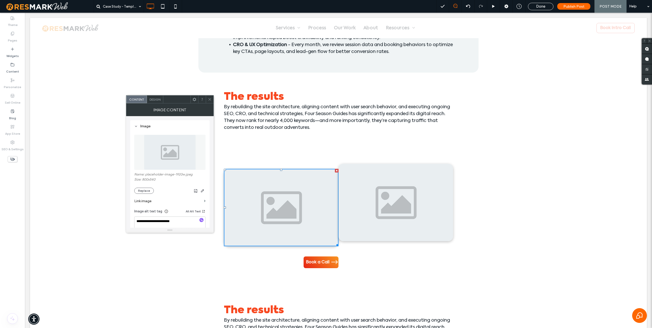
click at [153, 101] on div "Design" at bounding box center [155, 100] width 16 height 8
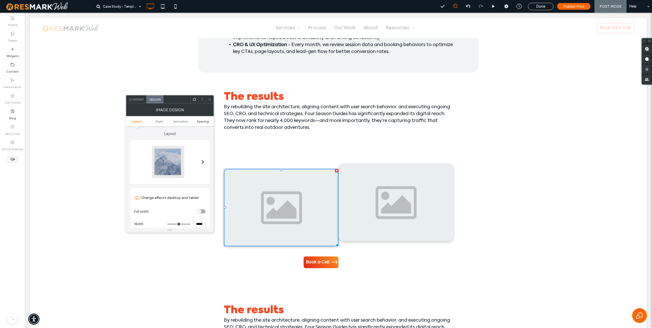
click at [200, 122] on span "Spacing" at bounding box center [203, 121] width 12 height 4
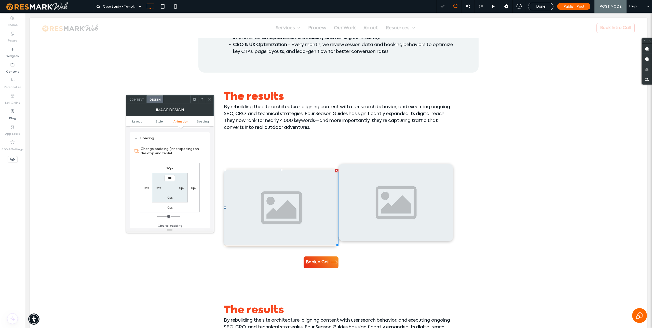
scroll to position [256, 0]
click at [168, 167] on label "20px" at bounding box center [169, 166] width 7 height 4
type input "**"
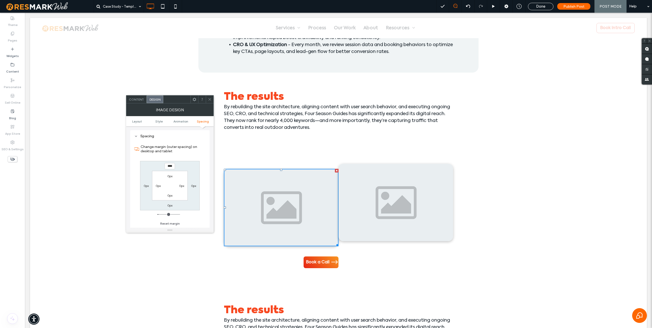
type input "*"
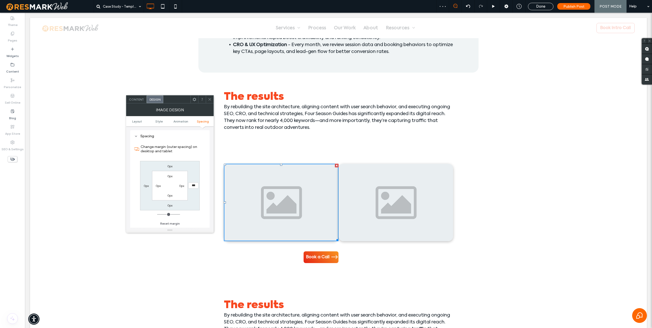
click at [192, 185] on input "***" at bounding box center [193, 185] width 10 height 6
type input "**"
type input "****"
type input "*"
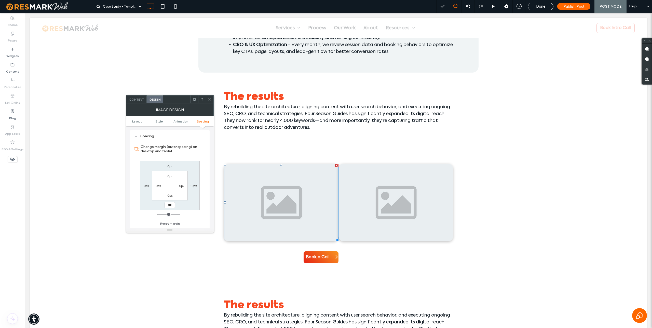
click at [385, 173] on img at bounding box center [395, 202] width 115 height 77
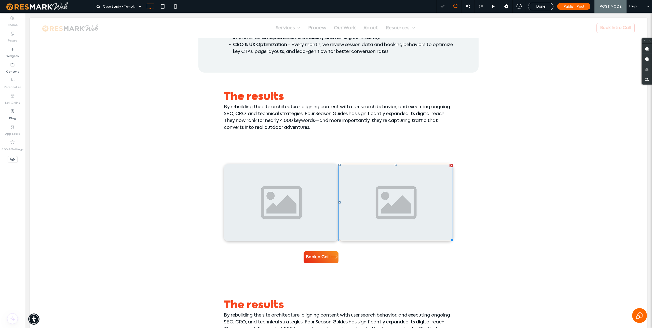
click at [368, 177] on img at bounding box center [395, 202] width 115 height 77
click at [323, 180] on img at bounding box center [281, 202] width 115 height 77
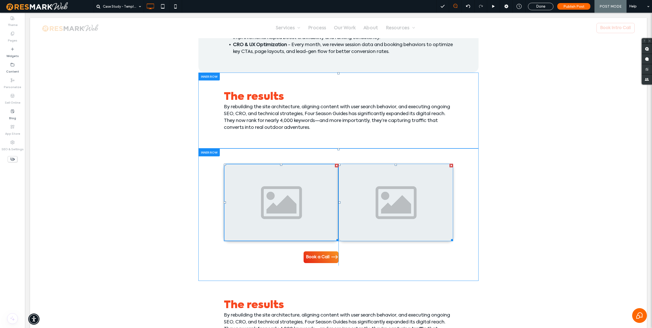
click at [383, 177] on img at bounding box center [395, 202] width 115 height 77
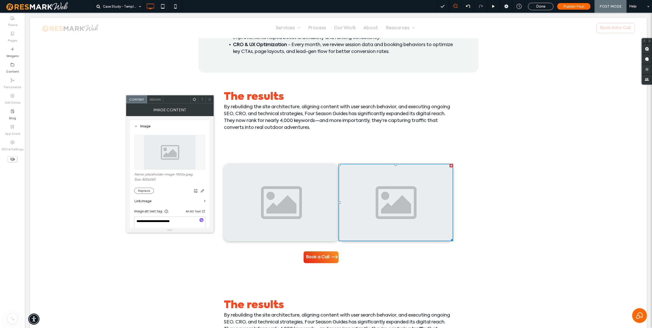
click at [154, 98] on span "Design" at bounding box center [155, 100] width 11 height 4
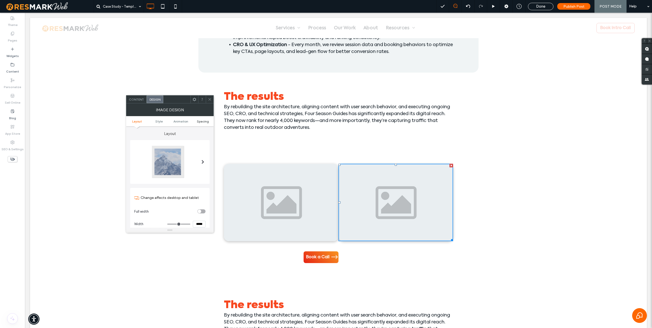
click at [199, 119] on span "Spacing" at bounding box center [203, 121] width 12 height 4
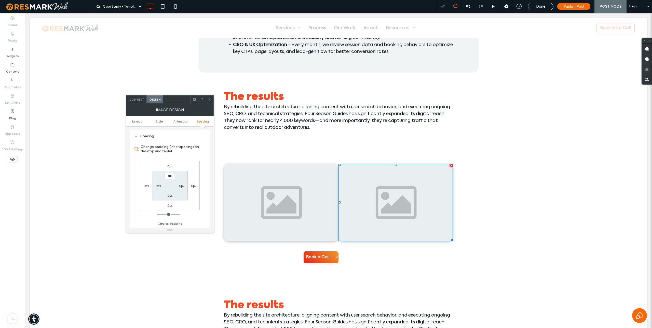
click at [146, 186] on label "0px" at bounding box center [146, 186] width 5 height 4
type input "**"
click at [299, 179] on img at bounding box center [281, 202] width 115 height 77
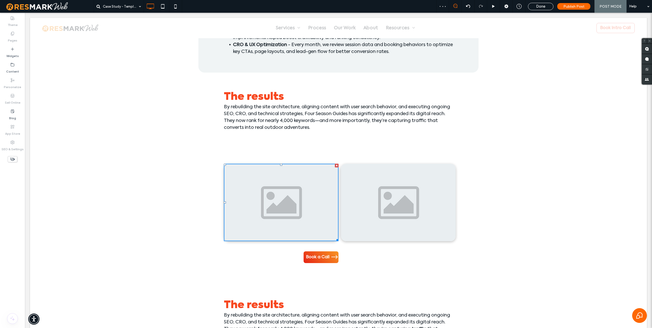
click at [299, 179] on img at bounding box center [281, 202] width 115 height 77
click at [301, 149] on div "Book a Call Click To Paste Click To Paste Click To Paste Click To Paste" at bounding box center [338, 214] width 280 height 132
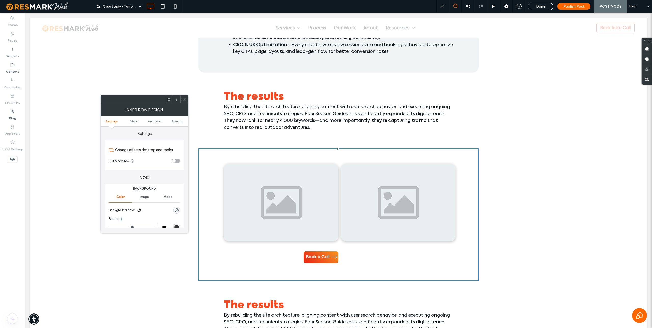
click at [305, 168] on img at bounding box center [281, 202] width 115 height 77
click at [308, 176] on img at bounding box center [281, 202] width 115 height 77
click at [186, 100] on icon at bounding box center [184, 100] width 4 height 4
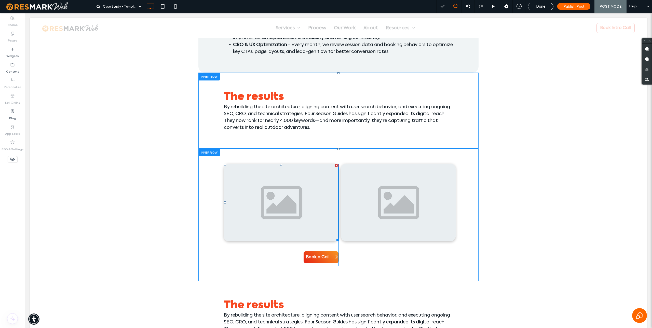
click at [305, 167] on img at bounding box center [281, 202] width 115 height 77
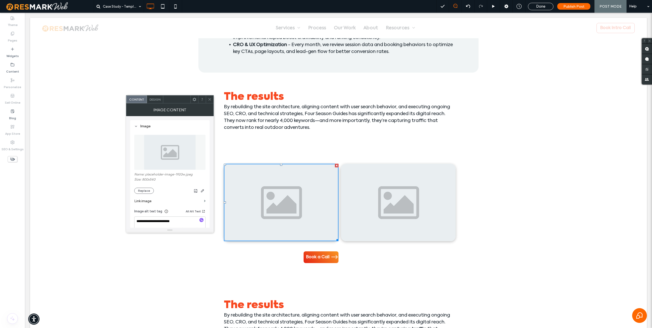
click at [159, 102] on div "Design" at bounding box center [155, 100] width 16 height 8
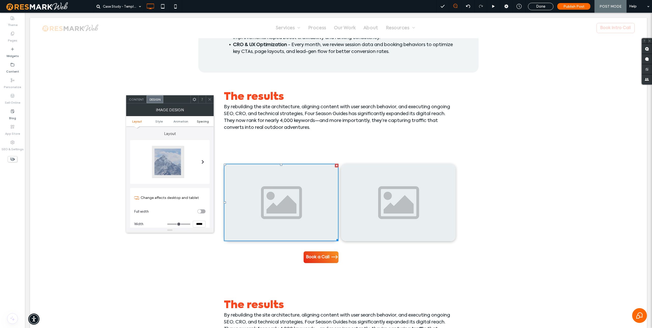
click at [204, 121] on span "Spacing" at bounding box center [203, 121] width 12 height 4
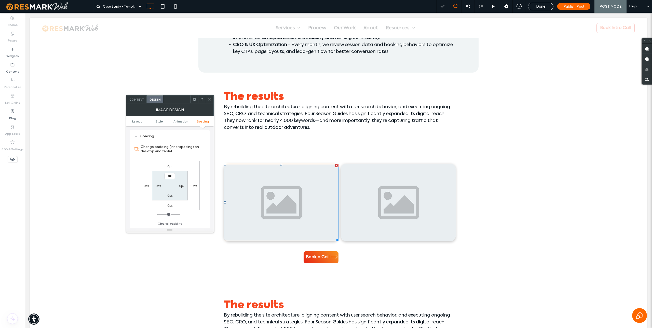
click at [193, 187] on label "10px" at bounding box center [193, 186] width 6 height 4
type input "**"
type input "***"
type input "*"
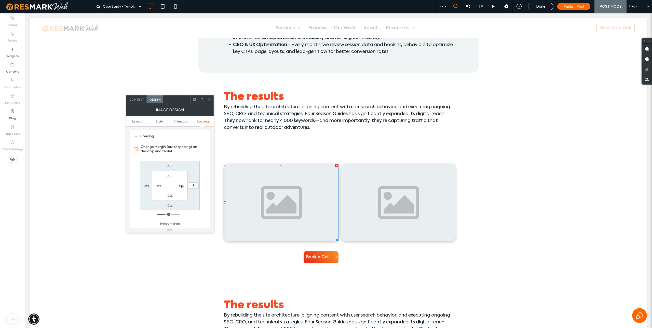
type input "*"
type input "**"
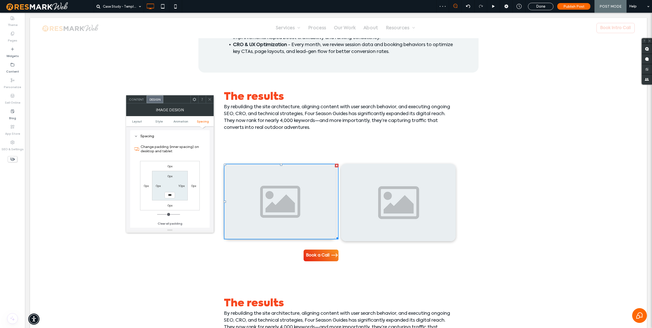
click at [395, 196] on img at bounding box center [398, 202] width 115 height 77
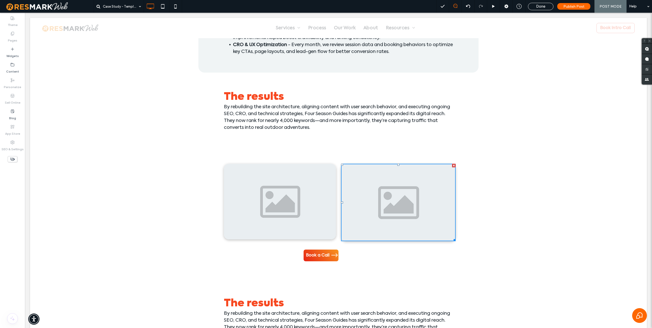
click at [395, 196] on img at bounding box center [398, 202] width 115 height 77
click at [357, 150] on div "Book a Call Click To Paste Click To Paste Click To Paste Click To Paste" at bounding box center [338, 213] width 280 height 131
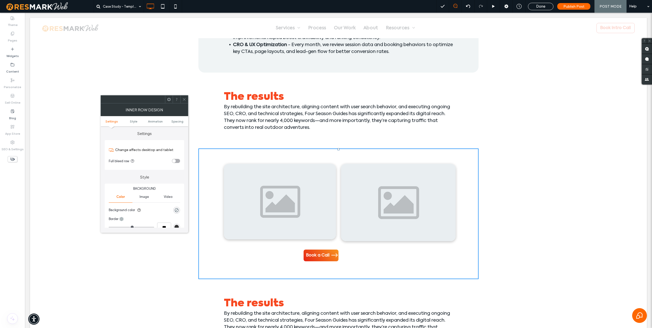
click at [365, 175] on img at bounding box center [398, 202] width 115 height 77
click at [187, 100] on div at bounding box center [184, 100] width 8 height 8
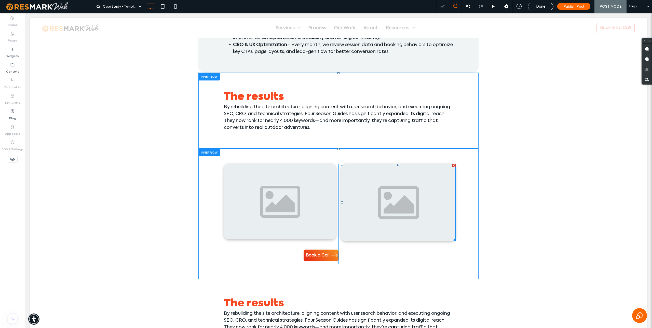
click at [384, 193] on img at bounding box center [398, 202] width 115 height 77
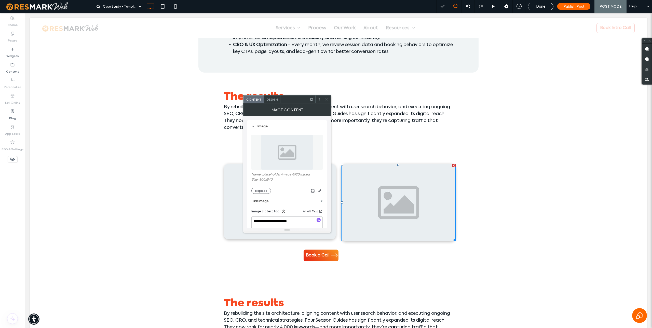
click at [272, 98] on span "Design" at bounding box center [272, 100] width 11 height 4
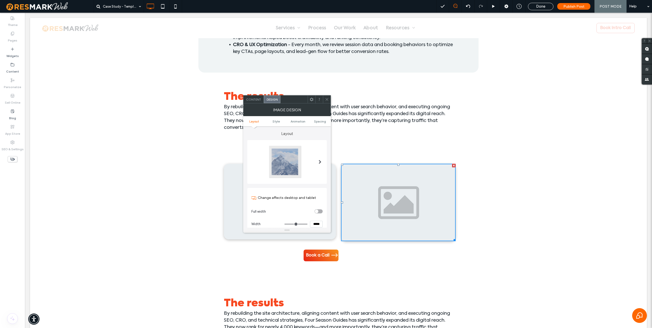
click at [319, 119] on ul "Layout Style Animation Spacing" at bounding box center [287, 121] width 88 height 10
click at [319, 122] on span "Spacing" at bounding box center [320, 121] width 12 height 4
click at [274, 186] on label "0px" at bounding box center [275, 186] width 5 height 4
type input "**"
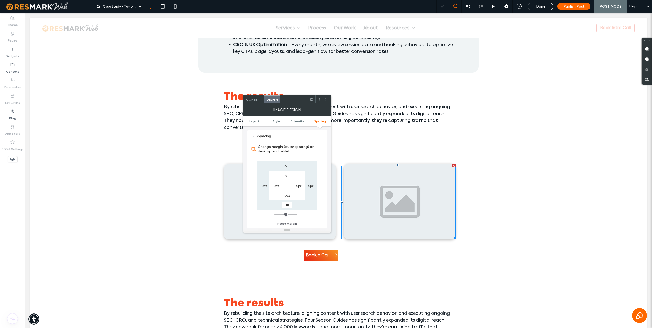
type input "**"
type input "*"
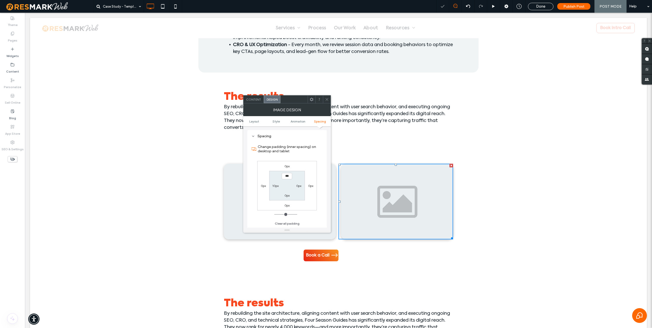
click at [327, 99] on icon at bounding box center [327, 100] width 4 height 4
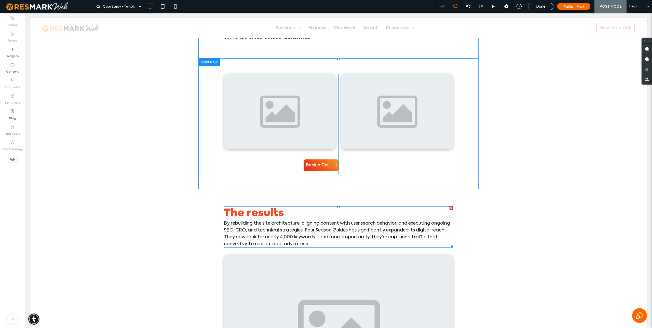
scroll to position [861, 0]
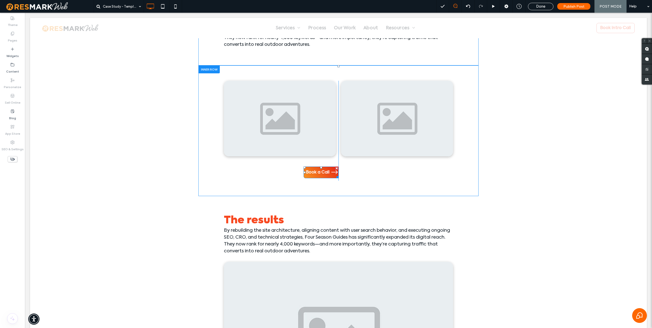
click at [336, 168] on div at bounding box center [337, 169] width 4 height 4
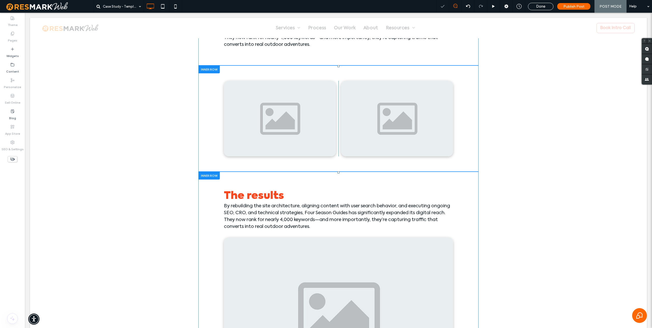
click at [217, 177] on div at bounding box center [208, 176] width 21 height 8
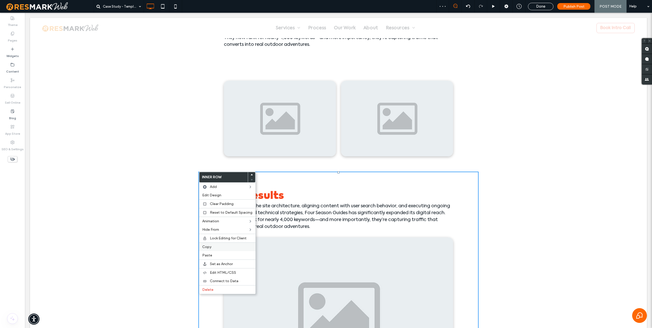
click at [210, 247] on span "Copy" at bounding box center [206, 247] width 9 height 4
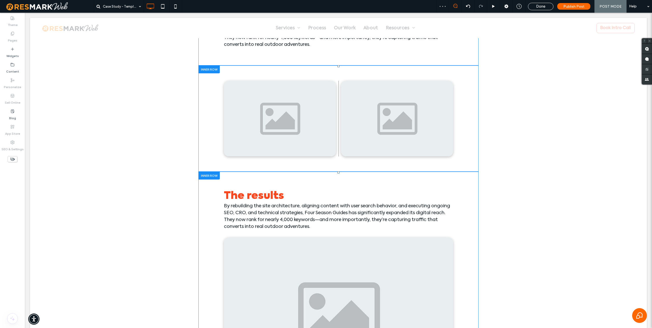
click at [211, 177] on div at bounding box center [208, 176] width 21 height 8
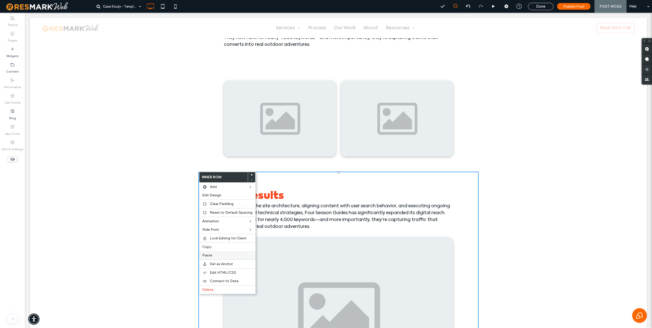
click at [211, 254] on span "Paste" at bounding box center [207, 255] width 10 height 4
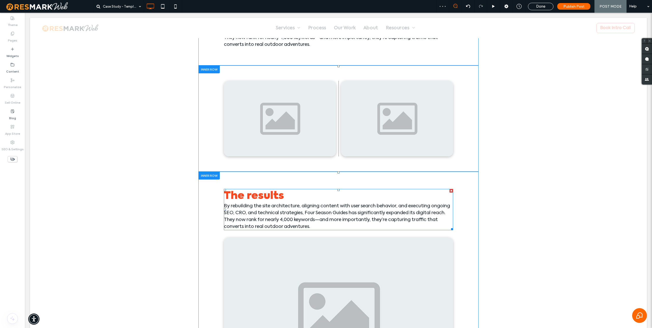
click at [452, 191] on div at bounding box center [452, 191] width 4 height 4
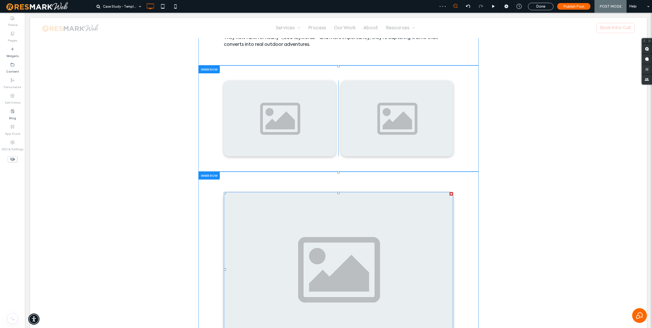
click at [451, 194] on div at bounding box center [452, 194] width 4 height 4
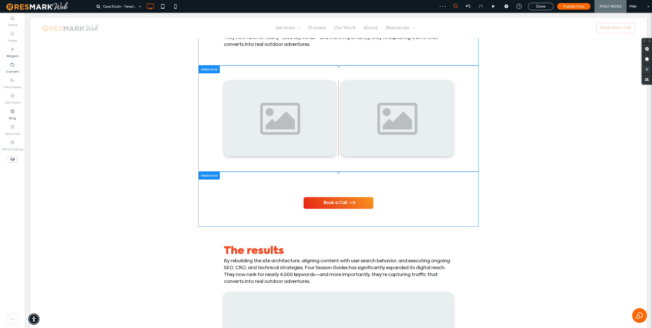
click at [394, 175] on div "Book a Call Click To Paste Click To Paste" at bounding box center [338, 199] width 280 height 55
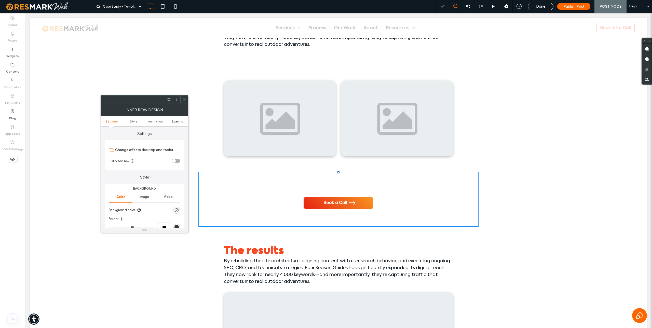
click at [175, 120] on span "Spacing" at bounding box center [177, 121] width 12 height 4
type input "*"
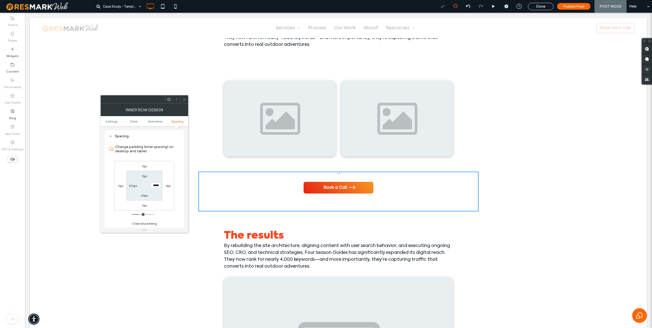
type input "**"
type input "*"
type input "***"
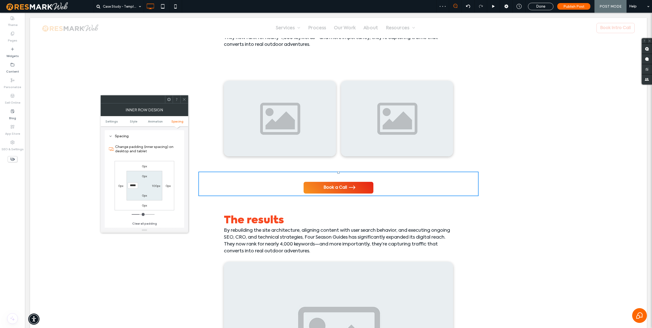
click at [322, 186] on span "Book a Call" at bounding box center [335, 187] width 27 height 11
click at [183, 99] on use at bounding box center [184, 99] width 3 height 3
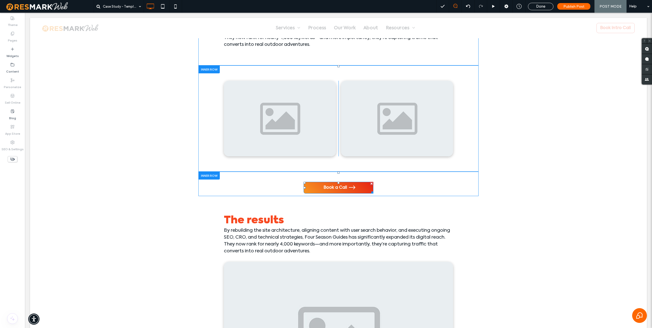
click at [321, 187] on link "Book a Call" at bounding box center [339, 188] width 70 height 12
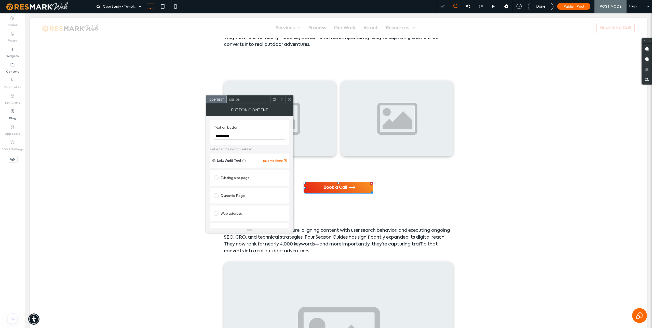
click at [232, 101] on span "Design" at bounding box center [234, 100] width 11 height 4
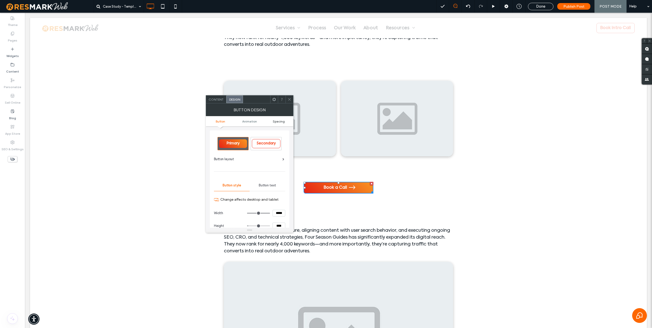
click at [280, 122] on span "Spacing" at bounding box center [279, 121] width 12 height 4
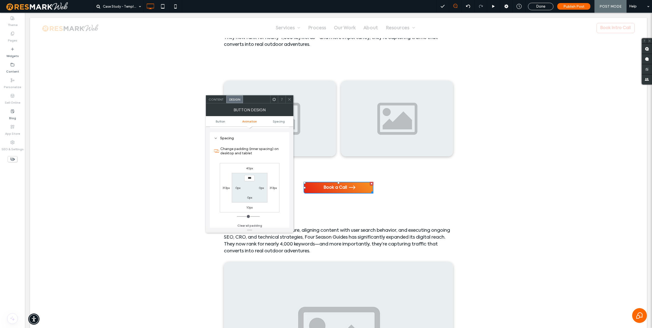
scroll to position [217, 0]
click at [249, 167] on label "40px" at bounding box center [249, 167] width 7 height 4
type input "**"
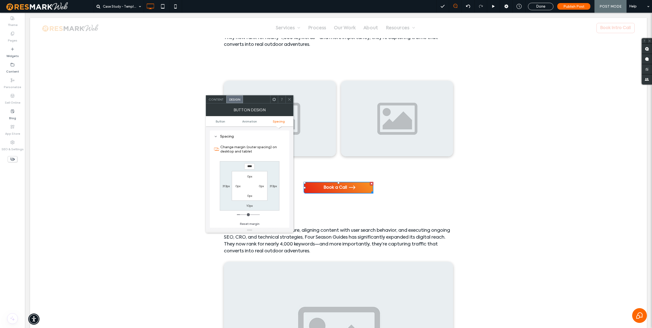
type input "*"
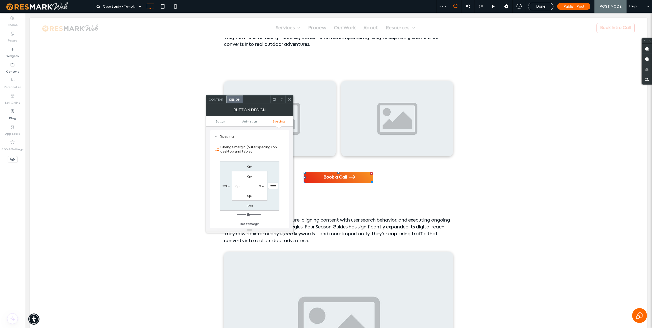
click at [252, 206] on label "10px" at bounding box center [249, 206] width 6 height 4
type input "**"
type input "*"
type input "***"
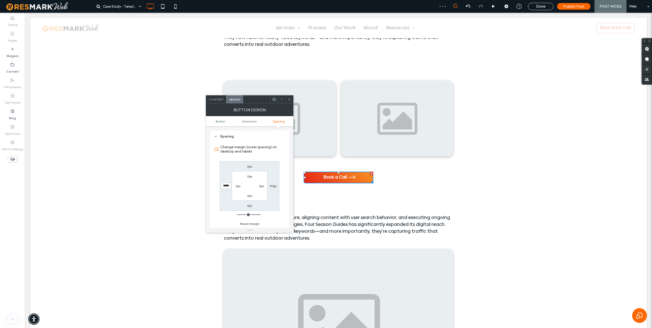
click at [320, 73] on div "Click To Paste Click To Paste Click To Paste Click To Paste" at bounding box center [338, 118] width 280 height 106
click at [288, 99] on icon at bounding box center [290, 100] width 4 height 4
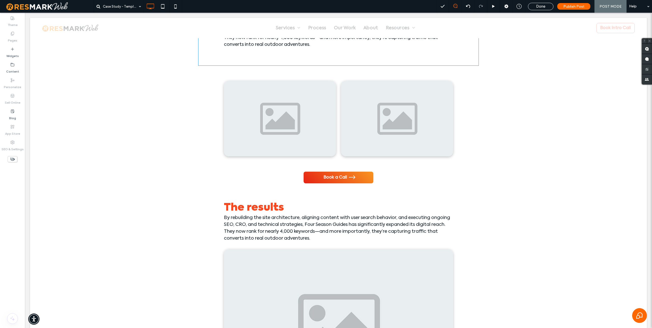
click at [228, 53] on div "The results By rebuilding the site architecture, aligning content with user sea…" at bounding box center [338, 28] width 280 height 76
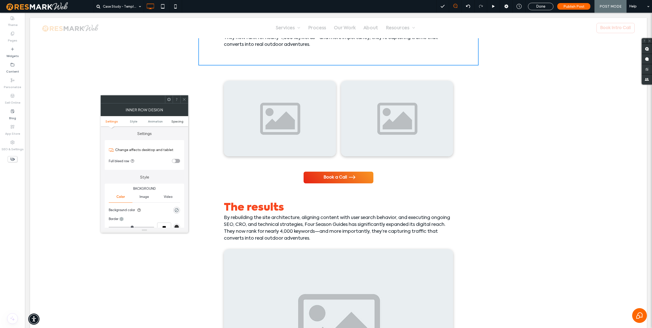
click at [177, 121] on span "Spacing" at bounding box center [177, 121] width 12 height 4
click at [142, 195] on label "60px" at bounding box center [144, 196] width 7 height 4
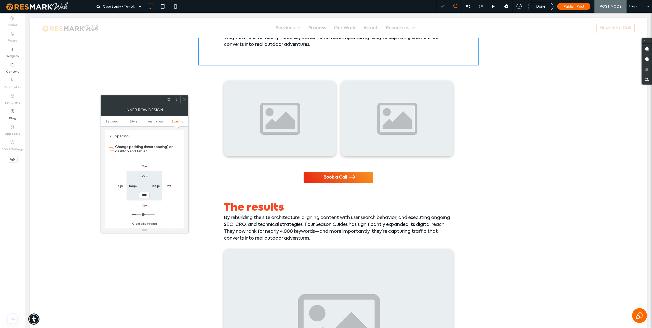
type input "*"
type input "***"
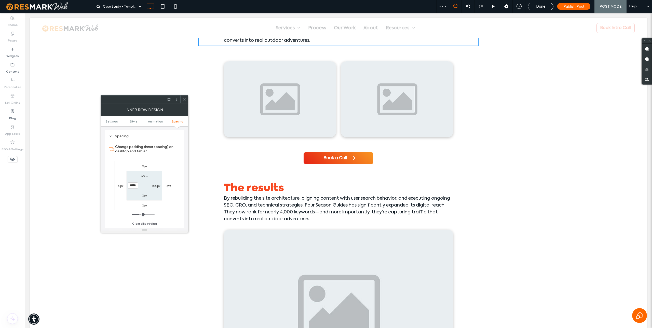
scroll to position [839, 0]
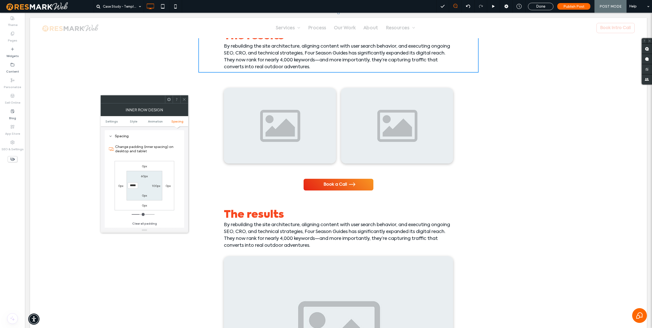
click at [183, 100] on use at bounding box center [184, 99] width 3 height 3
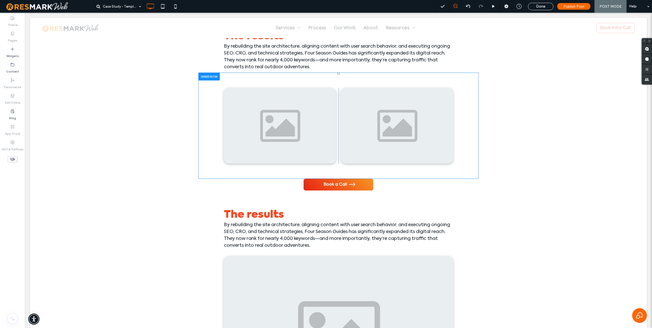
click at [205, 90] on div "Click To Paste Click To Paste Click To Paste Click To Paste" at bounding box center [338, 126] width 280 height 106
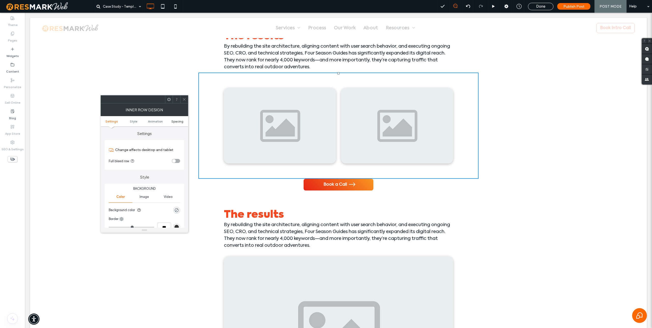
click at [181, 122] on span "Spacing" at bounding box center [177, 121] width 12 height 4
type input "**"
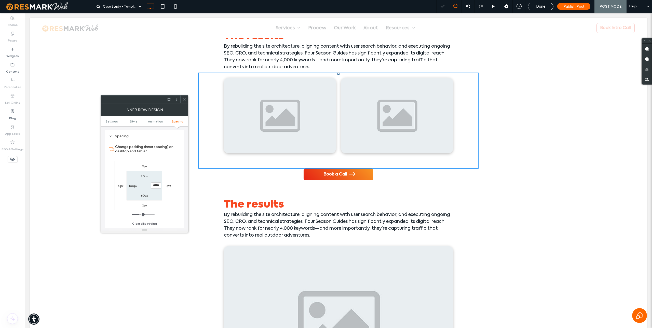
type input "**"
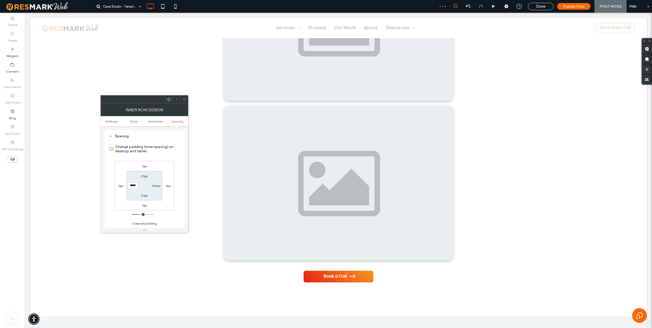
scroll to position [1135, 0]
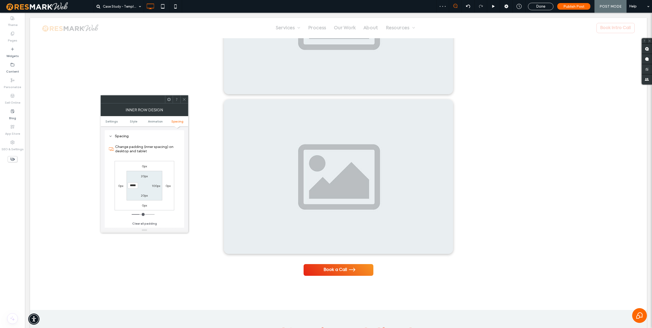
click at [143, 195] on label "20px" at bounding box center [144, 196] width 7 height 4
type input "**"
type input "***"
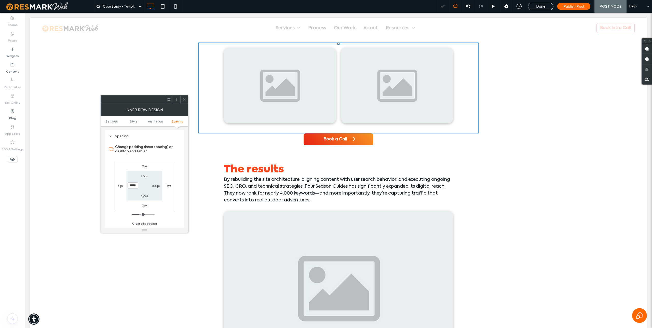
scroll to position [841, 0]
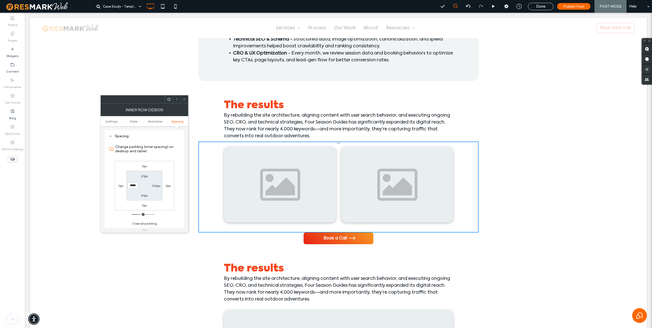
scroll to position [769, 0]
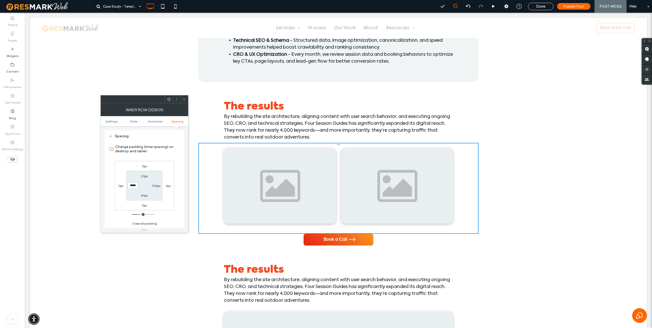
click at [184, 100] on use at bounding box center [184, 99] width 3 height 3
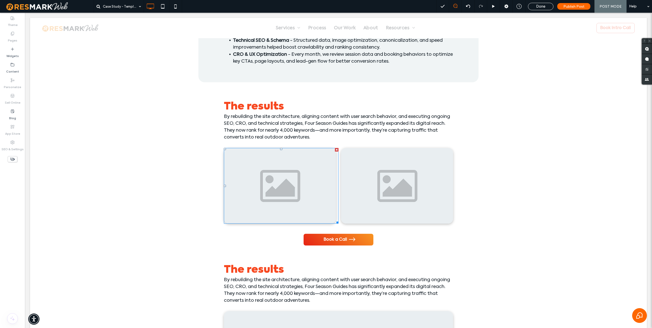
click at [291, 197] on img at bounding box center [280, 186] width 112 height 76
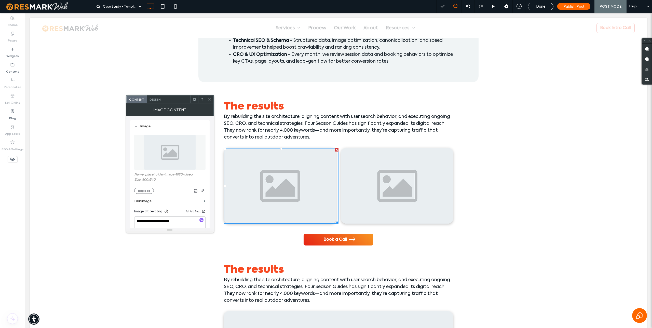
click at [170, 157] on img at bounding box center [170, 152] width 52 height 35
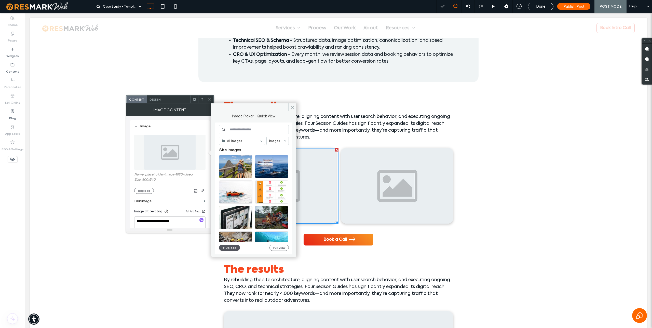
click at [231, 249] on button "Upload" at bounding box center [229, 248] width 21 height 6
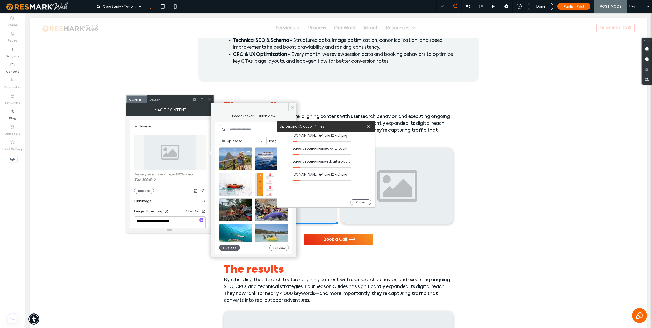
scroll to position [768, 0]
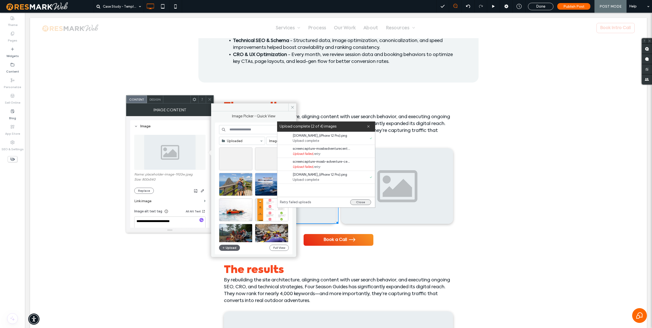
drag, startPoint x: 362, startPoint y: 201, endPoint x: 249, endPoint y: 169, distance: 117.5
click at [362, 201] on button "Close" at bounding box center [360, 202] width 21 height 6
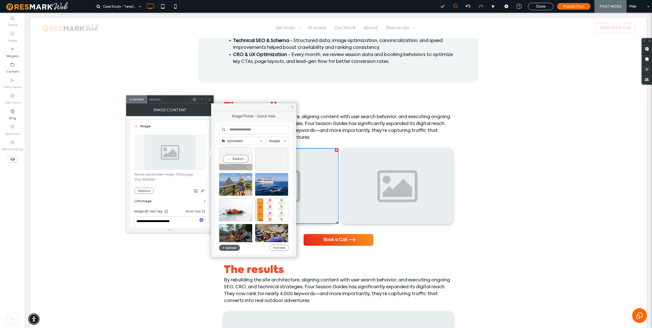
click at [250, 150] on icon at bounding box center [250, 150] width 2 height 2
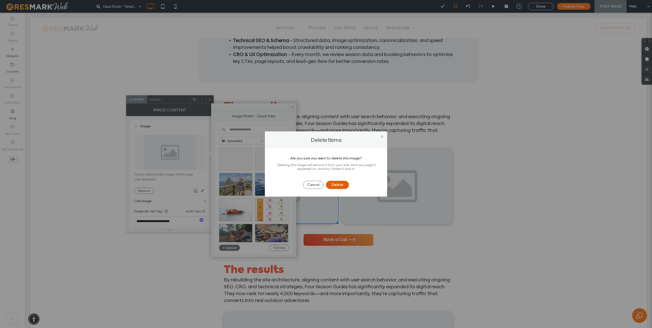
click at [331, 184] on button "Delete" at bounding box center [337, 185] width 23 height 8
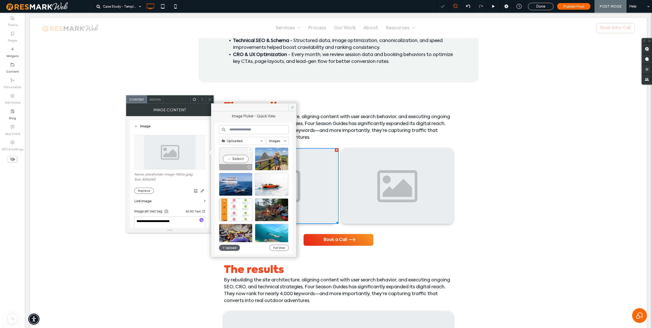
click at [251, 150] on icon at bounding box center [250, 150] width 2 height 2
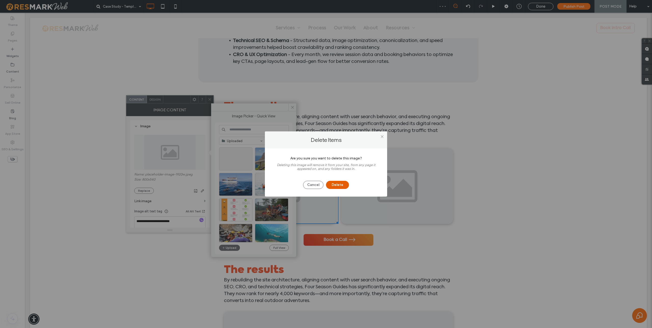
click at [334, 184] on button "Delete" at bounding box center [337, 185] width 23 height 8
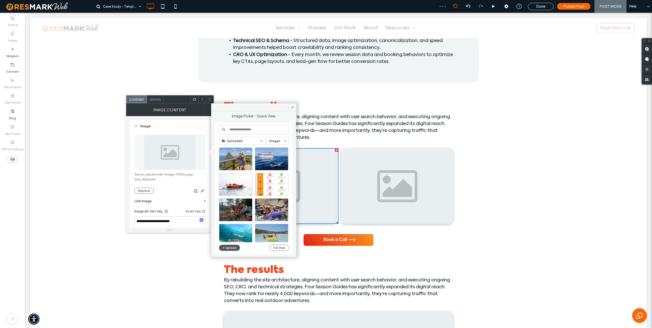
click at [231, 247] on button "Upload" at bounding box center [229, 248] width 21 height 6
click at [231, 248] on button "Upload" at bounding box center [229, 248] width 21 height 6
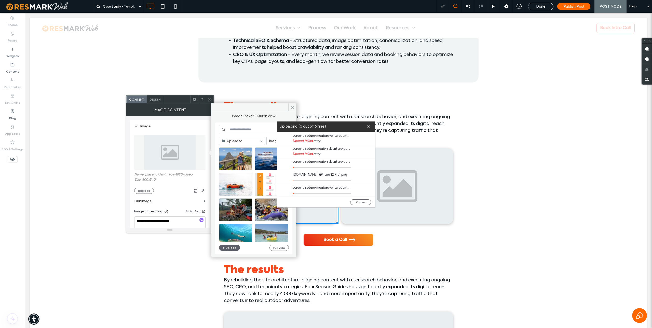
scroll to position [13, 0]
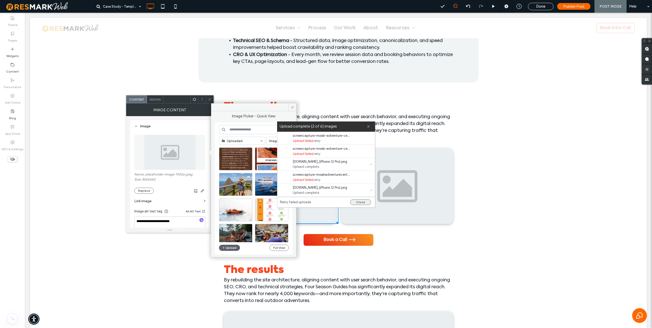
click at [358, 201] on button "Close" at bounding box center [360, 202] width 21 height 6
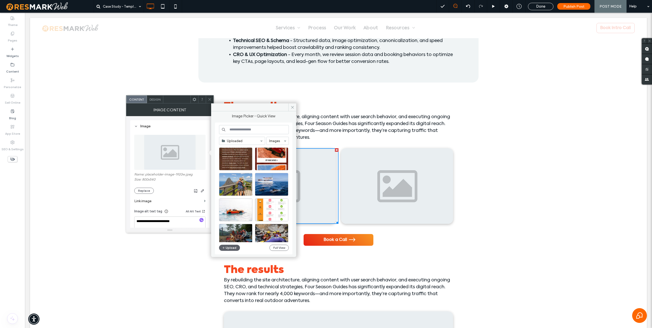
scroll to position [0, 0]
click at [250, 149] on span at bounding box center [250, 150] width 2 height 4
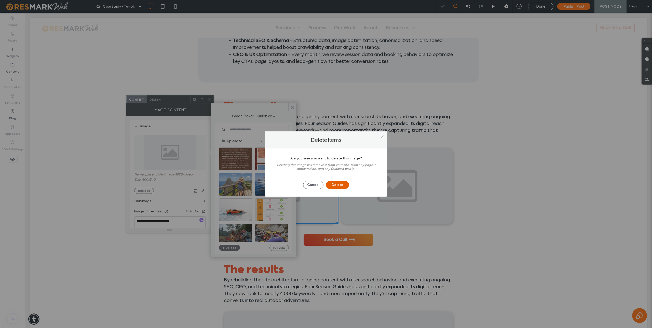
click at [344, 184] on button "Delete" at bounding box center [337, 185] width 23 height 8
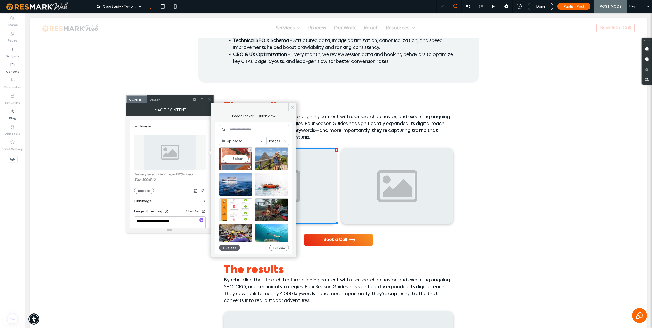
click at [250, 150] on use at bounding box center [249, 149] width 1 height 1
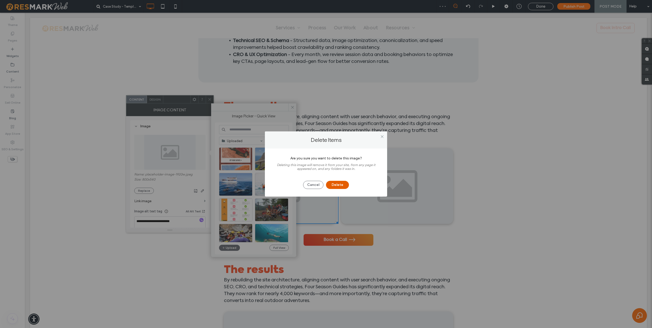
click at [340, 185] on button "Delete" at bounding box center [337, 185] width 23 height 8
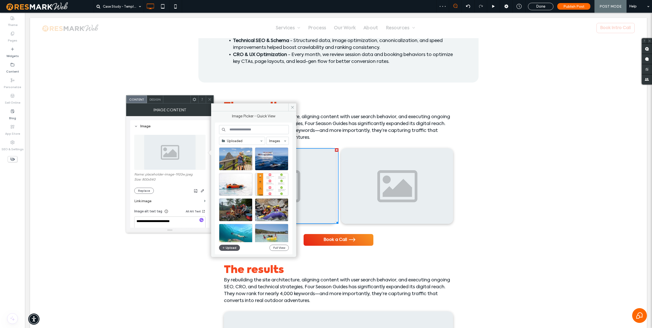
click at [230, 248] on button "Upload" at bounding box center [229, 248] width 21 height 6
click at [236, 249] on button "Upload" at bounding box center [229, 248] width 21 height 6
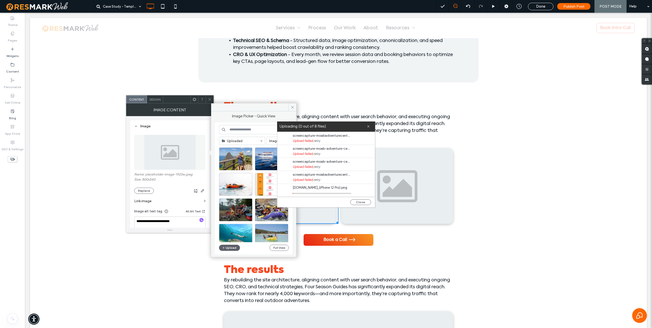
scroll to position [39, 0]
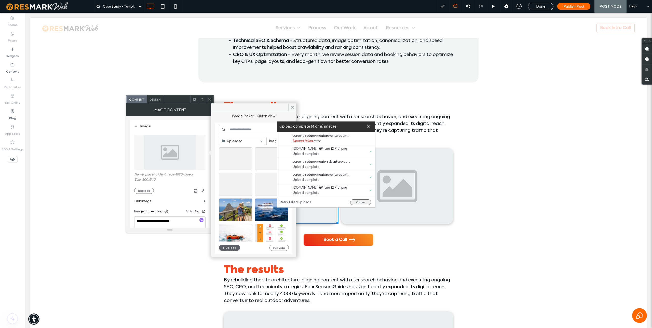
click at [361, 202] on button "Close" at bounding box center [360, 202] width 21 height 6
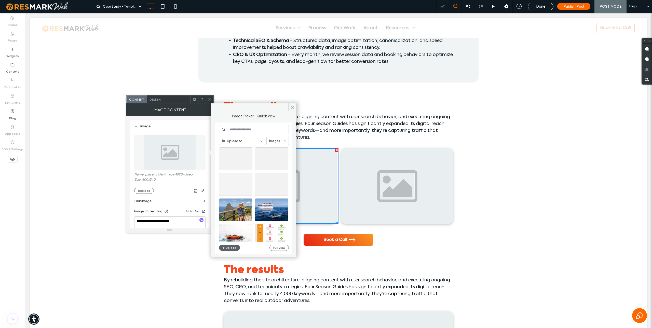
scroll to position [0, 0]
click at [237, 184] on div "Select" at bounding box center [235, 184] width 33 height 23
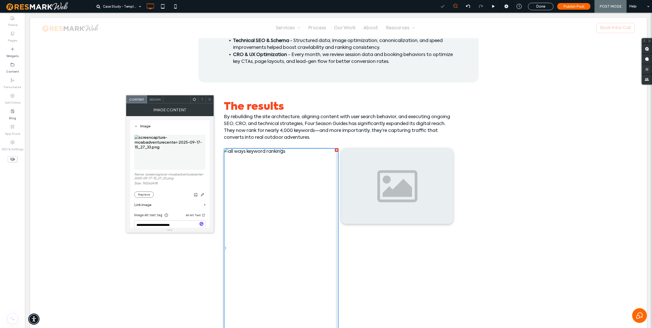
click at [454, 201] on div "Click To Paste Click To Paste Click To Paste Click To Paste" at bounding box center [338, 250] width 280 height 215
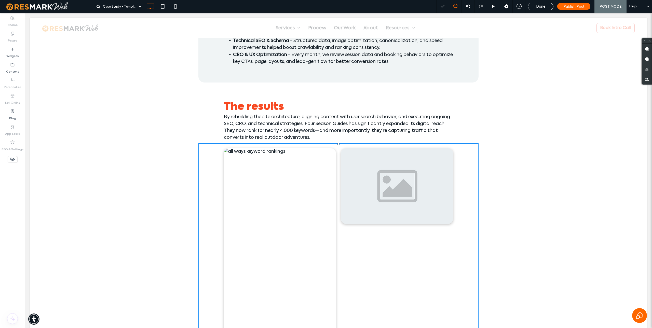
click at [400, 196] on img at bounding box center [397, 186] width 112 height 76
click at [528, 197] on div "80% increase in total impressions Click To Paste 80% increase in total impressi…" at bounding box center [338, 89] width 617 height 1434
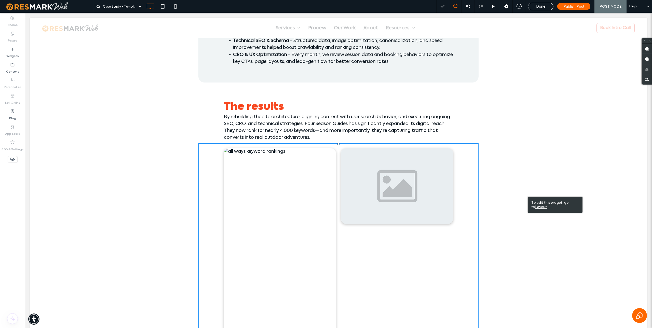
click at [420, 187] on img at bounding box center [397, 186] width 112 height 76
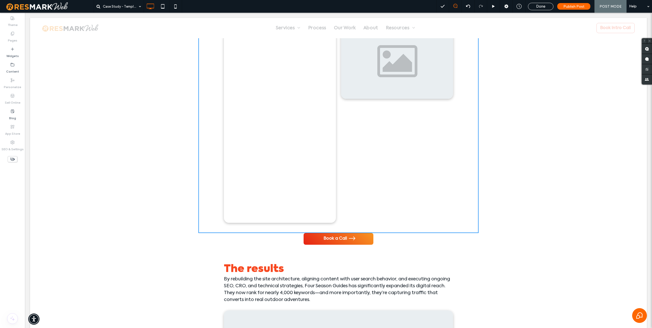
scroll to position [874, 0]
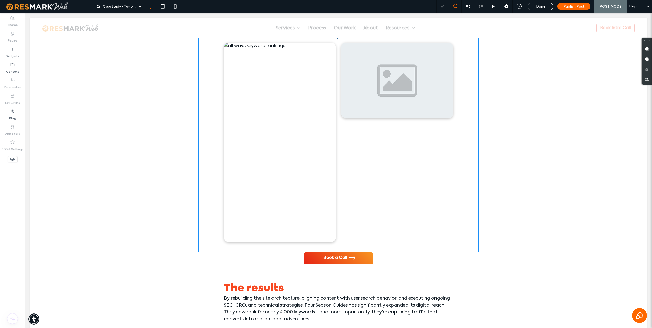
click at [400, 297] on span "By rebuilding the site architecture, aligning content with user search behavior…" at bounding box center [337, 308] width 226 height 25
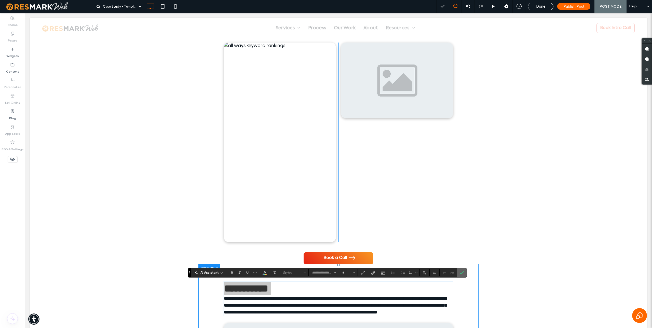
click at [463, 273] on icon "Confirm" at bounding box center [462, 273] width 4 height 4
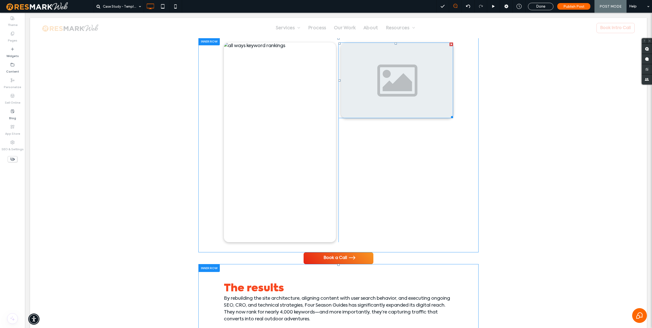
click at [384, 107] on img at bounding box center [397, 81] width 112 height 76
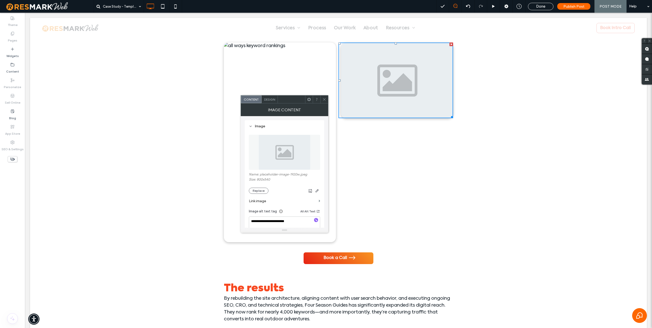
click at [281, 151] on img at bounding box center [285, 152] width 52 height 35
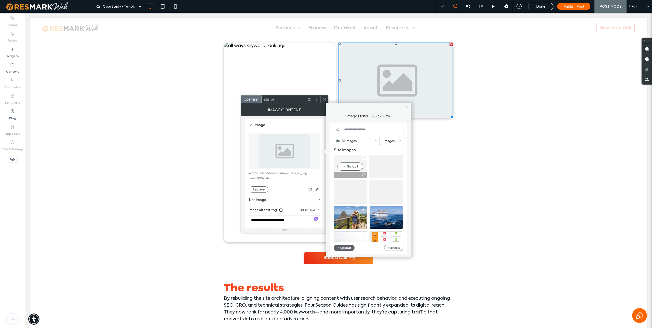
click at [354, 168] on div "Select" at bounding box center [350, 166] width 33 height 23
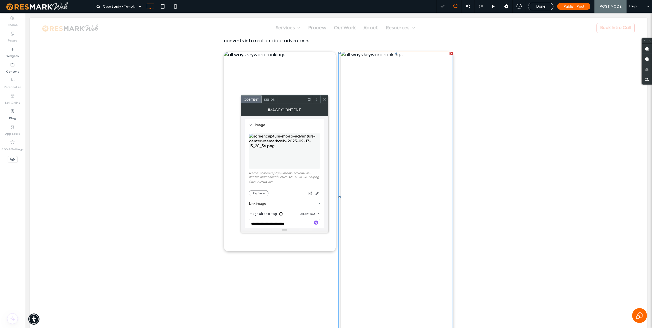
scroll to position [862, 0]
click at [295, 149] on figure at bounding box center [284, 150] width 71 height 35
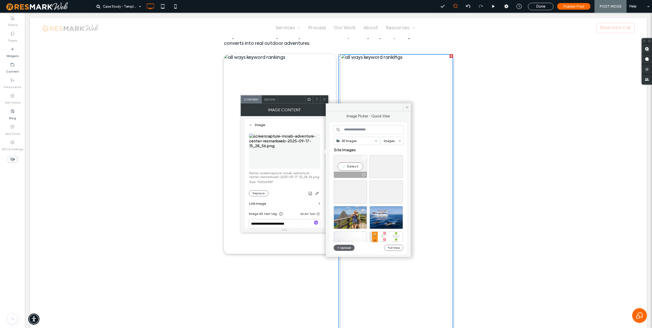
click at [364, 158] on icon at bounding box center [365, 158] width 2 height 2
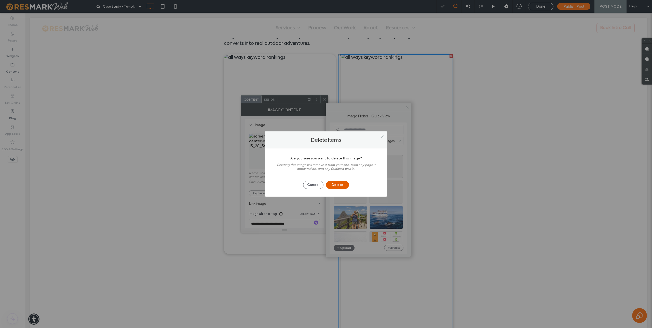
click at [339, 184] on button "Delete" at bounding box center [337, 185] width 23 height 8
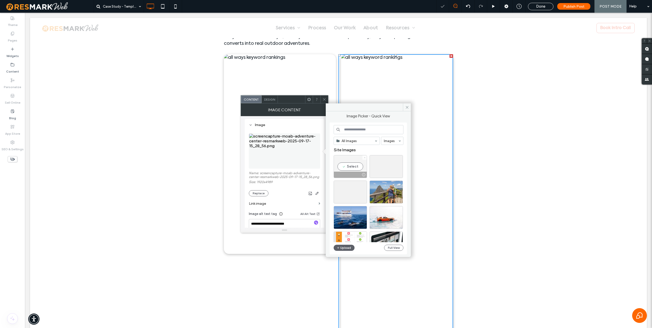
click at [365, 157] on icon at bounding box center [365, 158] width 2 height 2
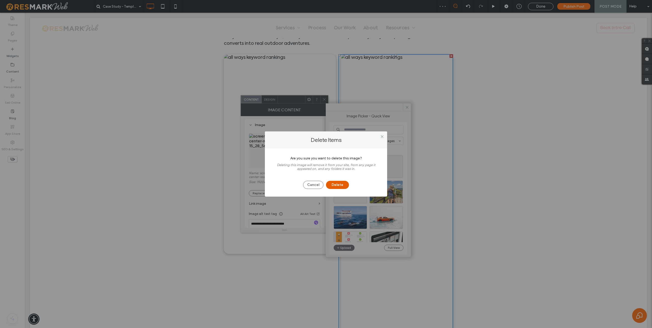
click at [341, 184] on button "Delete" at bounding box center [337, 185] width 23 height 8
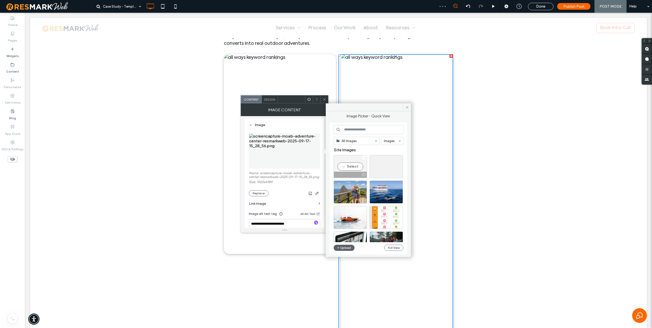
click at [364, 157] on icon at bounding box center [365, 158] width 2 height 2
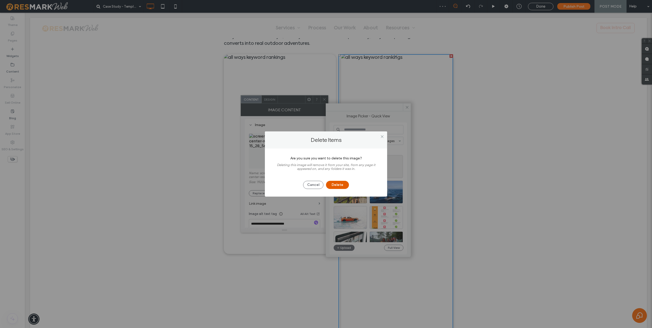
click at [334, 185] on button "Delete" at bounding box center [337, 185] width 23 height 8
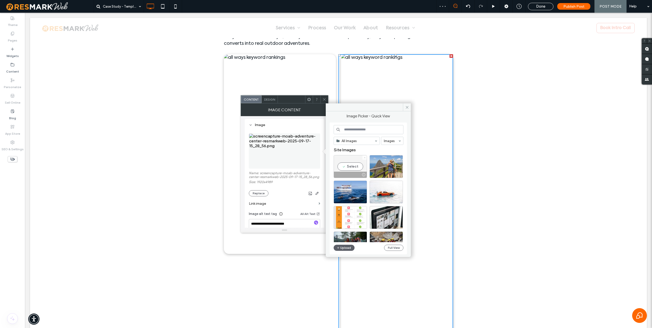
click at [364, 157] on icon at bounding box center [365, 158] width 2 height 2
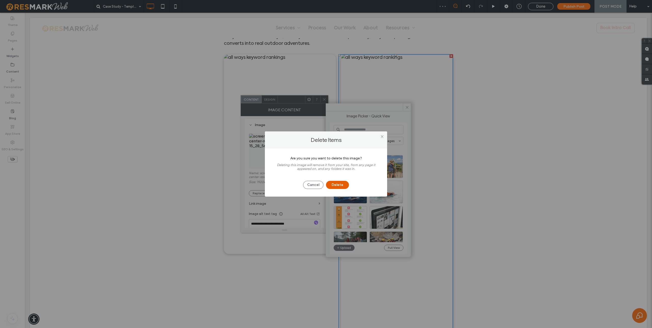
click at [341, 185] on button "Delete" at bounding box center [337, 185] width 23 height 8
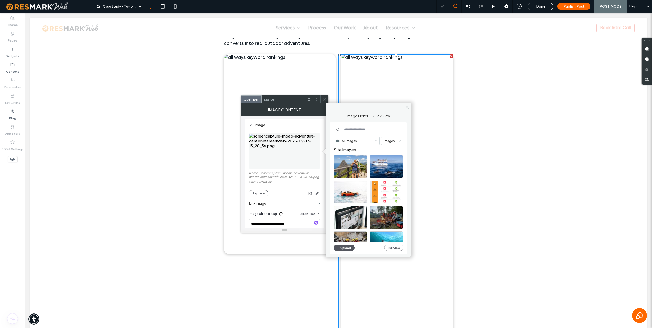
click at [345, 246] on button "Upload" at bounding box center [344, 248] width 21 height 6
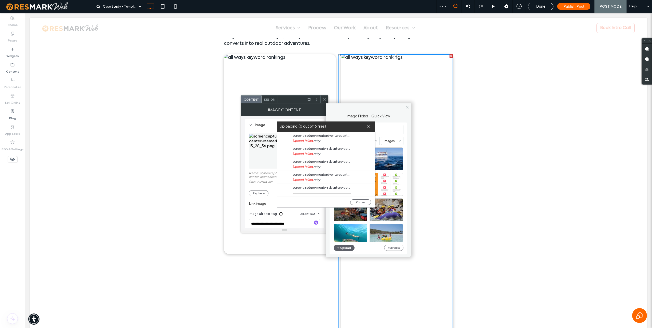
scroll to position [13, 0]
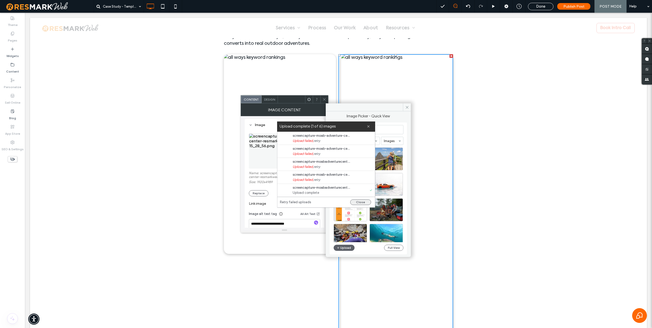
click at [361, 202] on button "Close" at bounding box center [360, 202] width 21 height 6
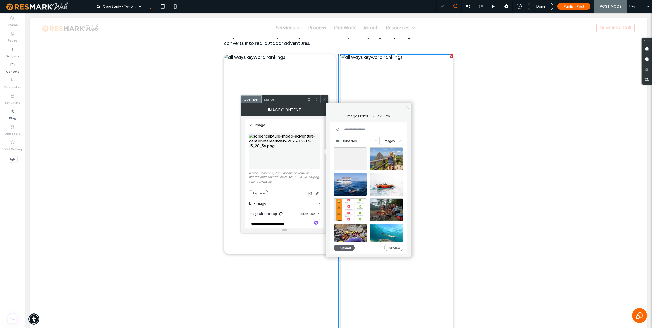
scroll to position [0, 0]
click at [365, 150] on use at bounding box center [364, 149] width 1 height 1
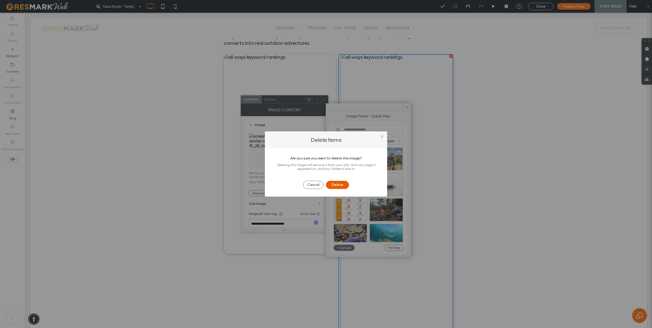
click at [342, 184] on button "Delete" at bounding box center [337, 185] width 23 height 8
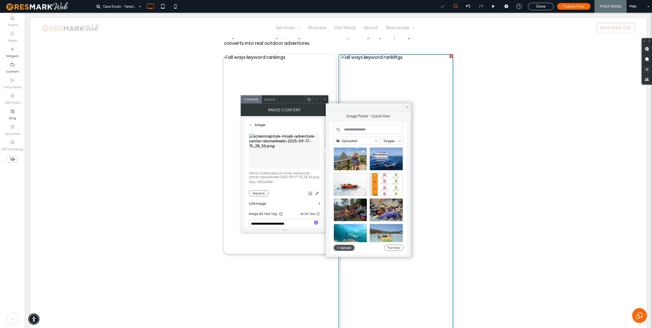
click at [347, 249] on button "Upload" at bounding box center [344, 248] width 21 height 6
click at [342, 247] on button "Upload" at bounding box center [344, 248] width 21 height 6
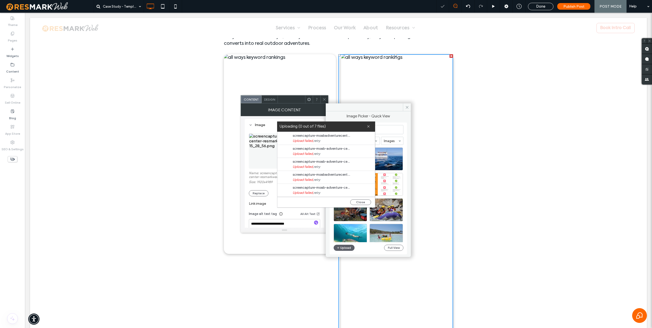
scroll to position [26, 0]
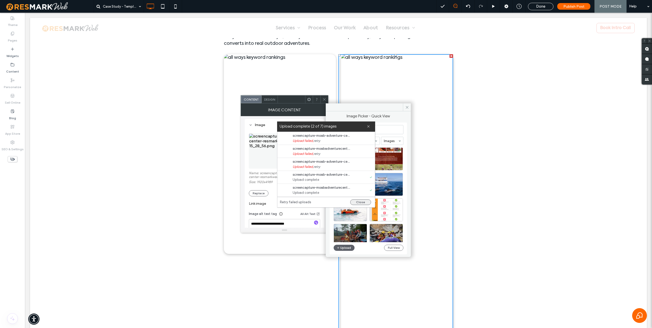
drag, startPoint x: 359, startPoint y: 200, endPoint x: 371, endPoint y: 127, distance: 74.5
click at [359, 200] on button "Close" at bounding box center [360, 202] width 21 height 6
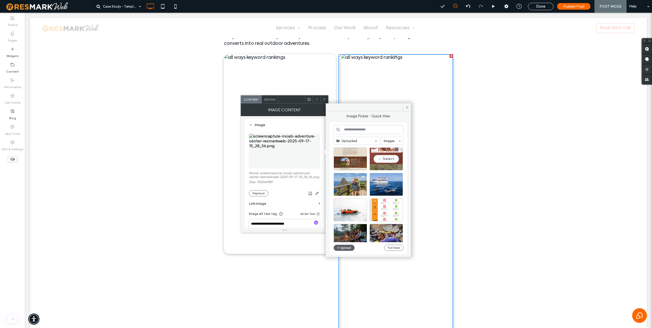
click at [388, 159] on div "Select" at bounding box center [386, 158] width 33 height 23
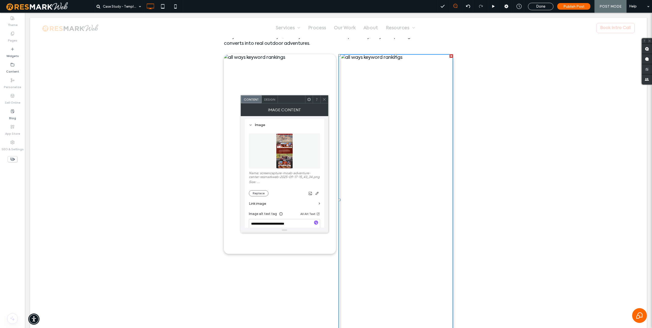
click at [388, 159] on img at bounding box center [397, 199] width 112 height 291
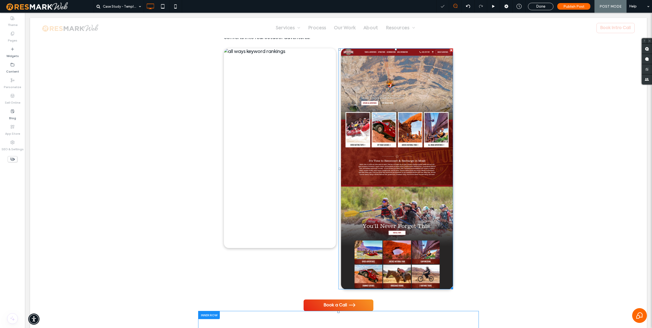
scroll to position [868, 0]
click at [284, 133] on img at bounding box center [280, 148] width 112 height 199
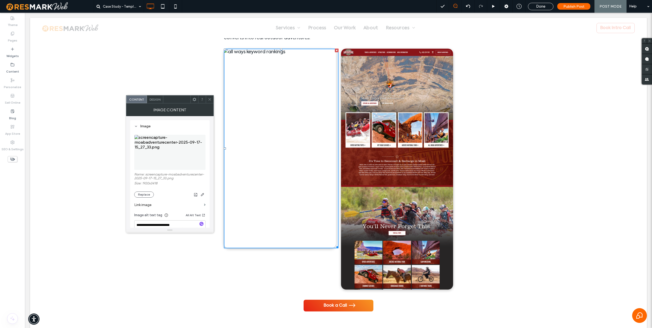
click at [173, 152] on img at bounding box center [169, 152] width 71 height 35
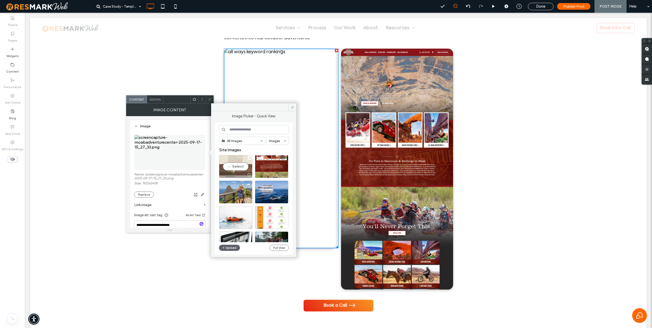
click at [234, 166] on div "Select" at bounding box center [235, 166] width 33 height 23
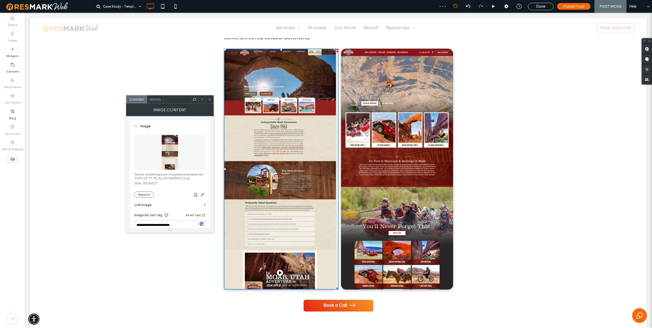
click at [210, 98] on icon at bounding box center [210, 100] width 4 height 4
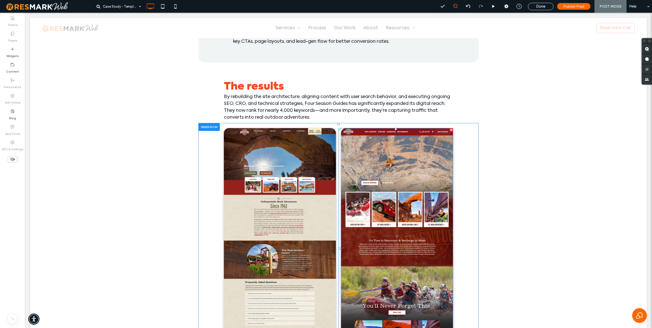
scroll to position [788, 0]
click at [214, 127] on div at bounding box center [208, 128] width 21 height 8
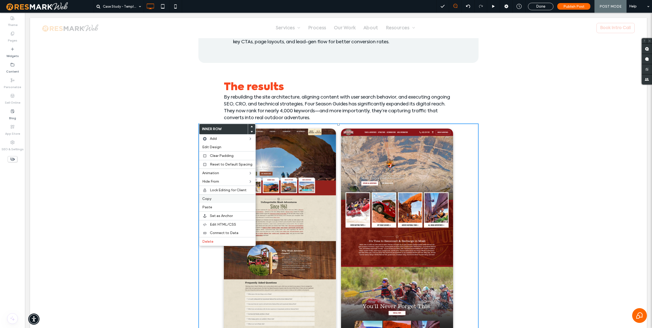
click at [220, 199] on label "Copy" at bounding box center [227, 199] width 50 height 4
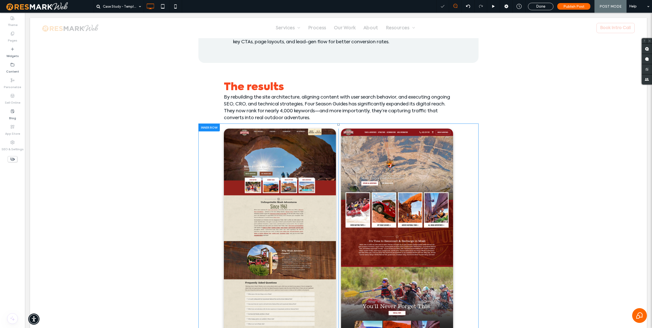
click at [210, 127] on div at bounding box center [208, 128] width 21 height 8
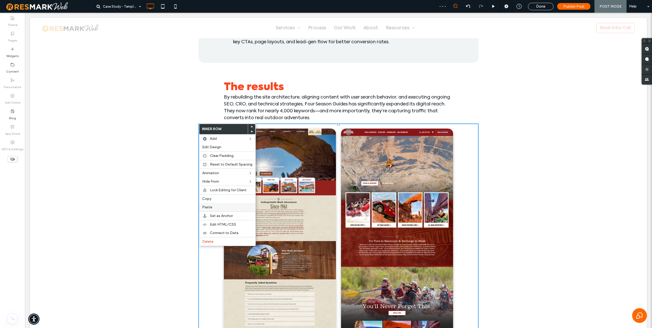
click at [222, 208] on label "Paste" at bounding box center [227, 207] width 50 height 4
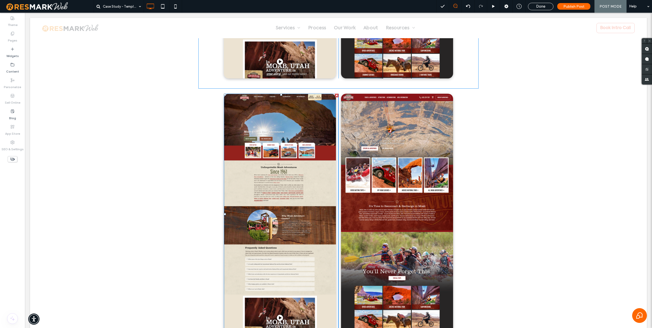
scroll to position [1081, 0]
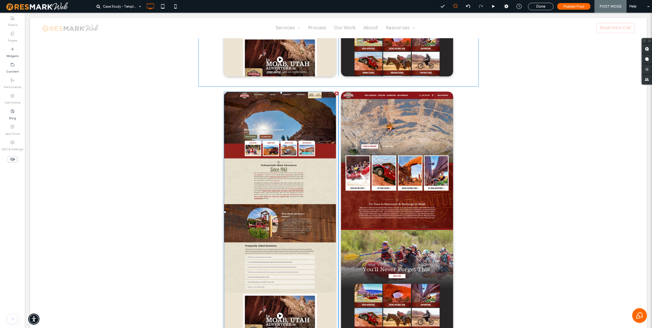
click at [268, 182] on img at bounding box center [280, 212] width 112 height 241
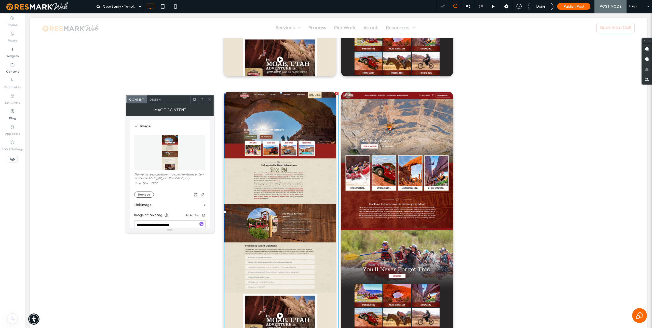
click at [170, 151] on img at bounding box center [169, 152] width 17 height 35
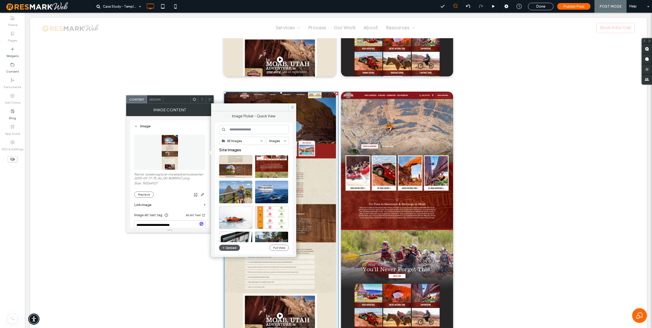
click at [228, 248] on button "Upload" at bounding box center [229, 248] width 21 height 6
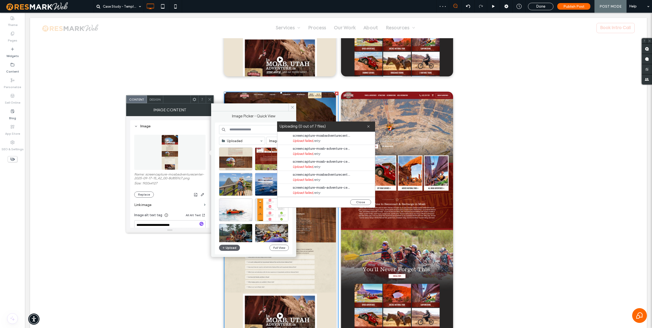
scroll to position [26, 0]
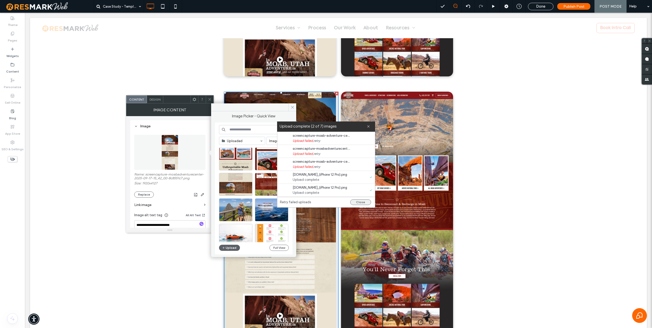
click at [361, 203] on button "Close" at bounding box center [360, 202] width 21 height 6
click at [241, 161] on div at bounding box center [235, 158] width 33 height 23
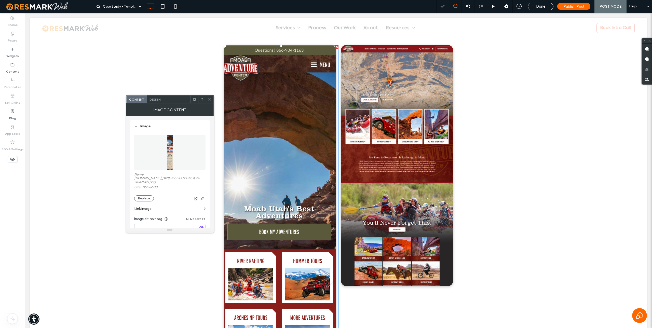
scroll to position [1115, 0]
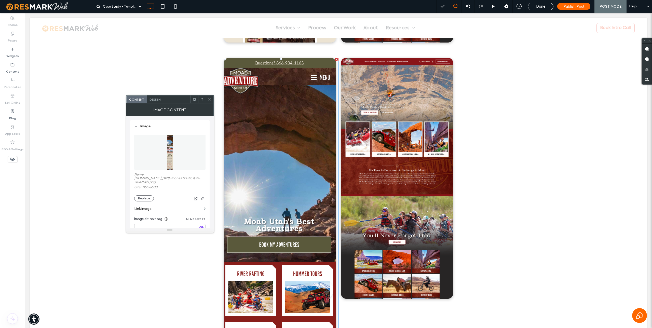
click at [363, 194] on img at bounding box center [397, 178] width 112 height 241
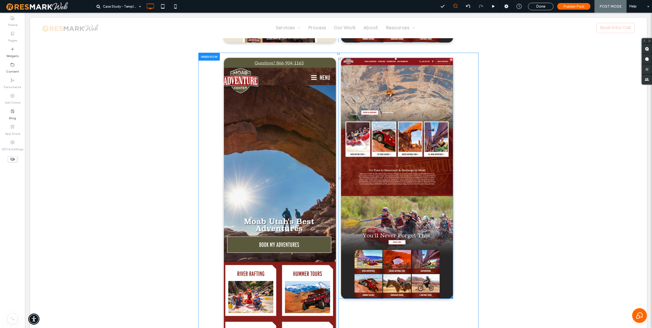
click at [363, 194] on img at bounding box center [397, 178] width 112 height 241
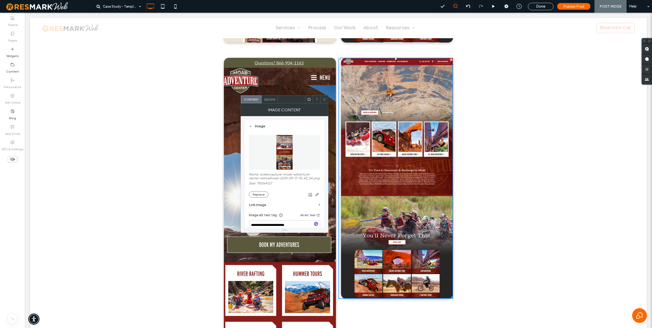
click at [296, 153] on figure at bounding box center [284, 152] width 71 height 35
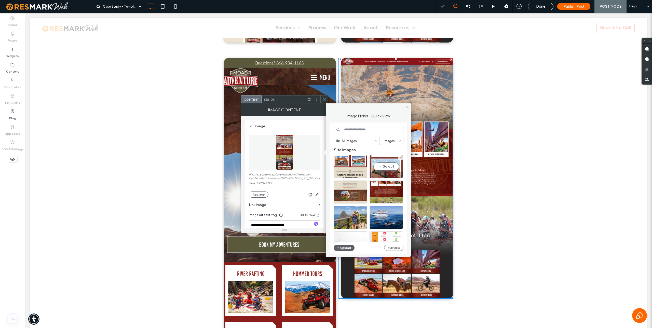
click at [381, 169] on div "Select" at bounding box center [386, 166] width 33 height 23
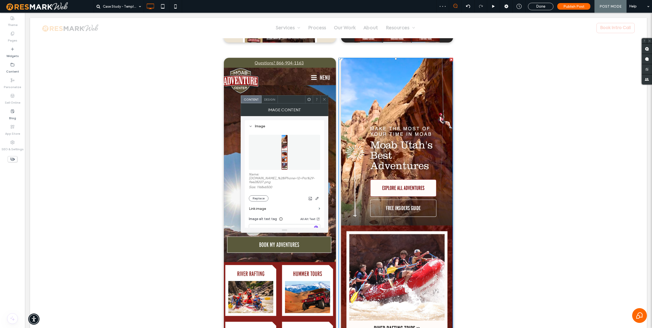
click at [325, 99] on icon at bounding box center [324, 100] width 4 height 4
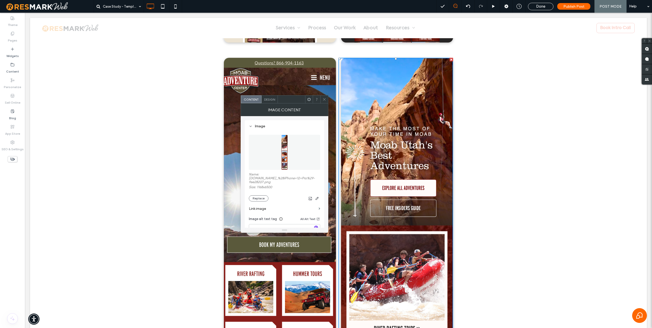
click at [325, 99] on icon at bounding box center [324, 100] width 4 height 4
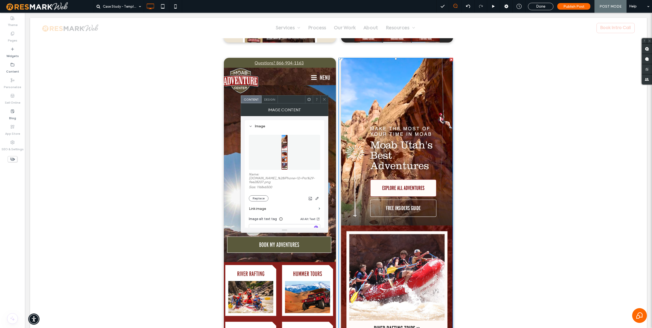
click at [287, 158] on img at bounding box center [284, 152] width 7 height 35
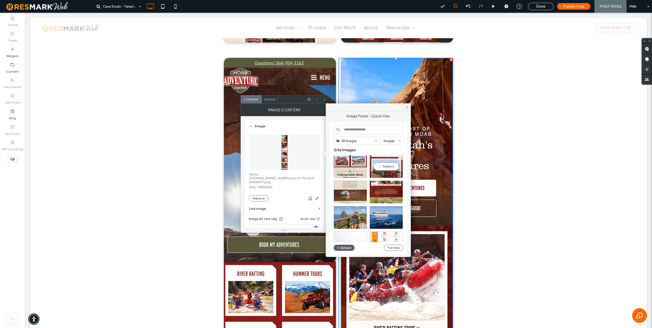
click at [400, 157] on use at bounding box center [400, 157] width 1 height 1
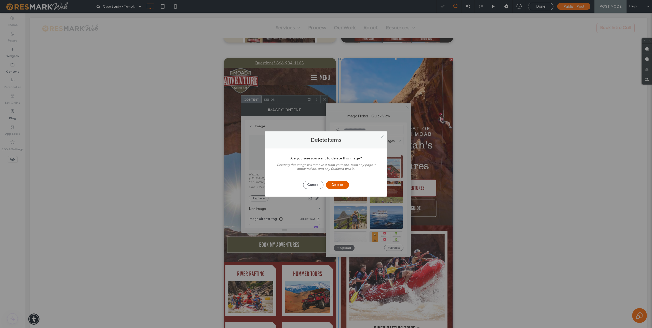
click at [334, 185] on button "Delete" at bounding box center [337, 185] width 23 height 8
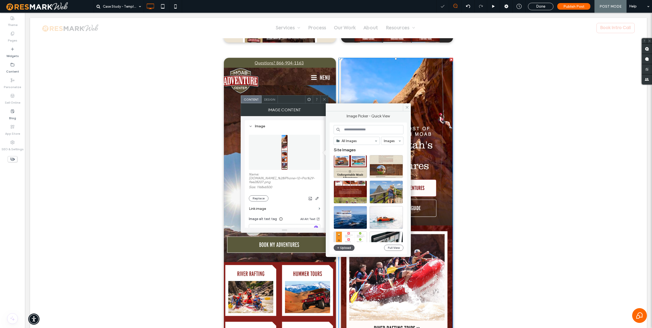
click at [344, 248] on button "Upload" at bounding box center [344, 248] width 21 height 6
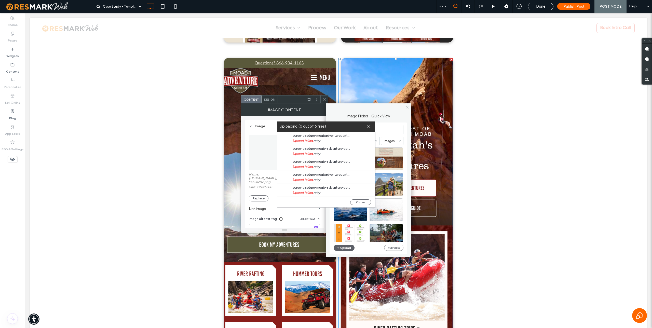
scroll to position [13, 0]
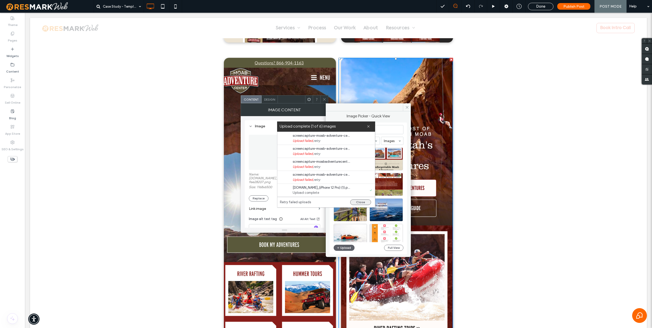
click at [363, 202] on button "Close" at bounding box center [360, 202] width 21 height 6
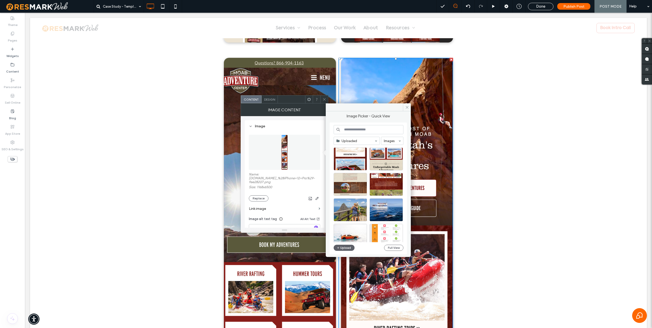
scroll to position [0, 0]
click at [349, 164] on div at bounding box center [350, 167] width 33 height 6
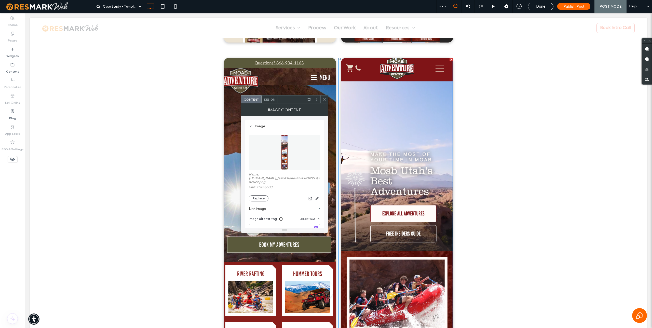
click at [323, 98] on icon at bounding box center [324, 100] width 4 height 4
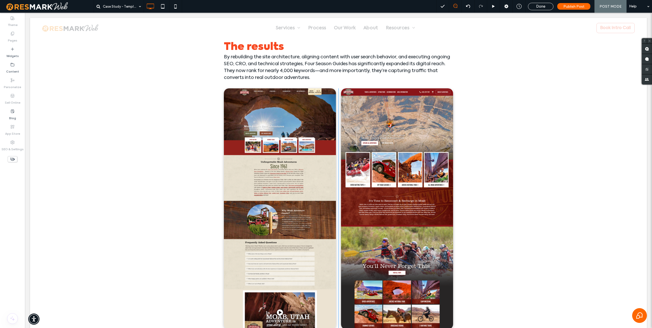
scroll to position [828, 0]
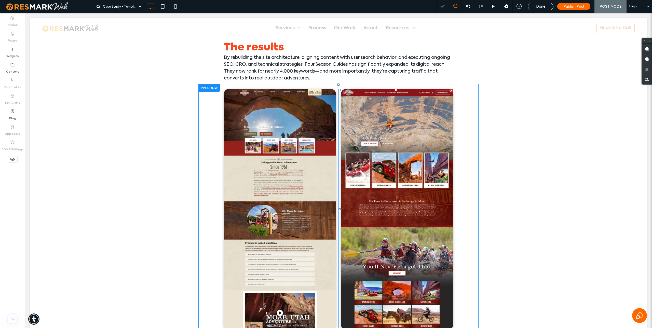
click at [385, 129] on img at bounding box center [397, 209] width 112 height 241
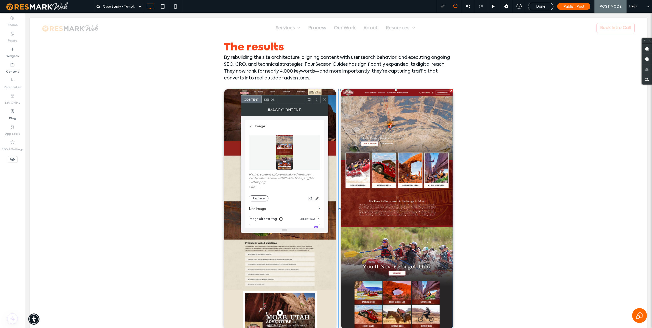
click at [280, 145] on figure at bounding box center [284, 152] width 71 height 35
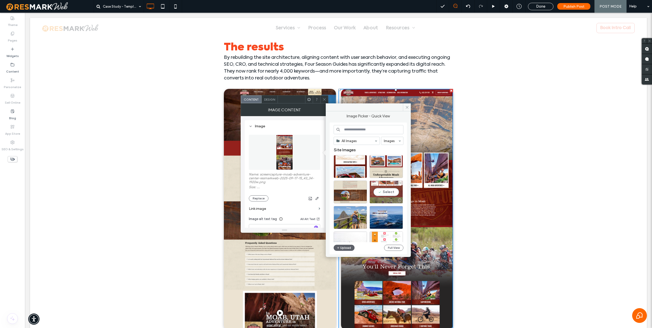
click at [386, 191] on div "Select" at bounding box center [386, 192] width 33 height 23
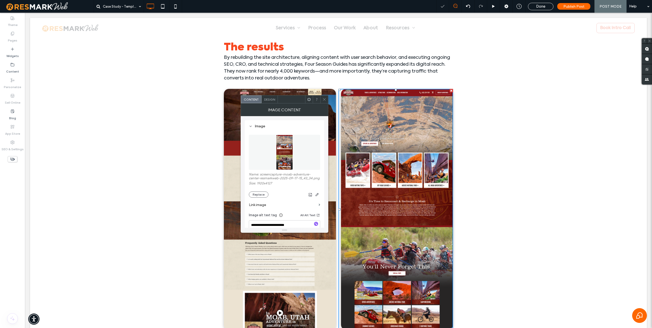
click at [324, 97] on span at bounding box center [324, 100] width 4 height 8
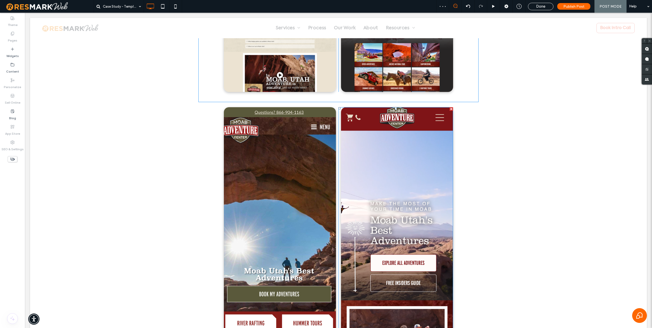
scroll to position [1067, 0]
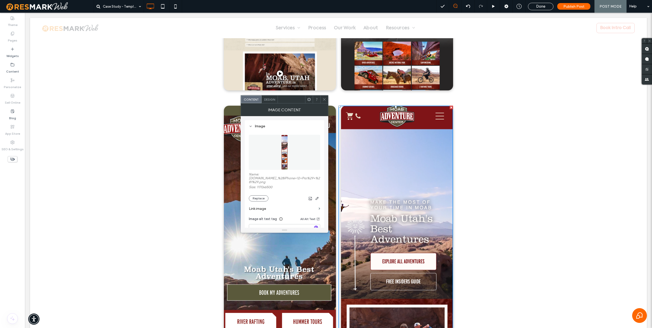
click at [323, 100] on use at bounding box center [324, 99] width 3 height 3
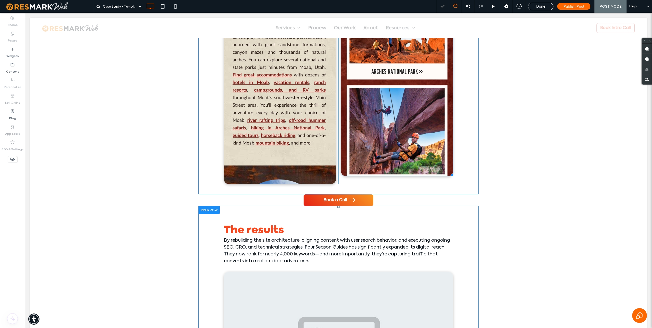
scroll to position [1621, 0]
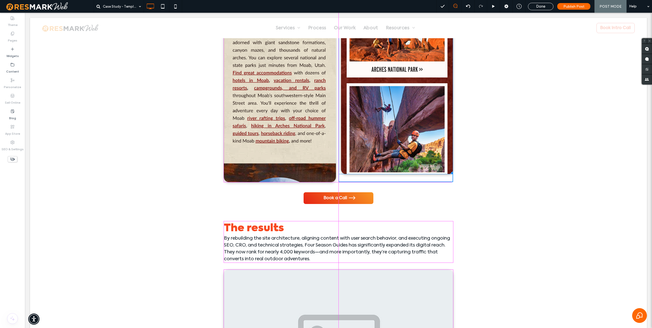
drag, startPoint x: 451, startPoint y: 173, endPoint x: 451, endPoint y: 181, distance: 7.1
click at [451, 174] on div at bounding box center [451, 172] width 4 height 4
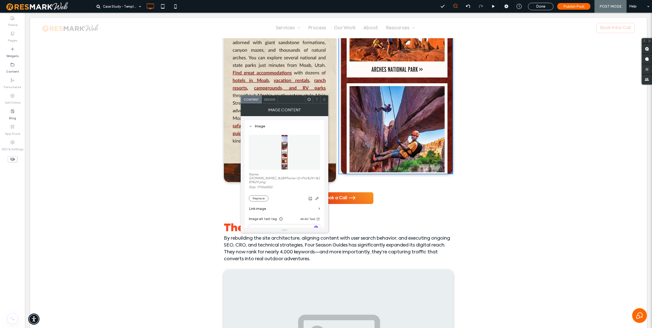
click at [325, 100] on use at bounding box center [324, 99] width 3 height 3
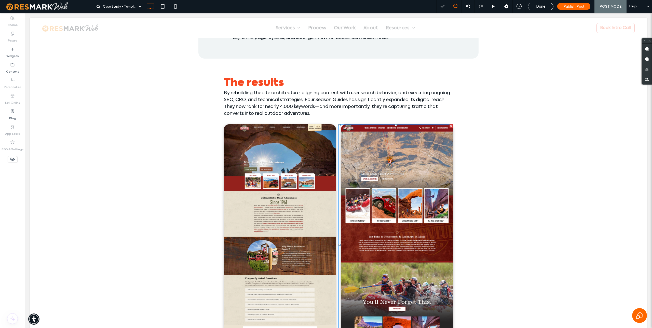
scroll to position [791, 0]
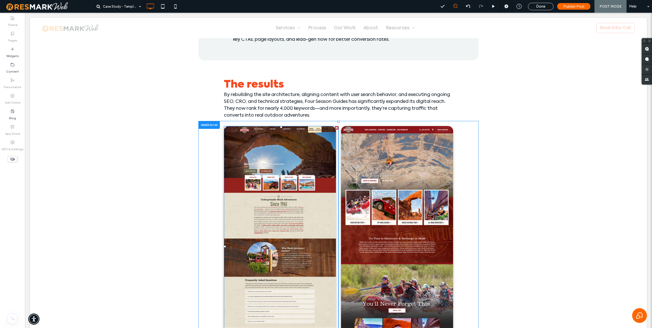
click at [262, 159] on img at bounding box center [280, 246] width 112 height 241
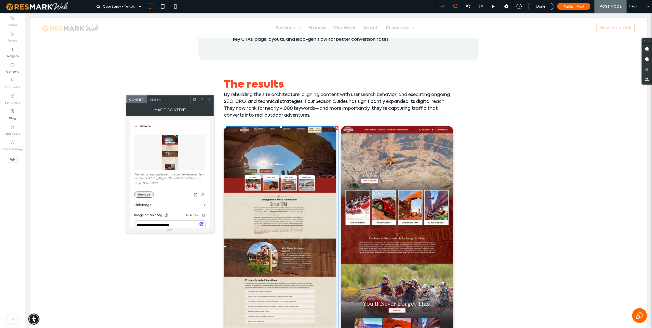
click at [146, 193] on button "Replace" at bounding box center [144, 195] width 20 height 6
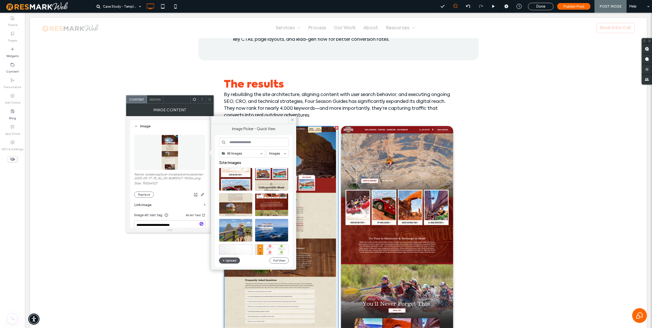
click at [232, 261] on button "Upload" at bounding box center [229, 260] width 21 height 6
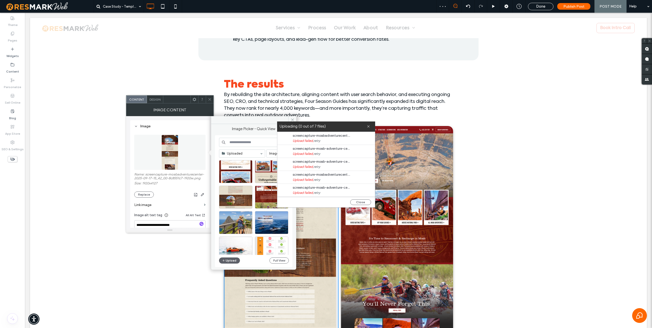
scroll to position [26, 0]
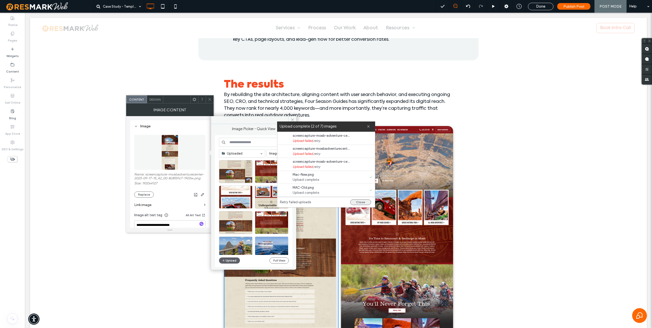
click at [361, 203] on button "Close" at bounding box center [360, 202] width 21 height 6
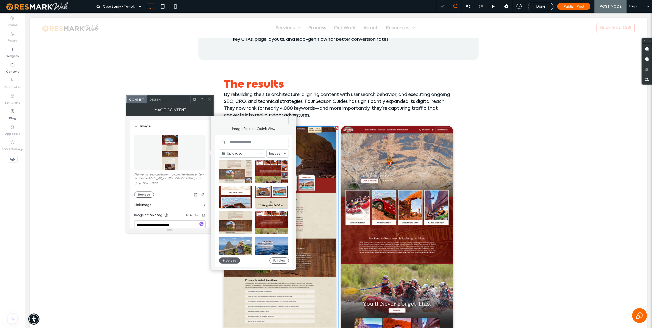
click at [238, 174] on div at bounding box center [235, 171] width 33 height 23
drag, startPoint x: 263, startPoint y: 187, endPoint x: 238, endPoint y: 174, distance: 28.0
click at [238, 174] on img at bounding box center [280, 246] width 112 height 241
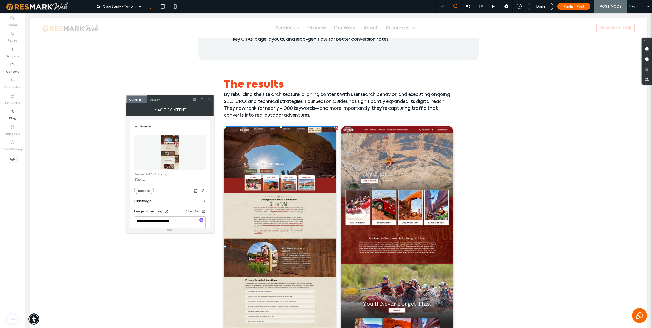
scroll to position [0, 0]
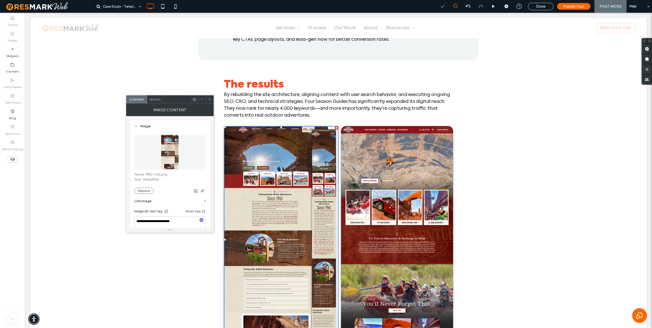
click at [233, 173] on img at bounding box center [280, 239] width 112 height 227
click at [159, 145] on figure at bounding box center [169, 152] width 71 height 35
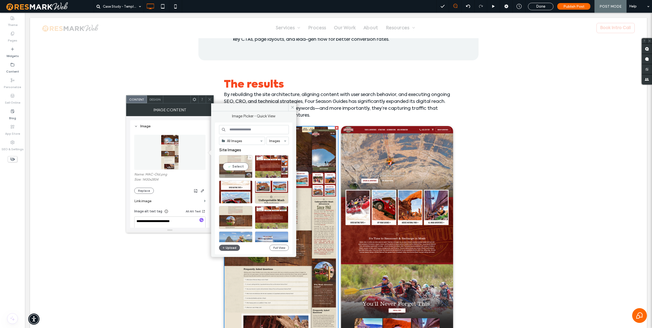
click at [234, 166] on div "Select" at bounding box center [235, 166] width 33 height 23
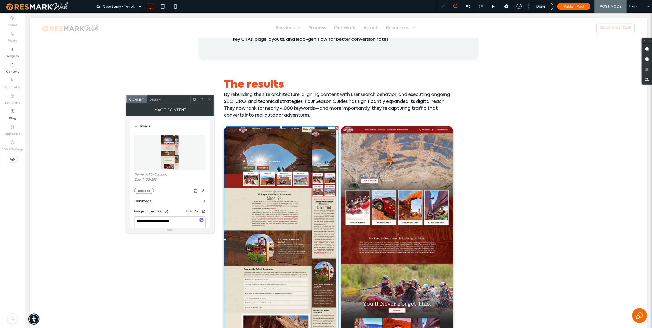
click at [409, 186] on img at bounding box center [397, 246] width 112 height 241
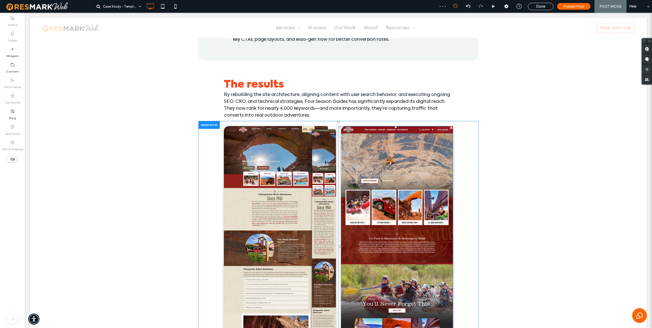
click at [403, 182] on img at bounding box center [397, 246] width 112 height 241
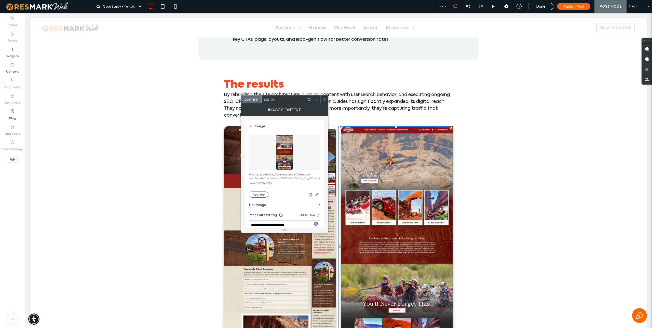
click at [285, 149] on img at bounding box center [284, 152] width 17 height 35
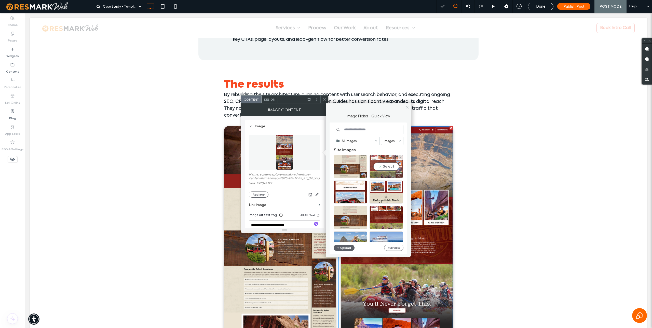
click at [382, 164] on div "Select" at bounding box center [386, 166] width 33 height 23
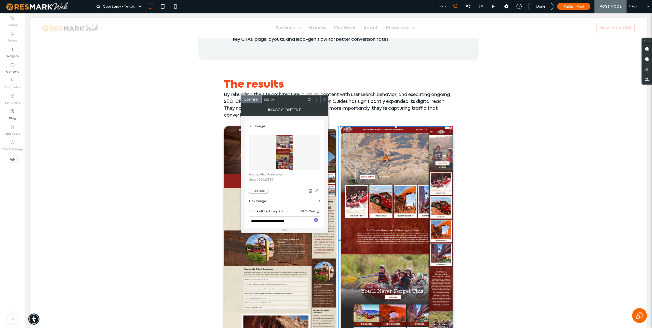
click at [325, 99] on icon at bounding box center [324, 100] width 4 height 4
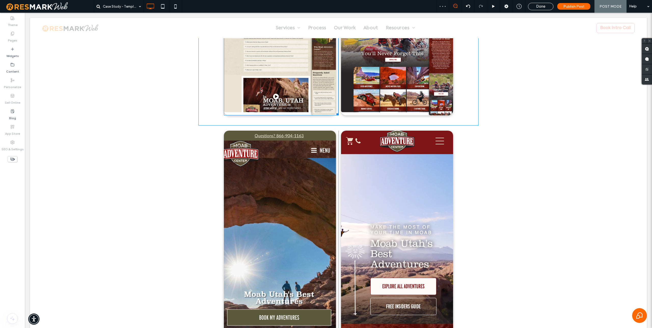
scroll to position [1041, 0]
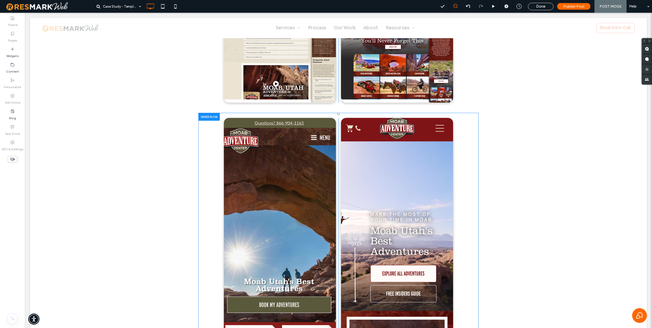
click at [203, 115] on div at bounding box center [208, 117] width 21 height 8
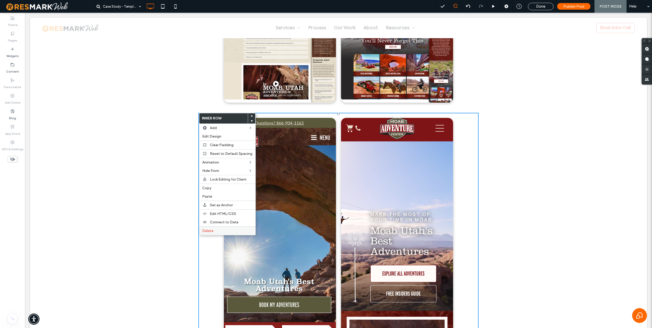
click at [222, 231] on label "Delete" at bounding box center [227, 231] width 50 height 4
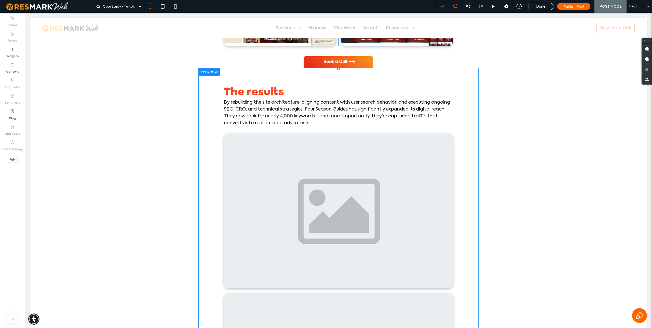
scroll to position [1099, 0]
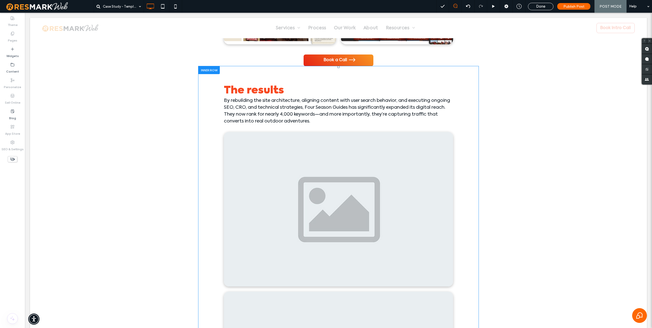
click at [208, 69] on div at bounding box center [208, 70] width 21 height 8
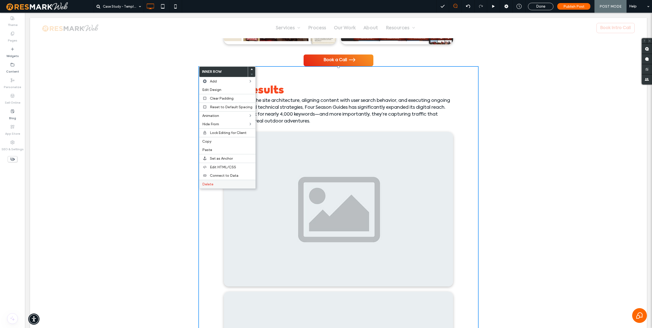
click at [223, 182] on label "Delete" at bounding box center [227, 184] width 50 height 4
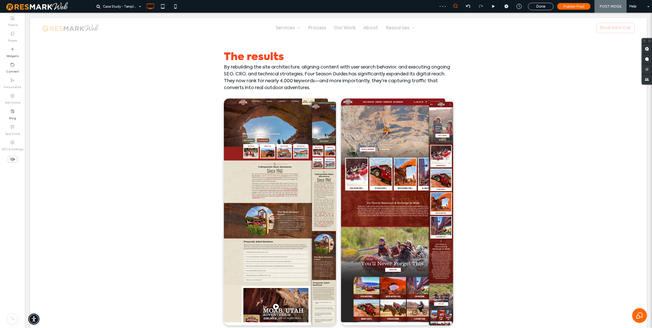
scroll to position [817, 0]
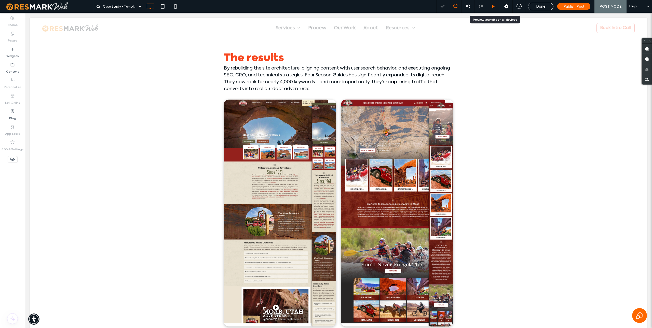
click at [495, 6] on use at bounding box center [493, 6] width 3 height 3
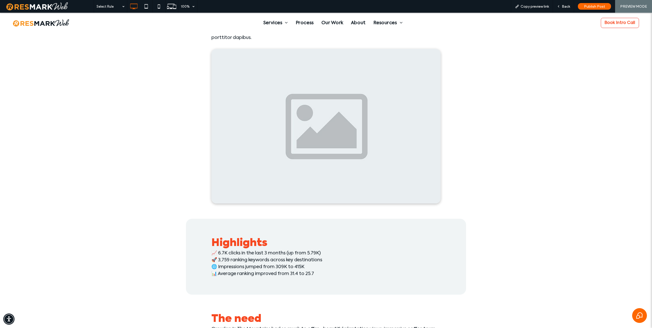
scroll to position [240, 0]
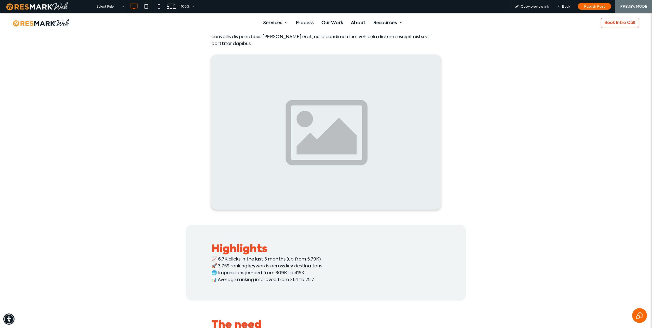
click at [389, 124] on img at bounding box center [325, 132] width 229 height 155
click at [389, 124] on div at bounding box center [326, 164] width 652 height 328
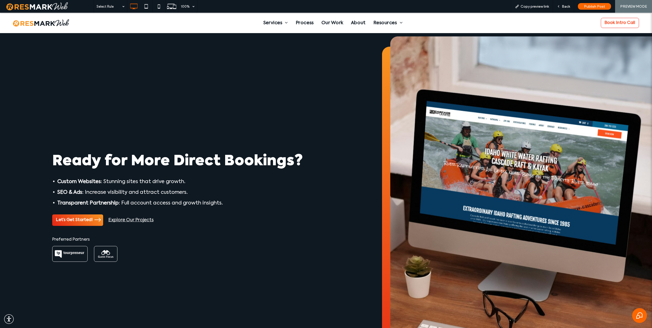
scroll to position [2, 0]
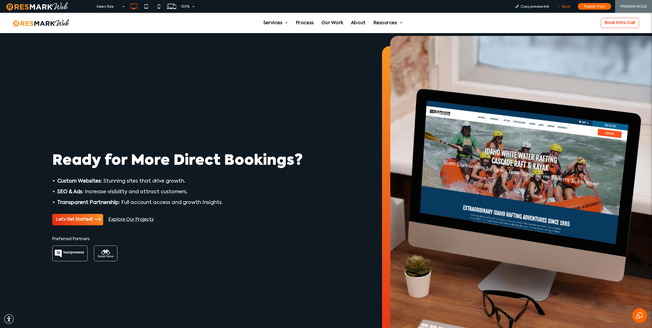
click at [563, 5] on span "Back" at bounding box center [566, 6] width 8 height 4
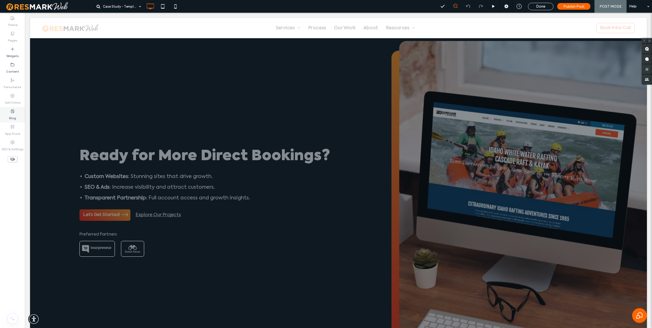
click at [14, 113] on icon at bounding box center [12, 111] width 4 height 4
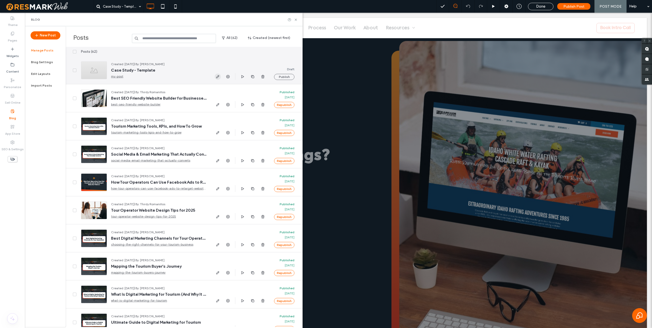
click at [216, 75] on icon "button" at bounding box center [218, 77] width 4 height 4
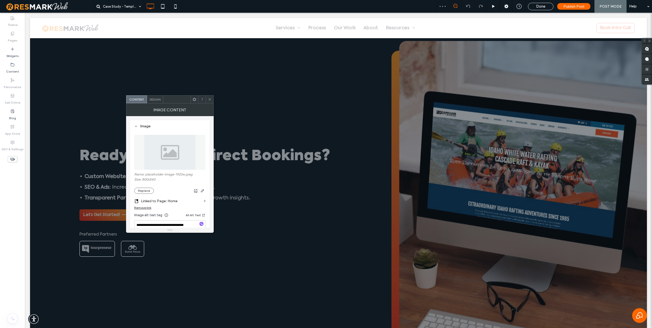
click at [165, 156] on img at bounding box center [170, 152] width 52 height 35
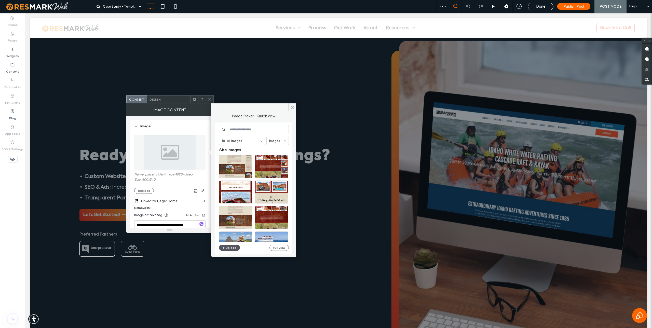
click at [227, 248] on button "Upload" at bounding box center [229, 248] width 21 height 6
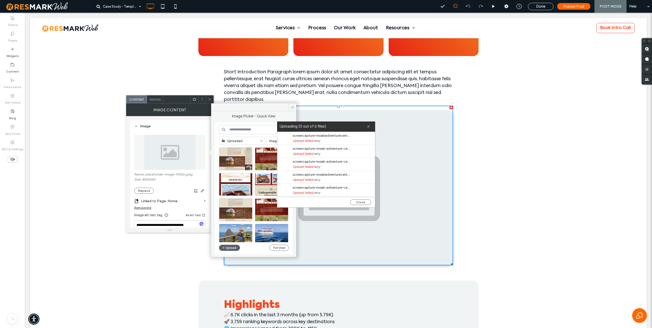
scroll to position [13, 0]
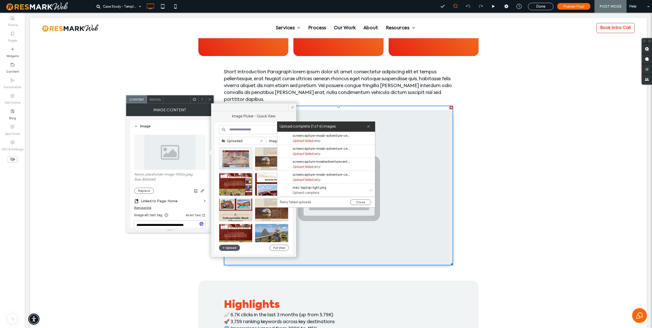
click at [235, 248] on button "Upload" at bounding box center [229, 248] width 21 height 6
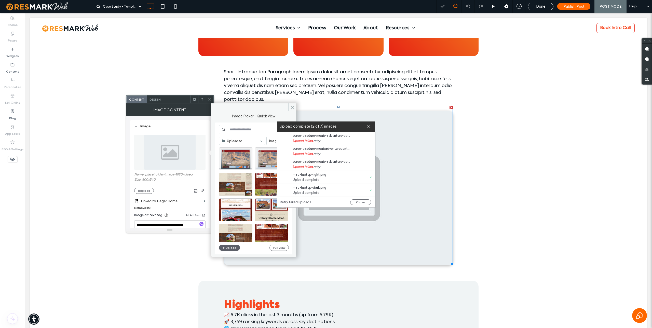
click at [370, 127] on div "Upload complete (2 of 7) images" at bounding box center [326, 126] width 98 height 10
click at [266, 159] on div "Select" at bounding box center [271, 158] width 33 height 23
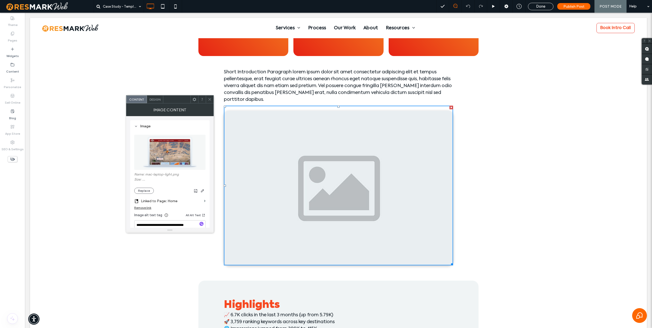
scroll to position [0, 0]
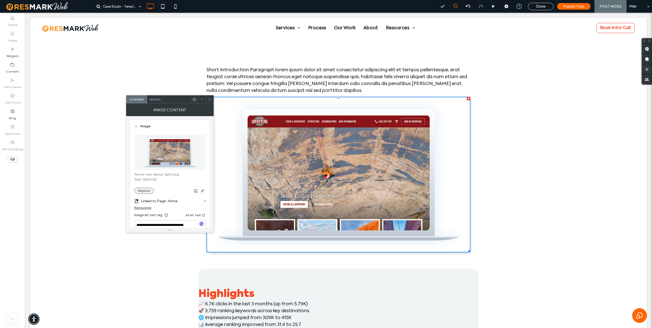
click at [145, 191] on button "Replace" at bounding box center [144, 191] width 20 height 6
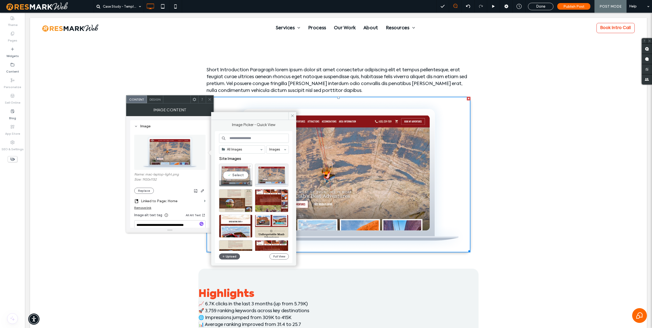
click at [236, 175] on div "Select" at bounding box center [235, 175] width 33 height 23
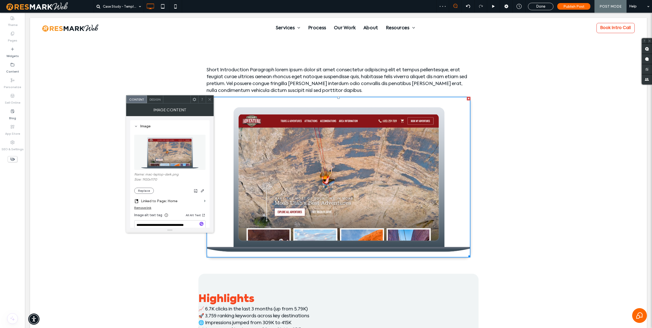
click at [210, 99] on icon at bounding box center [210, 100] width 4 height 4
